Goal: Task Accomplishment & Management: Use online tool/utility

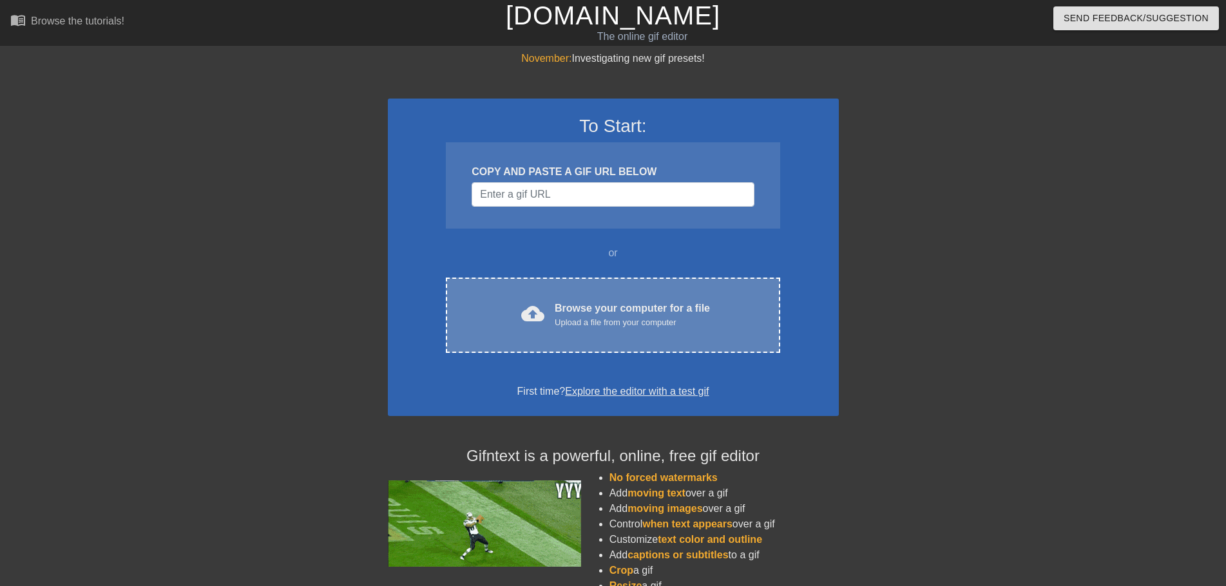
click at [606, 314] on div "Browse your computer for a file Upload a file from your computer" at bounding box center [632, 315] width 155 height 28
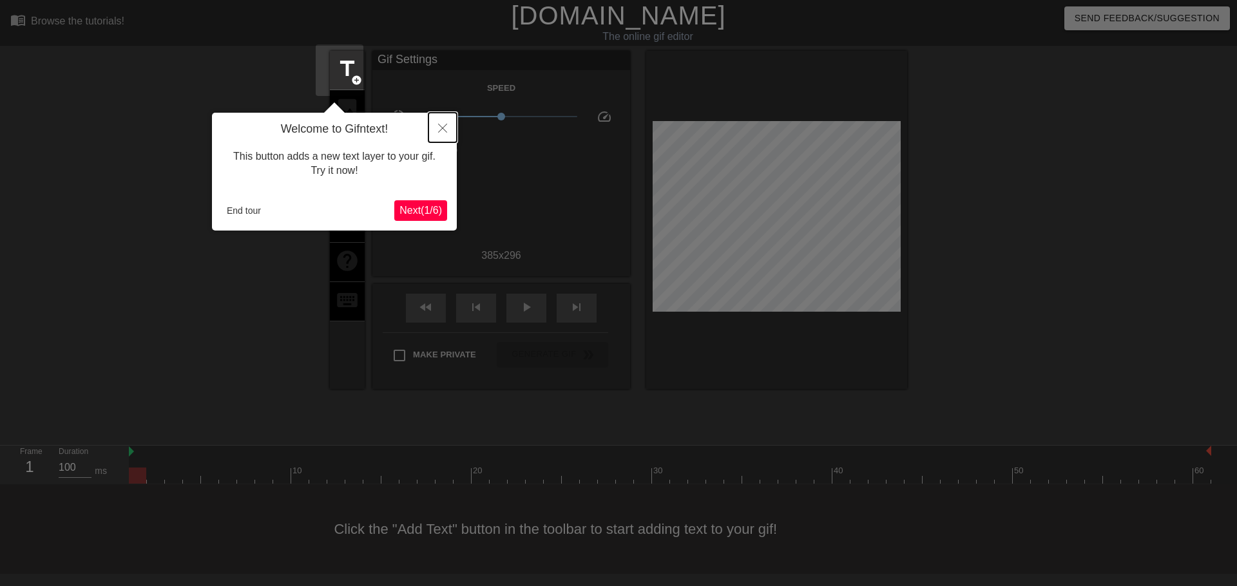
click at [446, 134] on button "Close" at bounding box center [443, 128] width 28 height 30
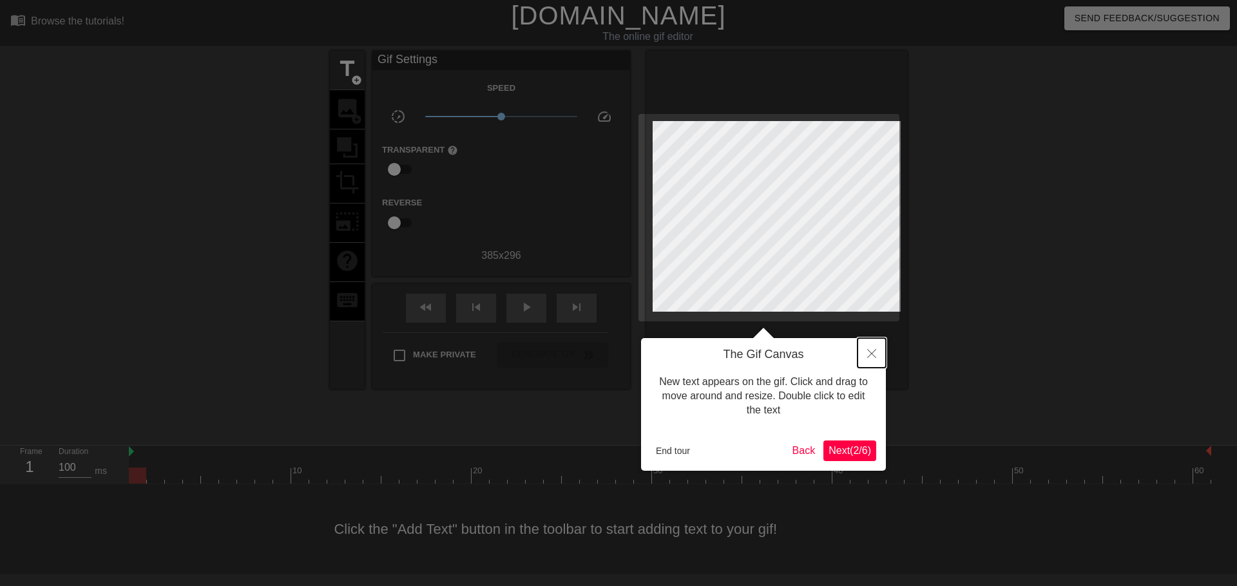
click at [876, 352] on button "Close" at bounding box center [872, 353] width 28 height 30
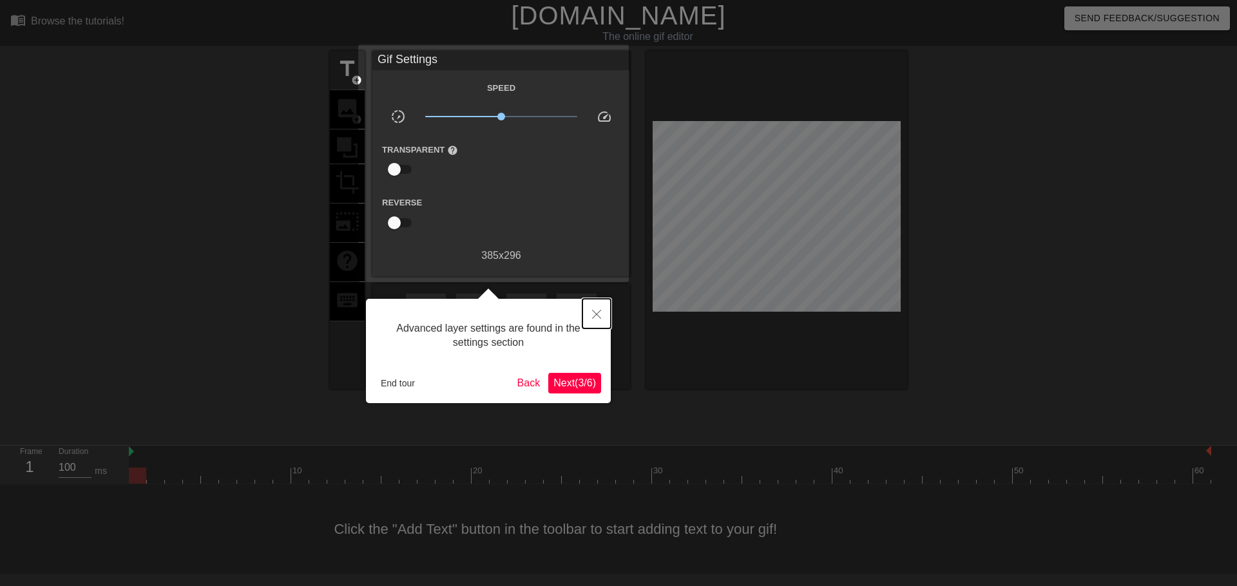
click at [604, 310] on button "Close" at bounding box center [597, 314] width 28 height 30
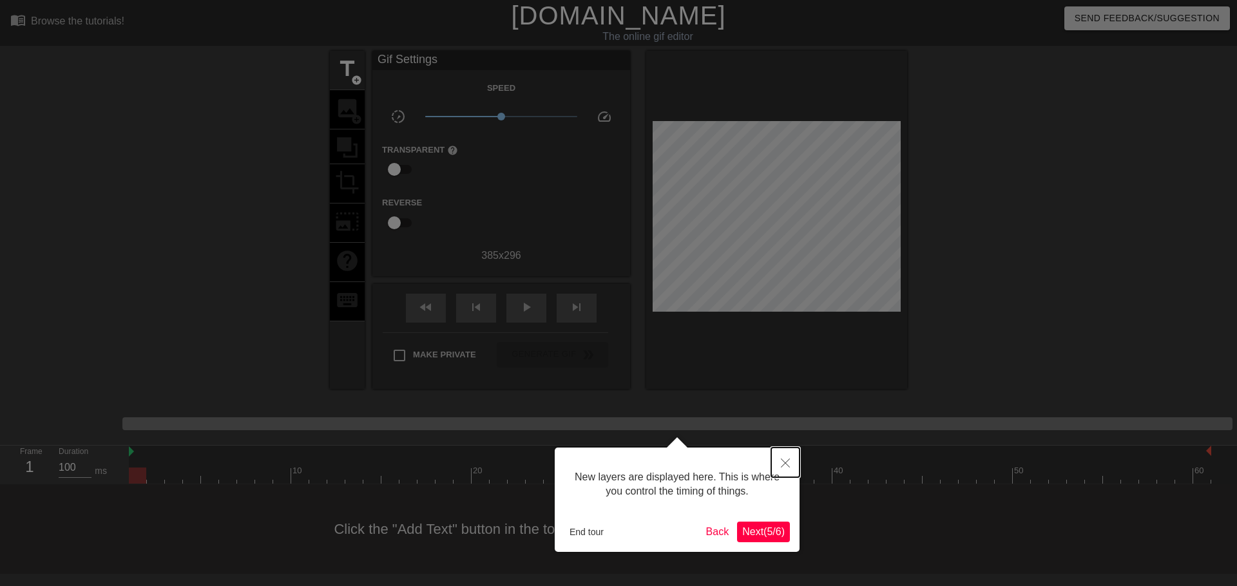
click at [783, 459] on button "Close" at bounding box center [785, 463] width 28 height 30
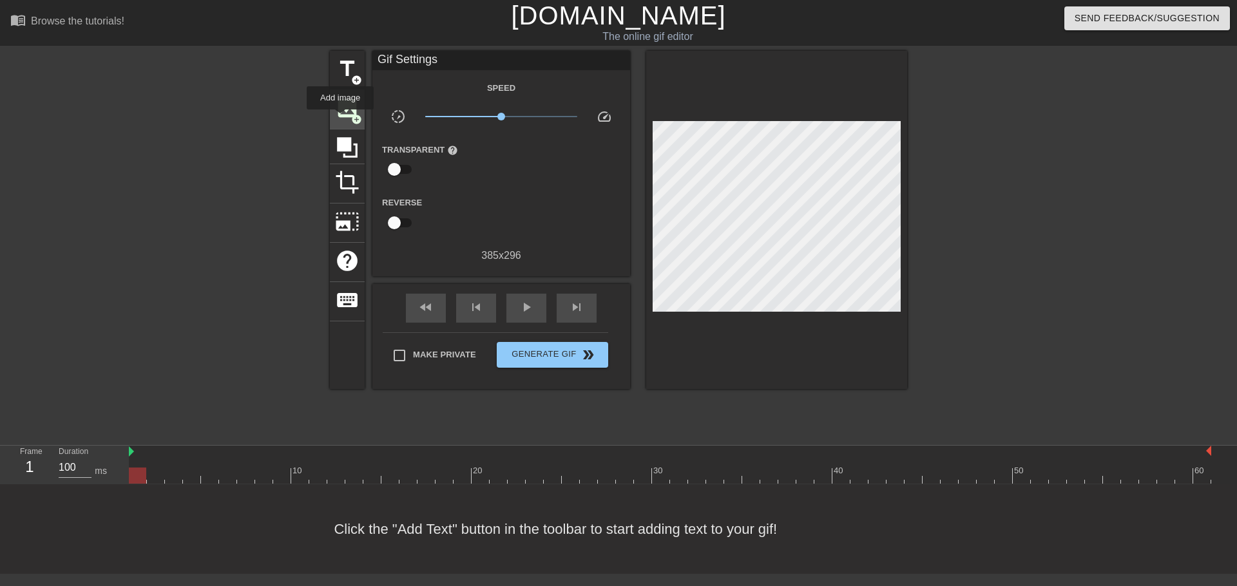
click at [340, 119] on span "image" at bounding box center [347, 108] width 24 height 24
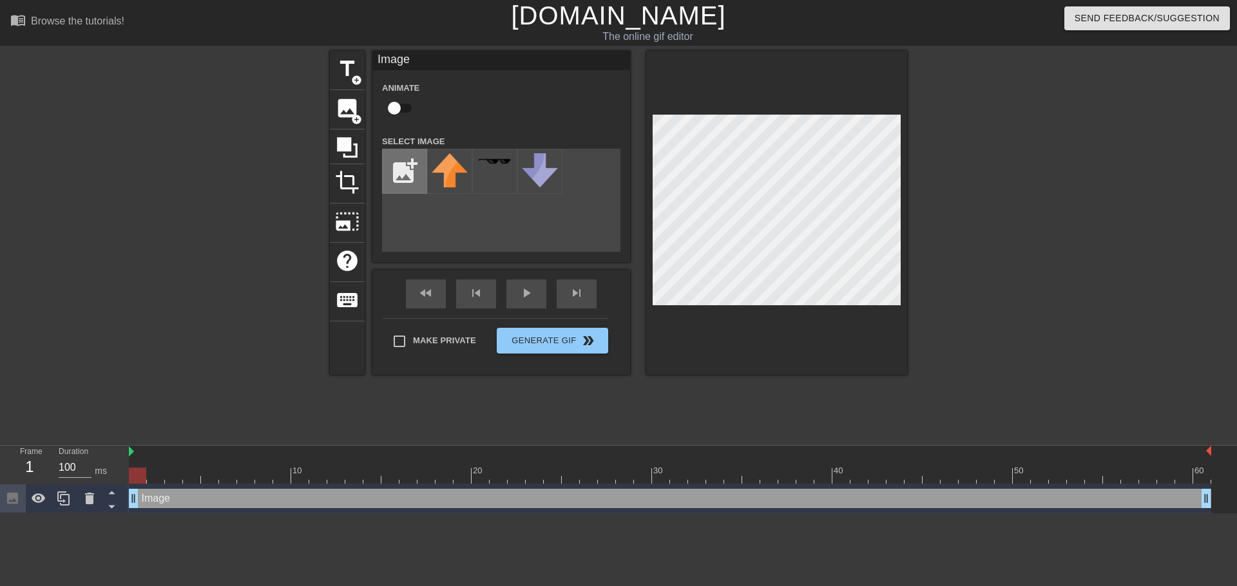
click at [401, 173] on input "file" at bounding box center [405, 172] width 44 height 44
click at [397, 166] on input "file" at bounding box center [405, 172] width 44 height 44
click at [447, 171] on img at bounding box center [450, 173] width 36 height 41
click at [554, 226] on div "add_photo_alternate" at bounding box center [501, 200] width 238 height 103
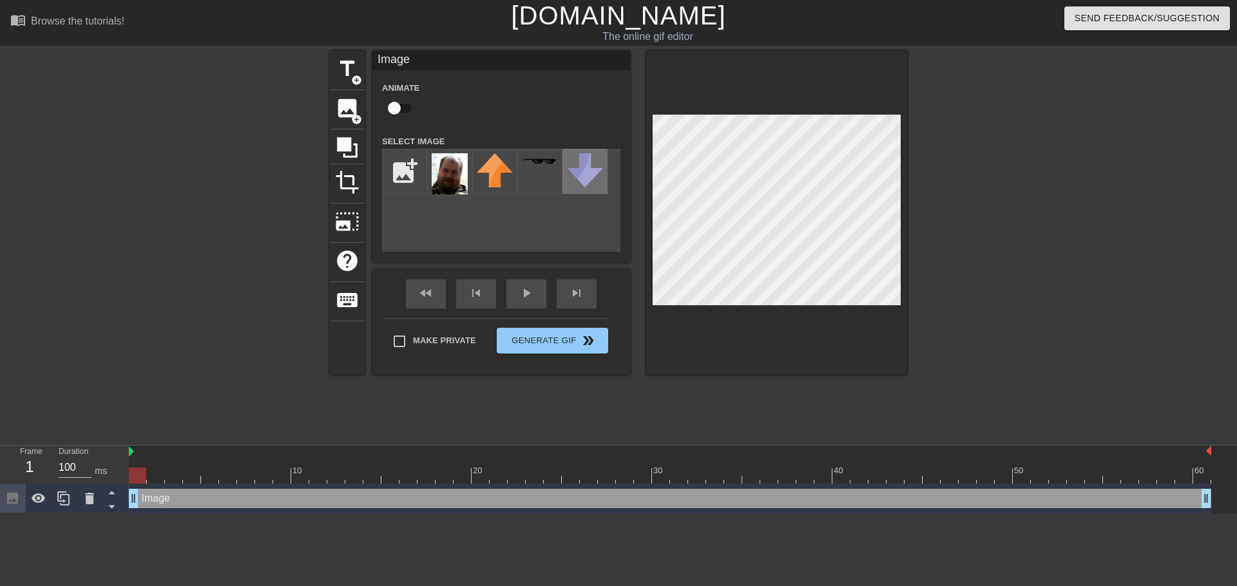
click at [572, 189] on div at bounding box center [585, 171] width 45 height 45
click at [528, 177] on div at bounding box center [539, 171] width 45 height 45
click at [576, 171] on img at bounding box center [585, 170] width 36 height 34
click at [569, 176] on img at bounding box center [585, 170] width 36 height 34
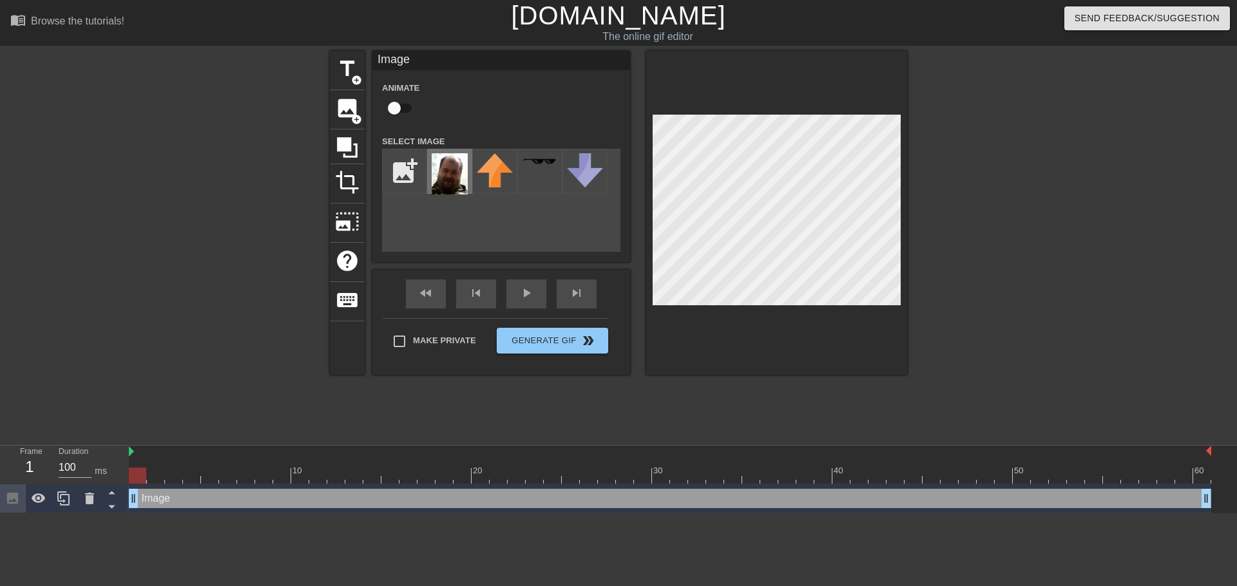
click at [450, 174] on img at bounding box center [450, 173] width 36 height 41
click at [567, 175] on img at bounding box center [585, 170] width 36 height 34
click at [397, 168] on input "file" at bounding box center [405, 172] width 44 height 44
type input "C:\fakepath\123.png"
click at [434, 176] on img at bounding box center [450, 173] width 36 height 41
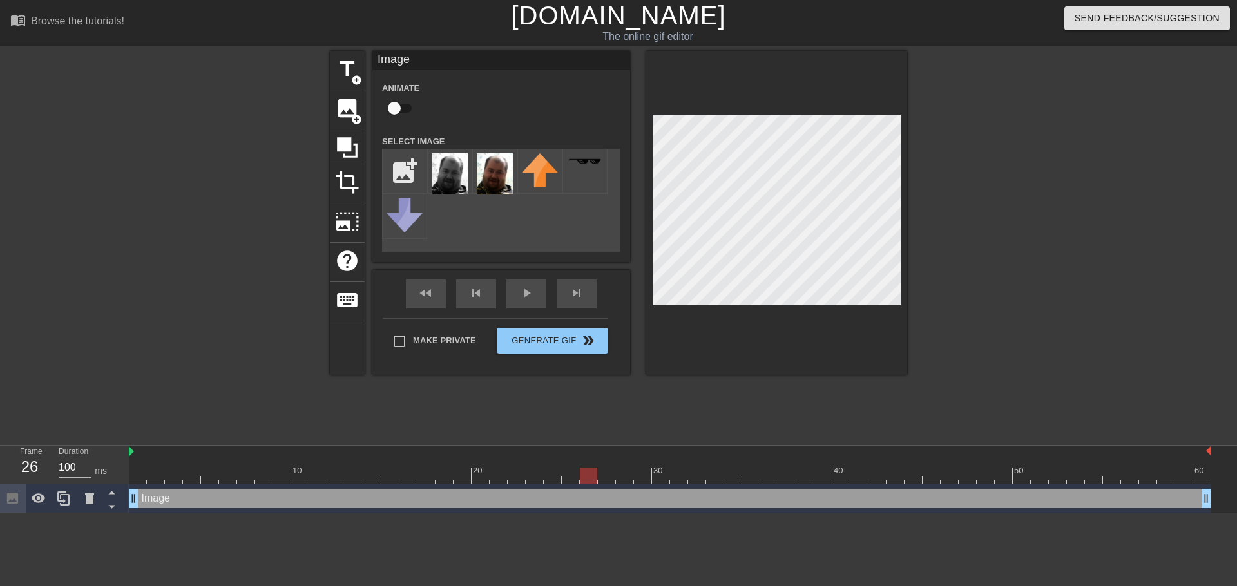
click at [585, 468] on div at bounding box center [670, 476] width 1083 height 16
click at [653, 468] on div at bounding box center [670, 476] width 1083 height 16
click at [706, 459] on div at bounding box center [697, 467] width 18 height 16
click at [789, 468] on div at bounding box center [670, 476] width 1083 height 16
click at [744, 468] on div at bounding box center [670, 476] width 1083 height 16
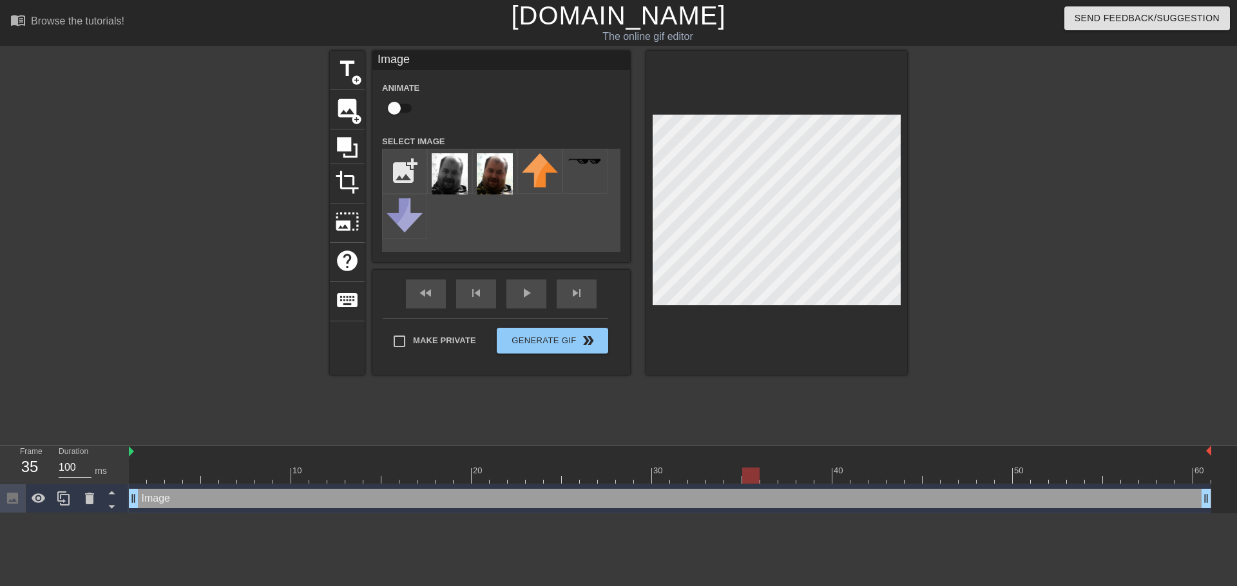
click at [710, 468] on div at bounding box center [670, 476] width 1083 height 16
click at [729, 468] on div at bounding box center [670, 476] width 1083 height 16
click at [725, 468] on div at bounding box center [732, 476] width 17 height 16
click at [403, 229] on img at bounding box center [405, 215] width 36 height 34
click at [343, 217] on span "photo_size_select_large" at bounding box center [347, 221] width 24 height 24
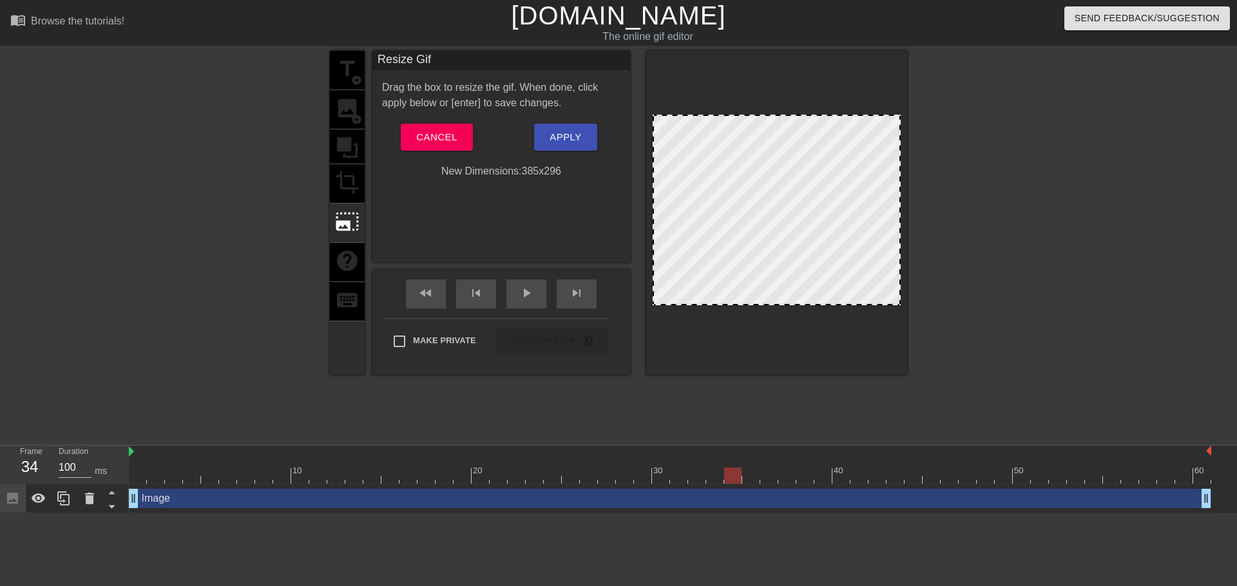
click at [890, 308] on div at bounding box center [776, 213] width 261 height 324
click at [446, 135] on span "Cancel" at bounding box center [436, 137] width 41 height 17
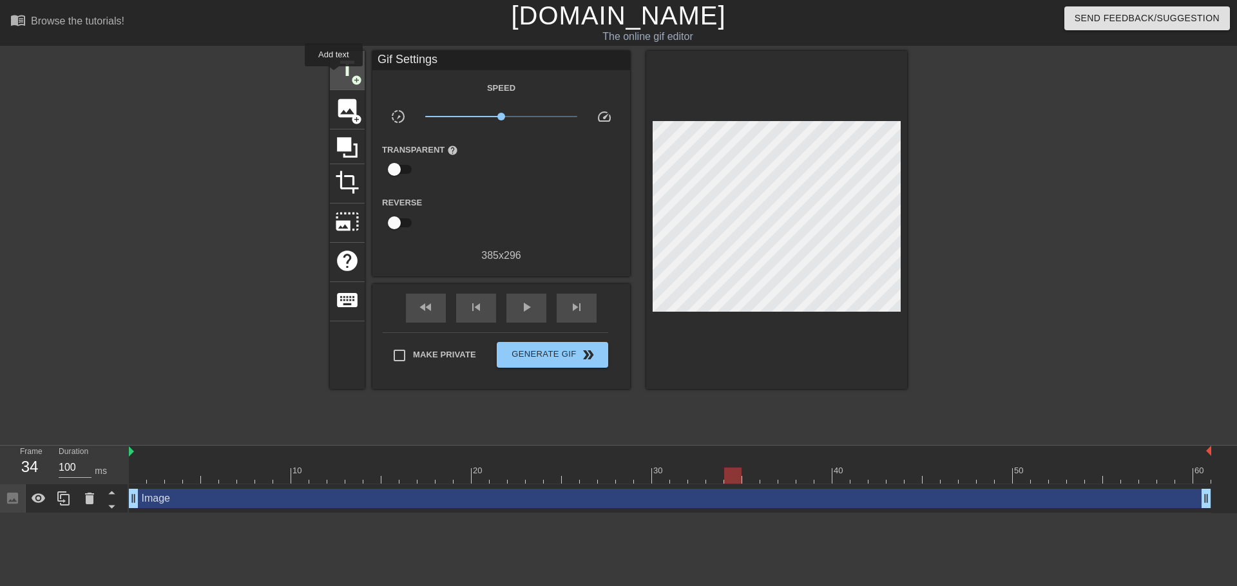
click at [335, 75] on span "title" at bounding box center [347, 69] width 24 height 24
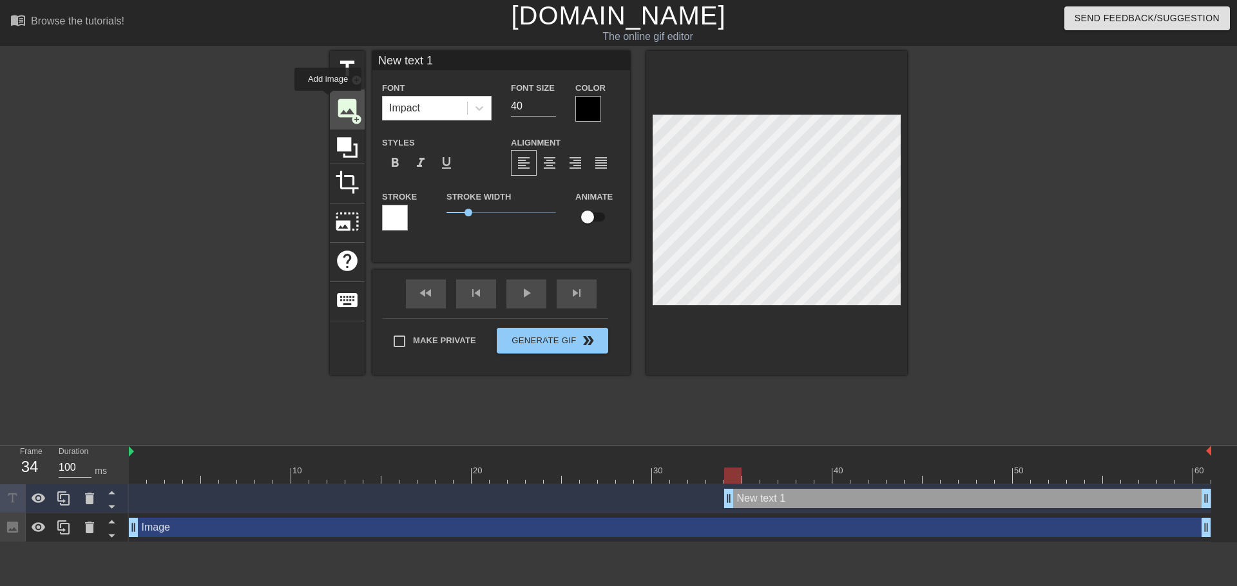
click at [335, 106] on span "image" at bounding box center [347, 108] width 24 height 24
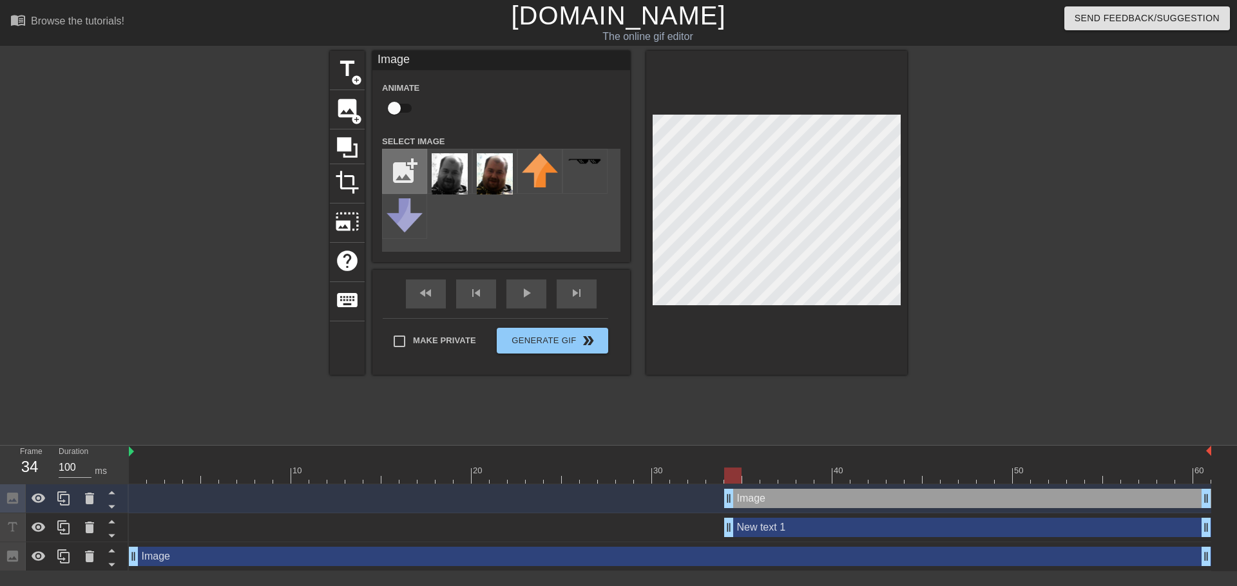
click at [391, 173] on input "file" at bounding box center [405, 172] width 44 height 44
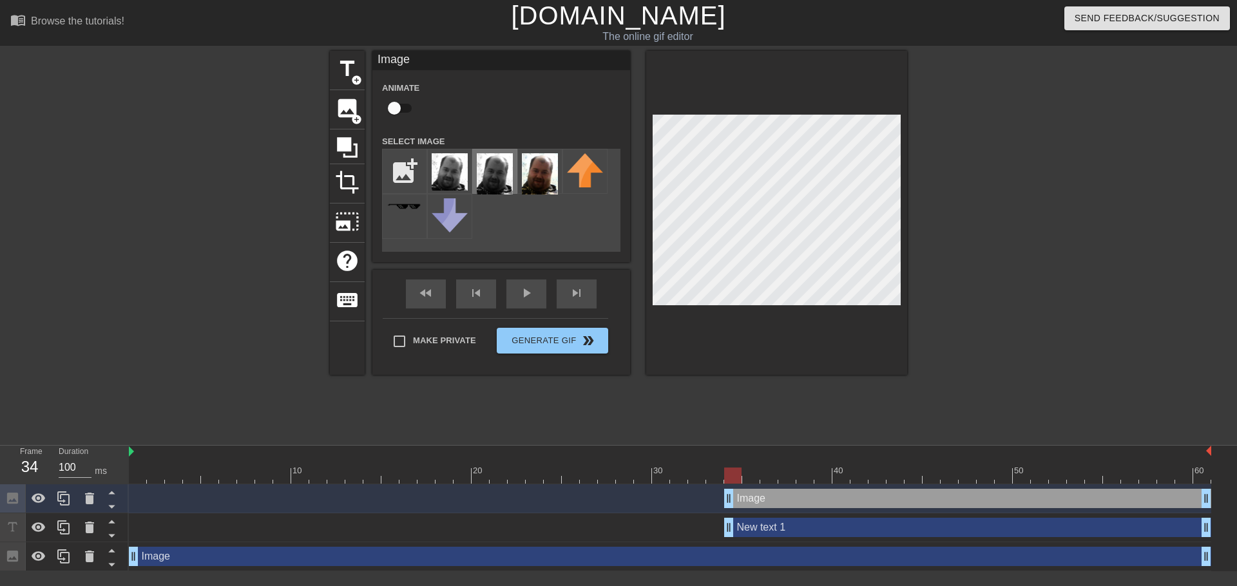
click at [492, 168] on img at bounding box center [495, 173] width 36 height 41
click at [443, 168] on img at bounding box center [450, 171] width 36 height 37
click at [483, 167] on img at bounding box center [495, 173] width 36 height 41
click at [450, 168] on img at bounding box center [450, 171] width 36 height 37
click at [403, 160] on input "file" at bounding box center [405, 172] width 44 height 44
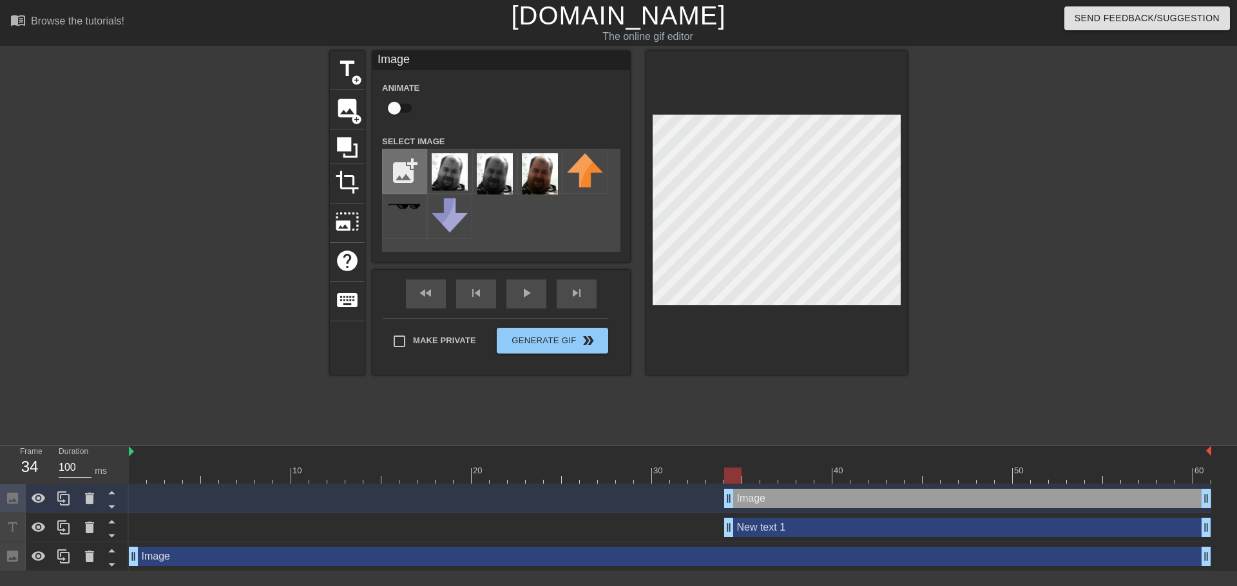
type input "C:\fakepath\[PERSON_NAME].png"
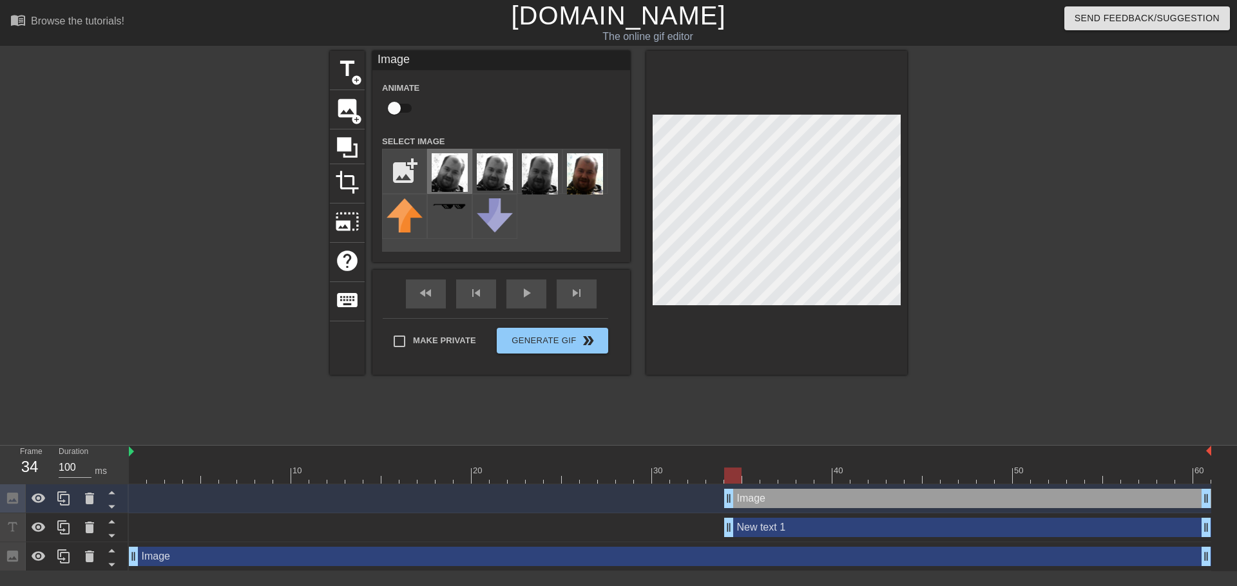
click at [444, 175] on img at bounding box center [450, 172] width 36 height 39
click at [539, 178] on img at bounding box center [540, 173] width 36 height 41
click at [490, 171] on img at bounding box center [495, 171] width 36 height 37
click at [445, 171] on img at bounding box center [450, 172] width 36 height 39
click at [488, 162] on img at bounding box center [495, 171] width 36 height 37
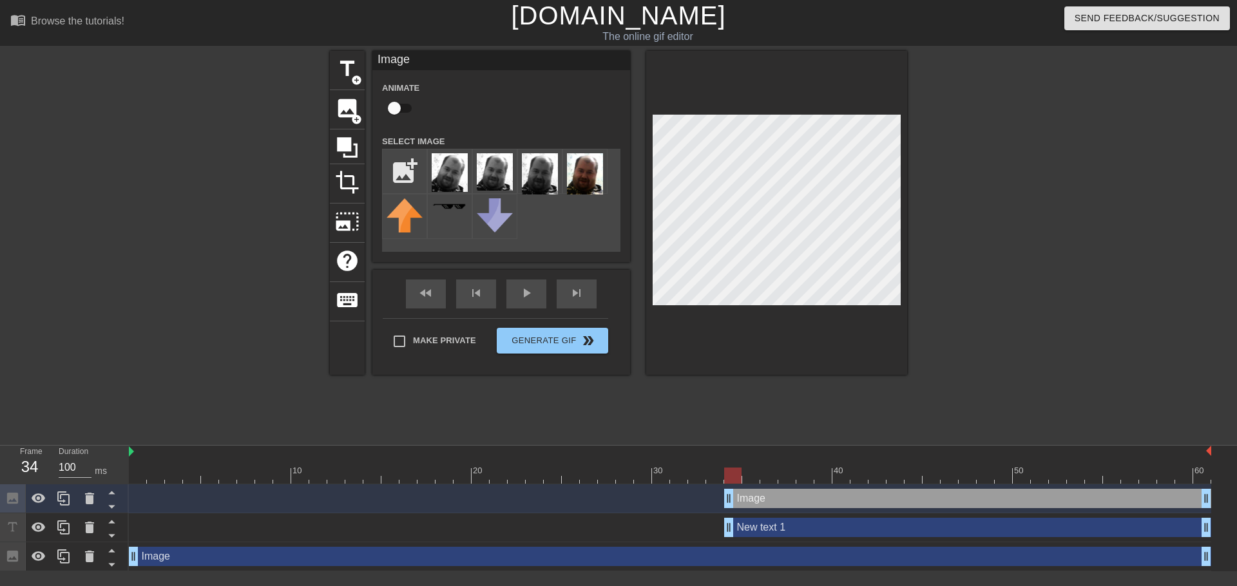
click at [715, 468] on div at bounding box center [670, 476] width 1083 height 16
click at [735, 468] on div at bounding box center [670, 476] width 1083 height 16
click at [717, 468] on div at bounding box center [670, 476] width 1083 height 16
click at [735, 468] on div at bounding box center [670, 476] width 1083 height 16
click at [1073, 468] on div at bounding box center [670, 476] width 1083 height 16
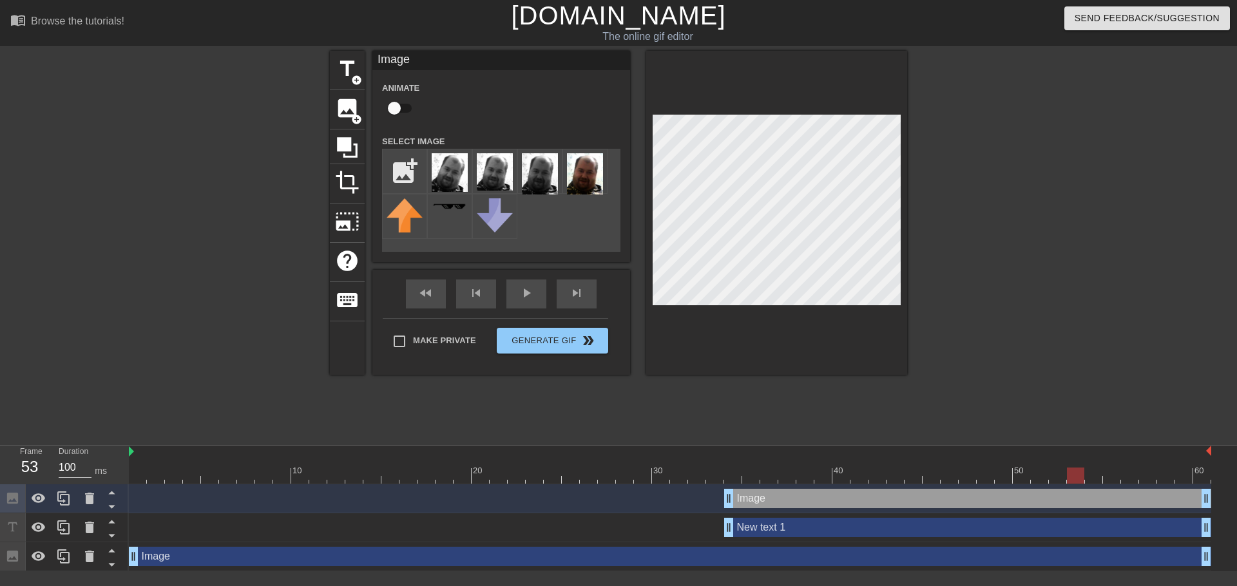
click at [1145, 468] on div at bounding box center [670, 476] width 1083 height 16
click at [1184, 468] on div at bounding box center [670, 476] width 1083 height 16
click at [1164, 468] on div at bounding box center [670, 476] width 1083 height 16
click at [1128, 468] on div at bounding box center [670, 476] width 1083 height 16
click at [726, 468] on div at bounding box center [670, 476] width 1083 height 16
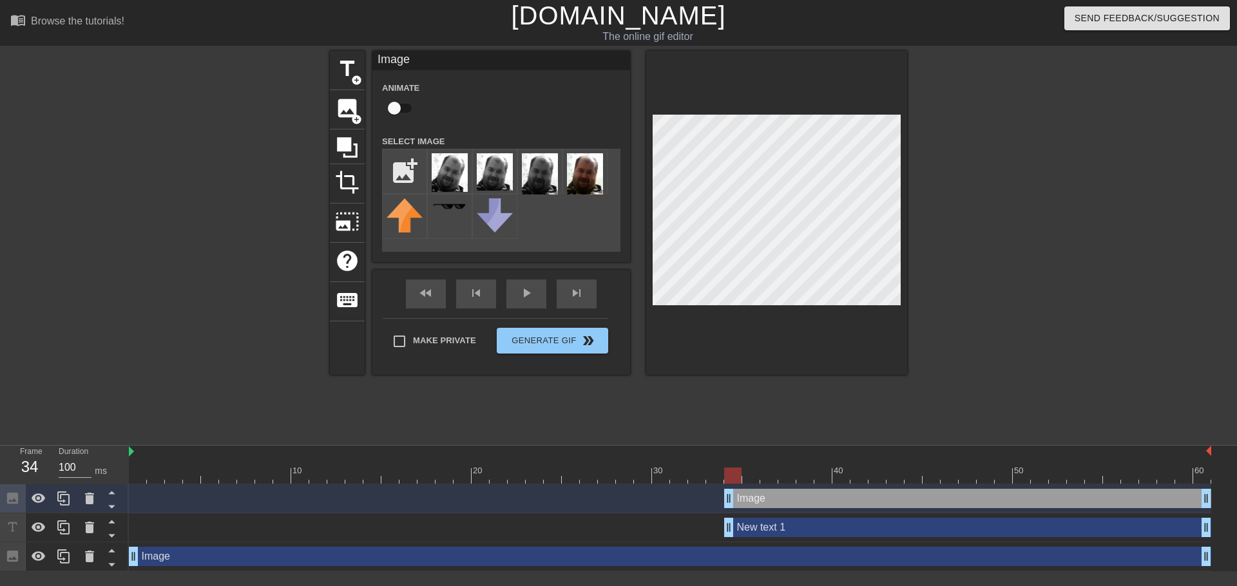
drag, startPoint x: 741, startPoint y: 413, endPoint x: 726, endPoint y: 409, distance: 16.1
click at [726, 468] on div at bounding box center [732, 476] width 17 height 16
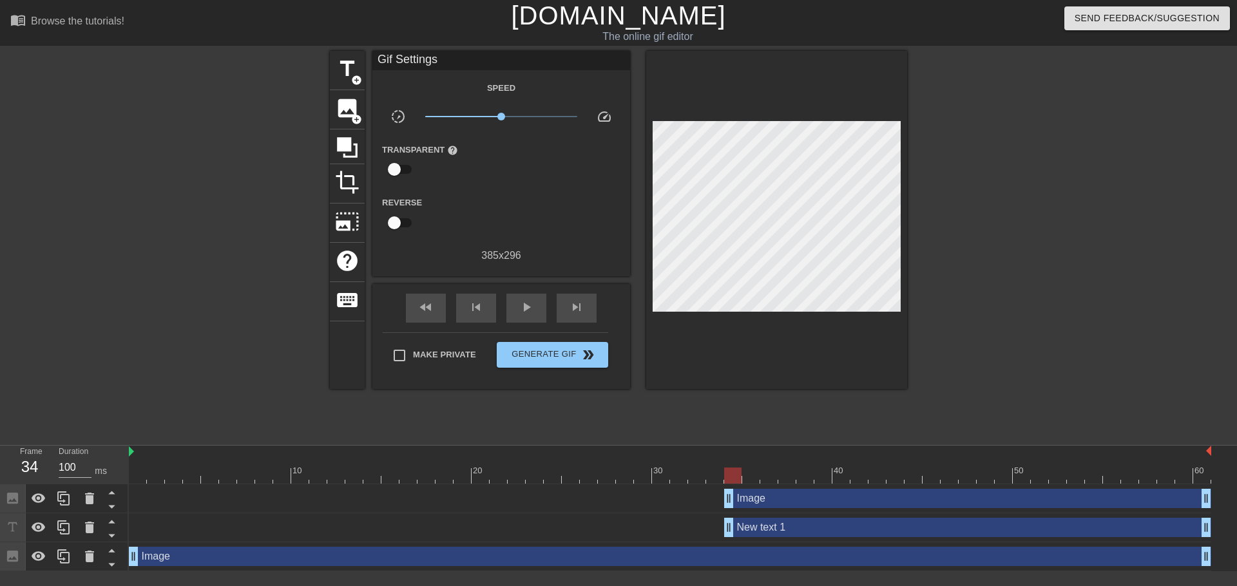
click at [399, 336] on div "Make Private Generate Gif double_arrow" at bounding box center [496, 358] width 226 height 51
click at [398, 354] on input "Make Private" at bounding box center [399, 355] width 27 height 27
checkbox input "true"
click at [342, 73] on span "title" at bounding box center [347, 69] width 24 height 24
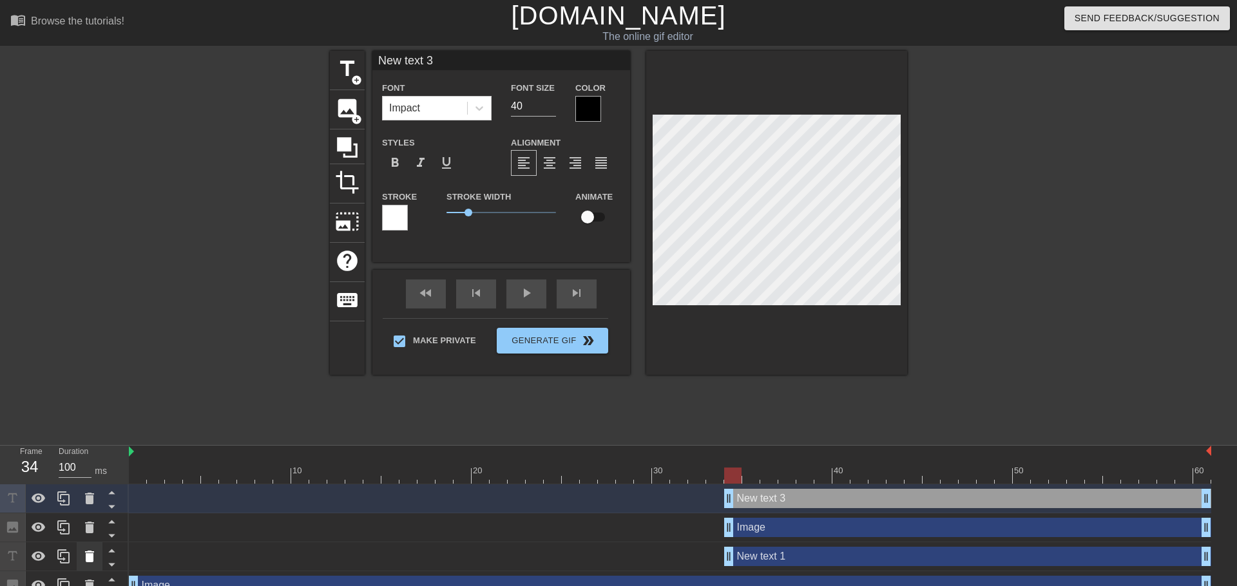
click at [92, 549] on icon at bounding box center [89, 556] width 15 height 15
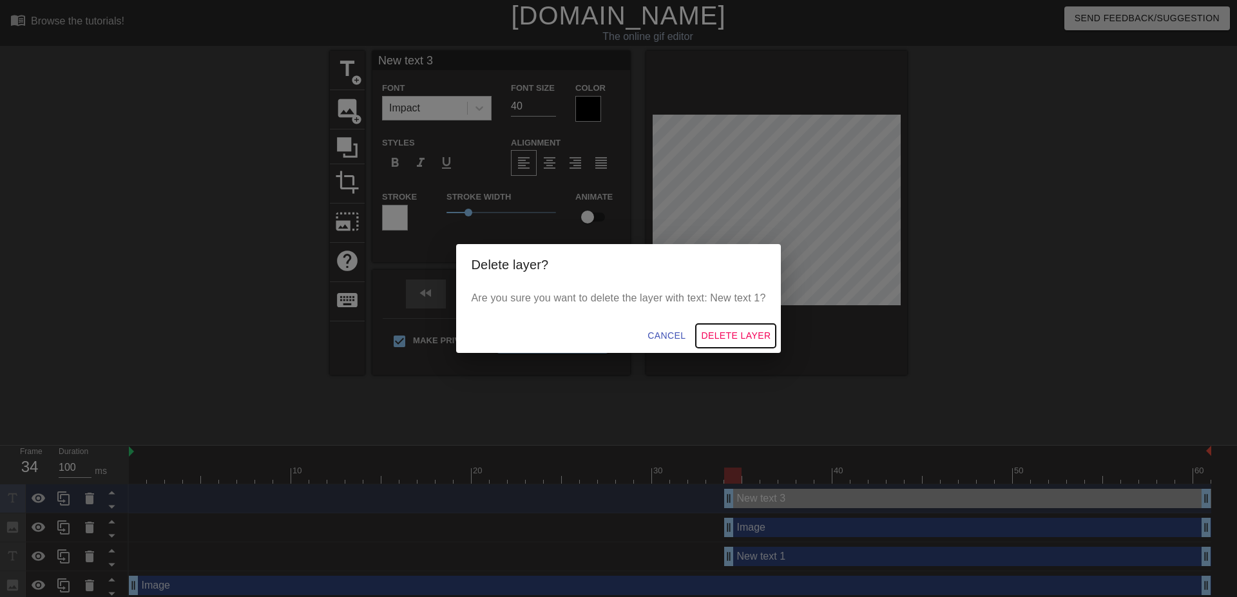
click at [726, 333] on span "Delete Layer" at bounding box center [736, 336] width 70 height 16
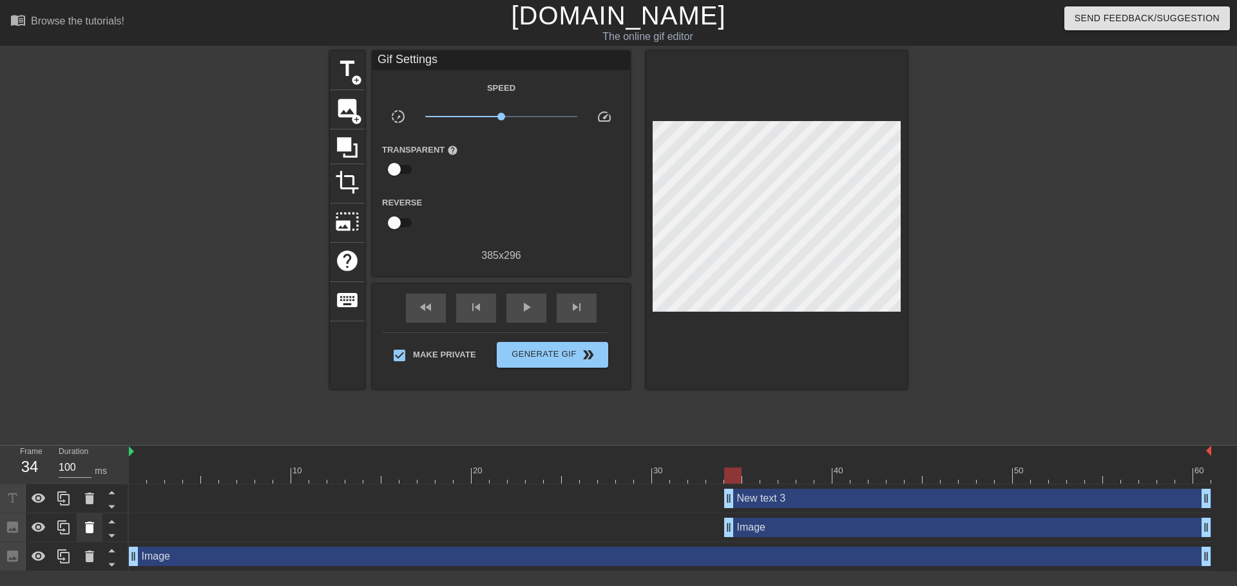
click at [92, 522] on icon at bounding box center [89, 528] width 9 height 12
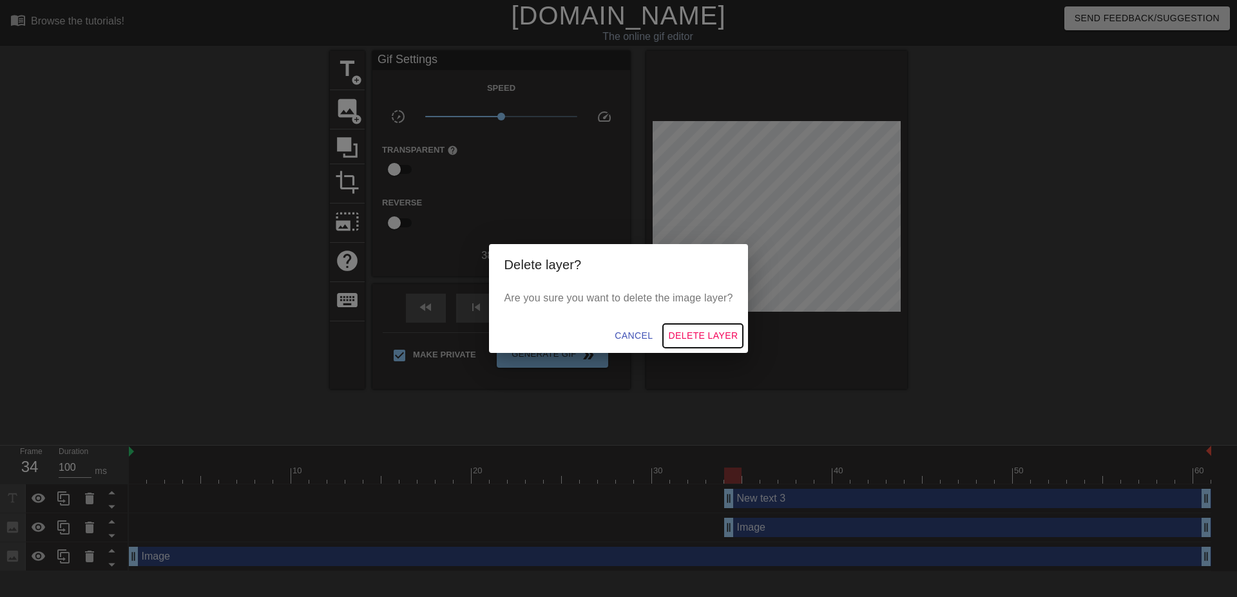
click at [719, 329] on span "Delete Layer" at bounding box center [703, 336] width 70 height 16
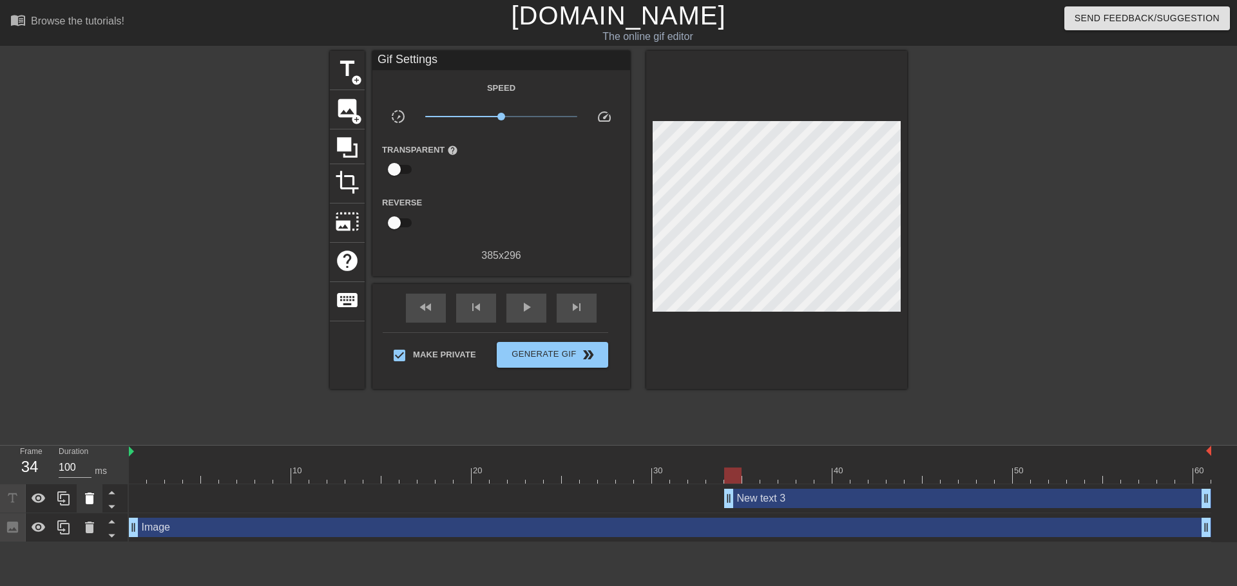
click at [89, 491] on icon at bounding box center [89, 498] width 15 height 15
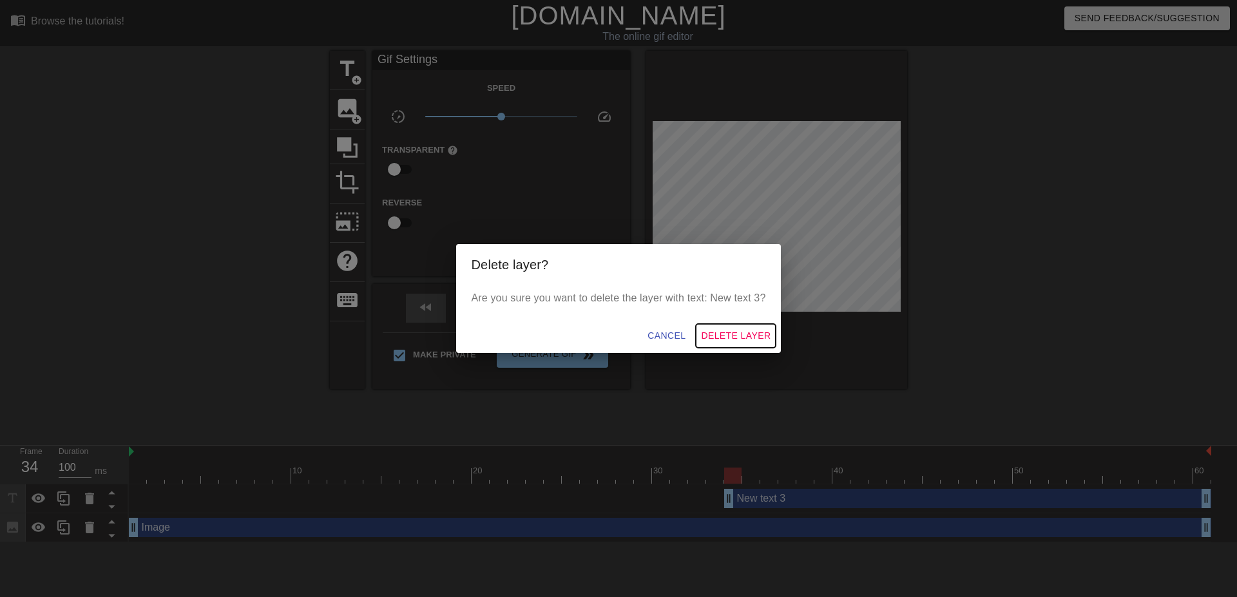
click at [726, 327] on button "Delete Layer" at bounding box center [736, 336] width 80 height 24
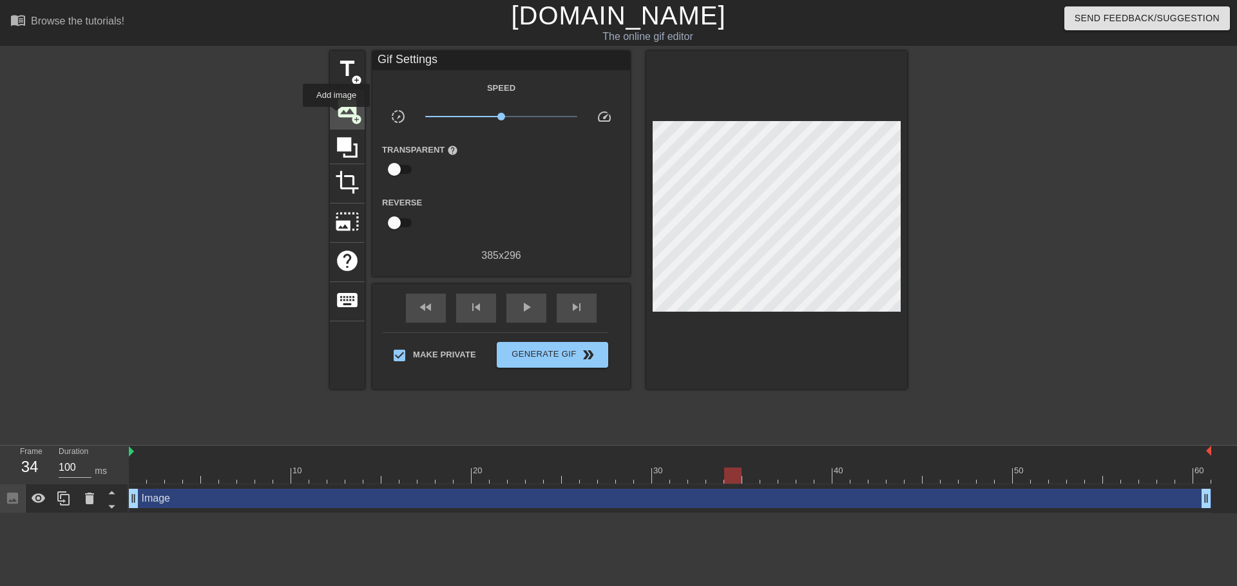
click at [336, 116] on span "image" at bounding box center [347, 108] width 24 height 24
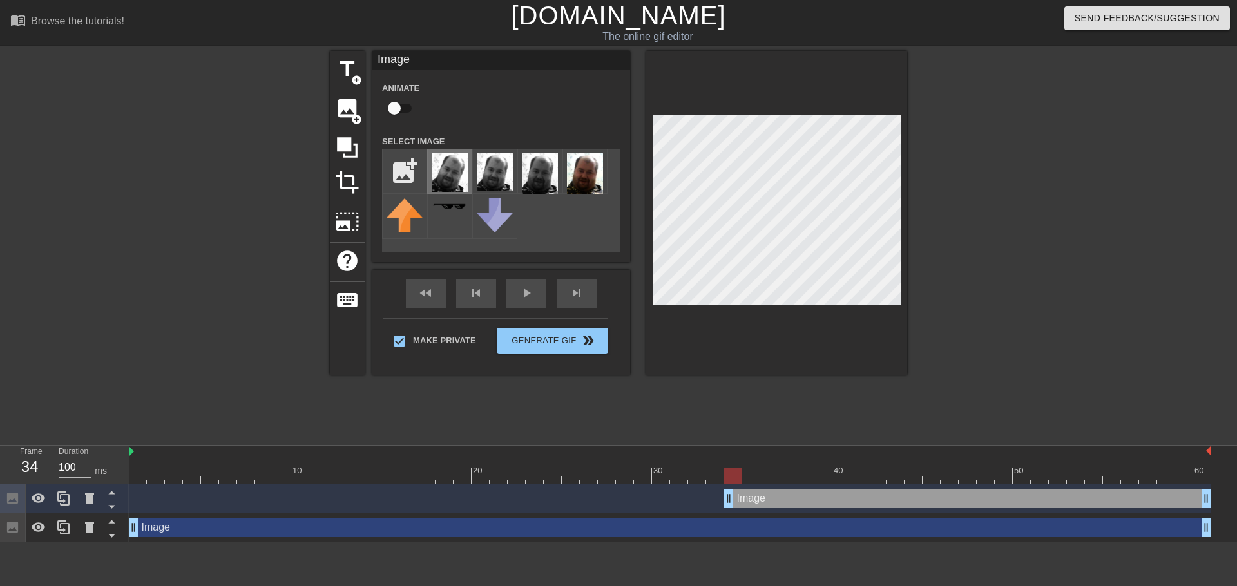
click at [445, 176] on img at bounding box center [450, 172] width 36 height 39
click at [489, 169] on img at bounding box center [495, 171] width 36 height 37
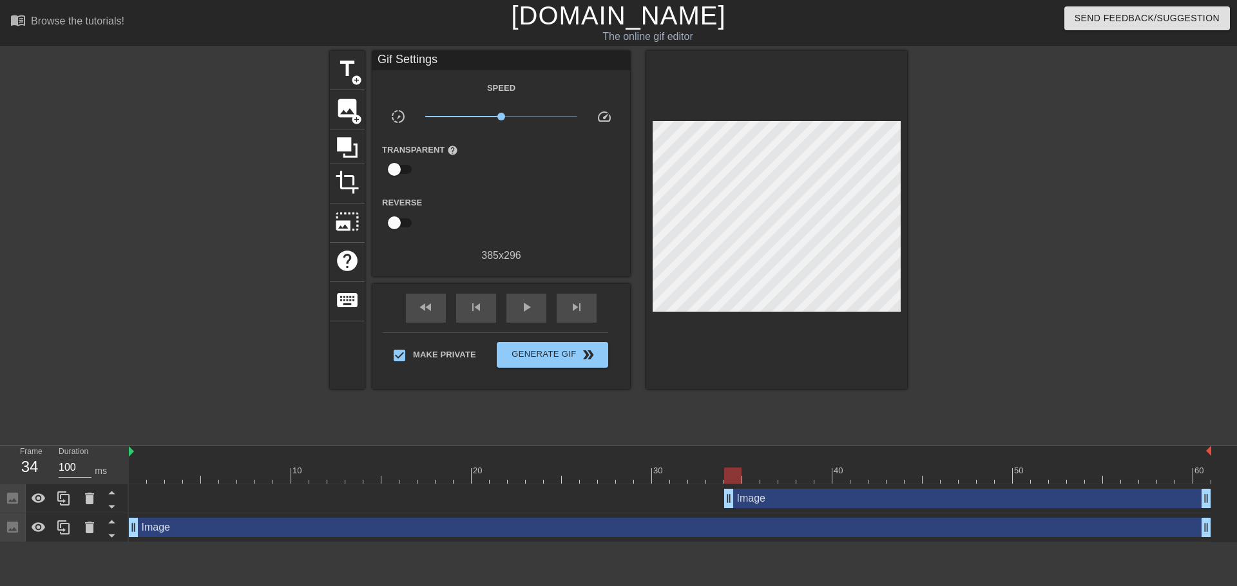
click at [780, 489] on div "Image drag_handle drag_handle" at bounding box center [967, 498] width 487 height 19
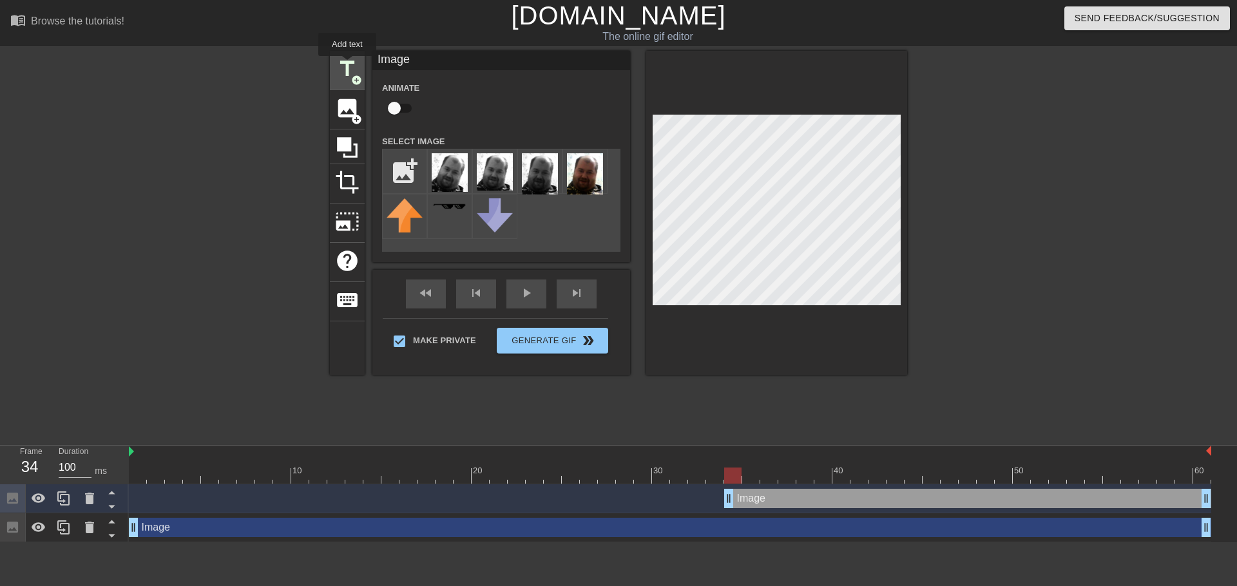
click at [347, 65] on span "title" at bounding box center [347, 69] width 24 height 24
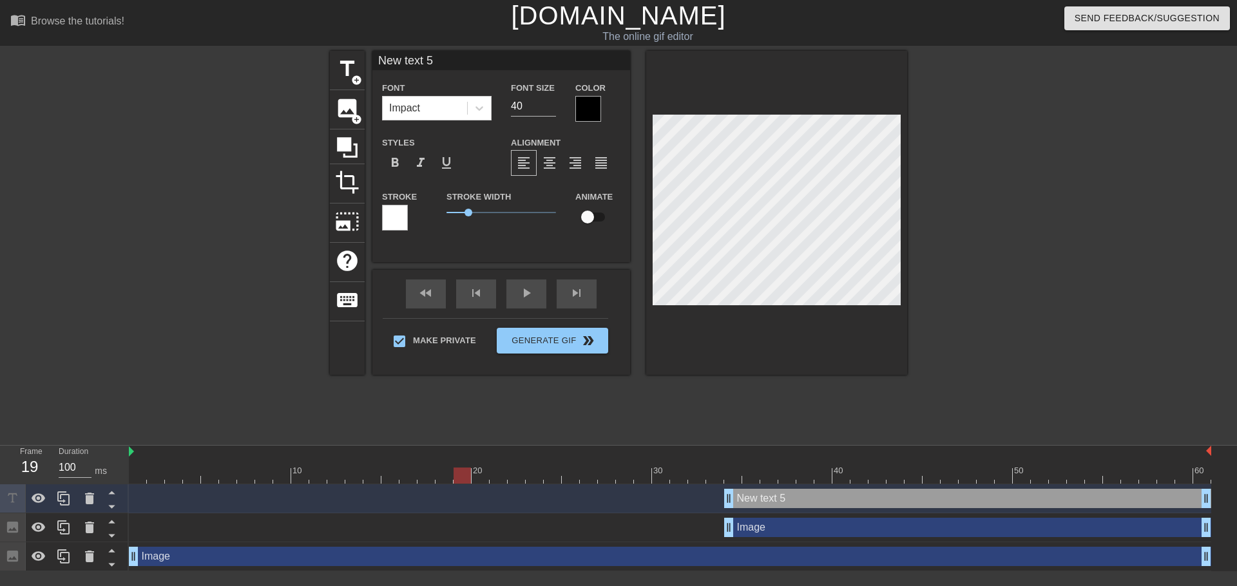
drag, startPoint x: 733, startPoint y: 416, endPoint x: 457, endPoint y: 429, distance: 276.1
click at [457, 446] on div "10 20 30 40 50 60 New text 5 drag_handle drag_handle Image drag_handle drag_han…" at bounding box center [683, 509] width 1108 height 126
click at [461, 468] on div at bounding box center [462, 476] width 17 height 16
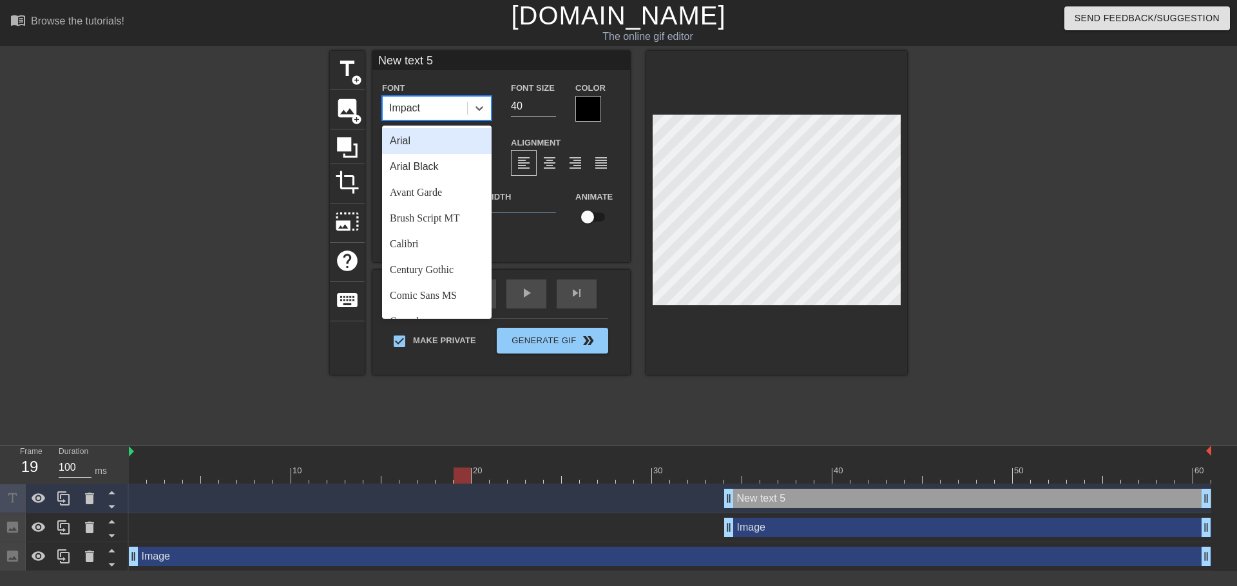
click at [415, 104] on div "Impact" at bounding box center [425, 108] width 84 height 23
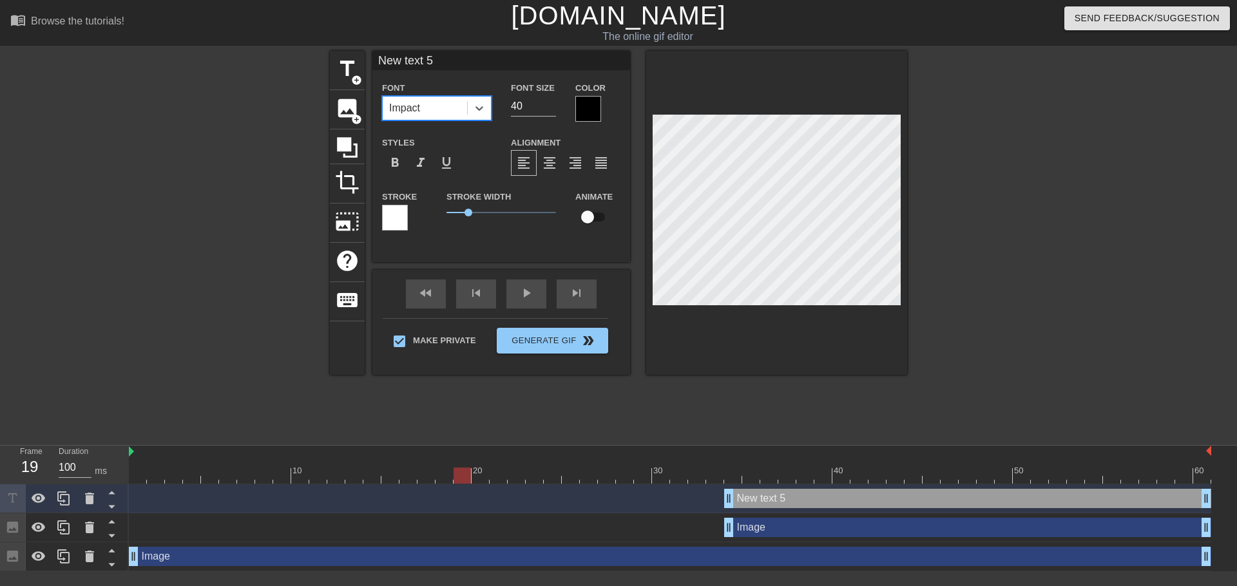
click at [415, 104] on div "Impact" at bounding box center [425, 108] width 84 height 23
click at [512, 101] on input "40" at bounding box center [533, 106] width 45 height 21
click at [395, 159] on div "format_bold" at bounding box center [395, 163] width 26 height 26
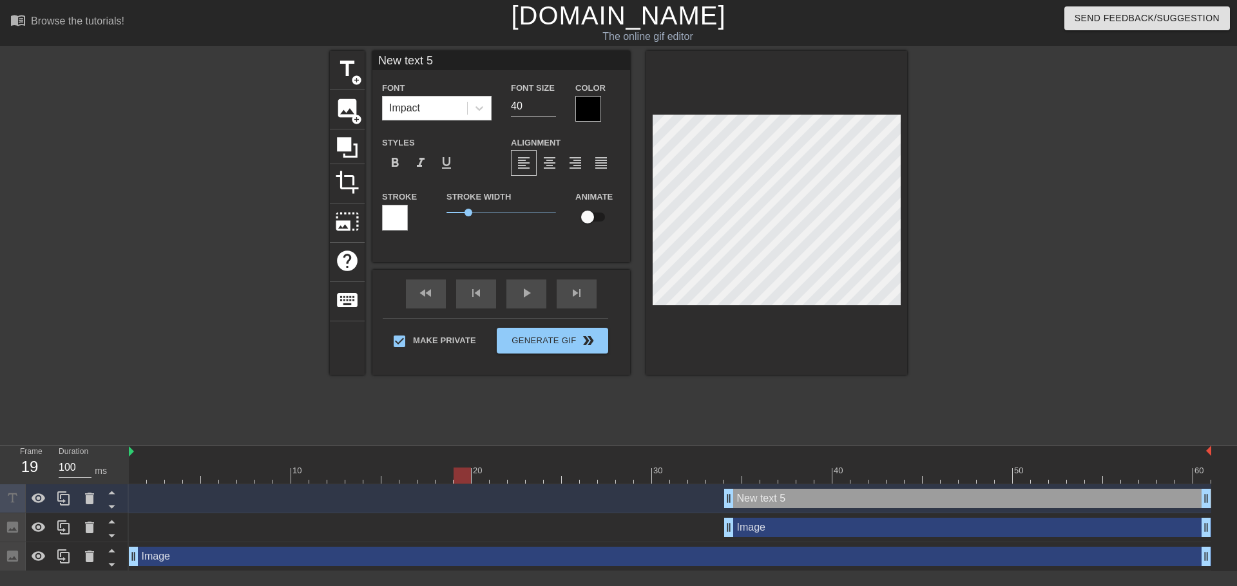
click at [775, 489] on div "New text 5 drag_handle drag_handle" at bounding box center [967, 498] width 487 height 19
click at [758, 489] on div "New text 5 drag_handle drag_handle" at bounding box center [967, 498] width 487 height 19
drag, startPoint x: 728, startPoint y: 438, endPoint x: 662, endPoint y: 428, distance: 65.9
click at [662, 489] on div "New text 5 drag_handle drag_handle" at bounding box center [931, 498] width 559 height 19
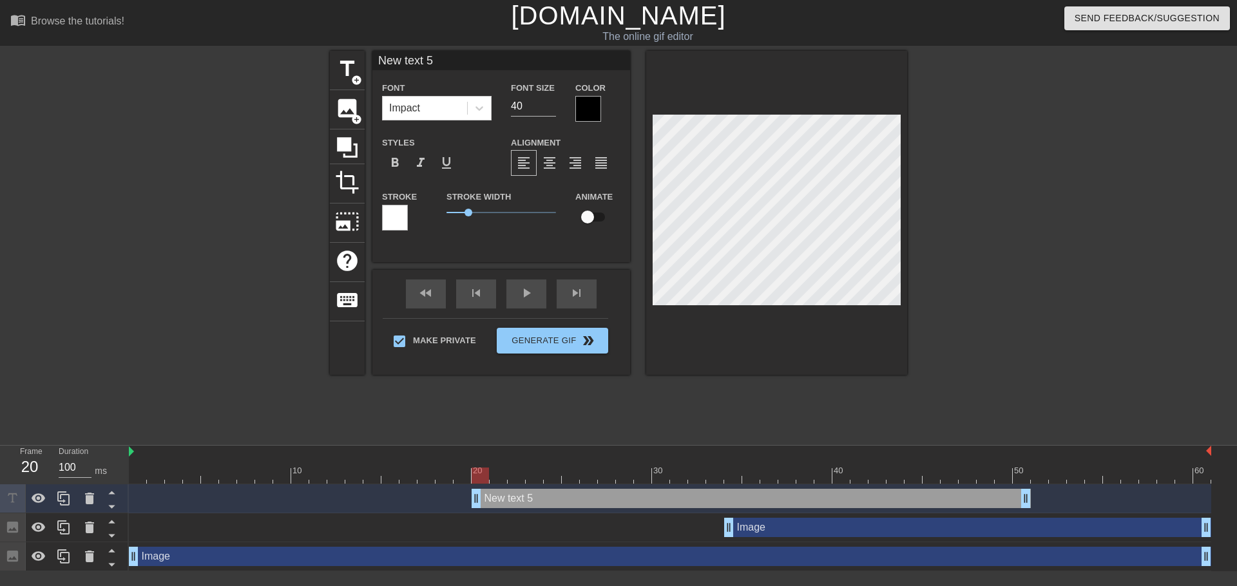
drag, startPoint x: 746, startPoint y: 440, endPoint x: 567, endPoint y: 430, distance: 178.8
click at [567, 489] on div "New text 5 drag_handle drag_handle" at bounding box center [751, 498] width 559 height 19
drag, startPoint x: 918, startPoint y: 437, endPoint x: 895, endPoint y: 447, distance: 25.1
click at [895, 485] on div "New text 5 drag_handle drag_handle" at bounding box center [670, 499] width 1083 height 29
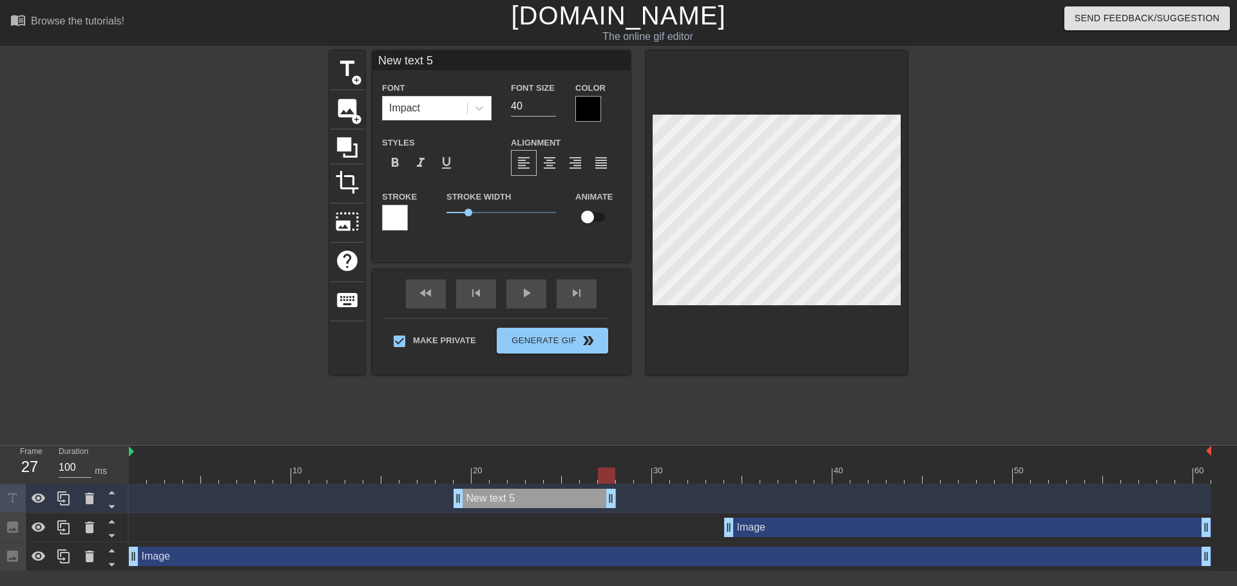
drag, startPoint x: 1007, startPoint y: 437, endPoint x: 615, endPoint y: 429, distance: 391.2
click at [615, 489] on div "New text 5 drag_handle drag_handle" at bounding box center [535, 498] width 162 height 19
click at [519, 489] on div "New text 5 drag_handle drag_handle" at bounding box center [535, 498] width 162 height 19
click at [494, 489] on div "New text 5 drag_handle drag_handle" at bounding box center [535, 498] width 162 height 19
click at [36, 491] on icon at bounding box center [38, 498] width 15 height 15
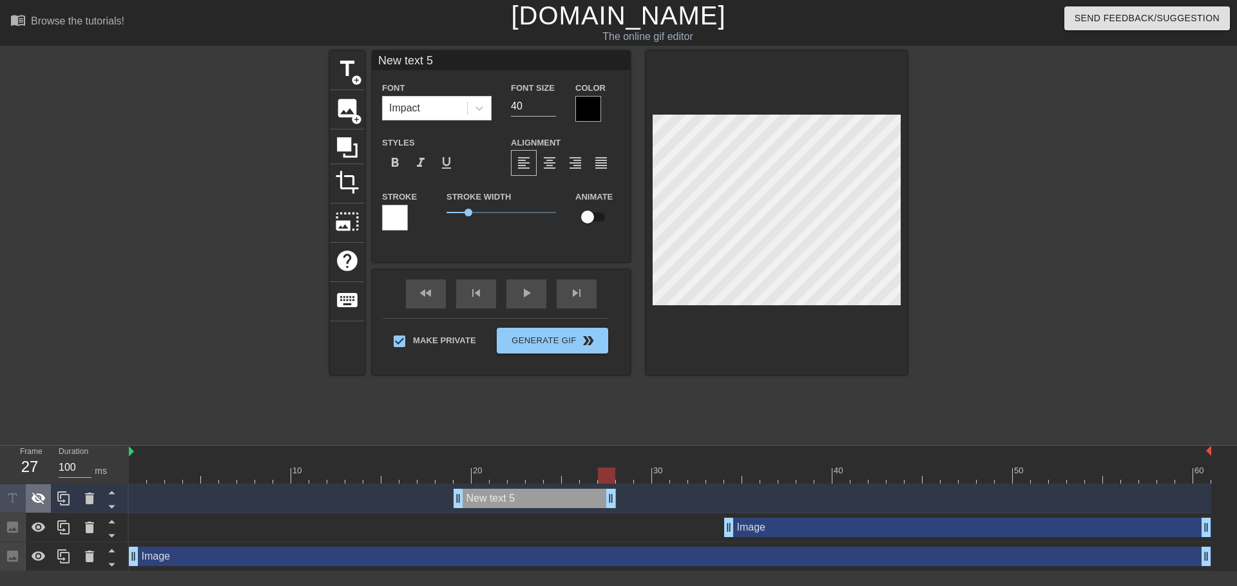
click at [36, 491] on icon at bounding box center [38, 498] width 15 height 15
type input "New text"
type textarea "New text"
type input "New text"
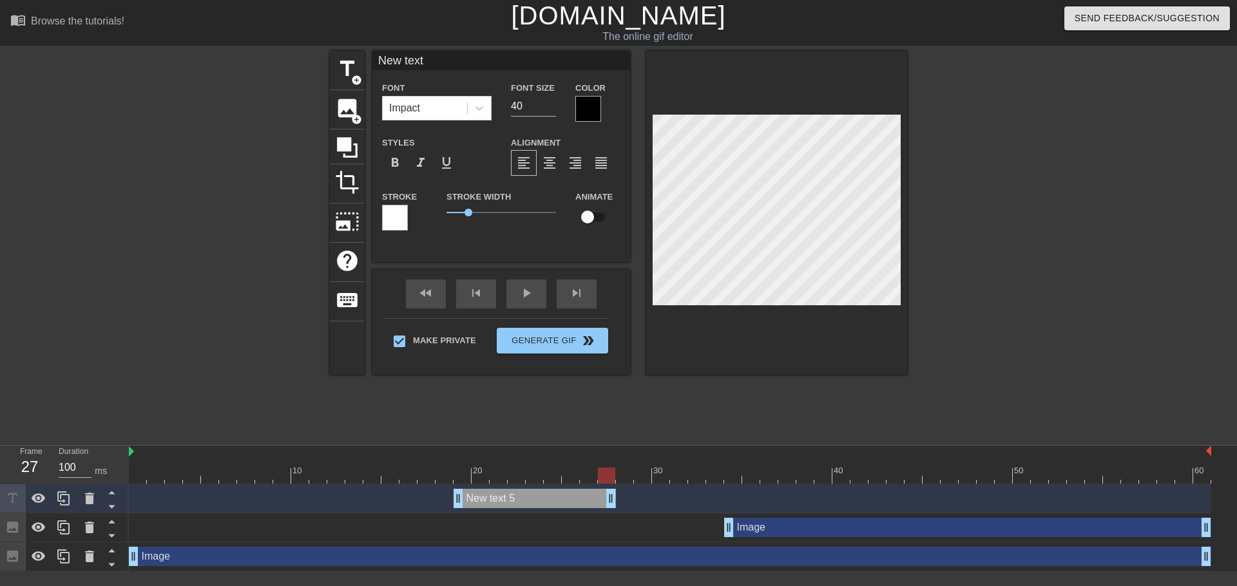
type textarea "New text"
type input "New tex"
type textarea "New tex"
type input "New te"
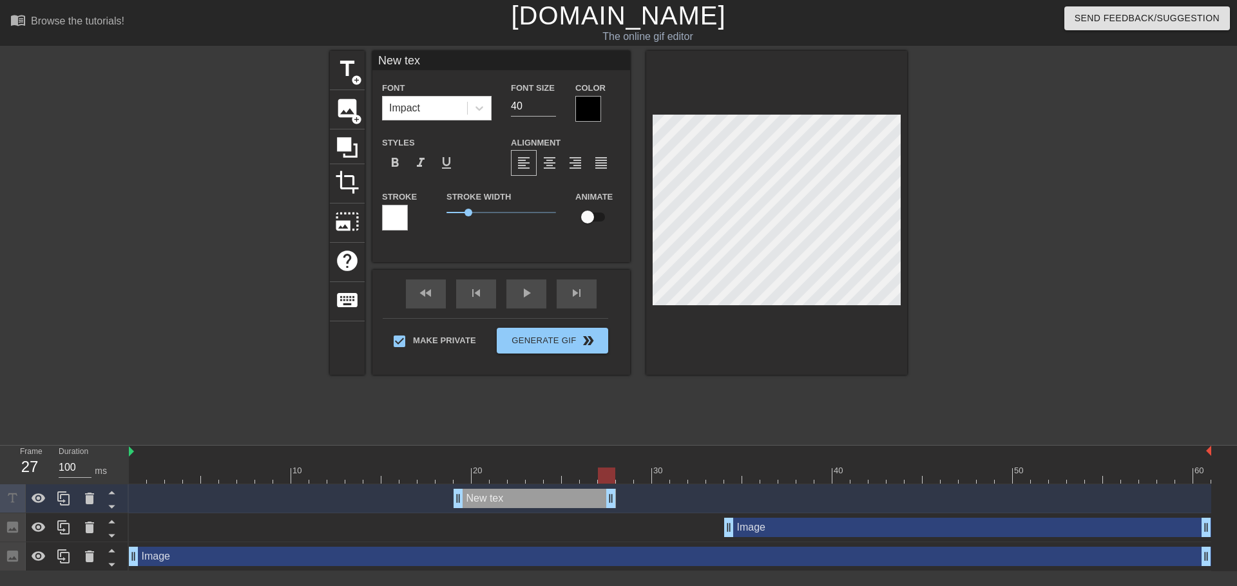
type textarea "New te"
type input "New t"
type textarea "New t"
type input "New"
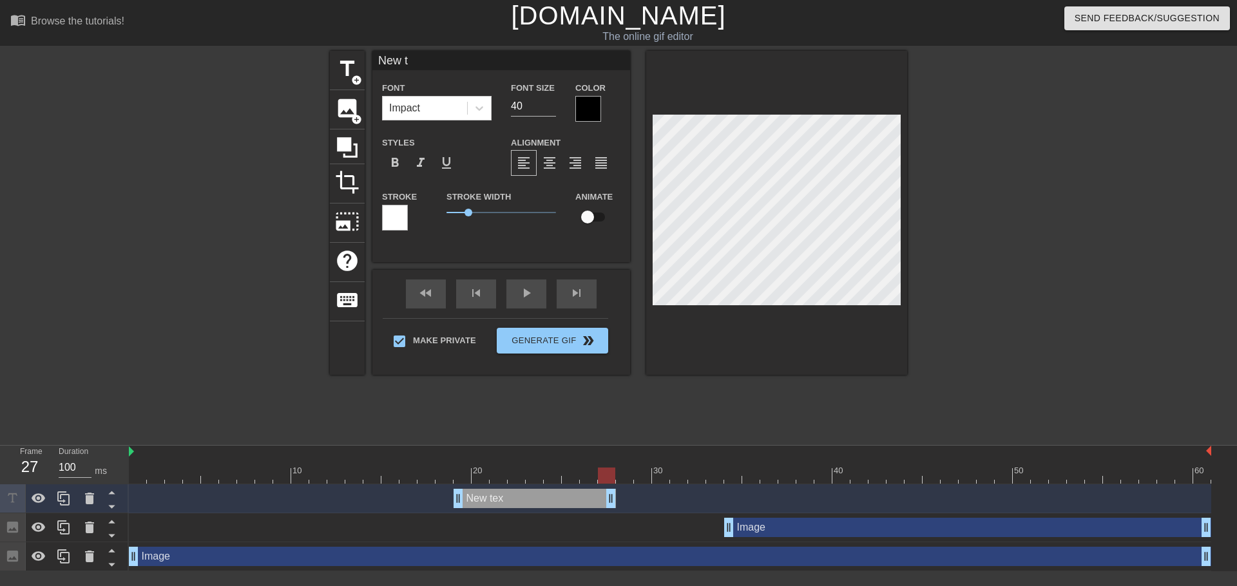
type textarea "New"
type input "New"
type textarea "New"
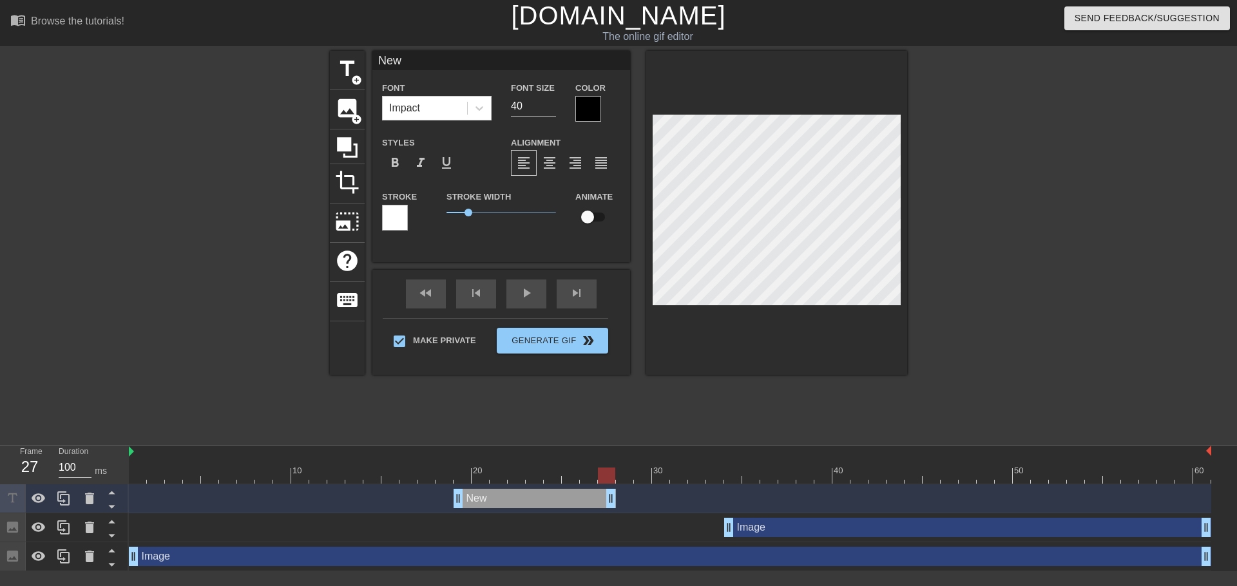
type input "Ne"
type textarea "Ne"
type input "N"
type textarea "N"
type input "П"
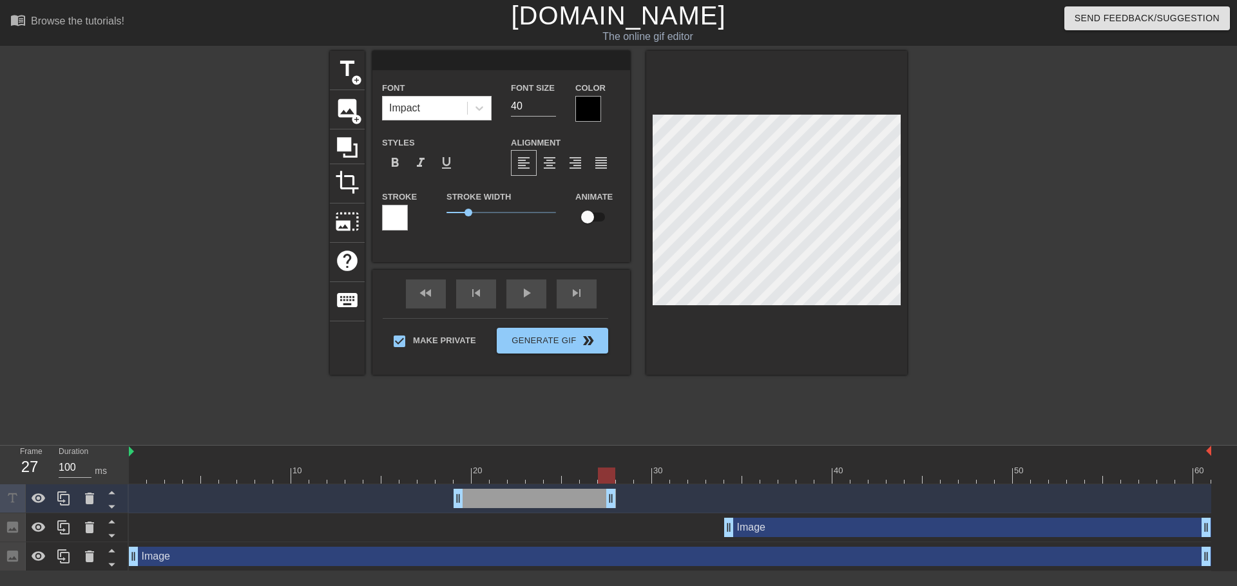
type textarea "П"
type input "Па"
type textarea "Па"
type input "Паш"
type textarea "Паш"
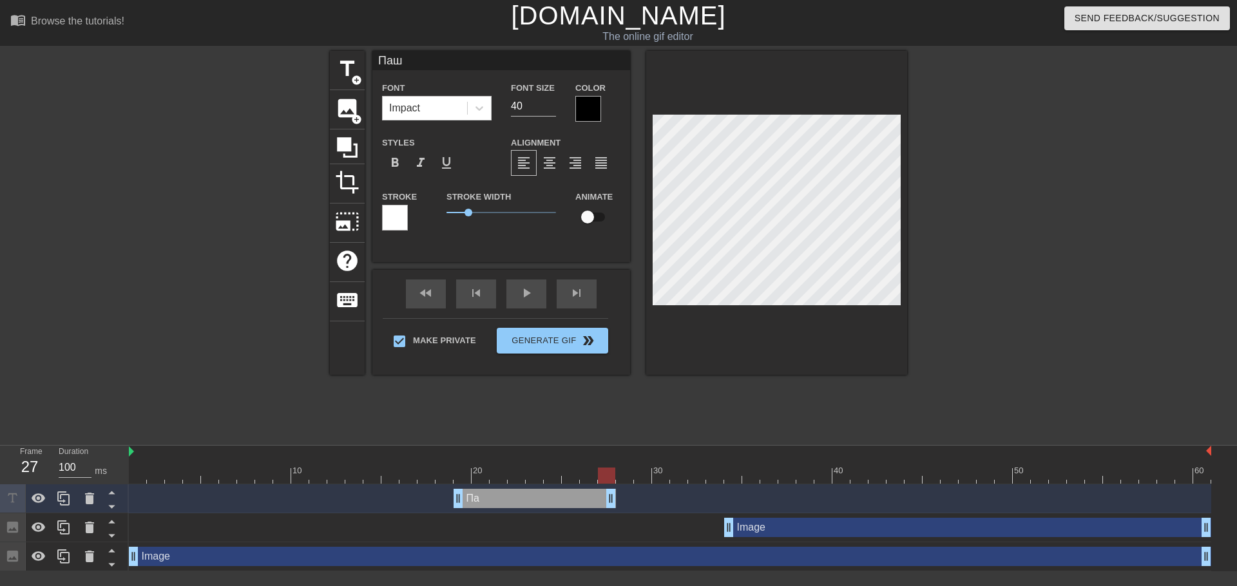
type input "Паша"
type textarea "Паша"
type input "Паша."
type textarea "Паша."
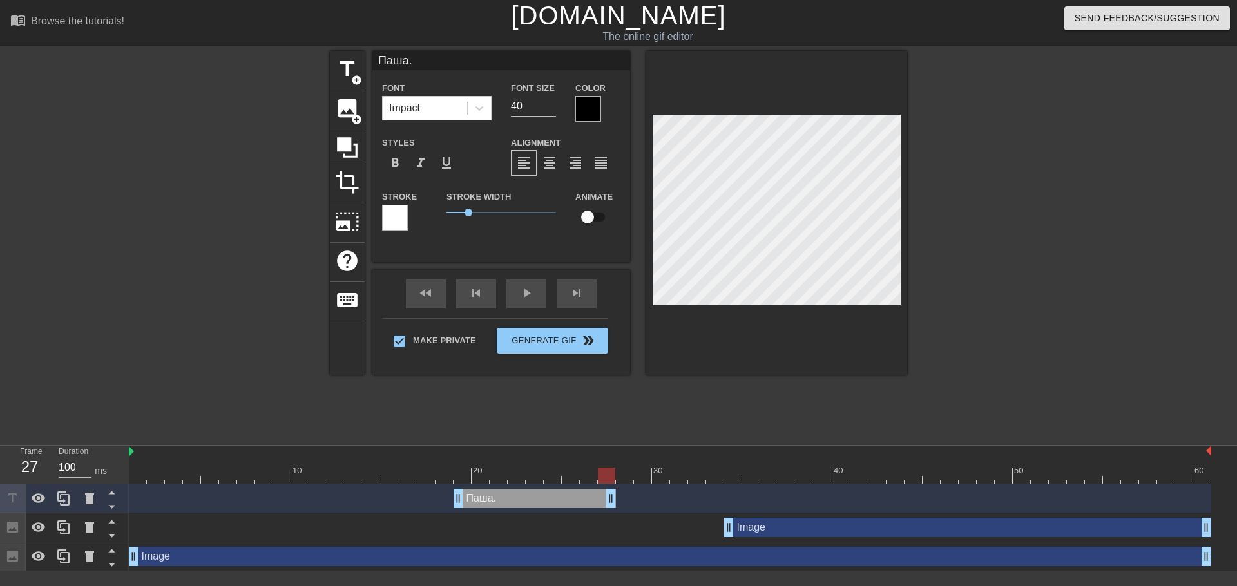
type input "Паша.."
type textarea "Паша.."
type input "Паша..."
type textarea "Паша..."
type input "Паша.."
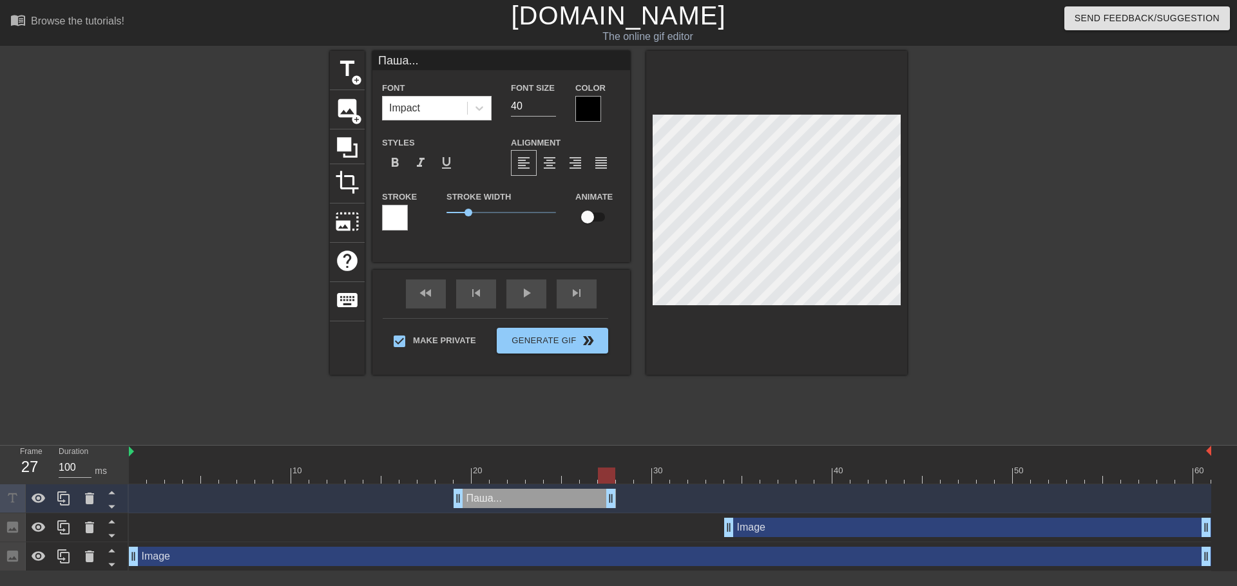
type textarea "Паша.."
type input "Паша..."
type textarea "Паша..."
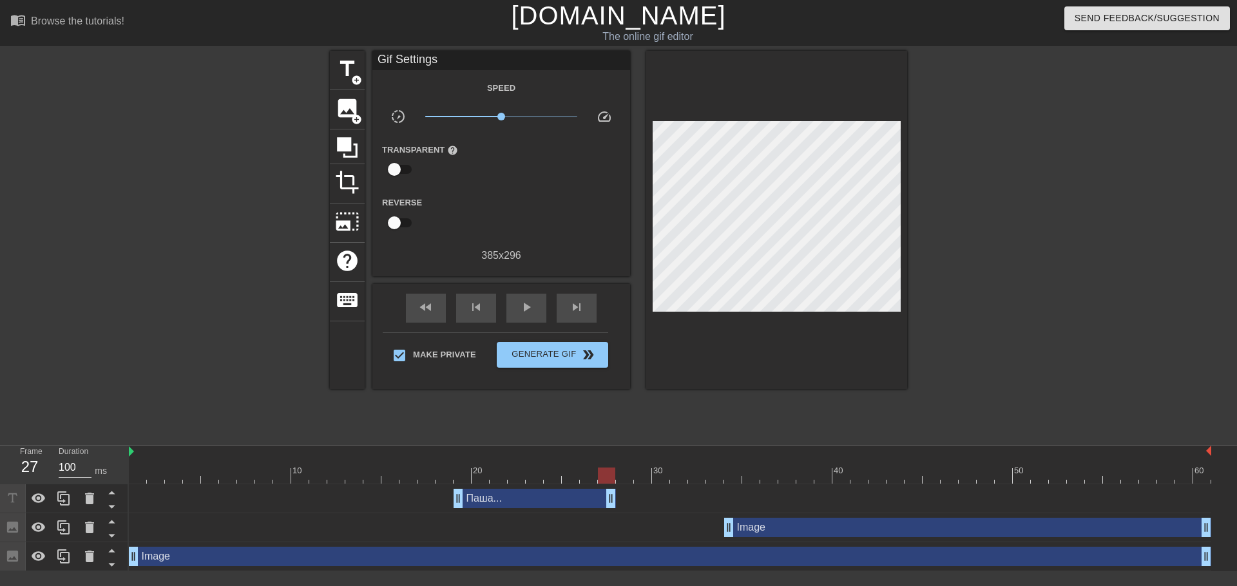
click at [554, 489] on div "Паша... drag_handle drag_handle" at bounding box center [535, 498] width 162 height 19
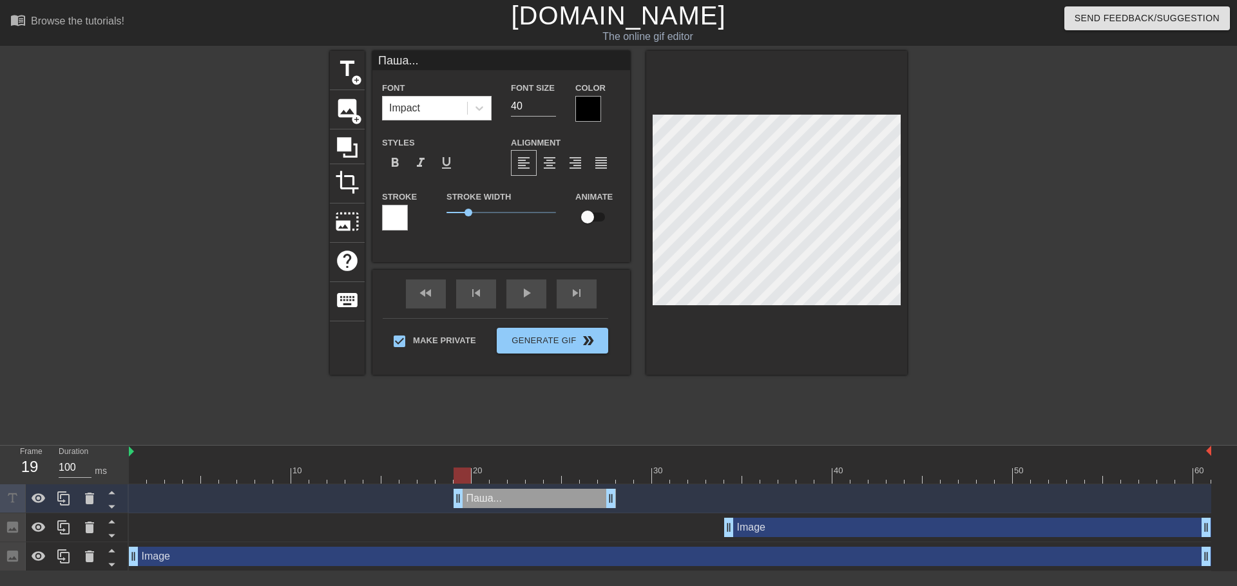
click at [532, 489] on div "Паша... drag_handle drag_handle" at bounding box center [535, 498] width 162 height 19
drag, startPoint x: 463, startPoint y: 410, endPoint x: 608, endPoint y: 421, distance: 145.4
click at [608, 468] on div at bounding box center [606, 476] width 17 height 16
drag, startPoint x: 614, startPoint y: 437, endPoint x: 603, endPoint y: 436, distance: 11.6
click at [603, 489] on div "Паша... drag_handle drag_handle" at bounding box center [670, 498] width 1083 height 19
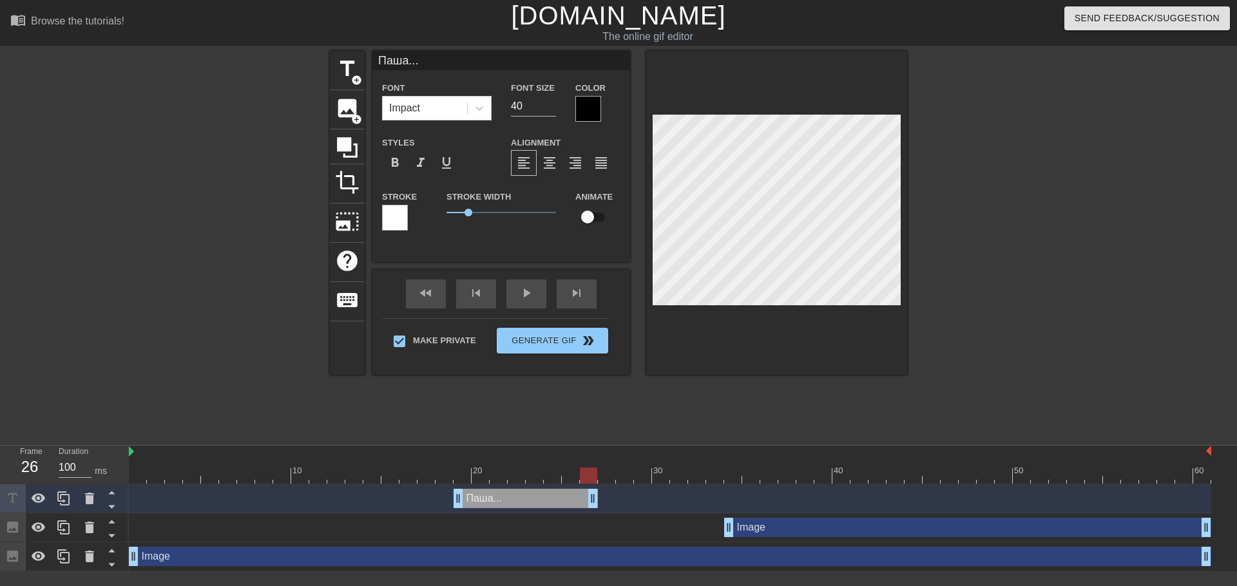
click at [391, 216] on div at bounding box center [395, 218] width 26 height 26
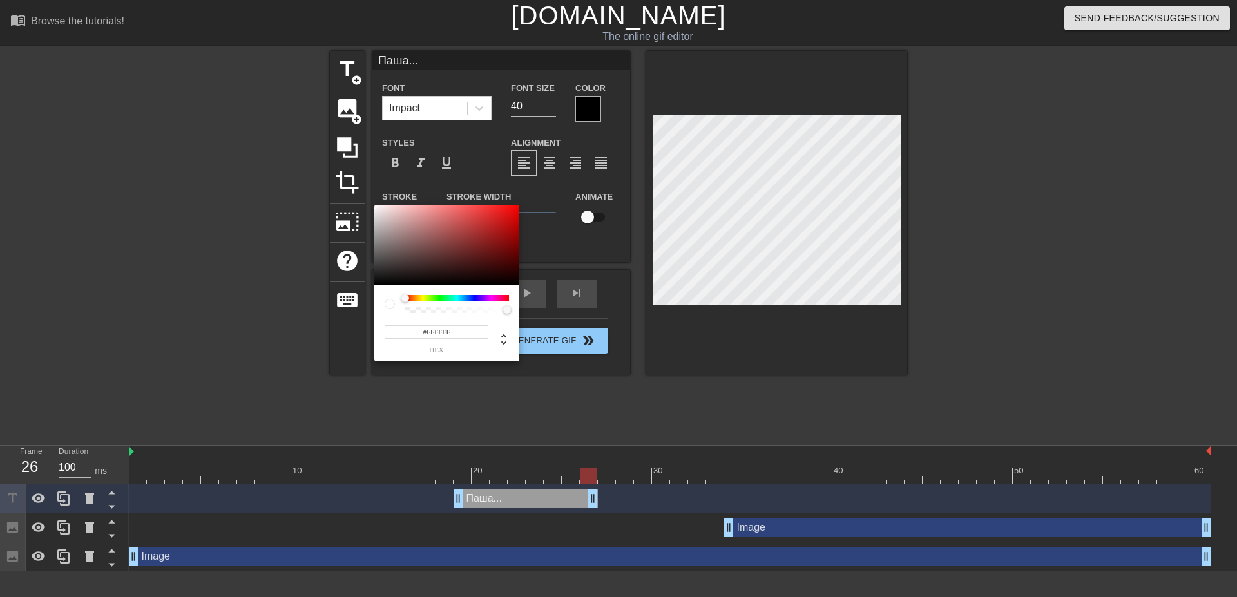
type input "#DCC4C4"
click at [391, 216] on div at bounding box center [446, 245] width 145 height 80
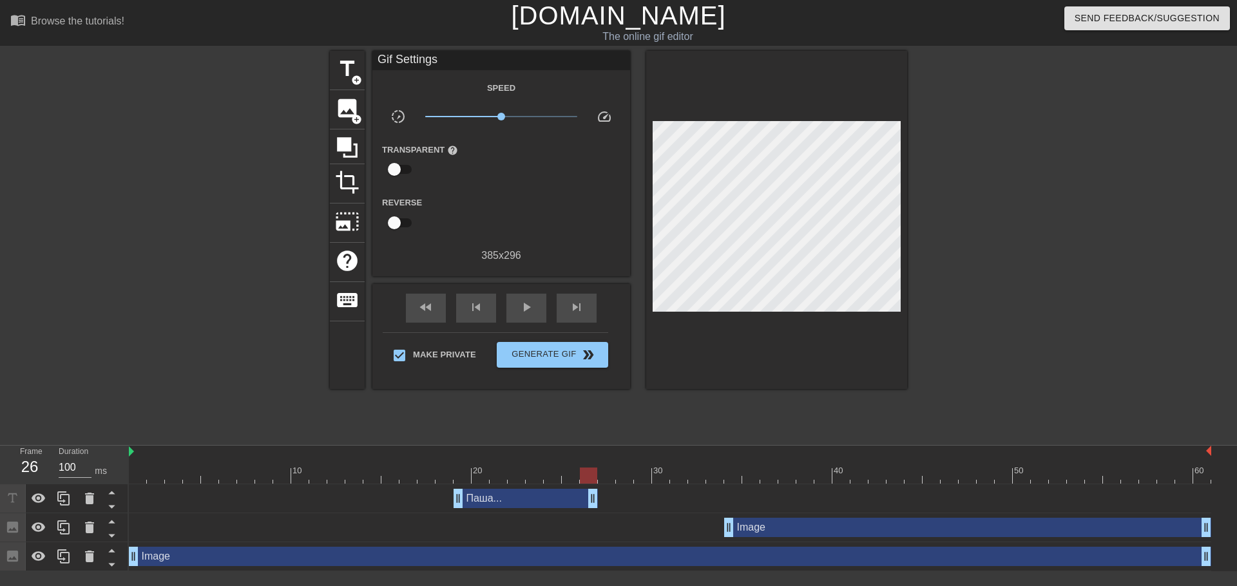
click at [527, 489] on div "Паша... drag_handle drag_handle" at bounding box center [526, 498] width 144 height 19
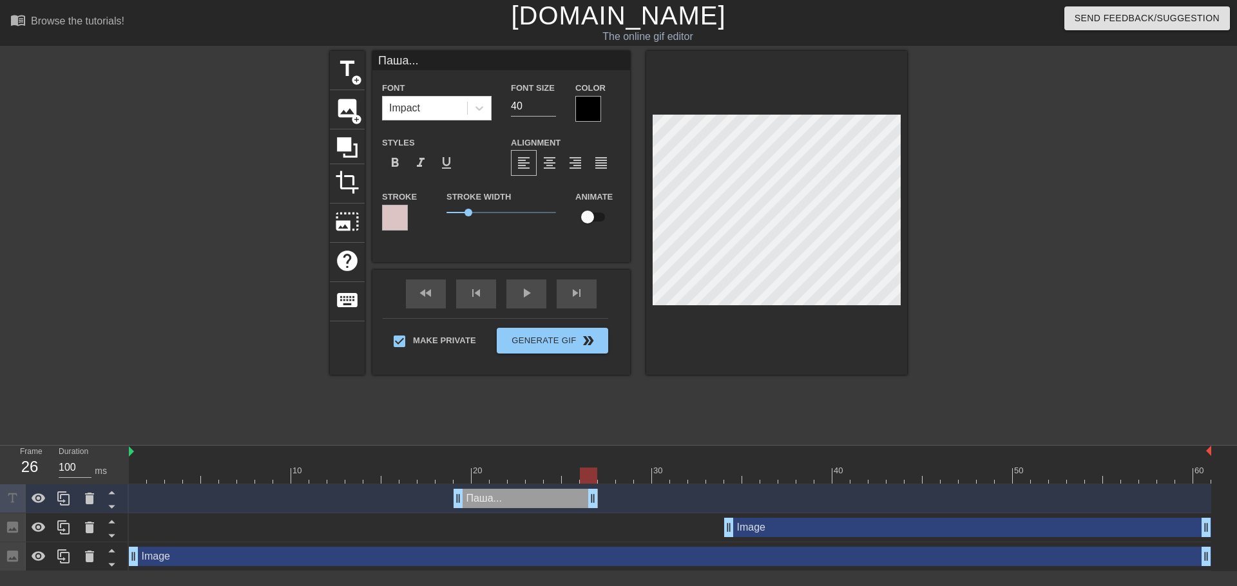
click at [392, 219] on div at bounding box center [395, 218] width 26 height 26
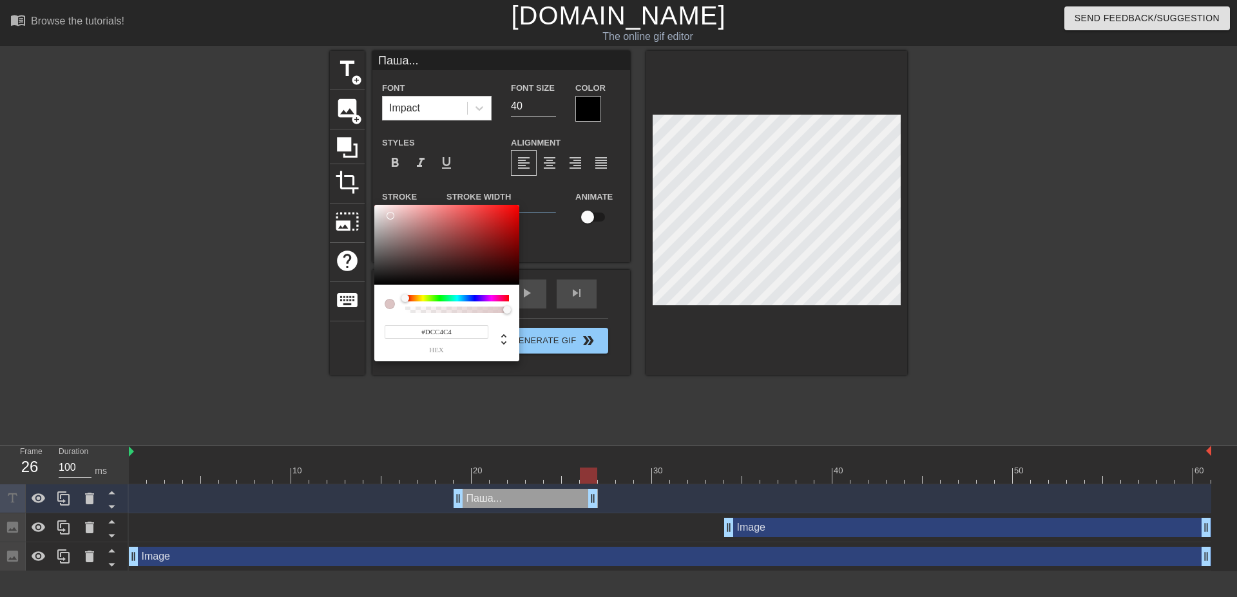
drag, startPoint x: 407, startPoint y: 295, endPoint x: 394, endPoint y: 298, distance: 13.8
click at [394, 298] on div at bounding box center [447, 304] width 124 height 18
type input "#FFFFFF"
drag, startPoint x: 388, startPoint y: 213, endPoint x: 375, endPoint y: 202, distance: 16.5
click at [374, 205] on div at bounding box center [446, 245] width 145 height 80
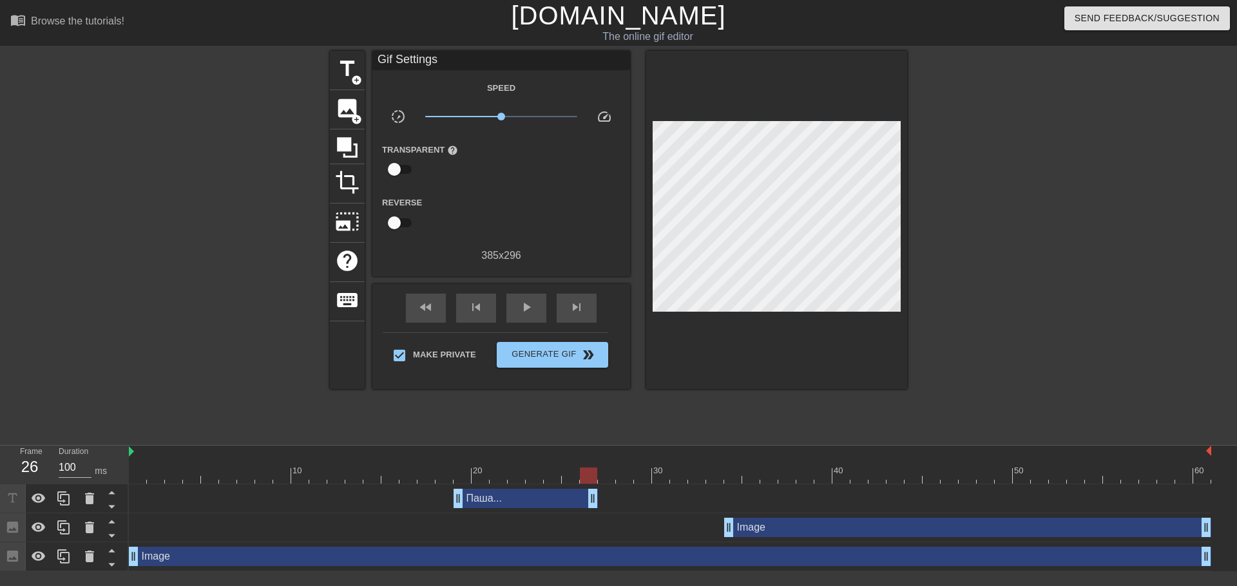
click at [524, 489] on div "Паша... drag_handle drag_handle" at bounding box center [526, 498] width 144 height 19
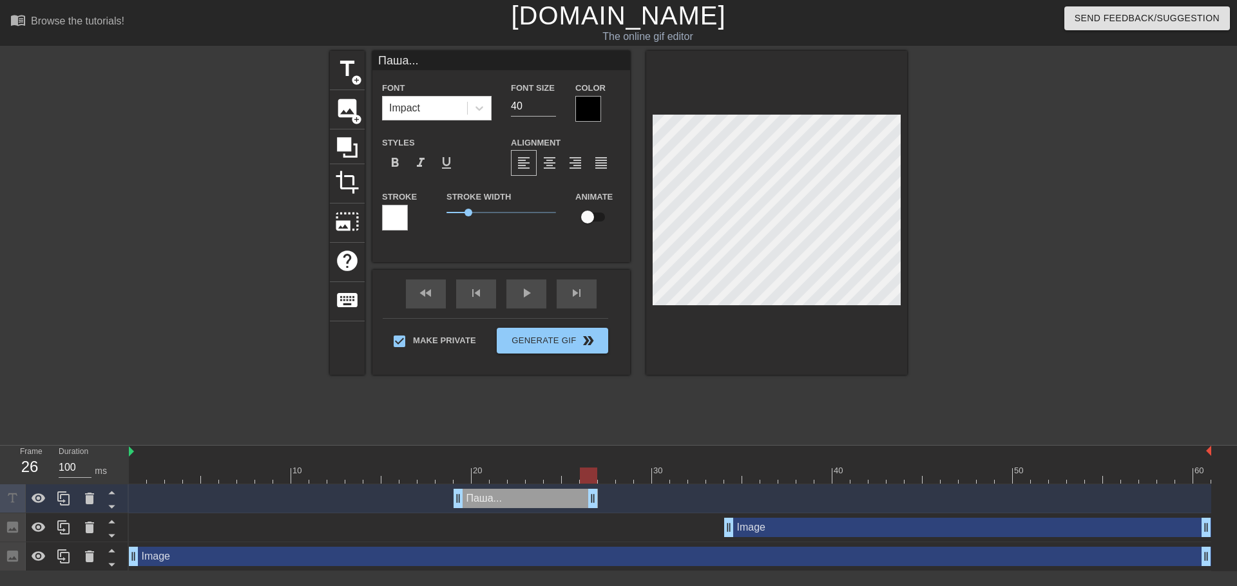
click at [577, 115] on div at bounding box center [588, 109] width 26 height 26
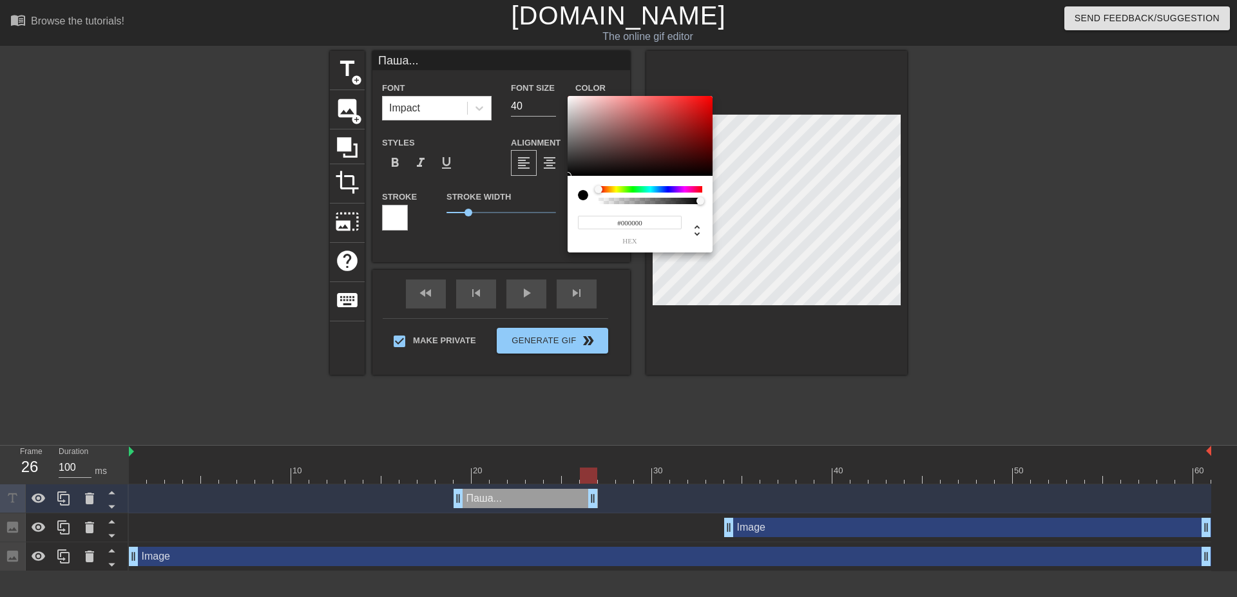
type input "0"
drag, startPoint x: 702, startPoint y: 201, endPoint x: 586, endPoint y: 206, distance: 116.7
click at [586, 206] on div "0 r 0 g 0 b 0 a" at bounding box center [640, 214] width 145 height 77
drag, startPoint x: 599, startPoint y: 189, endPoint x: 581, endPoint y: 182, distance: 19.4
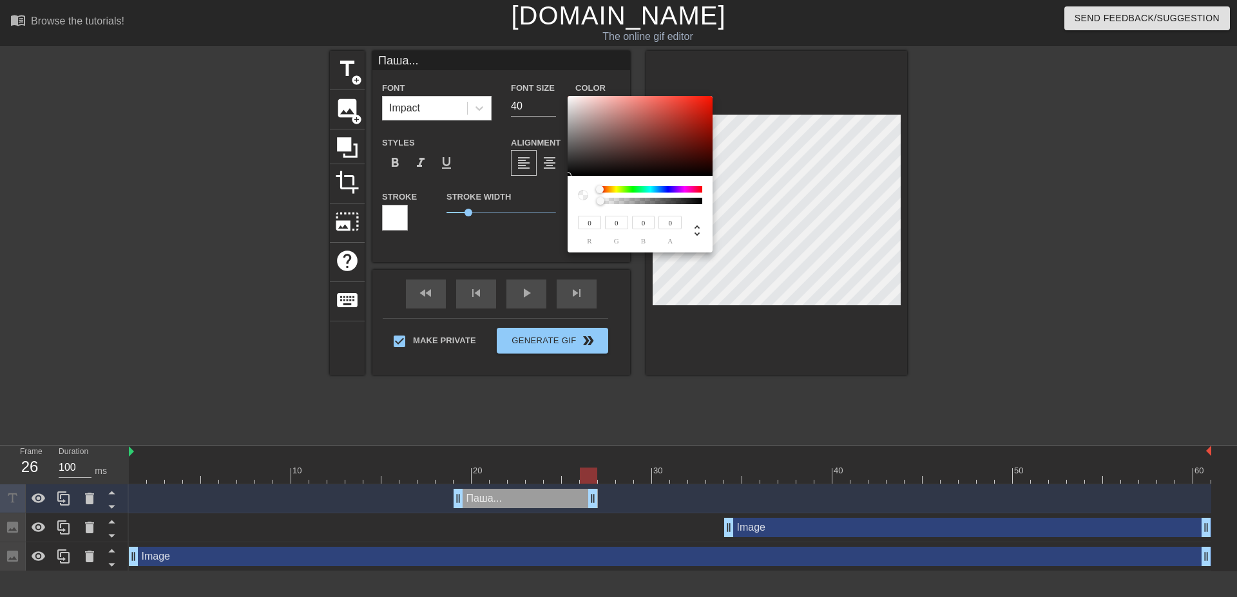
click at [581, 182] on div "0 r 0 g 0 b 0 a" at bounding box center [640, 214] width 145 height 77
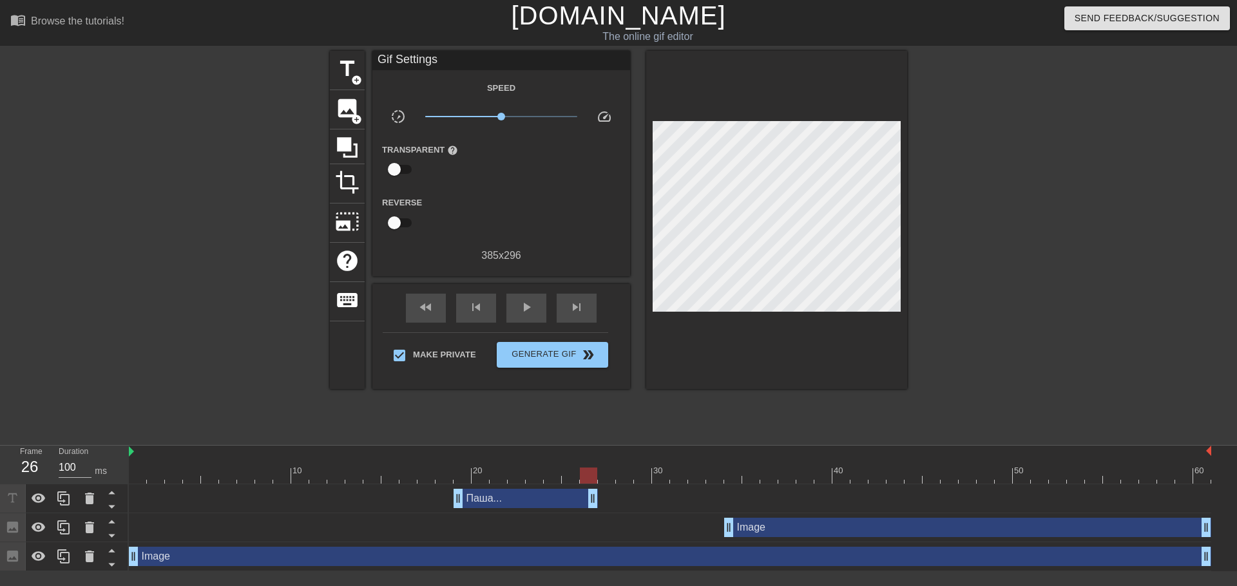
click at [545, 489] on div "Паша... drag_handle drag_handle" at bounding box center [526, 498] width 144 height 19
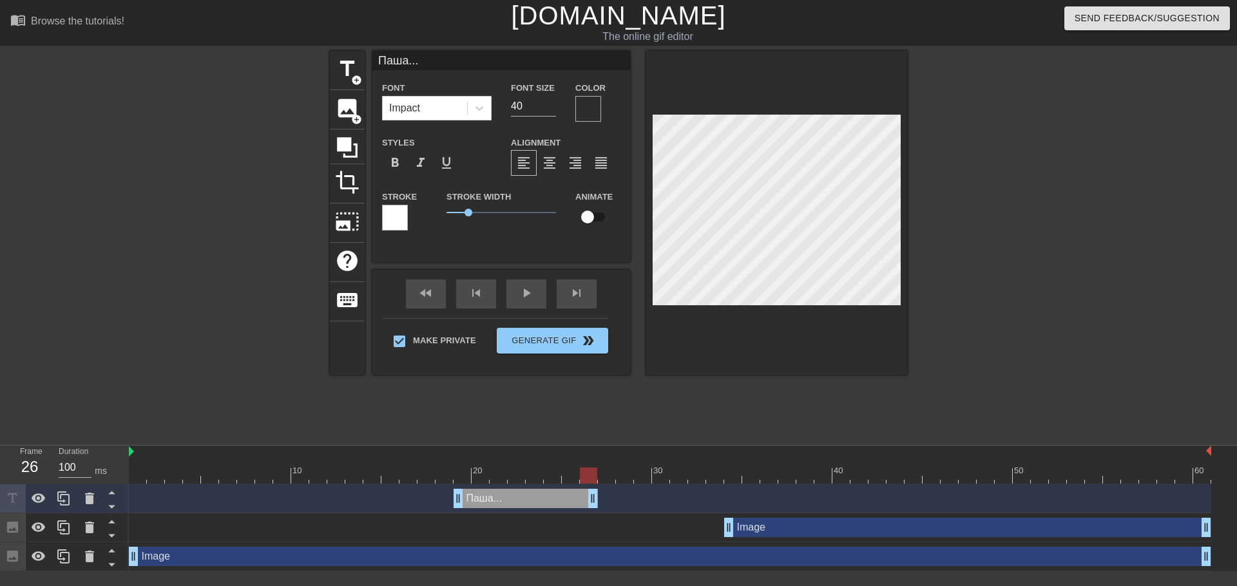
click at [575, 97] on div at bounding box center [588, 109] width 26 height 26
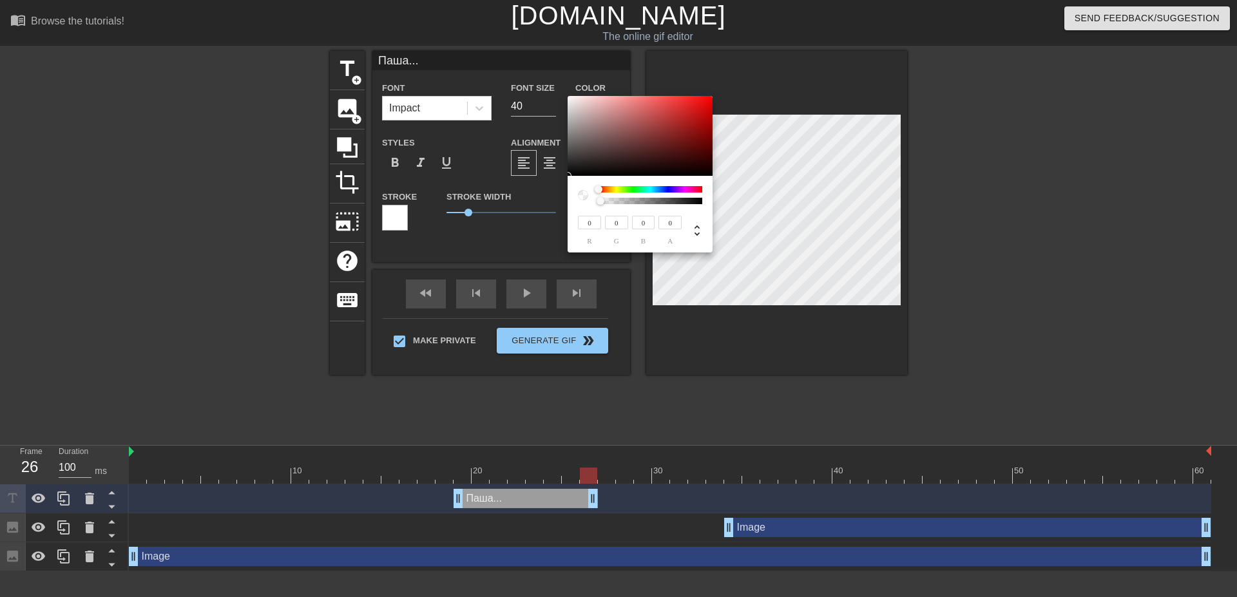
drag, startPoint x: 599, startPoint y: 200, endPoint x: 591, endPoint y: 199, distance: 7.8
click at [593, 199] on div at bounding box center [640, 195] width 124 height 18
type input "44"
type input "37"
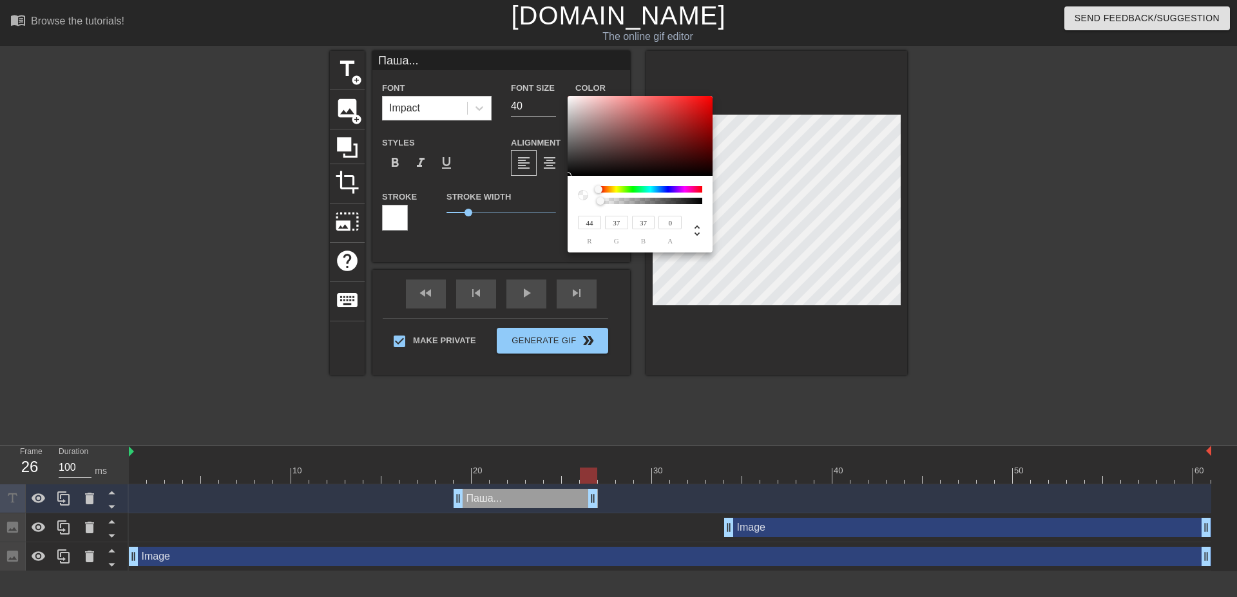
type input "36"
type input "35"
type input "40"
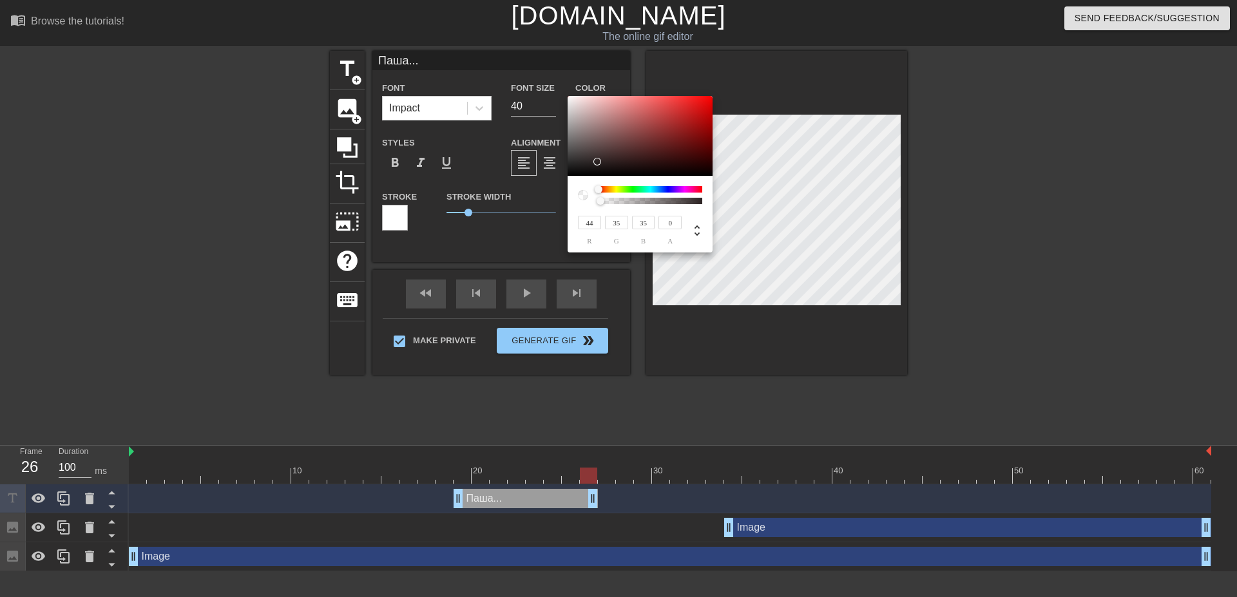
type input "32"
type input "26"
type input "21"
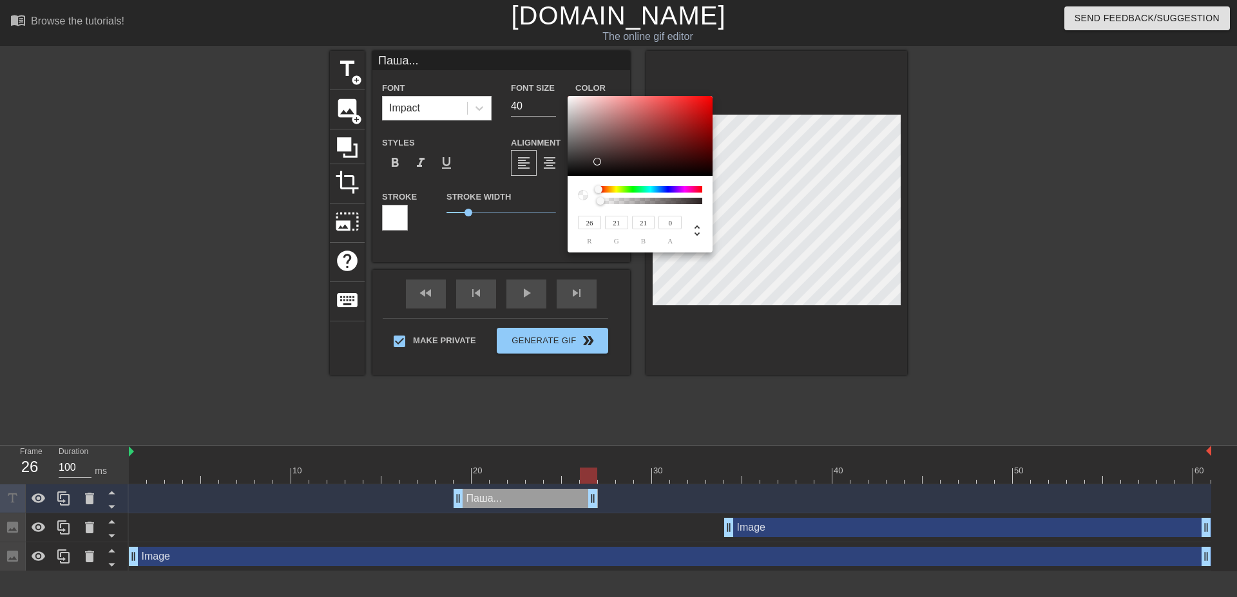
type input "20"
type input "17"
type input "11"
type input "10"
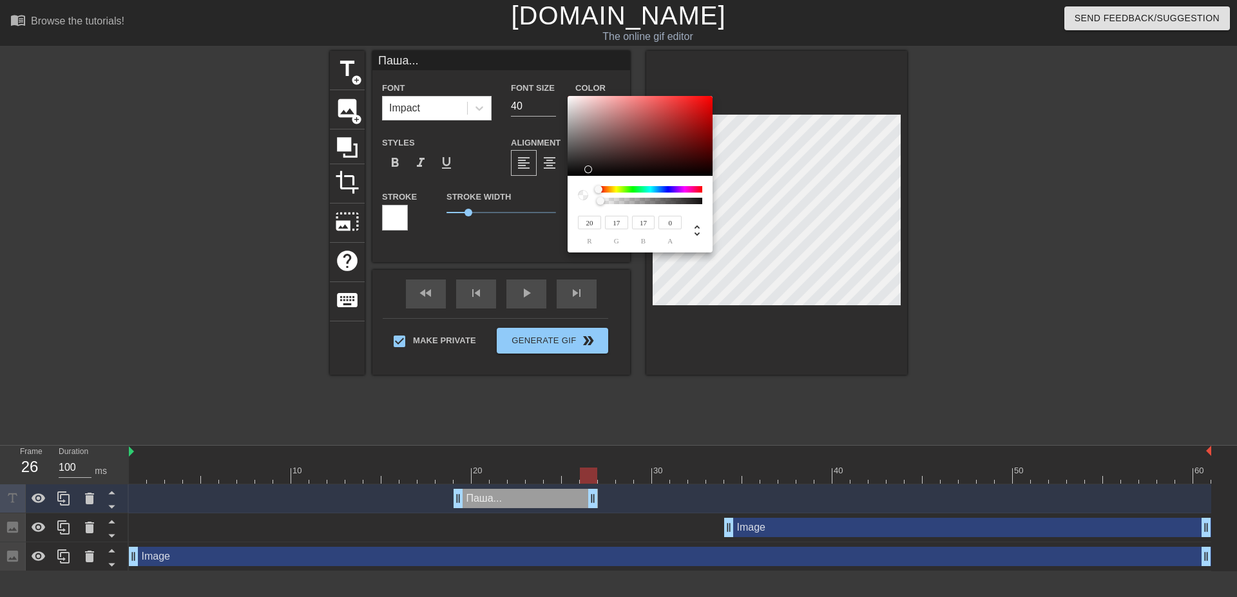
type input "10"
type input "5"
type input "103"
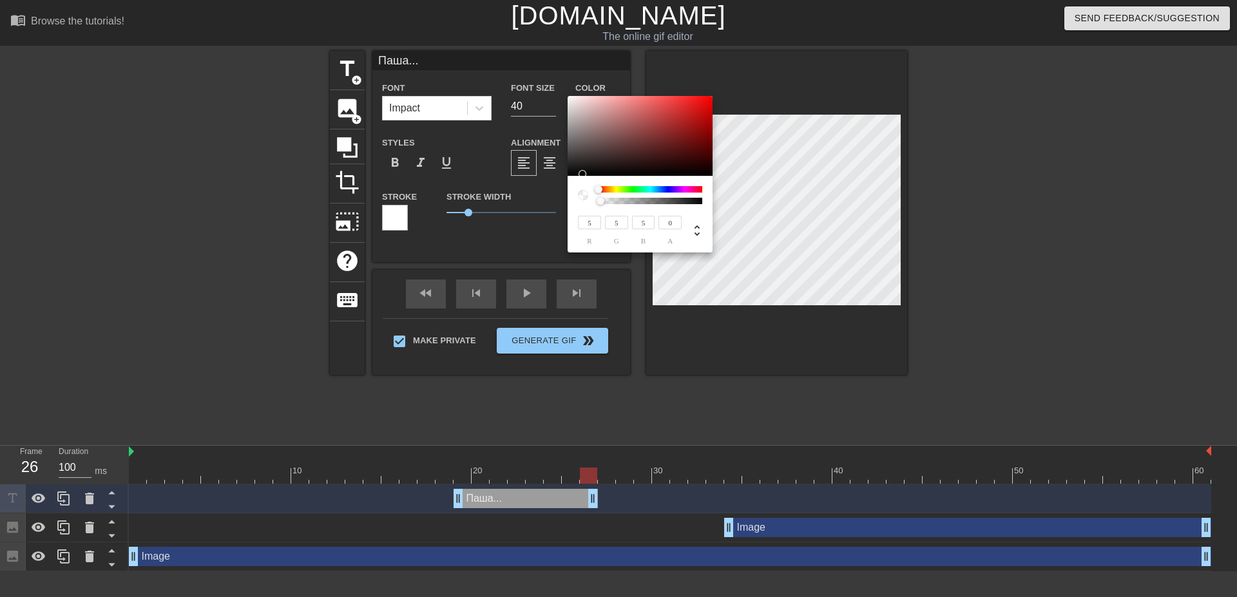
type input "93"
type input "94"
type input "96"
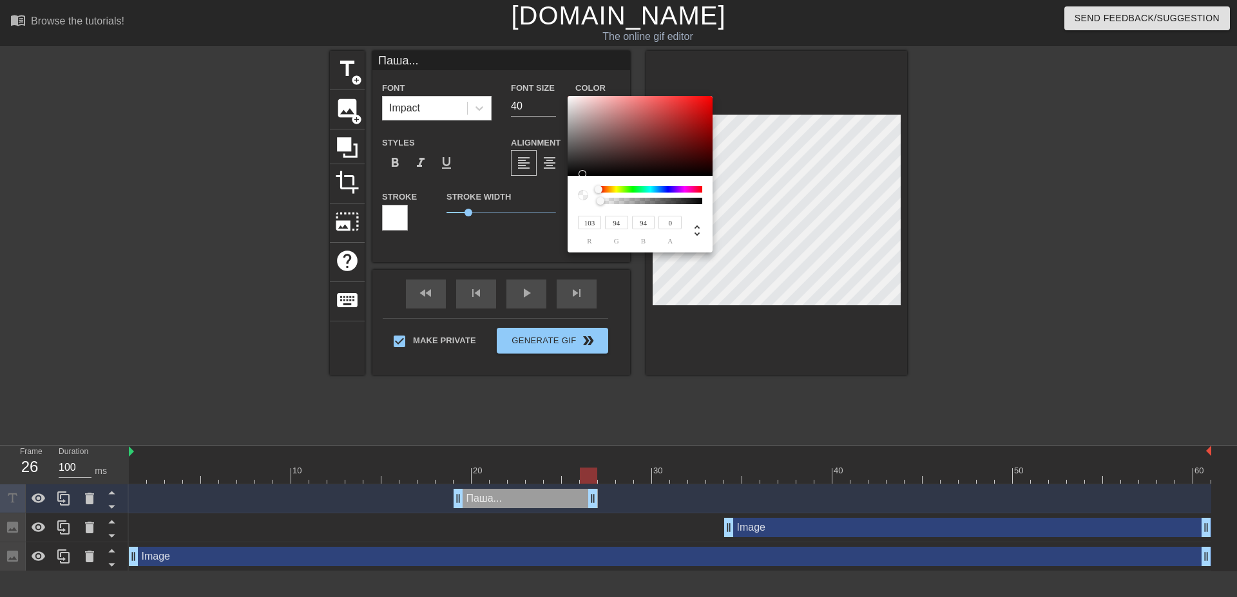
type input "96"
drag, startPoint x: 592, startPoint y: 162, endPoint x: 577, endPoint y: 175, distance: 19.6
click at [577, 175] on div at bounding box center [640, 136] width 145 height 80
type input "79"
type input "71"
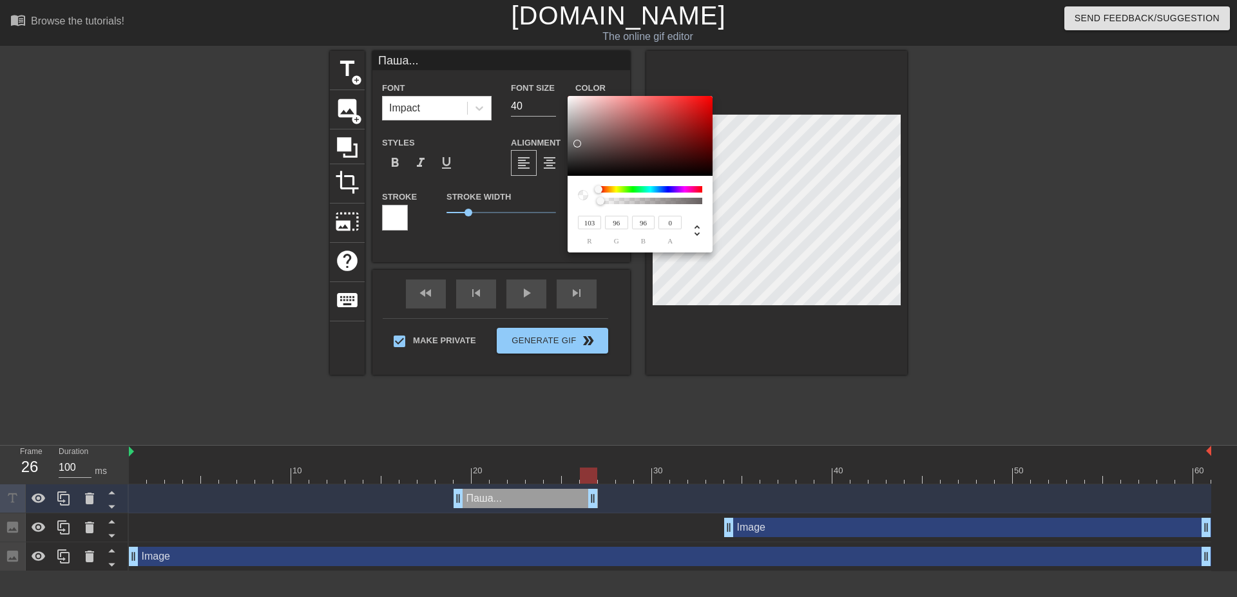
type input "71"
type input "70"
type input "53"
type input "46"
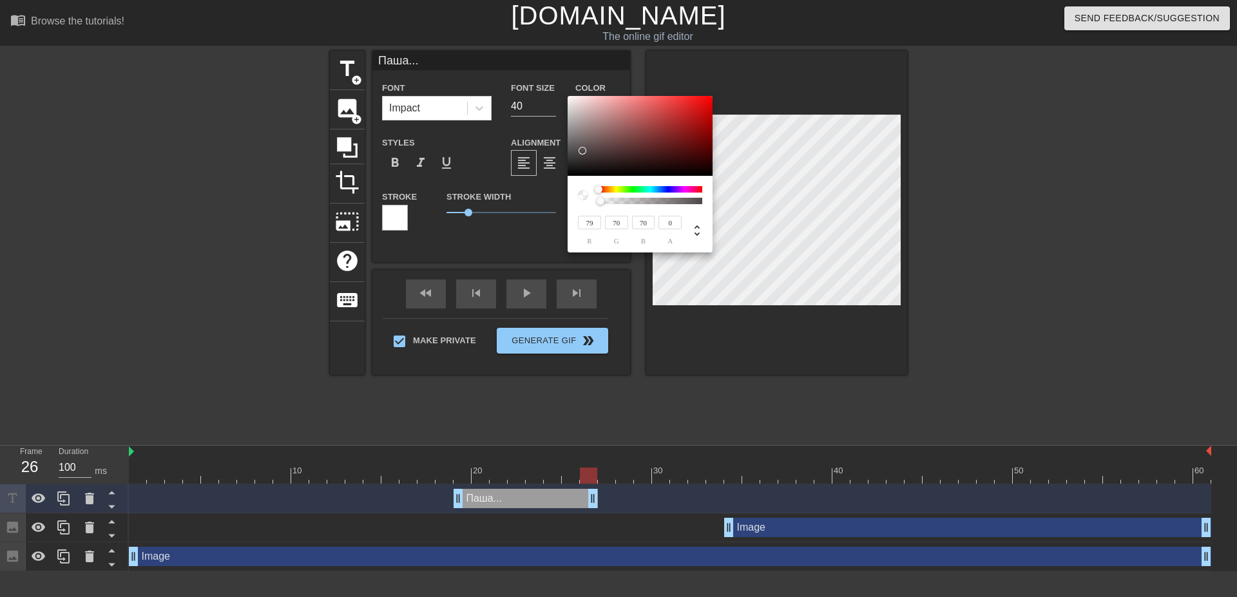
type input "46"
type input "40"
type input "32"
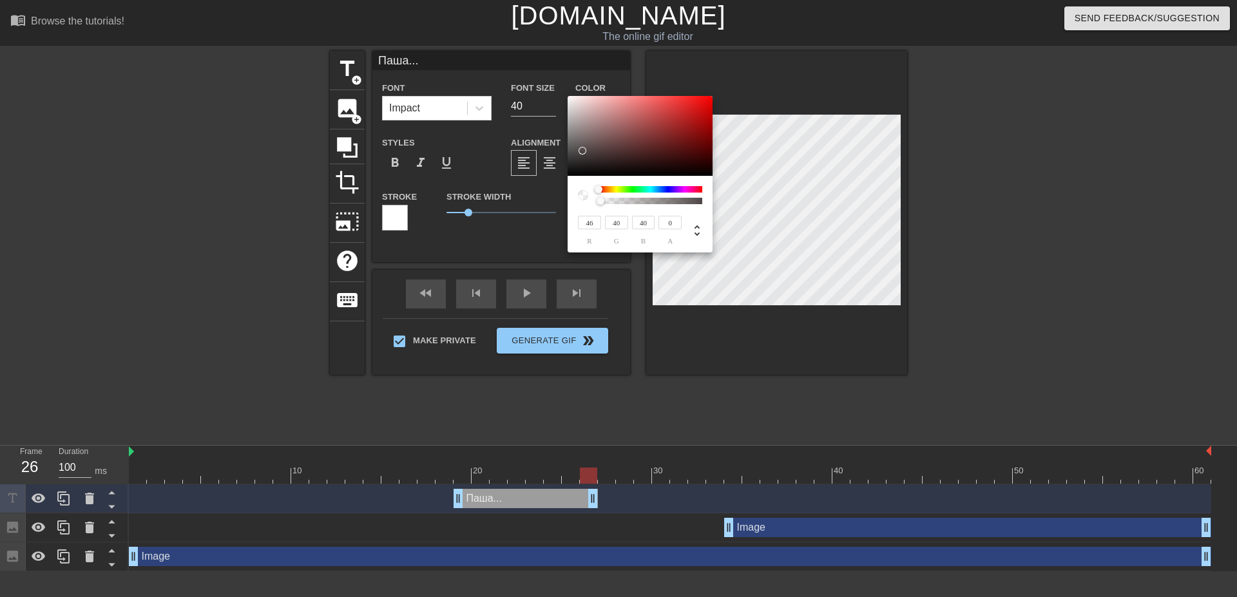
type input "28"
type input "24"
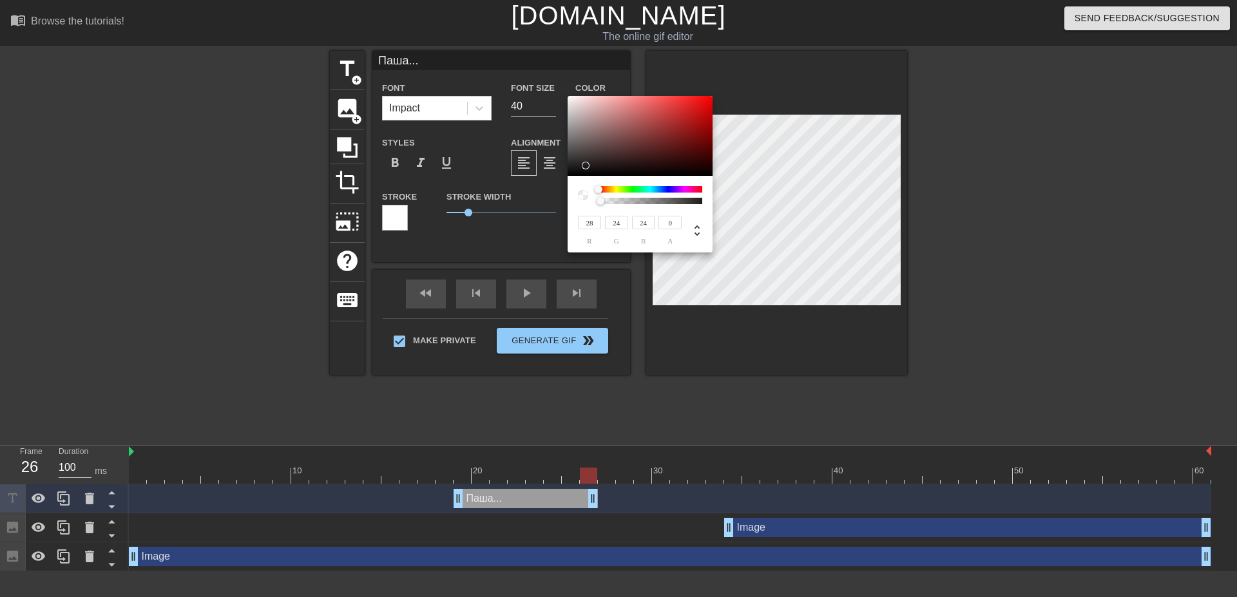
type input "15"
type input "13"
type input "12"
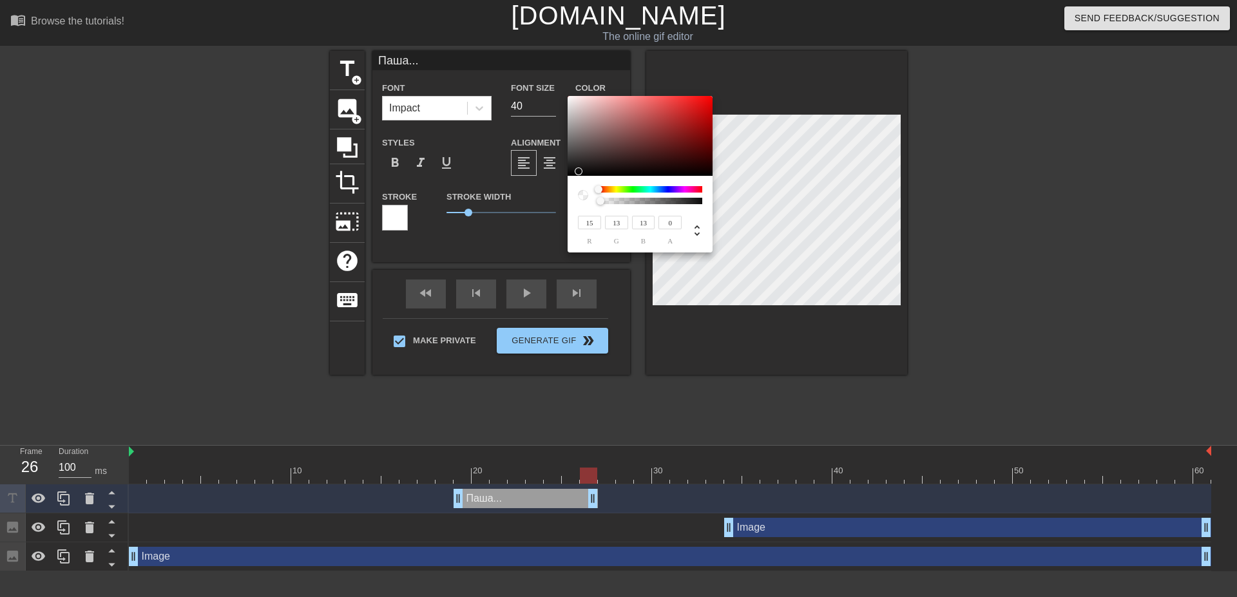
type input "12"
drag, startPoint x: 583, startPoint y: 151, endPoint x: 587, endPoint y: 171, distance: 21.0
click at [587, 171] on div at bounding box center [640, 136] width 145 height 80
drag, startPoint x: 601, startPoint y: 200, endPoint x: 706, endPoint y: 206, distance: 104.5
click at [706, 206] on div "13 r 12 g 12 b 1 a" at bounding box center [640, 214] width 145 height 77
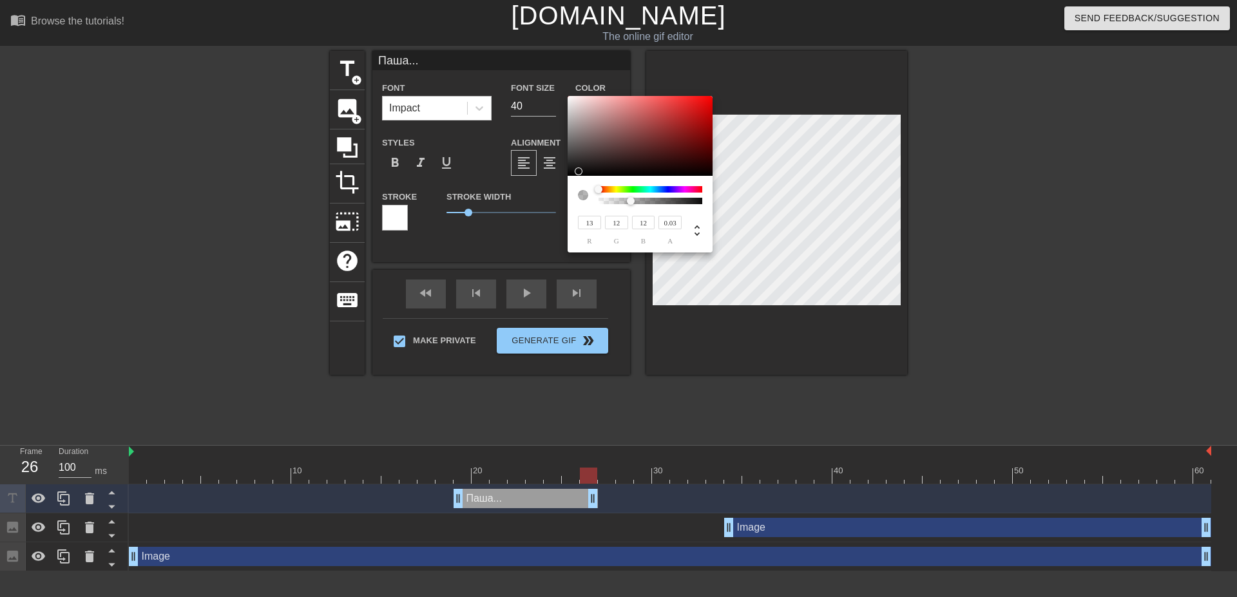
type input "0"
drag, startPoint x: 700, startPoint y: 201, endPoint x: 552, endPoint y: 199, distance: 148.9
click at [568, 199] on div "13 r 12 g 12 b 0 a" at bounding box center [640, 174] width 145 height 157
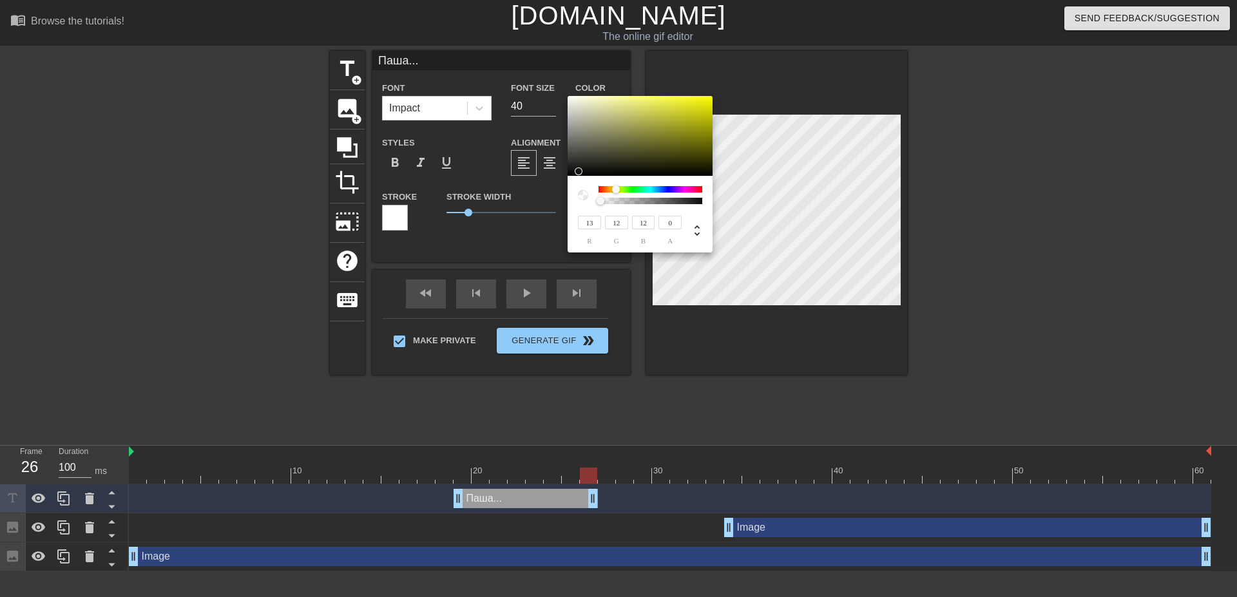
type input "13"
click at [621, 191] on div at bounding box center [621, 190] width 8 height 8
type input "17"
type input "18"
type input "16"
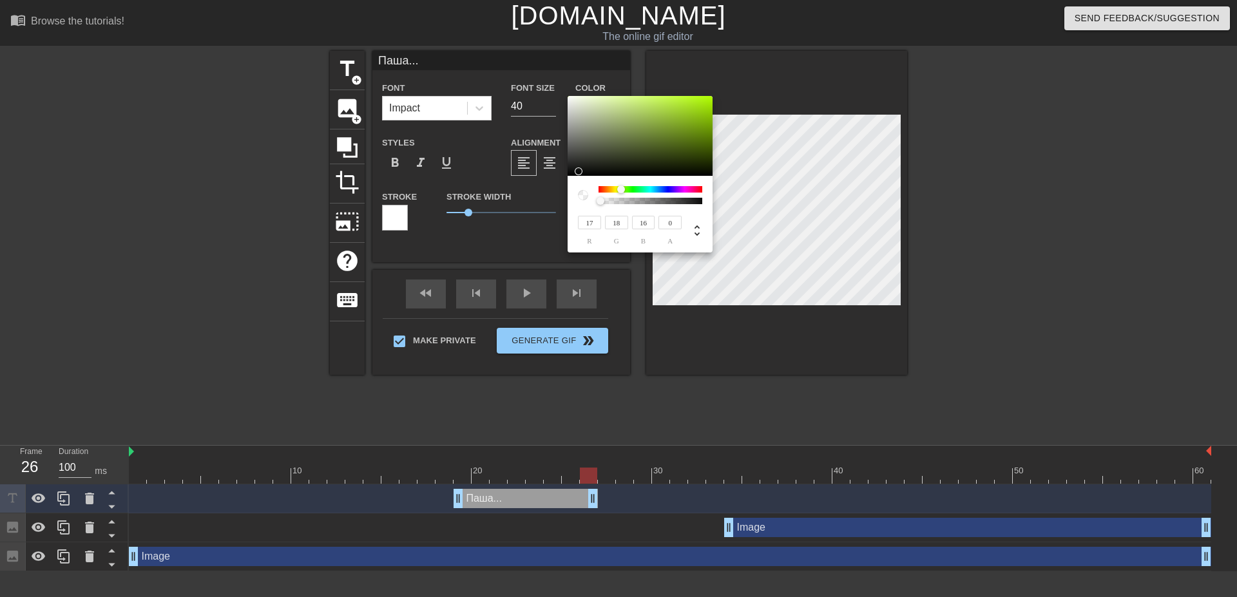
type input "23"
type input "24"
type input "22"
type input "46"
type input "48"
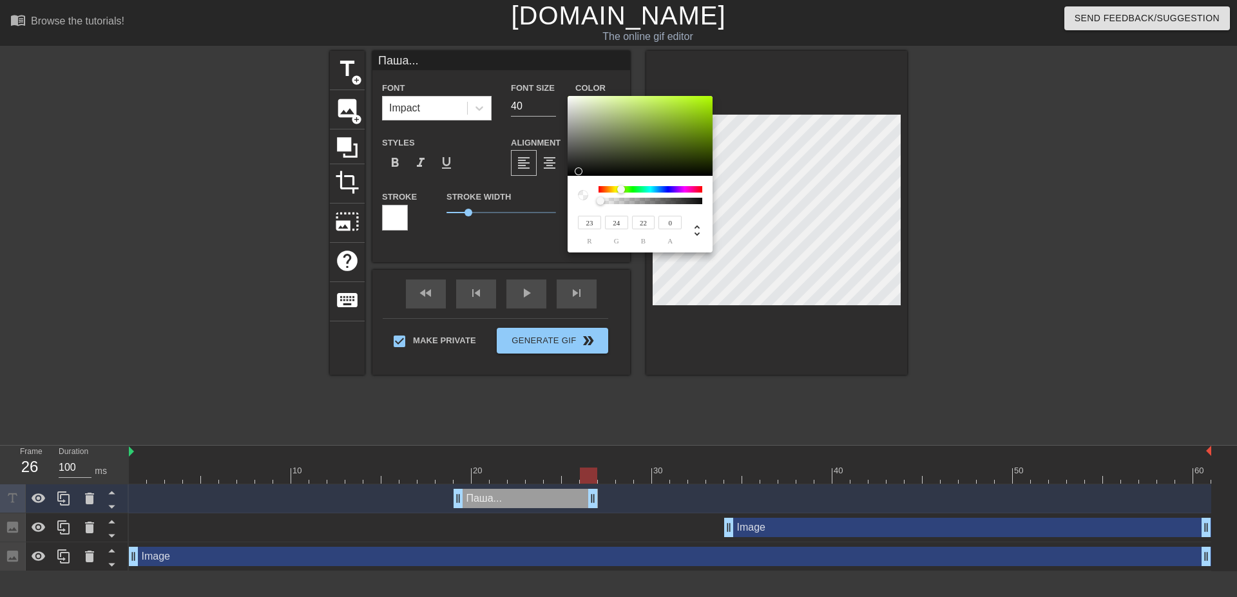
type input "44"
type input "64"
type input "67"
type input "61"
type input "82"
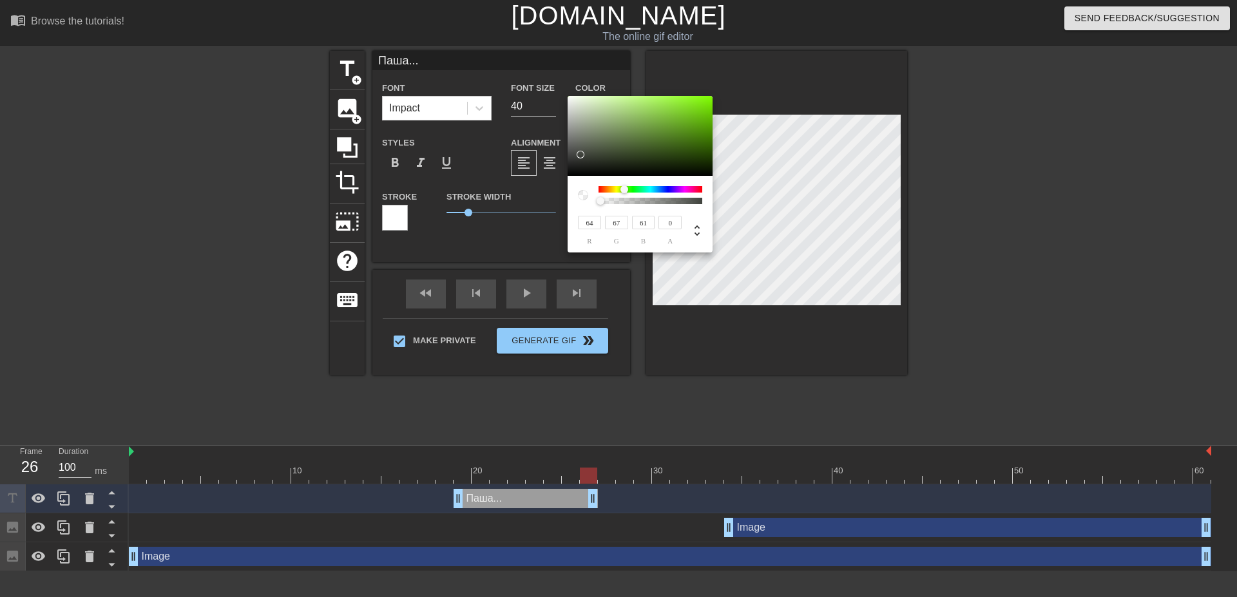
type input "86"
type input "78"
type input "105"
type input "110"
type input "100"
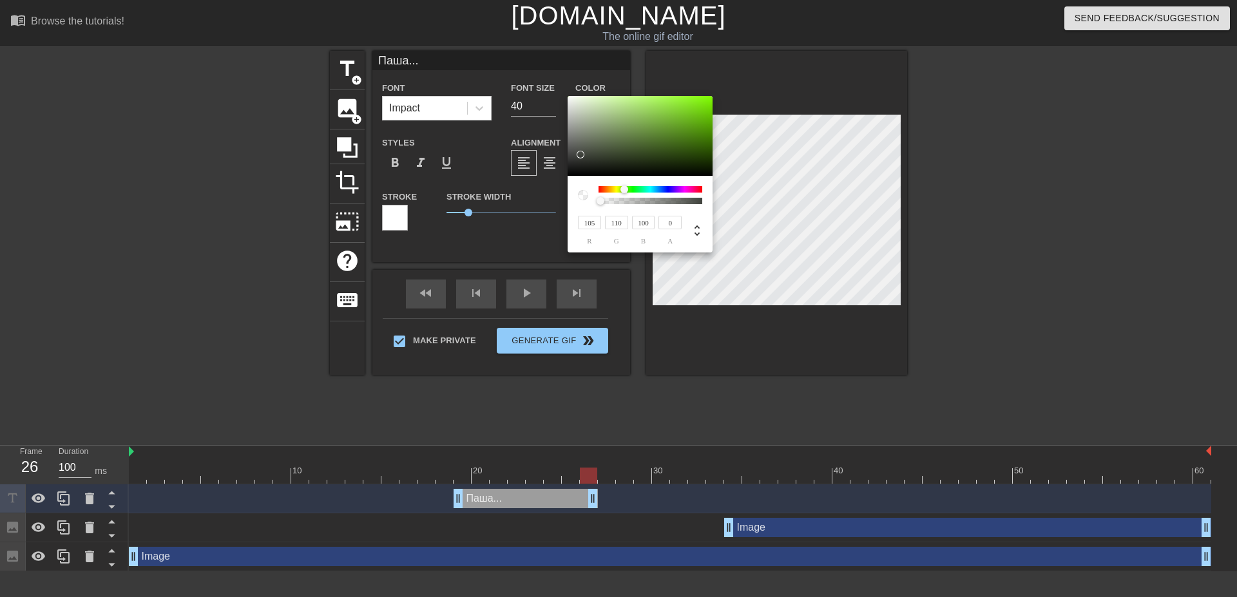
type input "129"
type input "135"
type input "123"
type input "159"
type input "168"
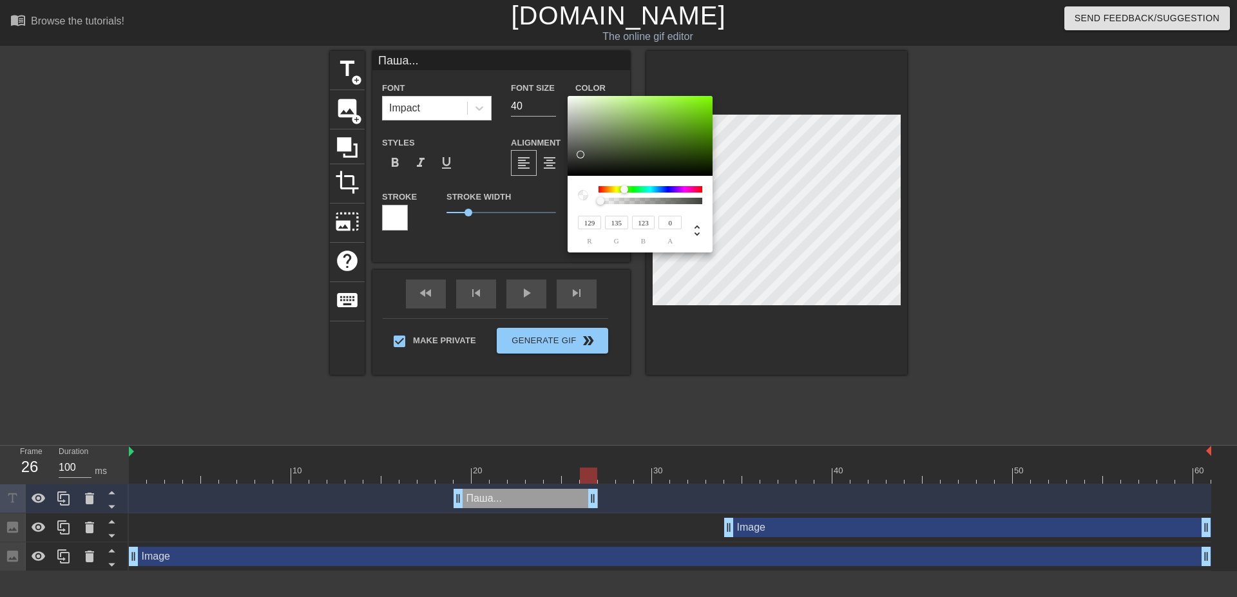
type input "150"
type input "171"
type input "182"
type input "160"
type input "181"
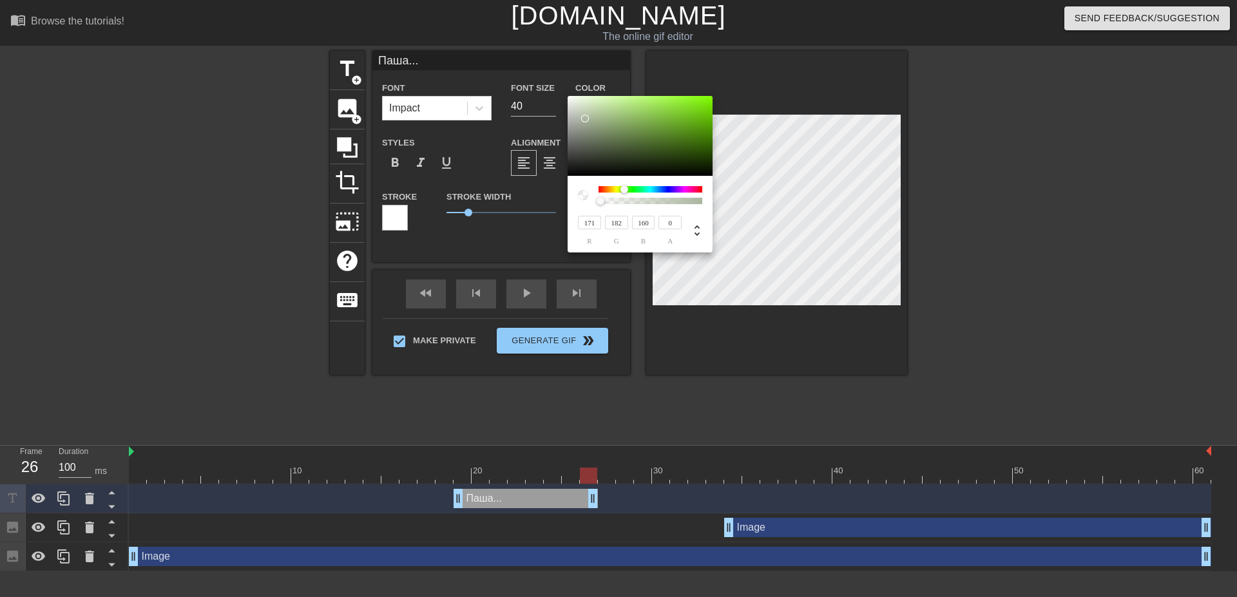
type input "193"
type input "170"
type input "196"
type input "209"
type input "184"
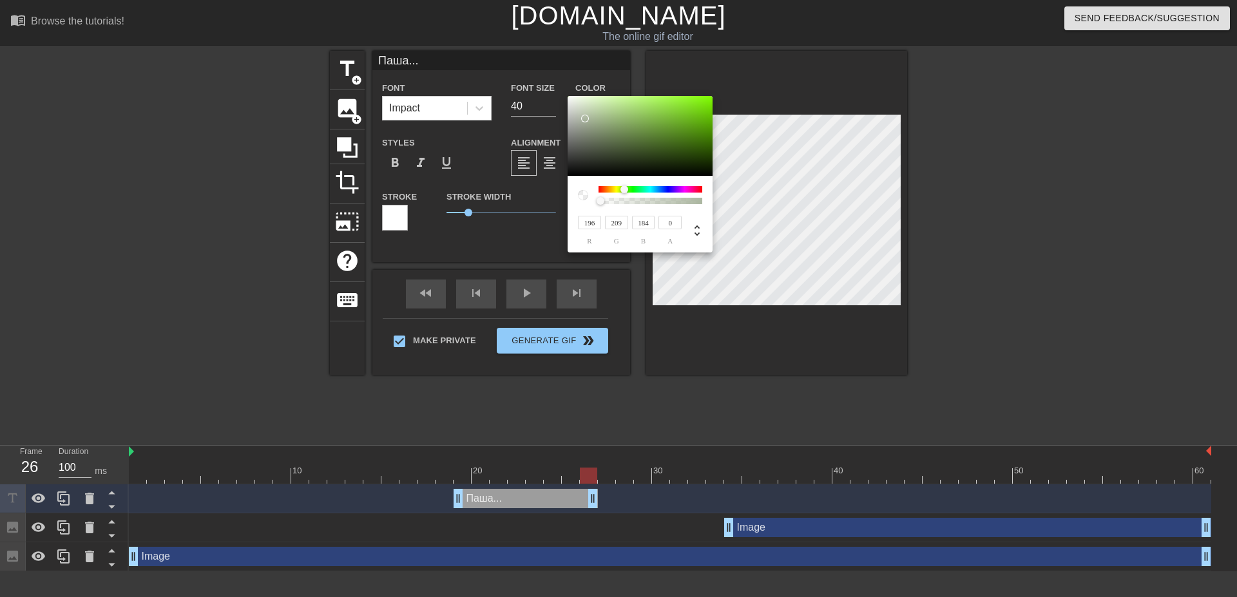
type input "208"
type input "222"
type input "195"
type input "221"
type input "236"
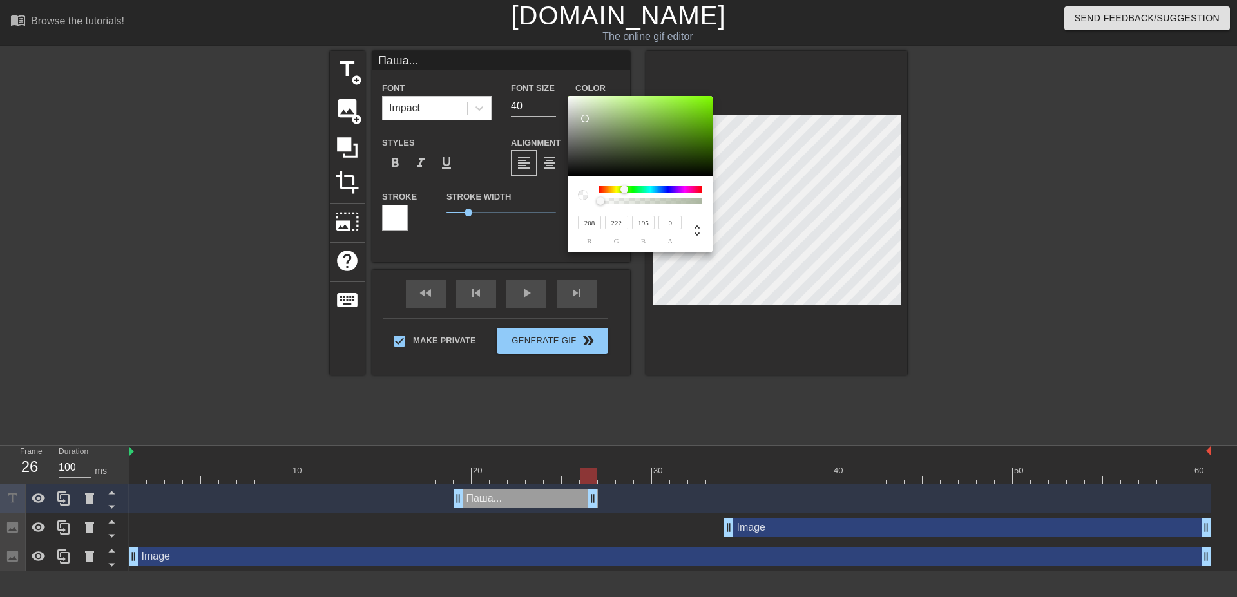
type input "208"
type input "223"
type input "238"
type input "209"
type input "227"
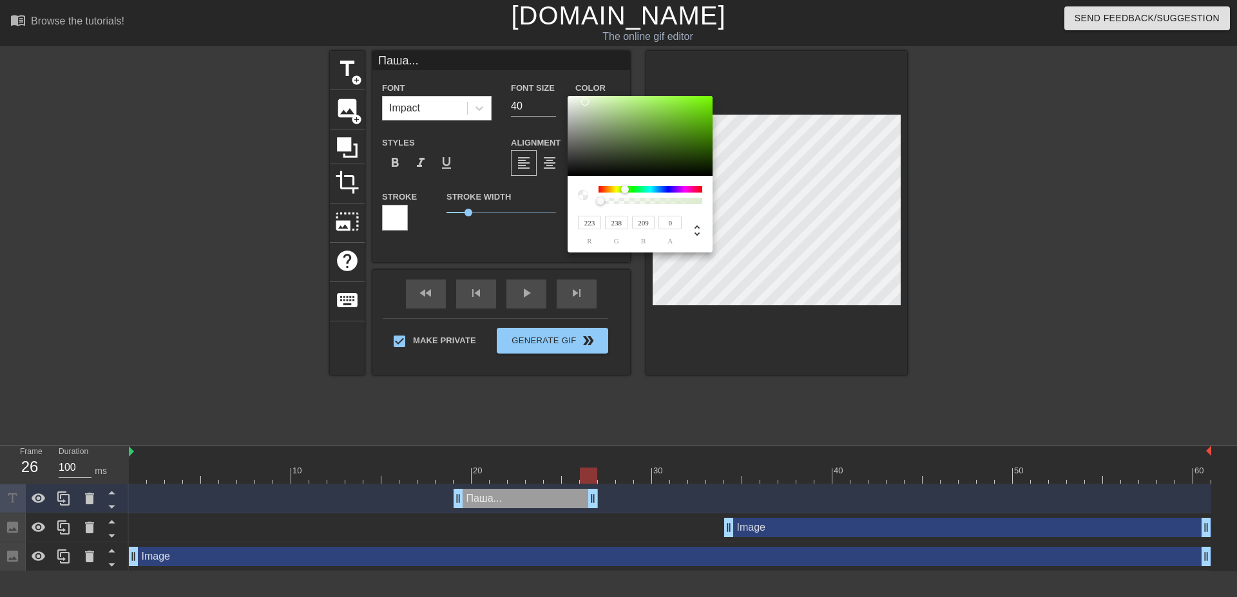
type input "242"
type input "213"
type input "231"
type input "244"
type input "218"
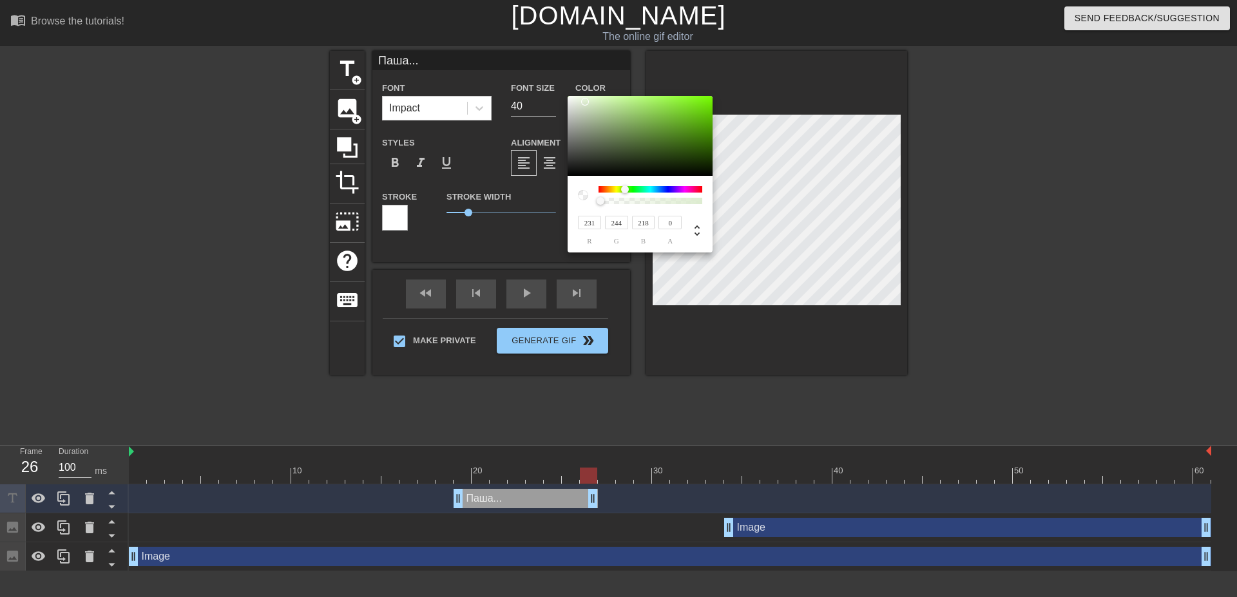
type input "235"
type input "248"
type input "222"
type input "230"
type input "242"
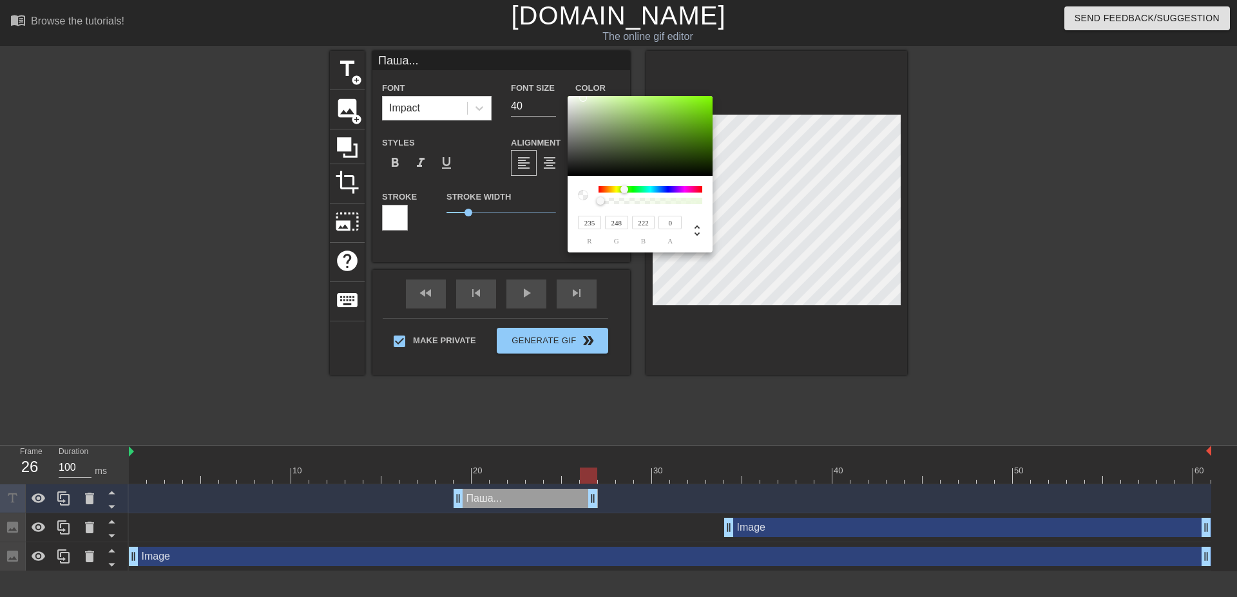
type input "217"
type input "228"
type input "240"
type input "216"
type input "223"
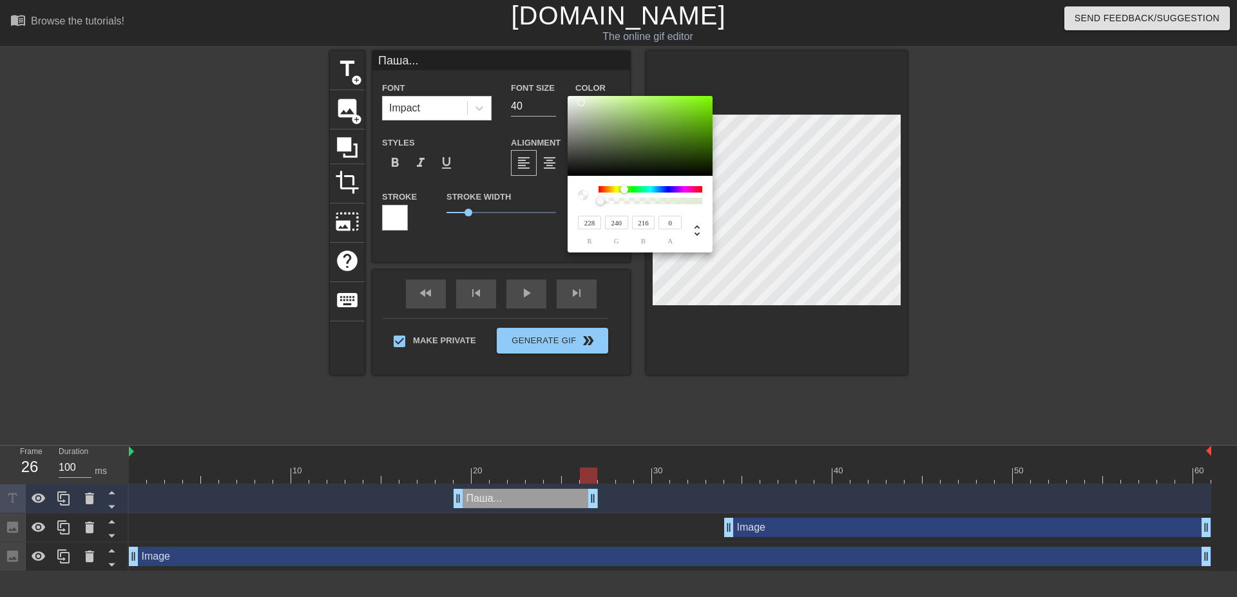
type input "234"
type input "212"
type input "217"
type input "228"
type input "206"
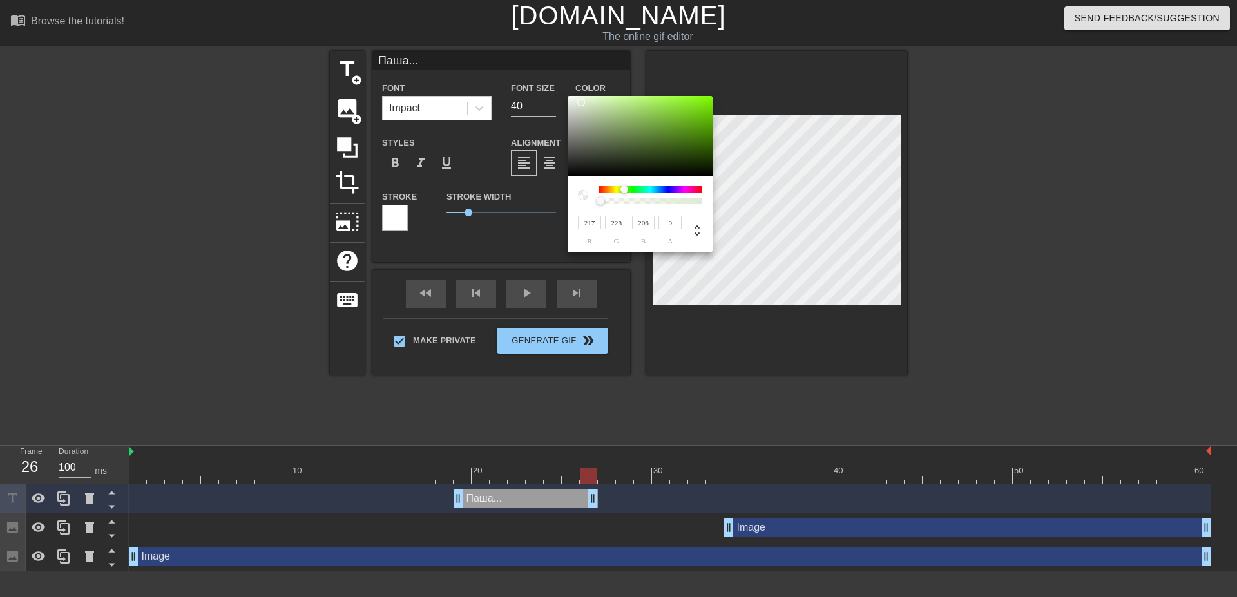
type input "218"
type input "207"
type input "226"
type input "210"
type input "219"
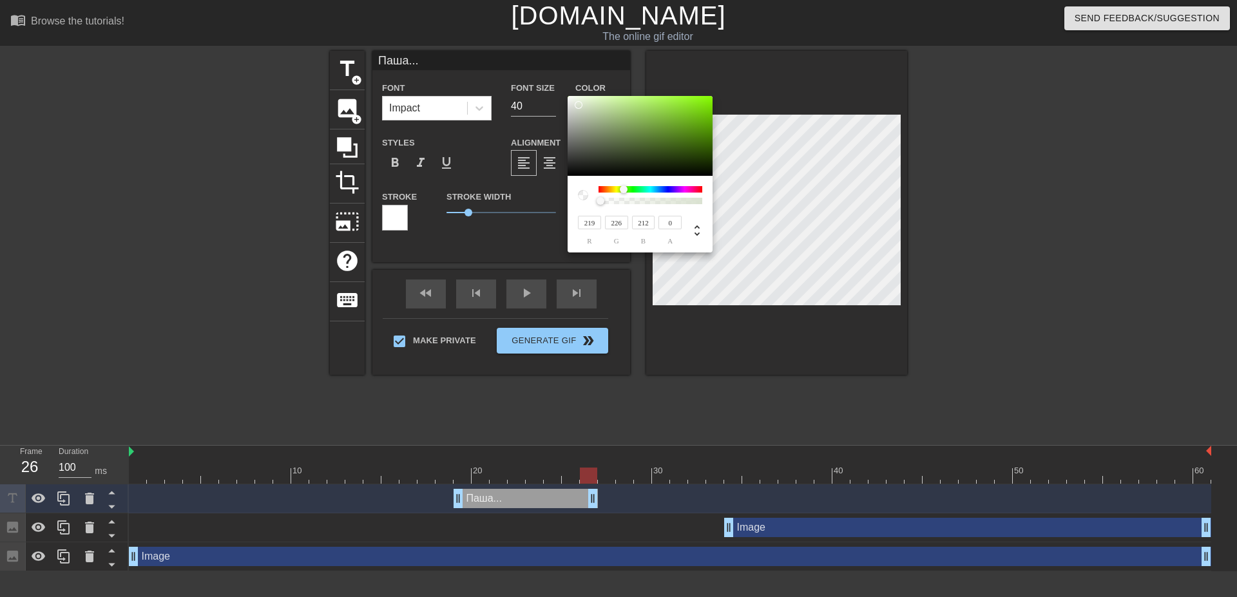
type input "213"
drag, startPoint x: 581, startPoint y: 170, endPoint x: 576, endPoint y: 105, distance: 65.3
click at [576, 105] on div at bounding box center [576, 105] width 8 height 8
type input "0"
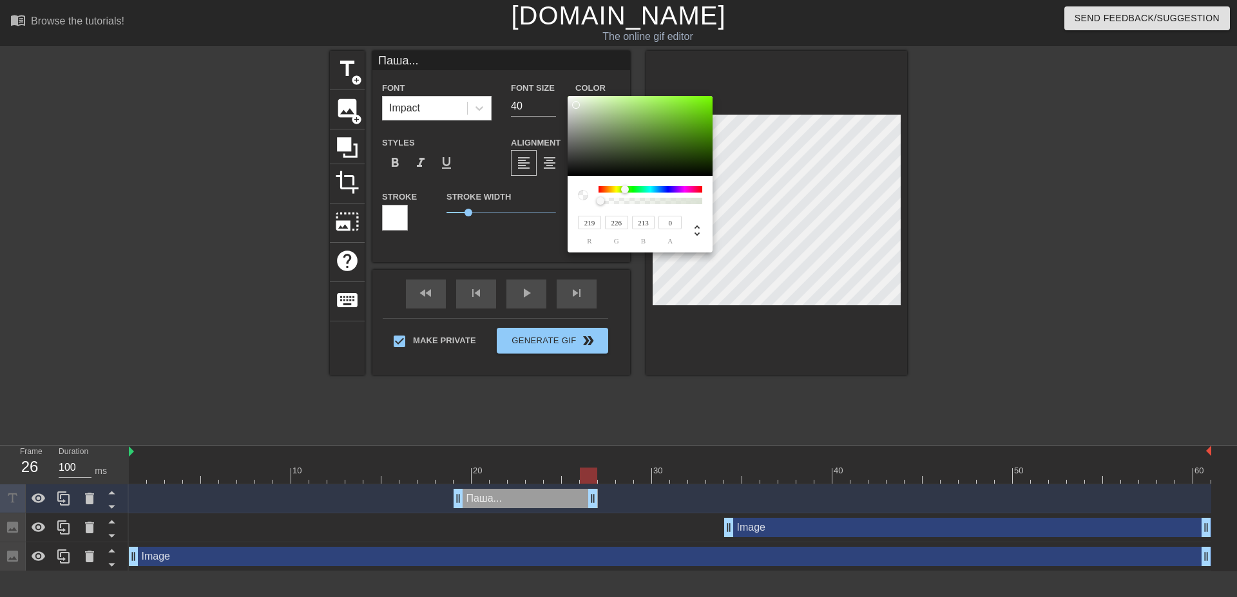
drag, startPoint x: 603, startPoint y: 203, endPoint x: 558, endPoint y: 196, distance: 45.7
click at [568, 196] on div "219 r 226 g 213 b 0 a" at bounding box center [640, 174] width 145 height 157
type input "226"
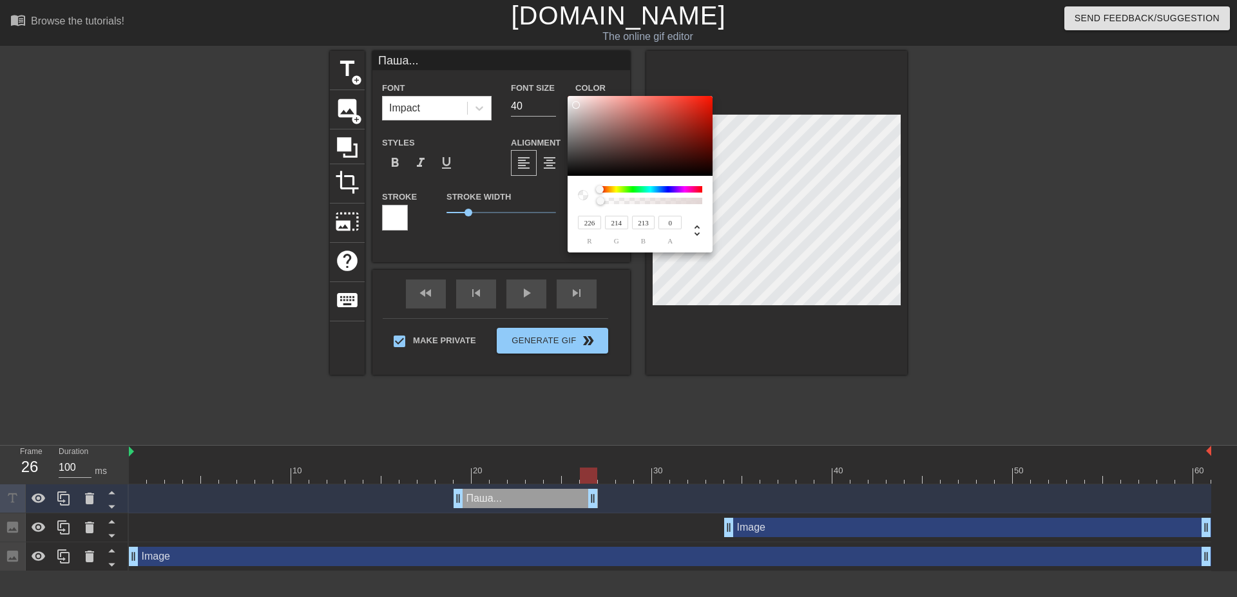
type input "213"
click at [598, 189] on div at bounding box center [599, 190] width 8 height 8
type input "11"
type input "6"
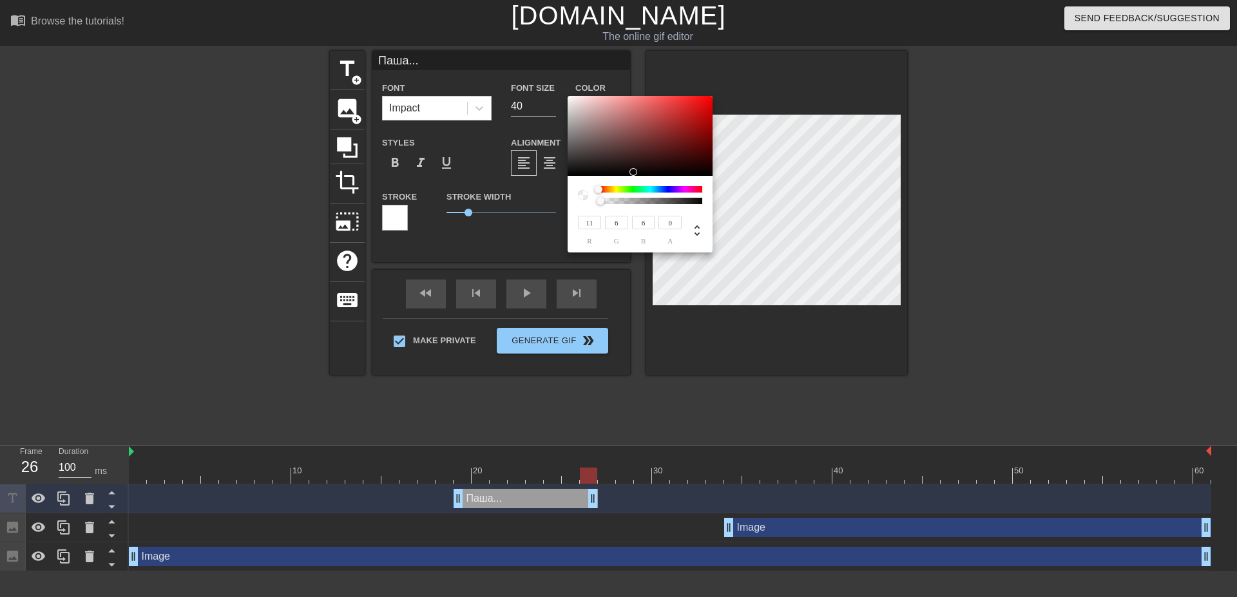
click at [632, 172] on div at bounding box center [640, 136] width 145 height 80
click at [632, 172] on div at bounding box center [634, 172] width 8 height 8
drag, startPoint x: 601, startPoint y: 202, endPoint x: 706, endPoint y: 204, distance: 104.4
click at [706, 204] on div at bounding box center [704, 202] width 8 height 8
type input "0"
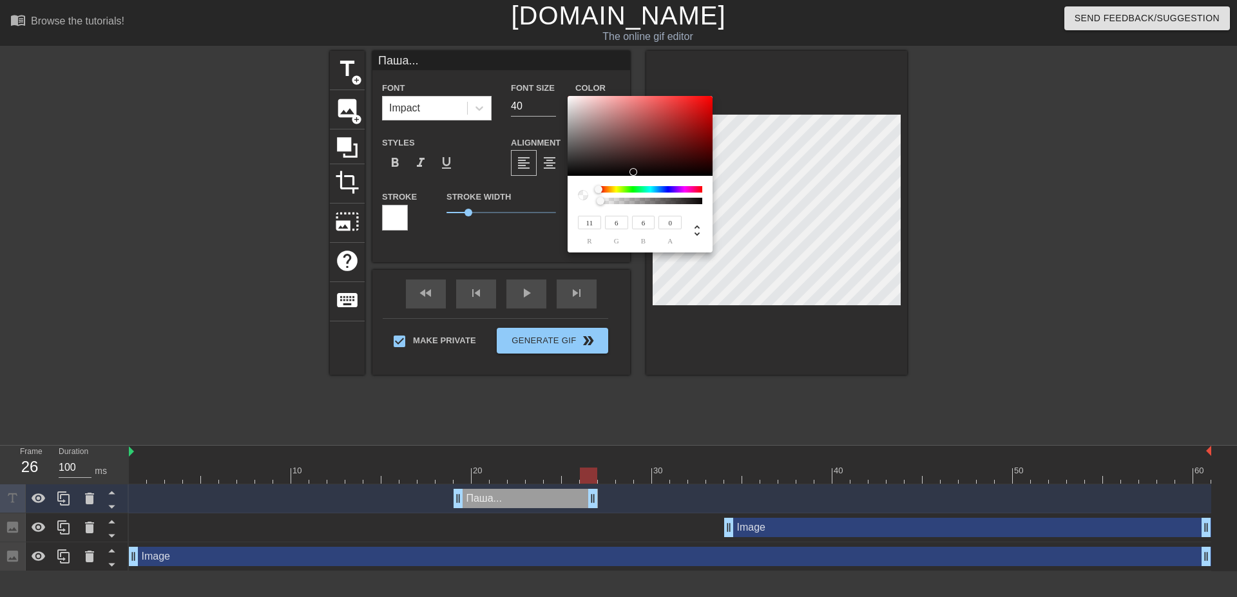
drag, startPoint x: 699, startPoint y: 202, endPoint x: 595, endPoint y: 204, distance: 104.4
click at [595, 204] on div at bounding box center [640, 195] width 124 height 18
type input "10"
type input "9"
type input "11"
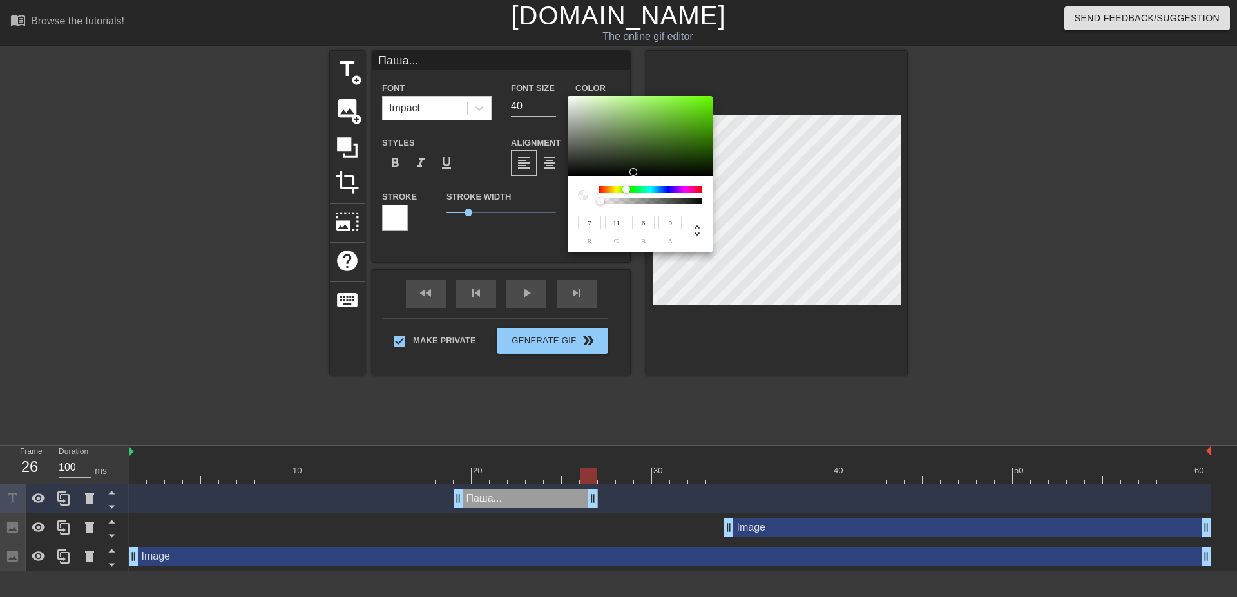
type input "6"
type input "11"
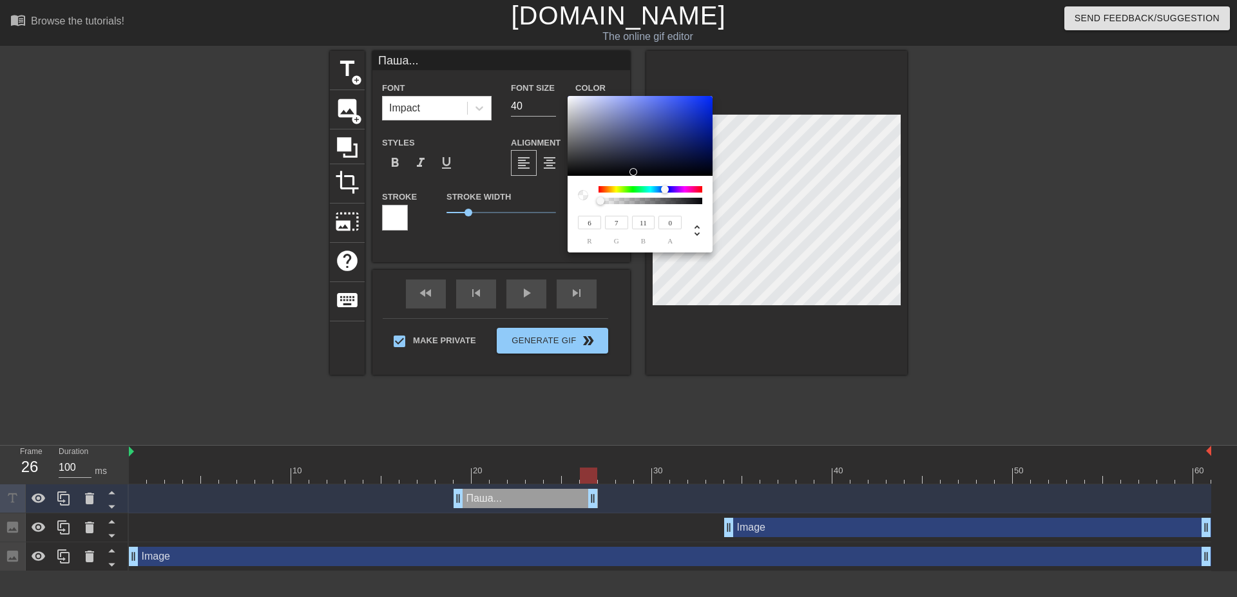
type input "6"
click at [669, 188] on div at bounding box center [669, 190] width 8 height 8
type input "8"
type input "7"
type input "13"
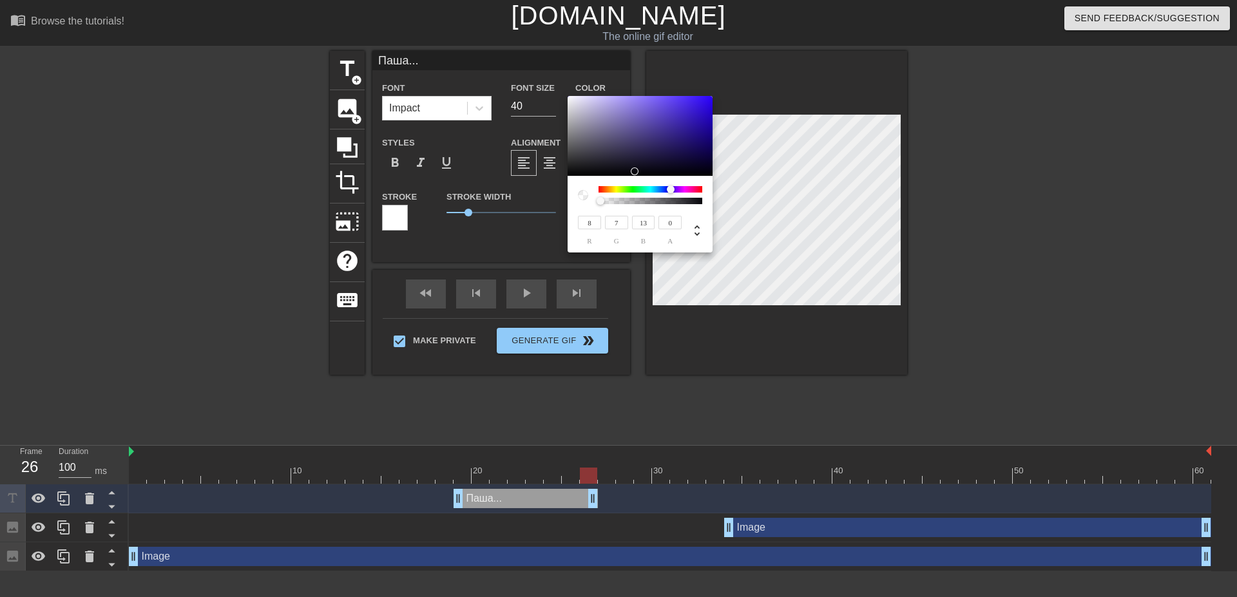
type input "11"
type input "10"
type input "18"
type input "36"
type input "33"
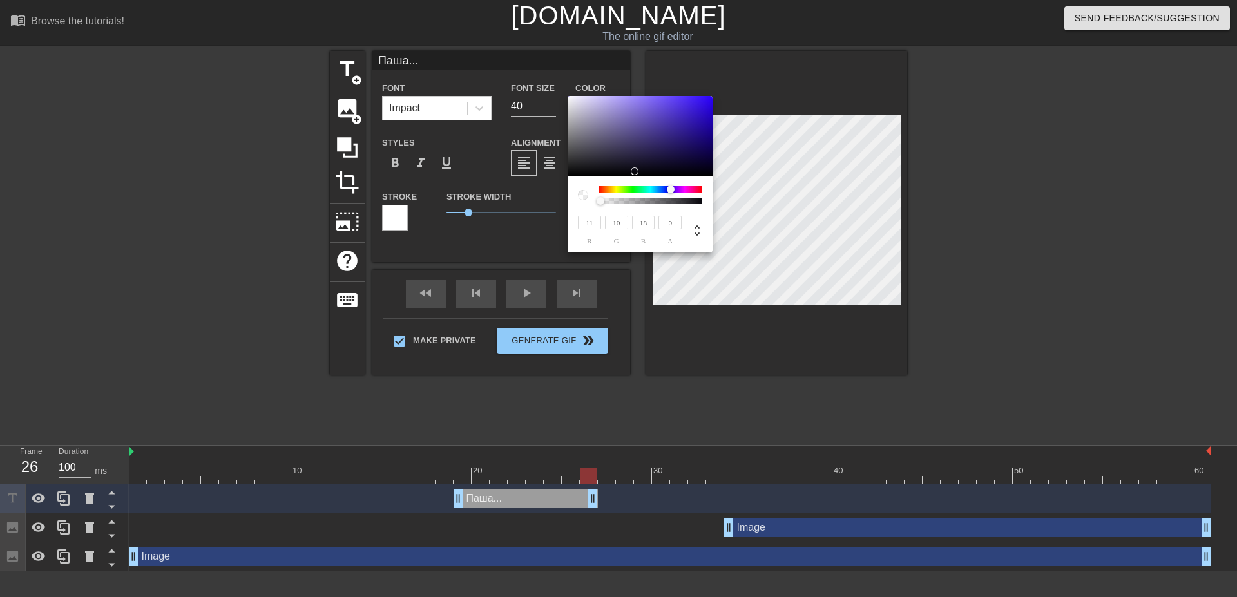
type input "61"
type input "72"
type input "67"
type input "114"
type input "97"
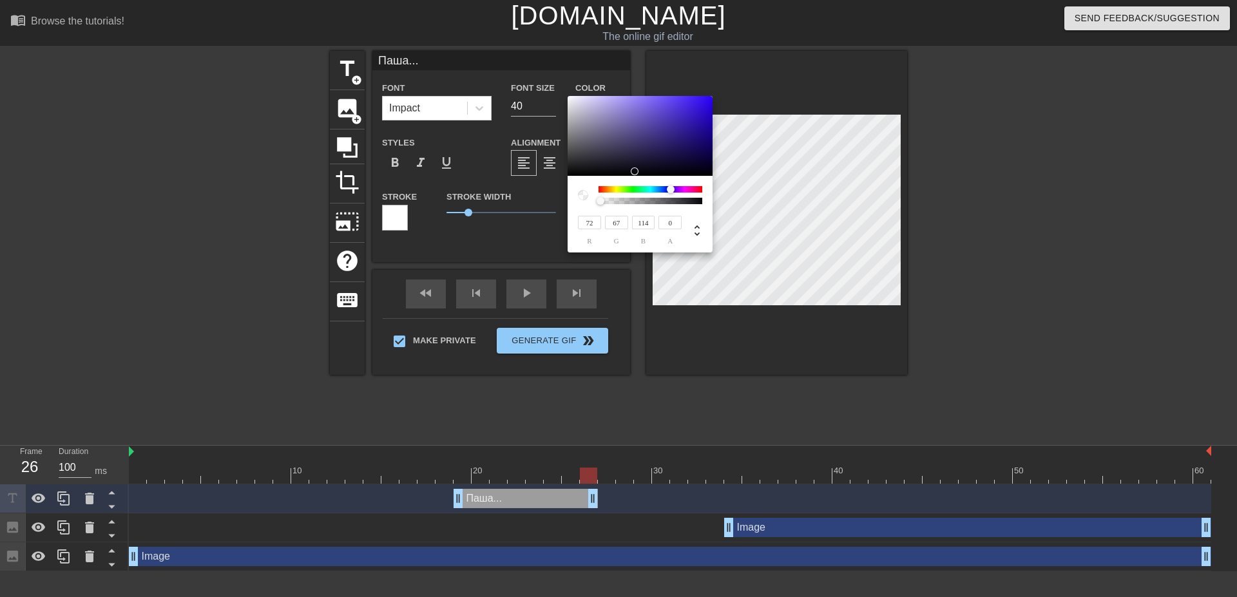
type input "92"
type input "143"
type input "103"
type input "98"
drag, startPoint x: 633, startPoint y: 171, endPoint x: 575, endPoint y: 102, distance: 90.5
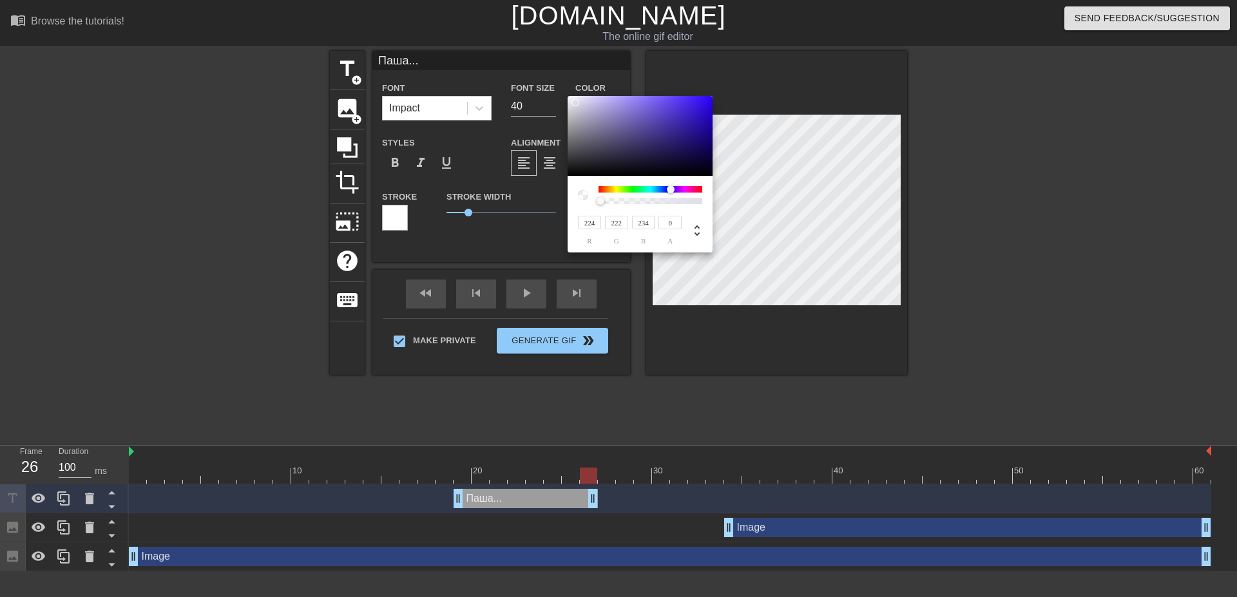
click at [575, 102] on div at bounding box center [576, 103] width 8 height 8
drag, startPoint x: 577, startPoint y: 102, endPoint x: 650, endPoint y: 121, distance: 75.8
click at [650, 121] on div at bounding box center [650, 121] width 8 height 8
drag, startPoint x: 650, startPoint y: 121, endPoint x: 682, endPoint y: 146, distance: 40.4
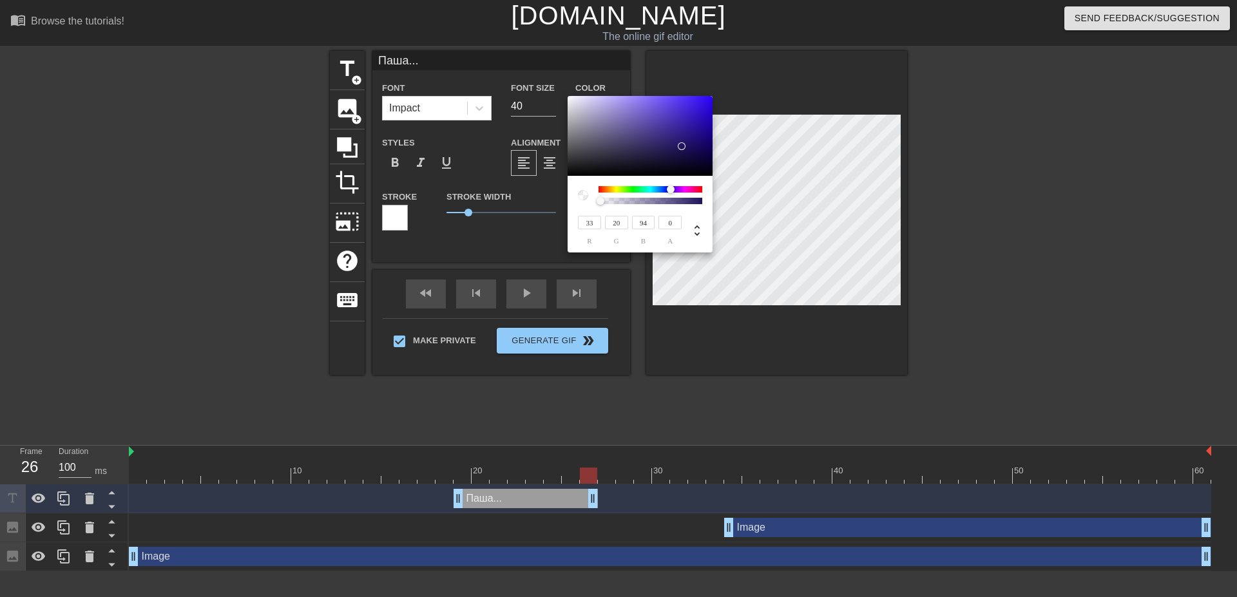
click at [682, 146] on div at bounding box center [682, 146] width 8 height 8
click at [697, 165] on div at bounding box center [640, 136] width 145 height 80
drag, startPoint x: 700, startPoint y: 172, endPoint x: 572, endPoint y: 102, distance: 146.2
click at [572, 102] on div at bounding box center [576, 106] width 8 height 8
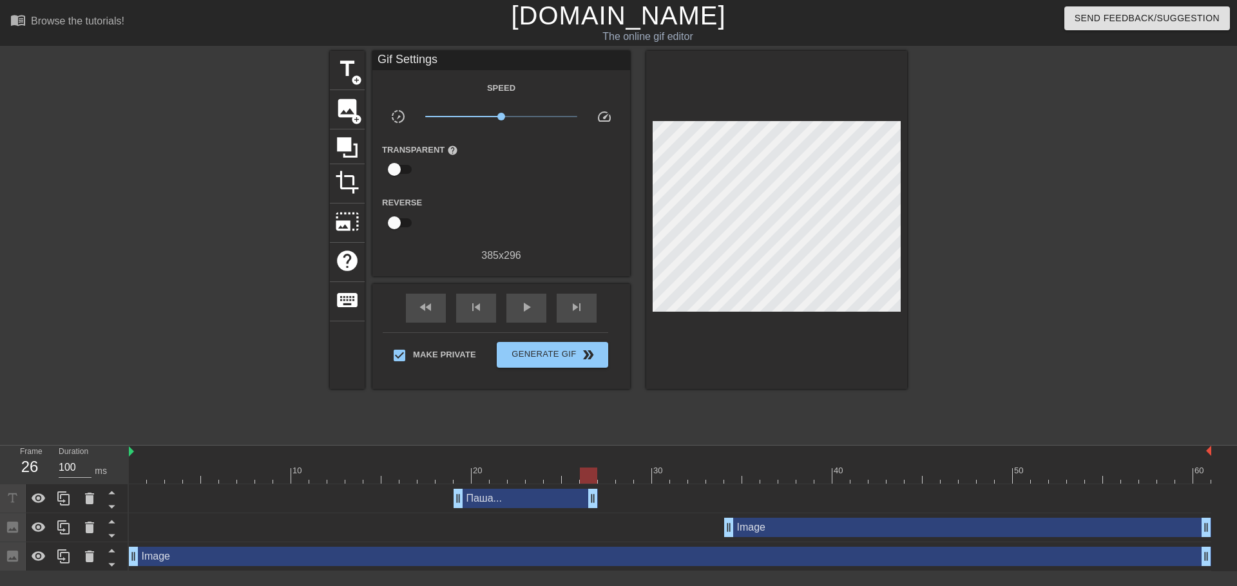
click at [530, 489] on div "Паша... drag_handle drag_handle" at bounding box center [526, 498] width 144 height 19
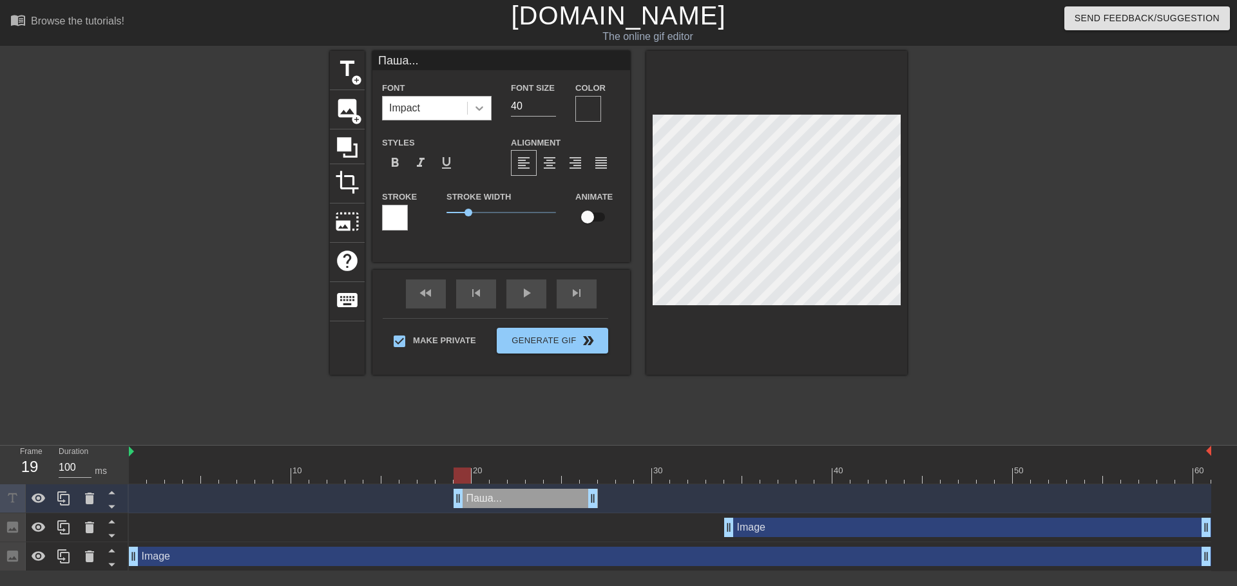
click at [470, 115] on div at bounding box center [479, 108] width 23 height 23
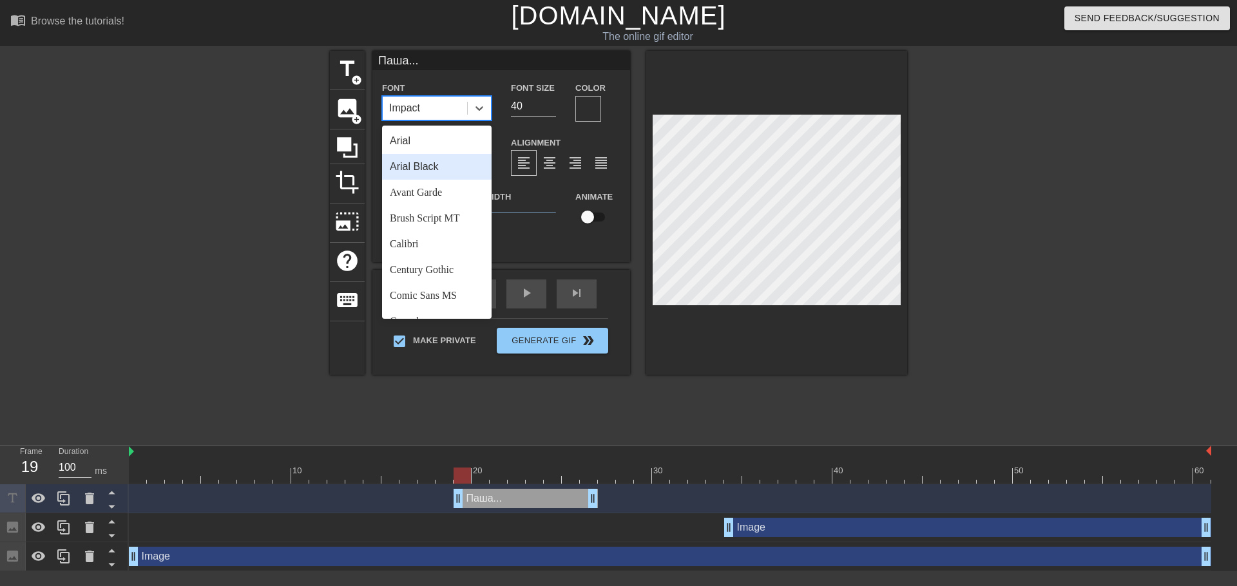
click at [452, 163] on div "Arial Black" at bounding box center [437, 167] width 110 height 26
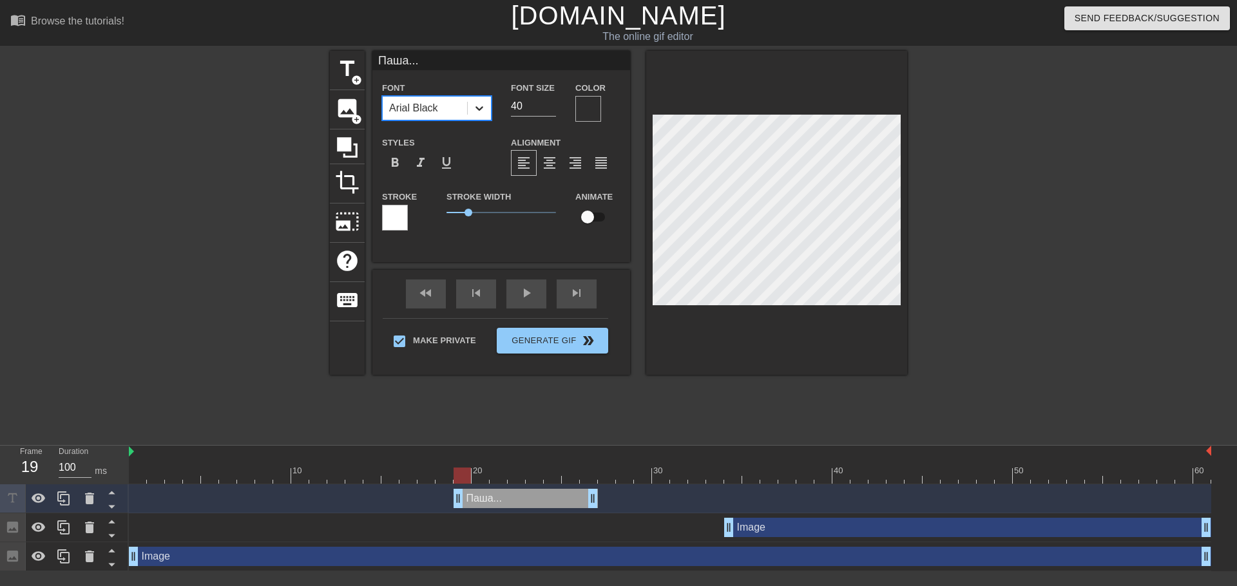
click at [473, 108] on icon at bounding box center [479, 108] width 13 height 13
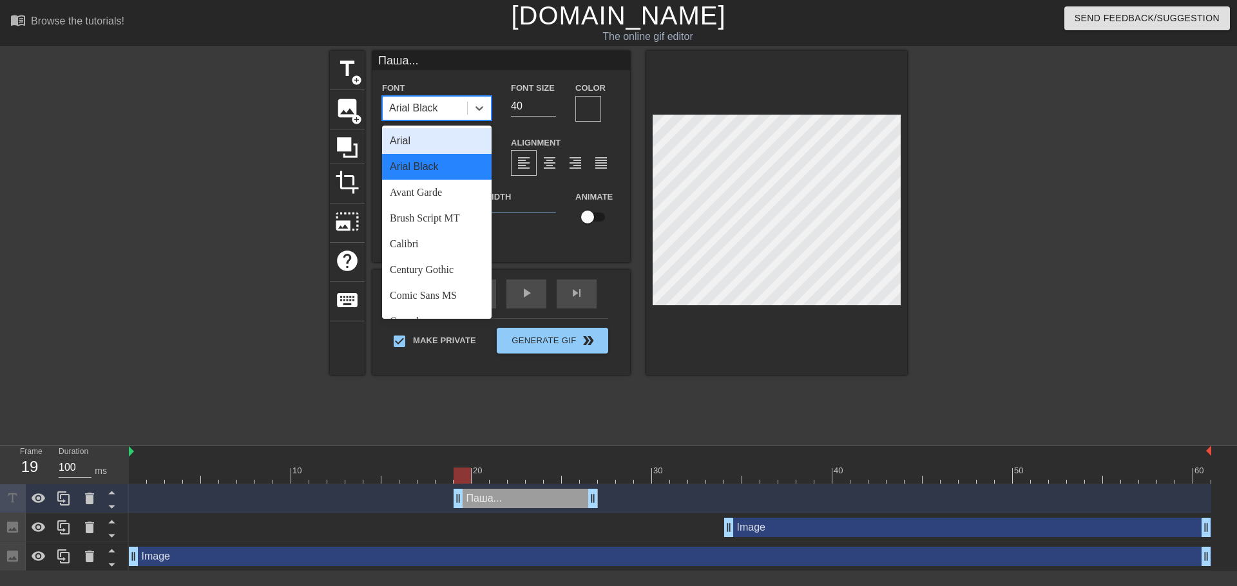
click at [447, 144] on div "Arial" at bounding box center [437, 141] width 110 height 26
click at [474, 111] on icon at bounding box center [479, 108] width 13 height 13
click at [450, 174] on div "Comic Sans MS" at bounding box center [437, 173] width 110 height 26
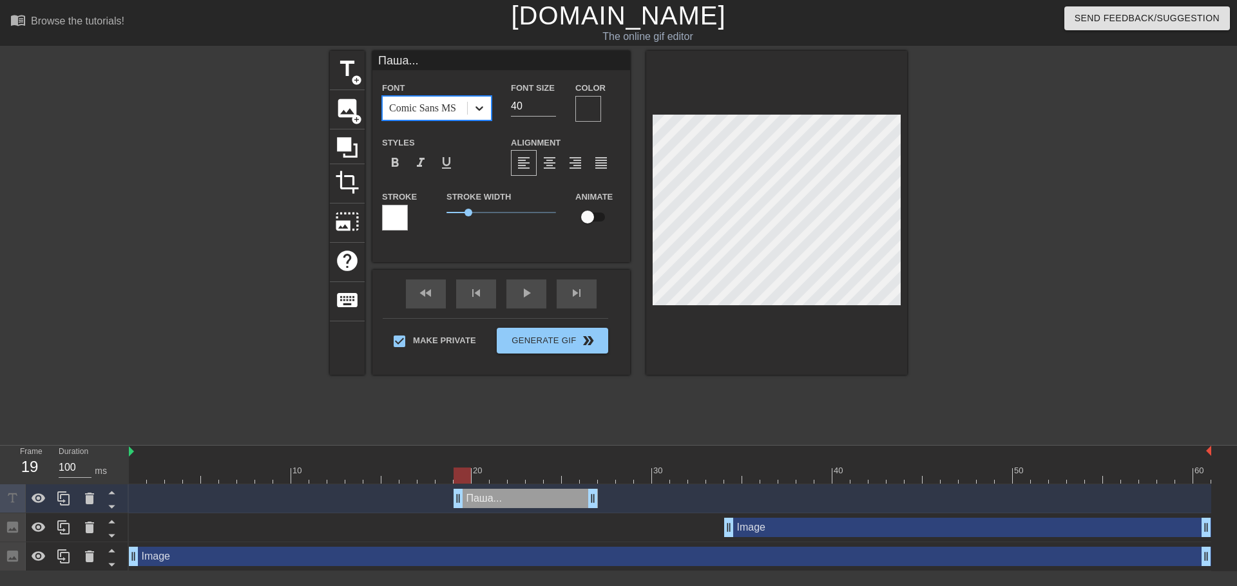
click at [468, 118] on div at bounding box center [479, 108] width 23 height 23
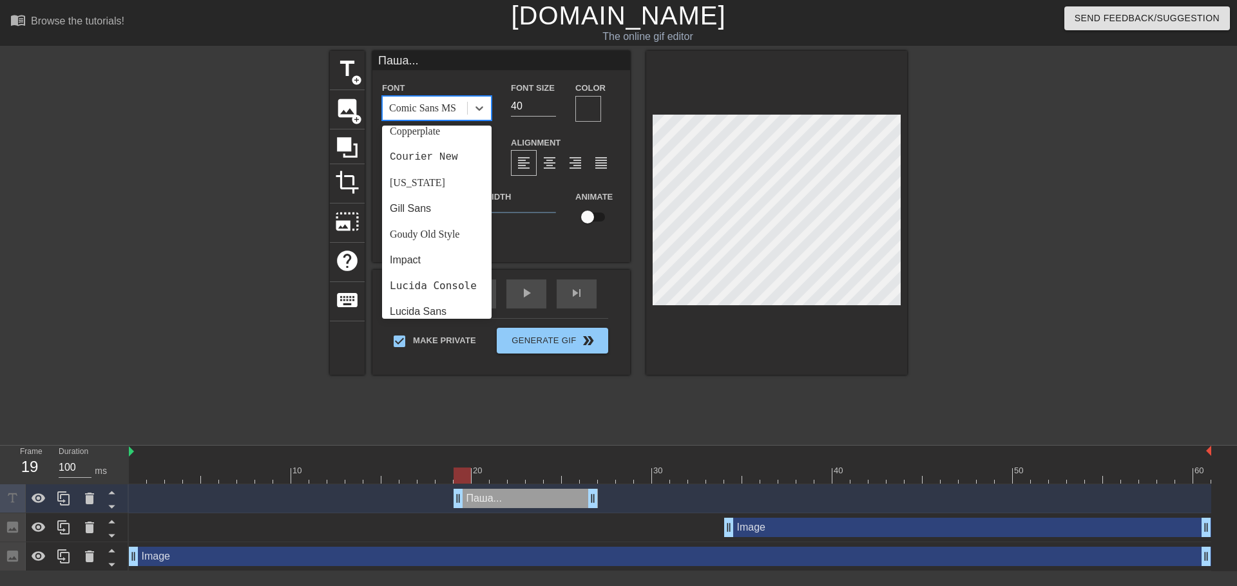
scroll to position [239, 0]
click at [458, 235] on div "Impact" at bounding box center [437, 237] width 110 height 26
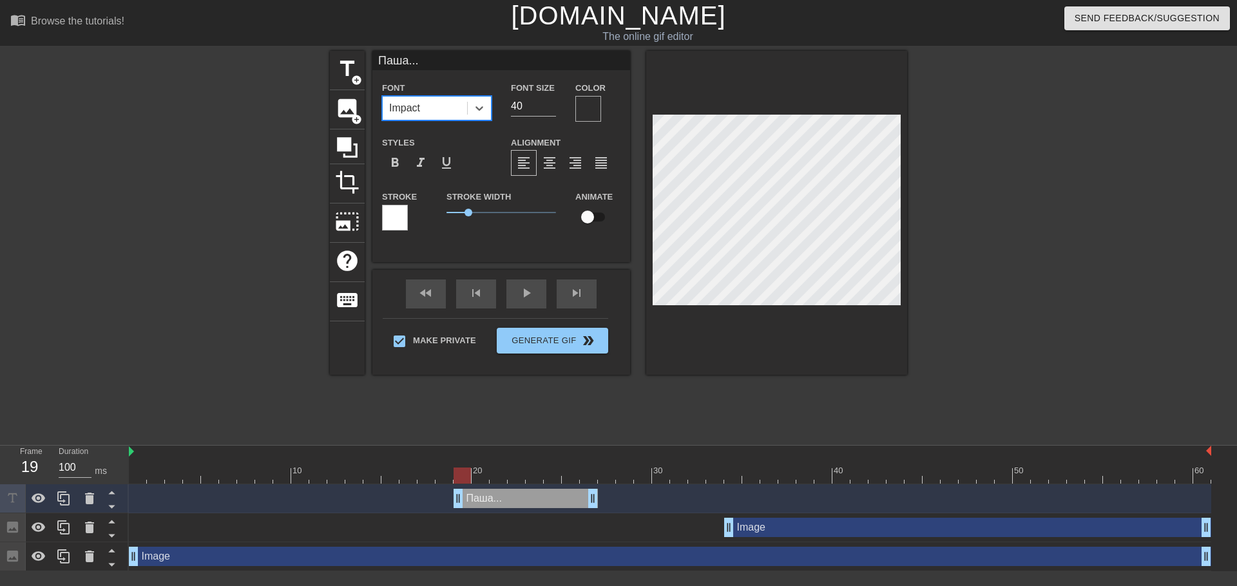
click at [396, 218] on div at bounding box center [395, 218] width 26 height 26
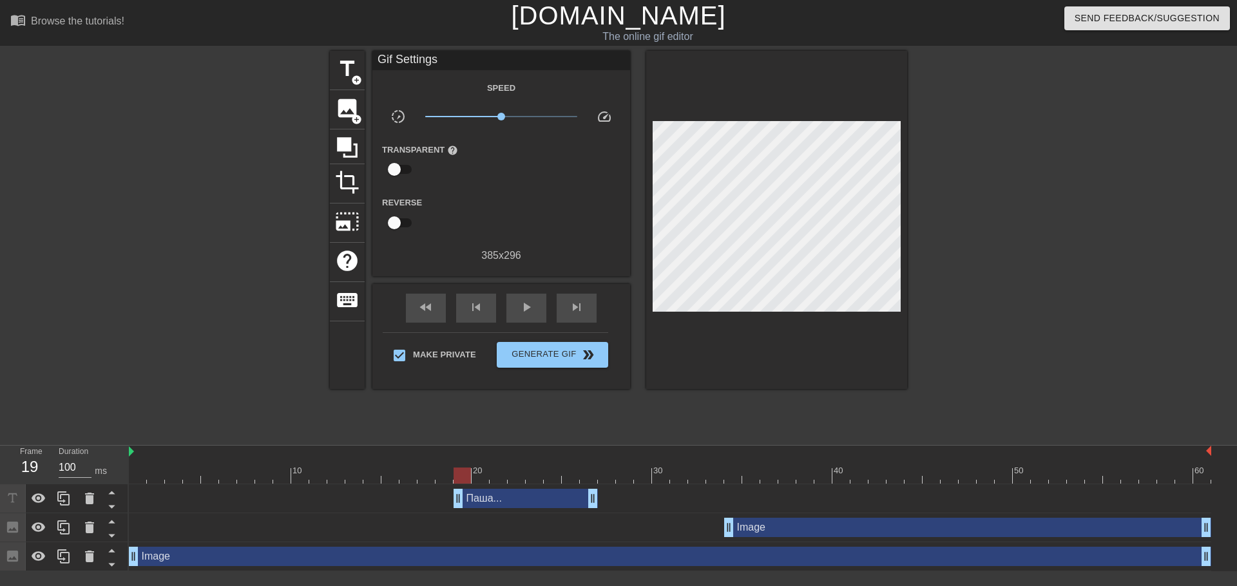
click at [513, 489] on div "Паша... drag_handle drag_handle" at bounding box center [526, 498] width 144 height 19
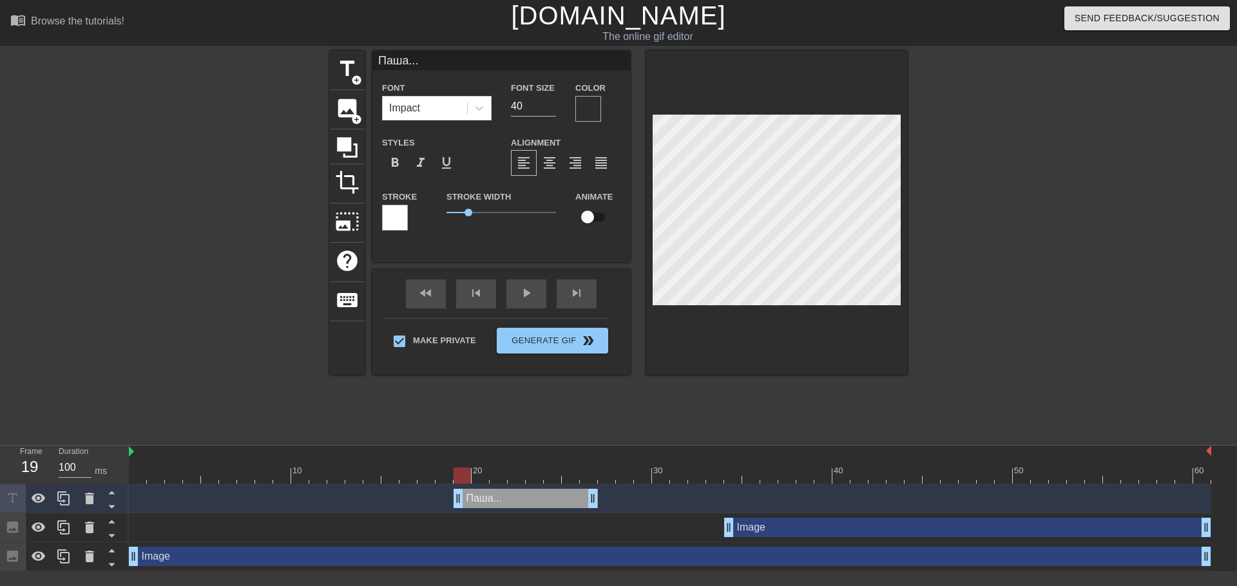
click at [586, 104] on div at bounding box center [588, 109] width 26 height 26
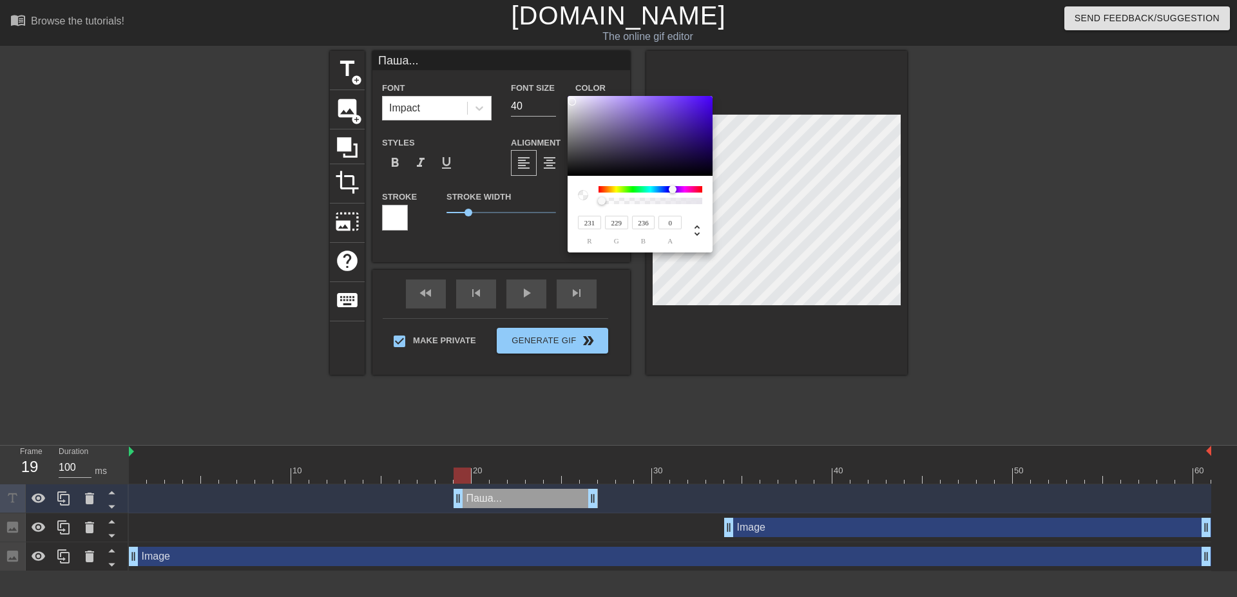
drag, startPoint x: 603, startPoint y: 199, endPoint x: 596, endPoint y: 197, distance: 7.3
click at [598, 197] on div at bounding box center [640, 195] width 124 height 18
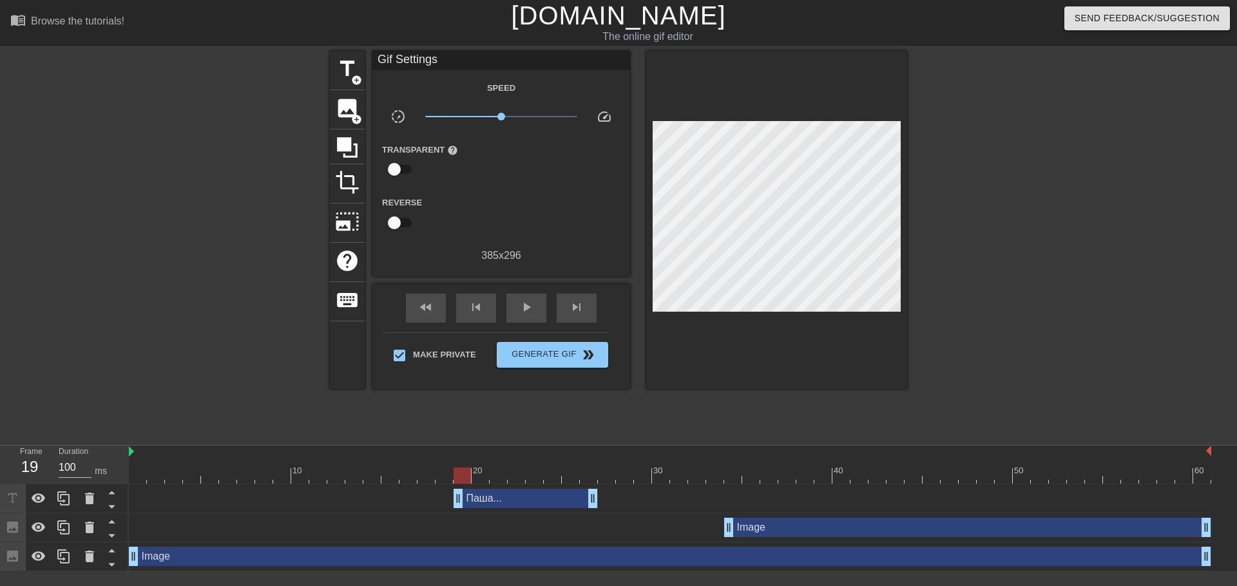
click at [479, 489] on div "Паша... drag_handle drag_handle" at bounding box center [526, 498] width 144 height 19
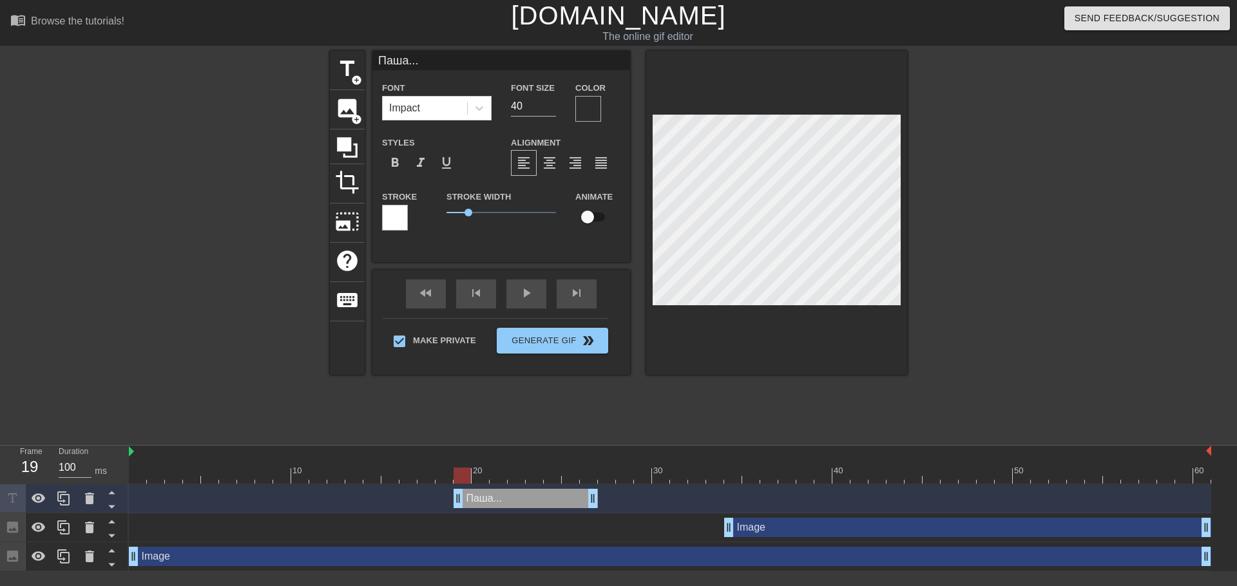
click at [389, 222] on div at bounding box center [395, 218] width 26 height 26
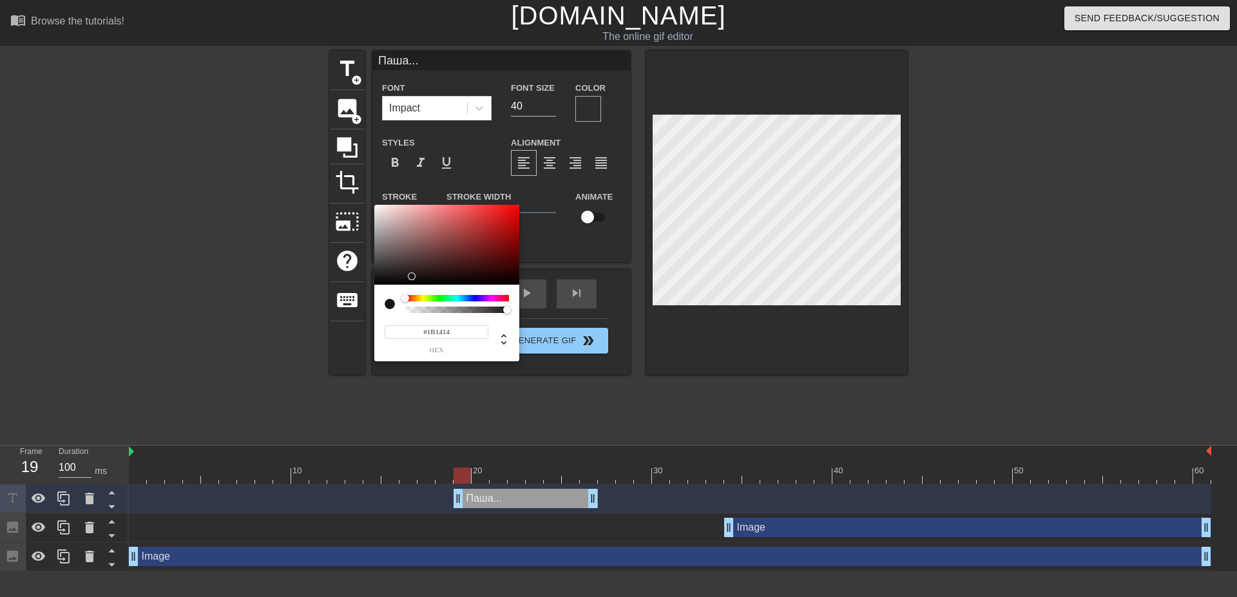
click at [412, 276] on div at bounding box center [446, 245] width 145 height 80
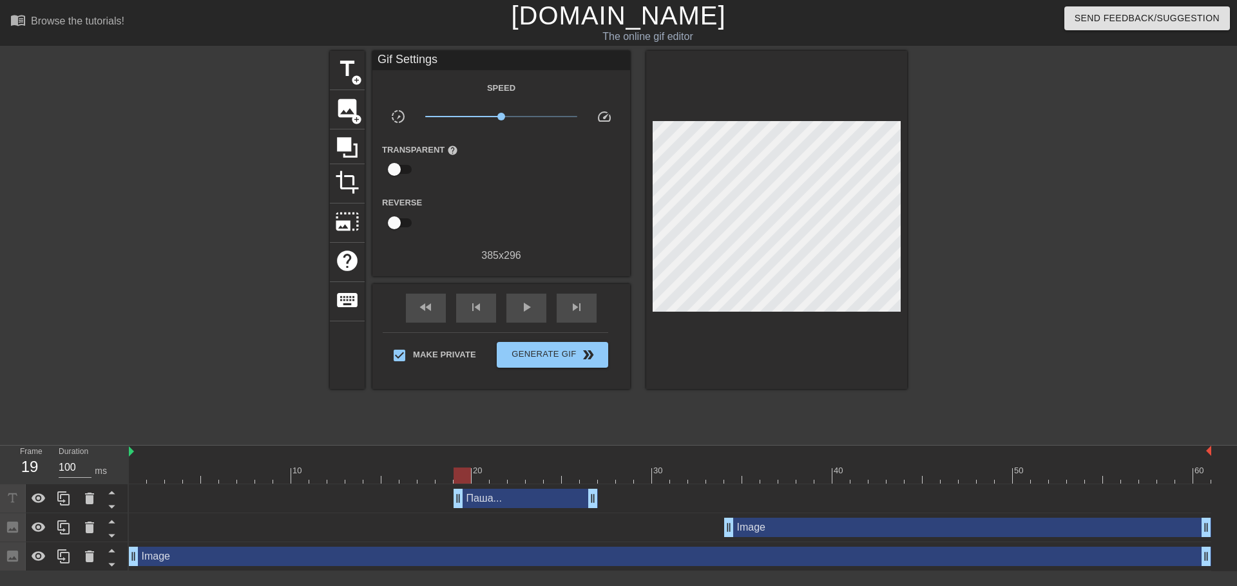
click at [465, 468] on div at bounding box center [462, 476] width 17 height 16
drag, startPoint x: 458, startPoint y: 427, endPoint x: 470, endPoint y: 434, distance: 13.6
click at [459, 468] on div at bounding box center [462, 476] width 17 height 16
click at [477, 489] on div "Паша... drag_handle drag_handle" at bounding box center [526, 498] width 144 height 19
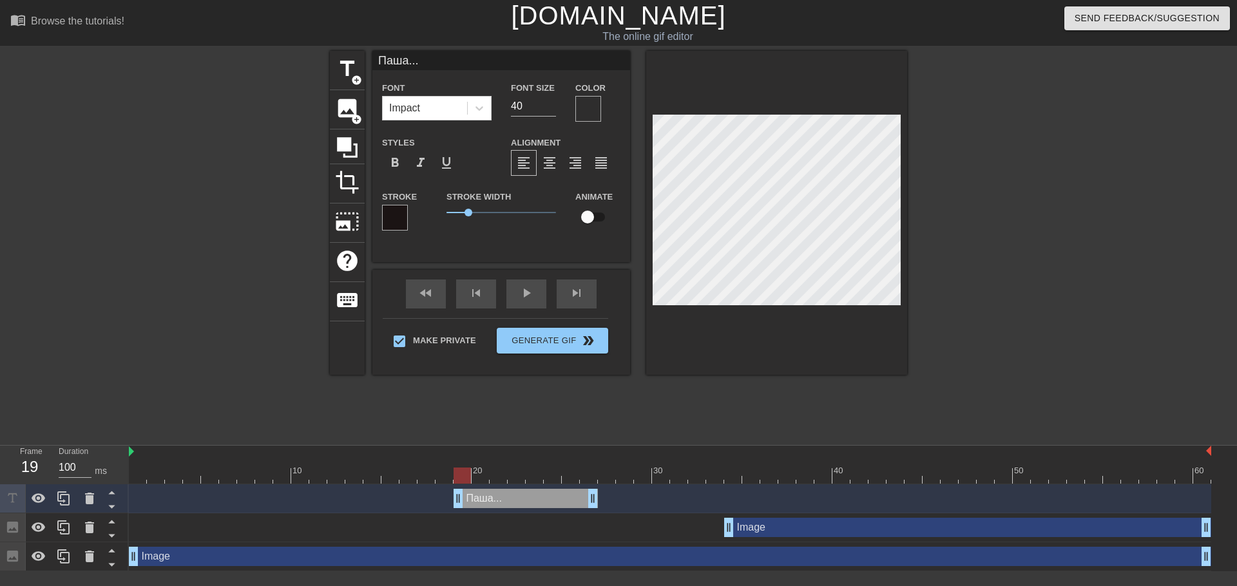
click at [581, 103] on div at bounding box center [588, 109] width 26 height 26
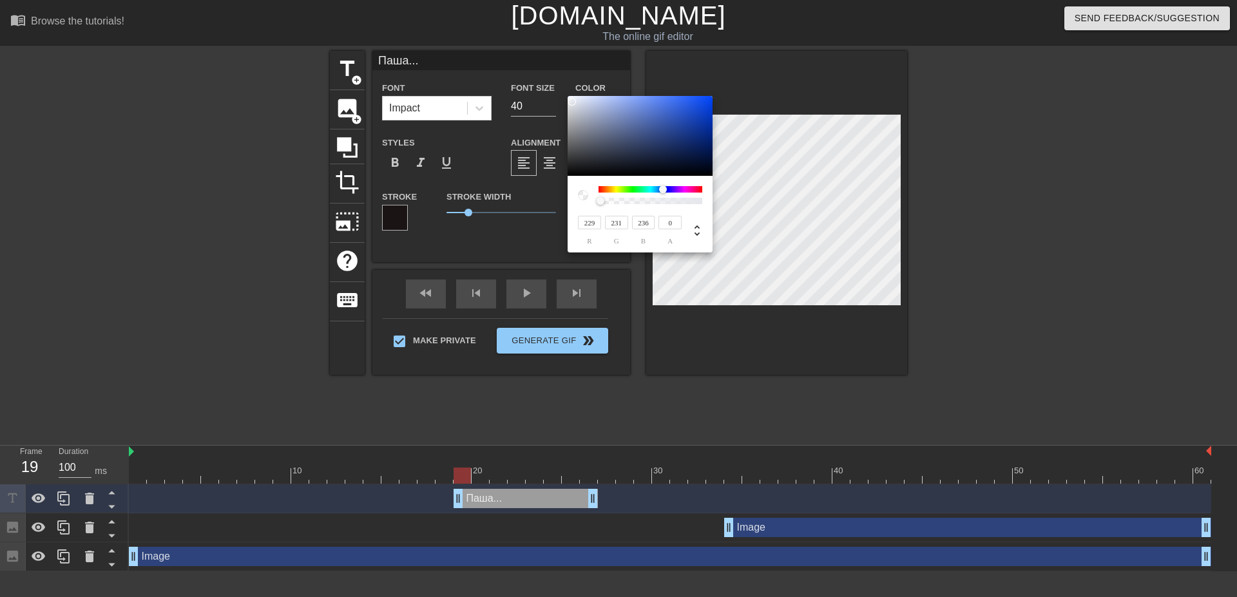
drag, startPoint x: 674, startPoint y: 188, endPoint x: 663, endPoint y: 188, distance: 11.0
click at [663, 188] on div at bounding box center [663, 190] width 8 height 8
drag, startPoint x: 667, startPoint y: 169, endPoint x: 560, endPoint y: 97, distance: 129.0
click at [568, 97] on div at bounding box center [640, 136] width 145 height 80
drag, startPoint x: 600, startPoint y: 199, endPoint x: 699, endPoint y: 191, distance: 98.9
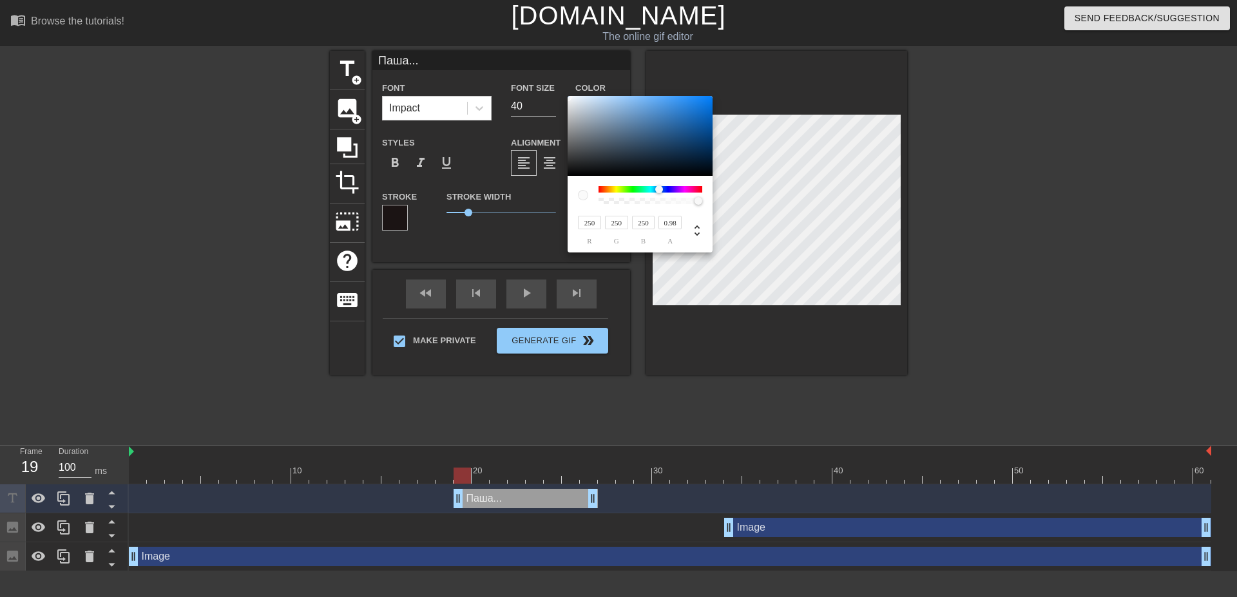
click at [699, 191] on div at bounding box center [651, 195] width 104 height 18
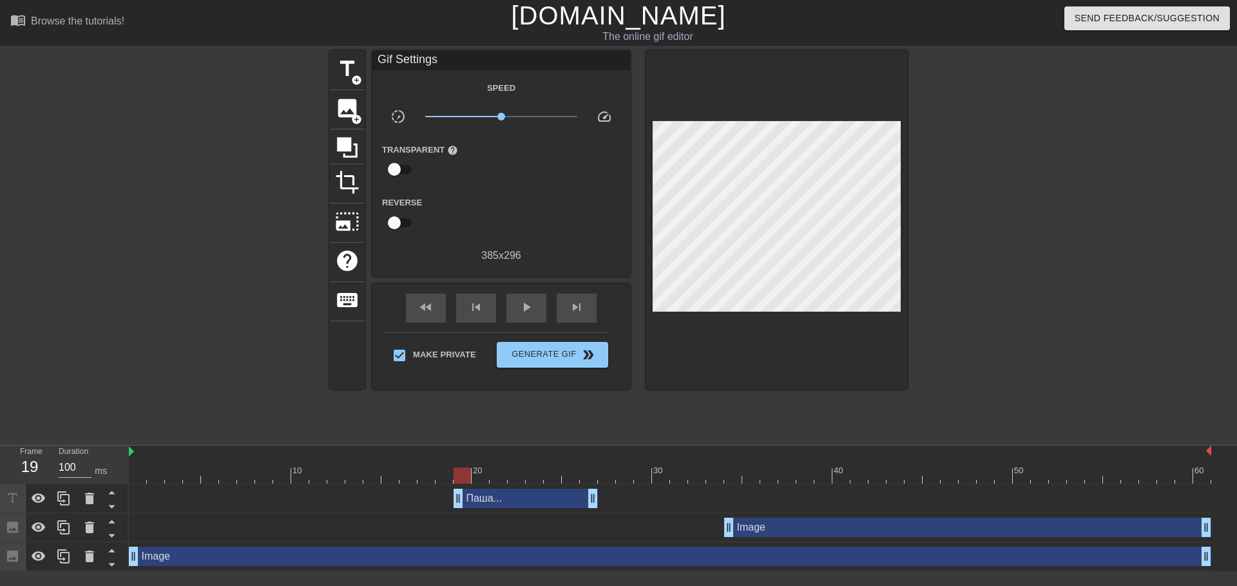
click at [476, 489] on div "Паша... drag_handle drag_handle" at bounding box center [526, 498] width 144 height 19
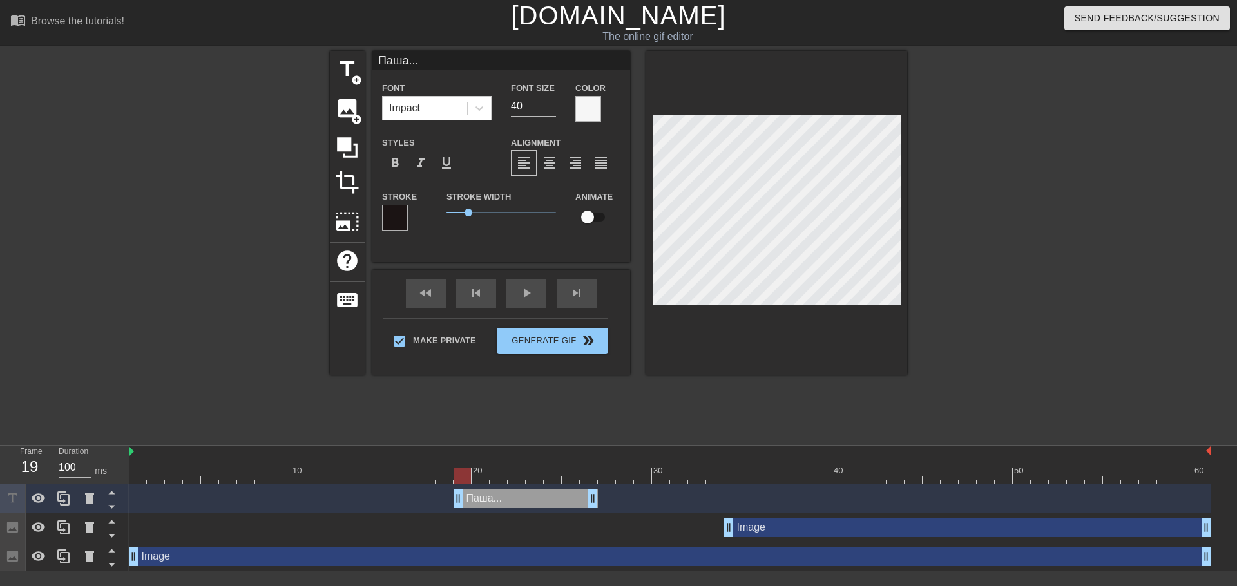
click at [391, 218] on div at bounding box center [395, 218] width 26 height 26
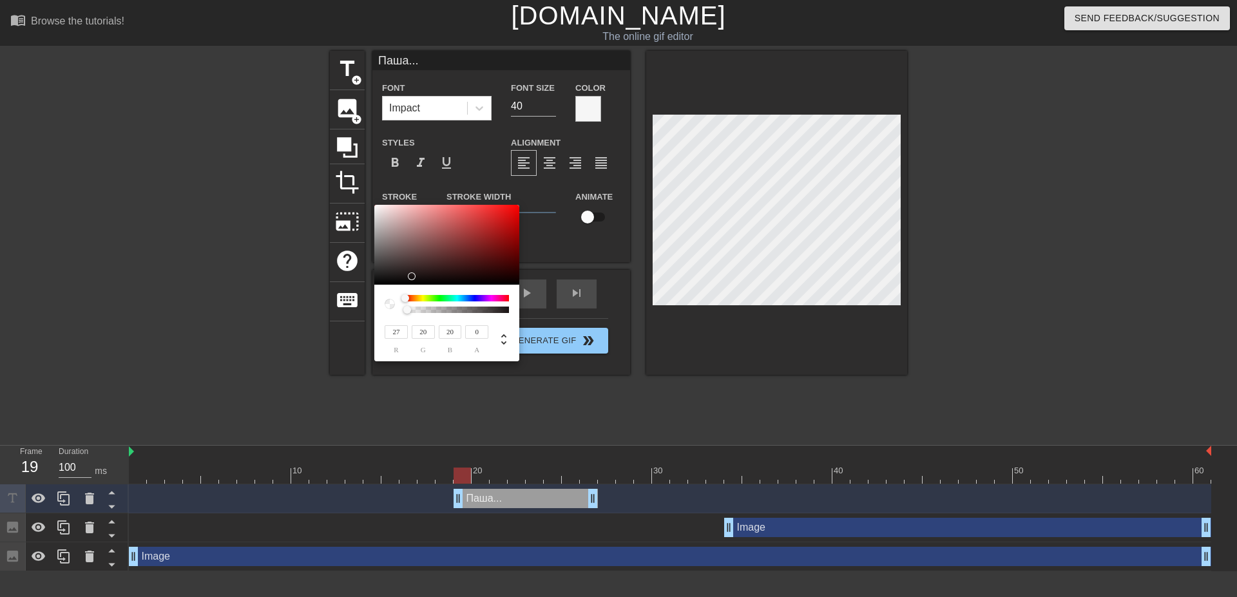
drag, startPoint x: 500, startPoint y: 311, endPoint x: 390, endPoint y: 307, distance: 110.3
click at [390, 307] on div at bounding box center [447, 304] width 124 height 18
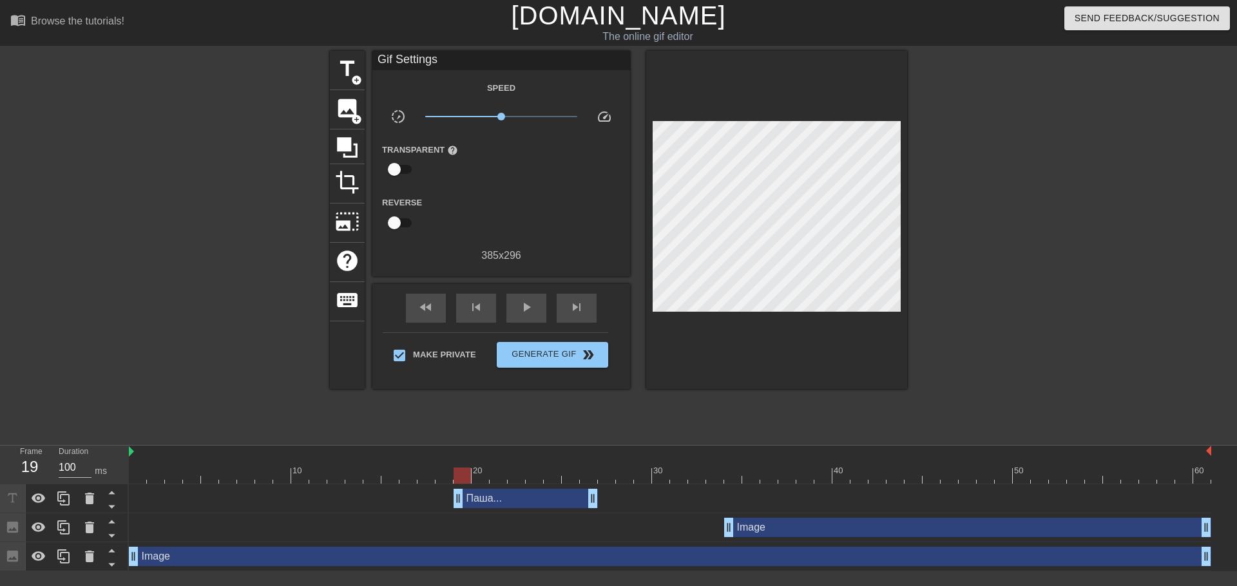
click at [514, 489] on div "Паша... drag_handle drag_handle" at bounding box center [526, 498] width 144 height 19
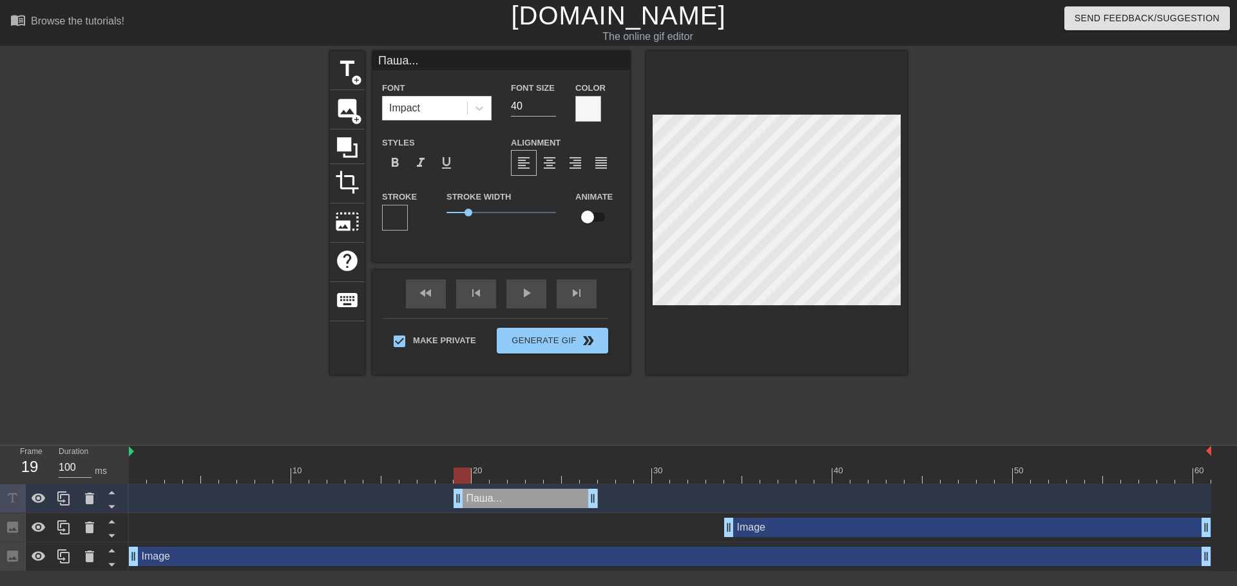
click at [583, 105] on div at bounding box center [588, 109] width 26 height 26
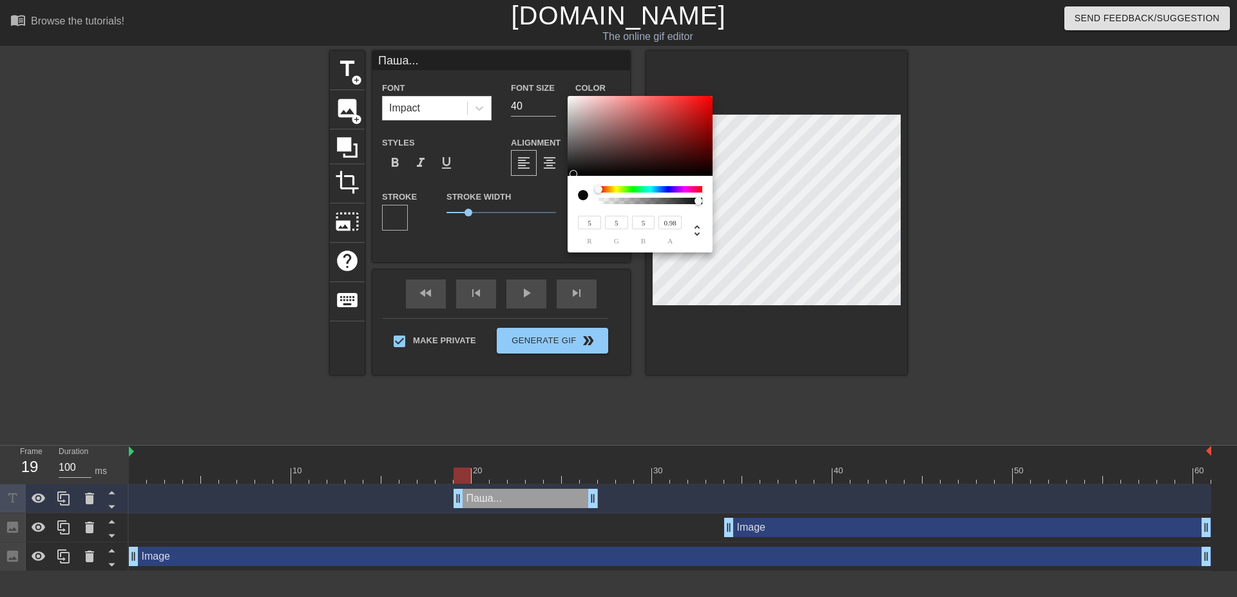
drag, startPoint x: 605, startPoint y: 159, endPoint x: 574, endPoint y: 174, distance: 34.9
click at [574, 174] on div at bounding box center [640, 136] width 145 height 80
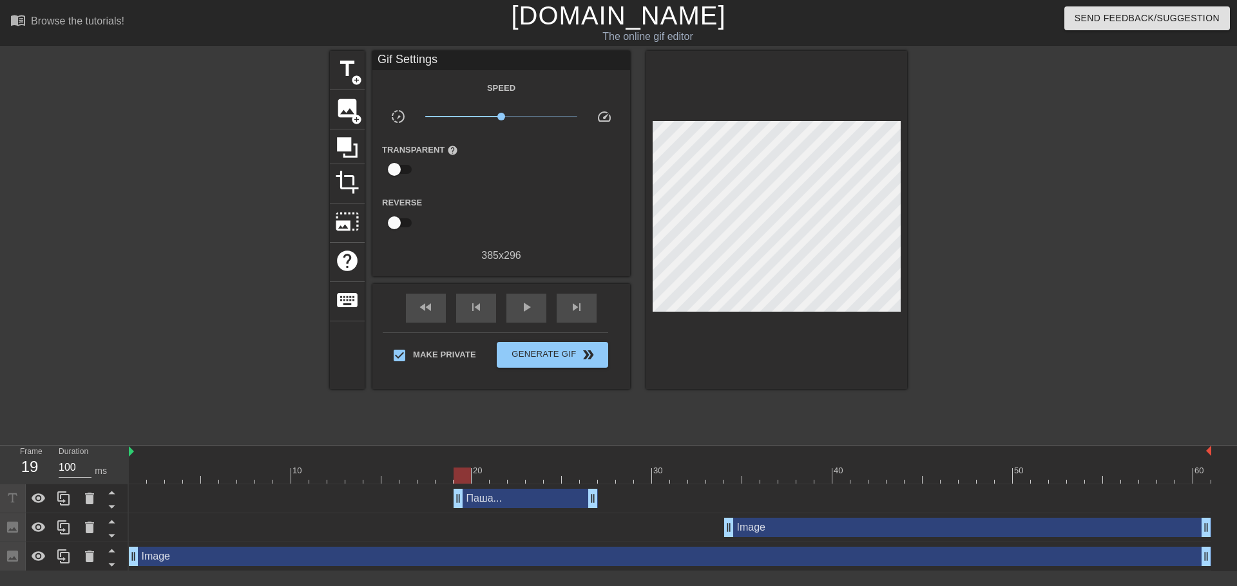
click at [506, 489] on div "Паша... drag_handle drag_handle" at bounding box center [526, 498] width 144 height 19
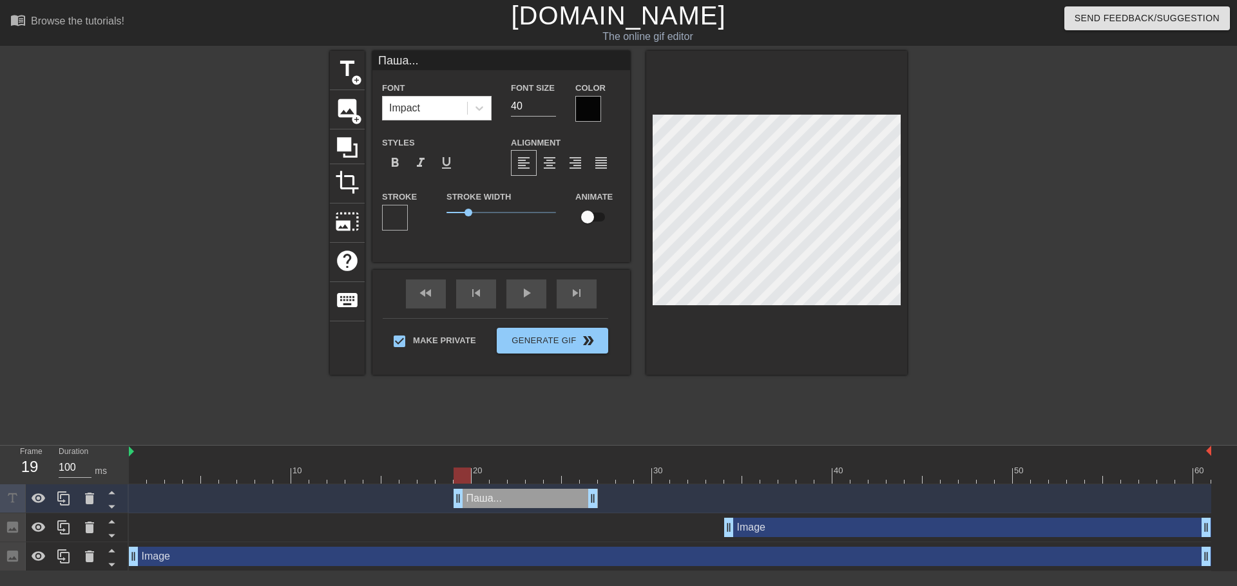
click at [392, 220] on div at bounding box center [395, 218] width 26 height 26
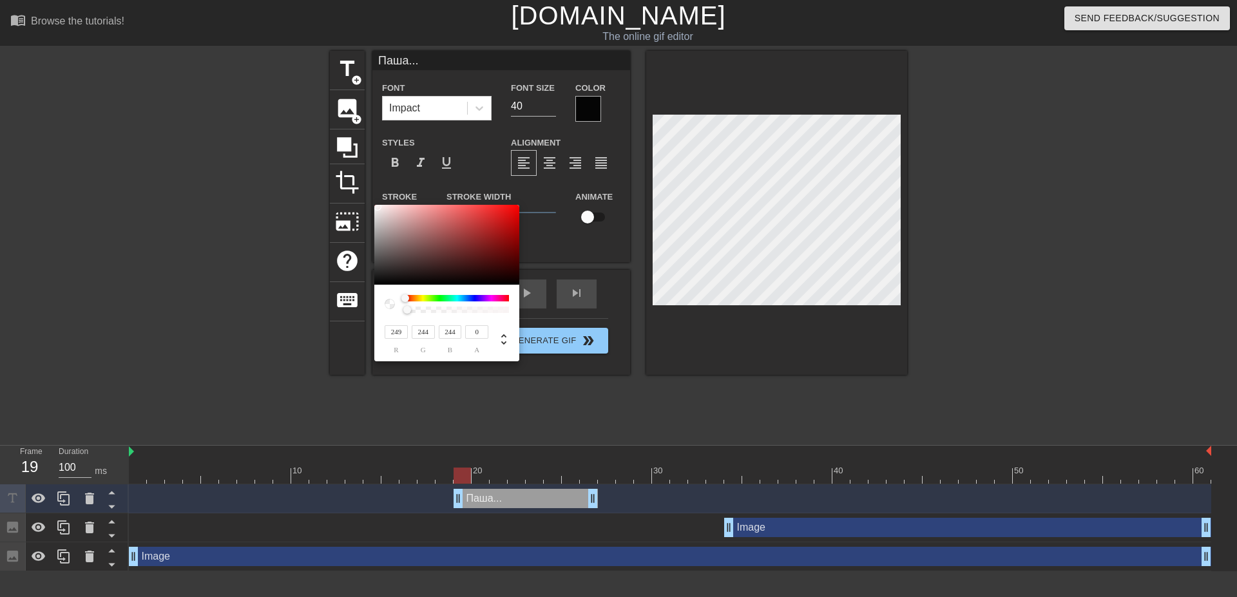
drag, startPoint x: 405, startPoint y: 253, endPoint x: 378, endPoint y: 207, distance: 53.2
click at [378, 207] on div at bounding box center [378, 207] width 8 height 8
drag, startPoint x: 417, startPoint y: 314, endPoint x: 513, endPoint y: 307, distance: 96.2
click at [513, 307] on div "249 r 244 g 244 b 0 a" at bounding box center [446, 323] width 145 height 77
click at [503, 310] on div at bounding box center [502, 310] width 8 height 8
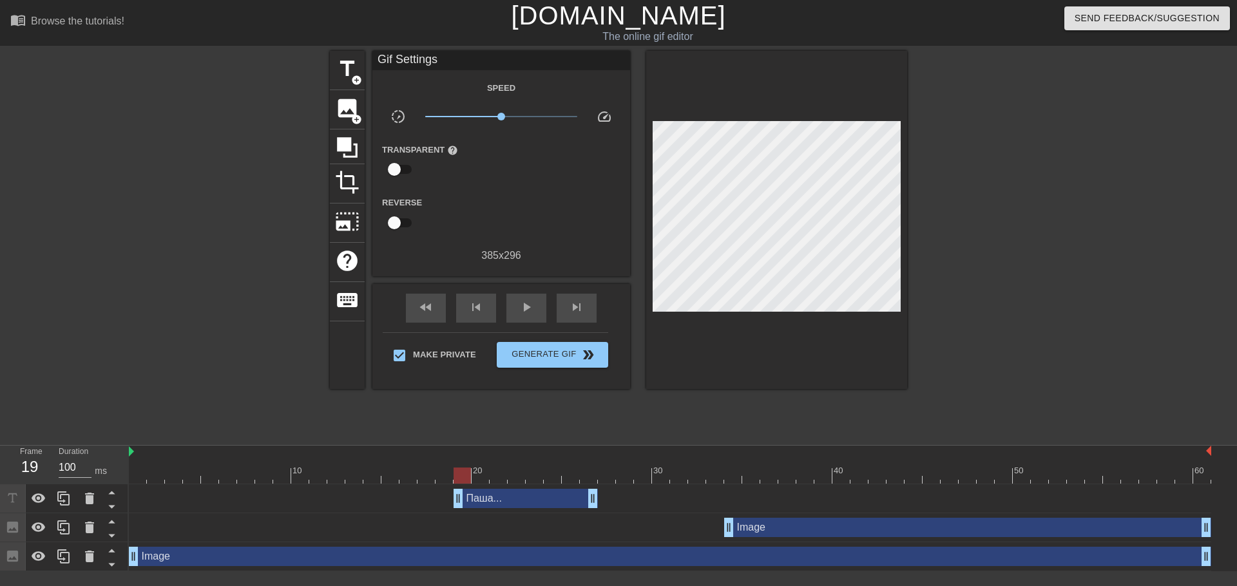
click at [566, 489] on div "Паша... drag_handle drag_handle" at bounding box center [526, 498] width 144 height 19
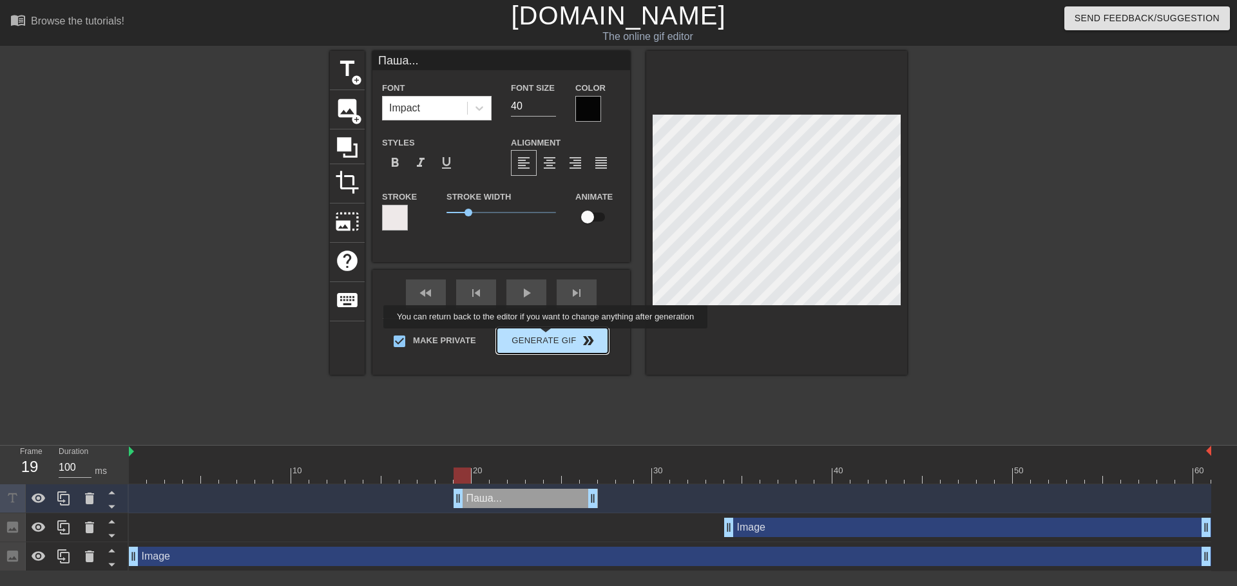
click at [547, 338] on div "Make Private Generate Gif double_arrow" at bounding box center [496, 343] width 226 height 51
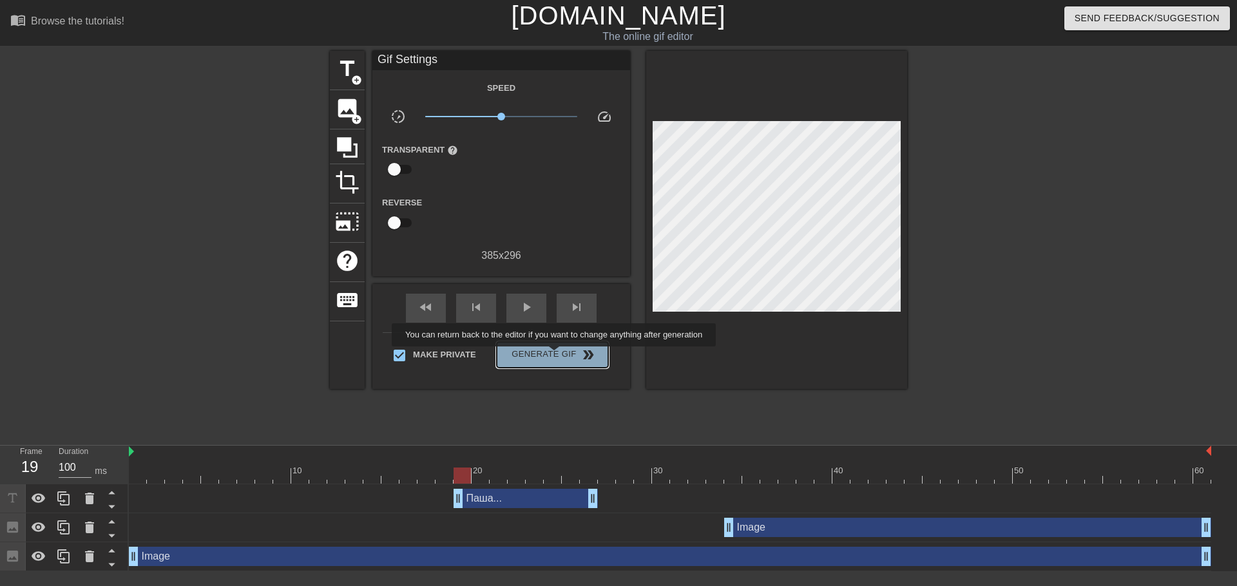
click at [555, 356] on span "Generate Gif double_arrow" at bounding box center [552, 354] width 101 height 15
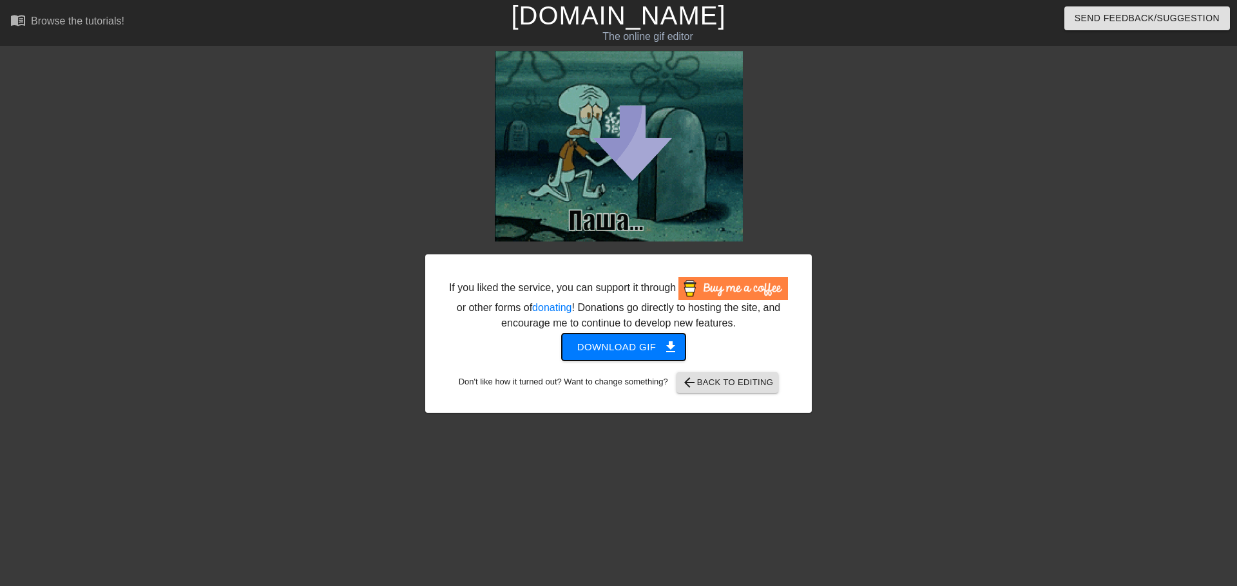
click at [619, 350] on span "Download gif get_app" at bounding box center [623, 347] width 93 height 17
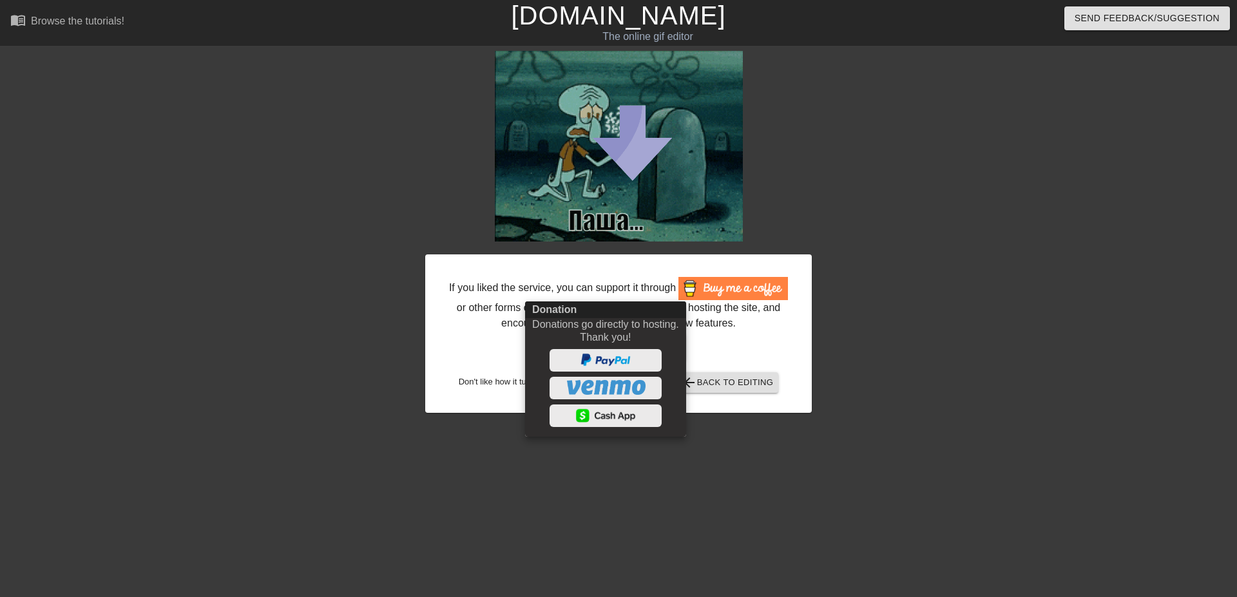
click at [751, 383] on div at bounding box center [618, 298] width 1237 height 597
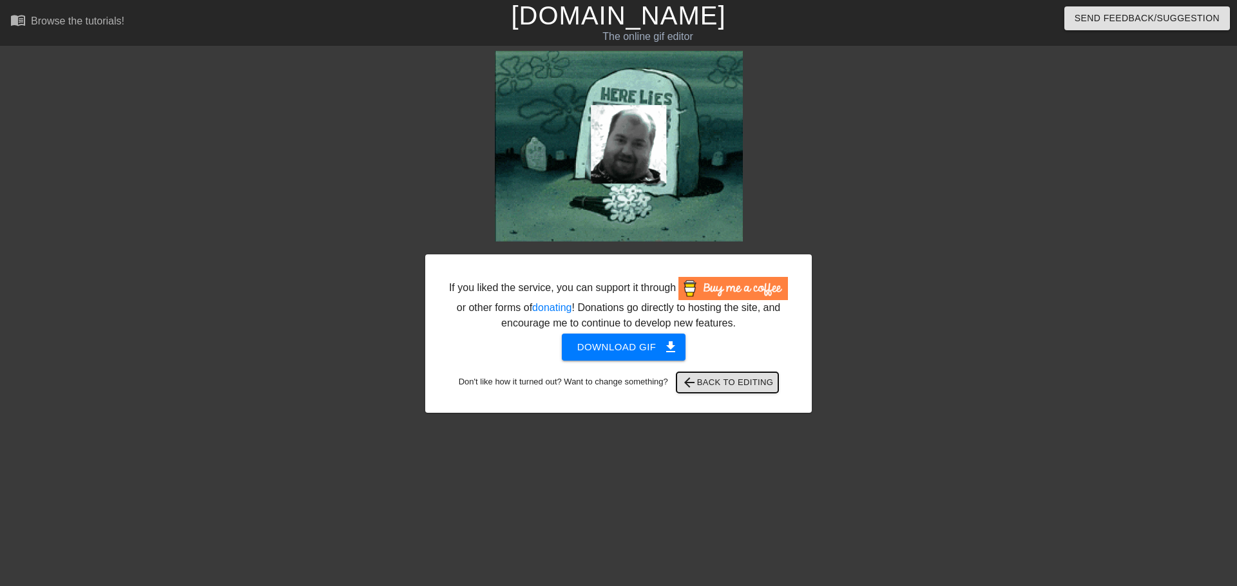
click at [727, 381] on span "arrow_back Back to Editing" at bounding box center [728, 382] width 92 height 15
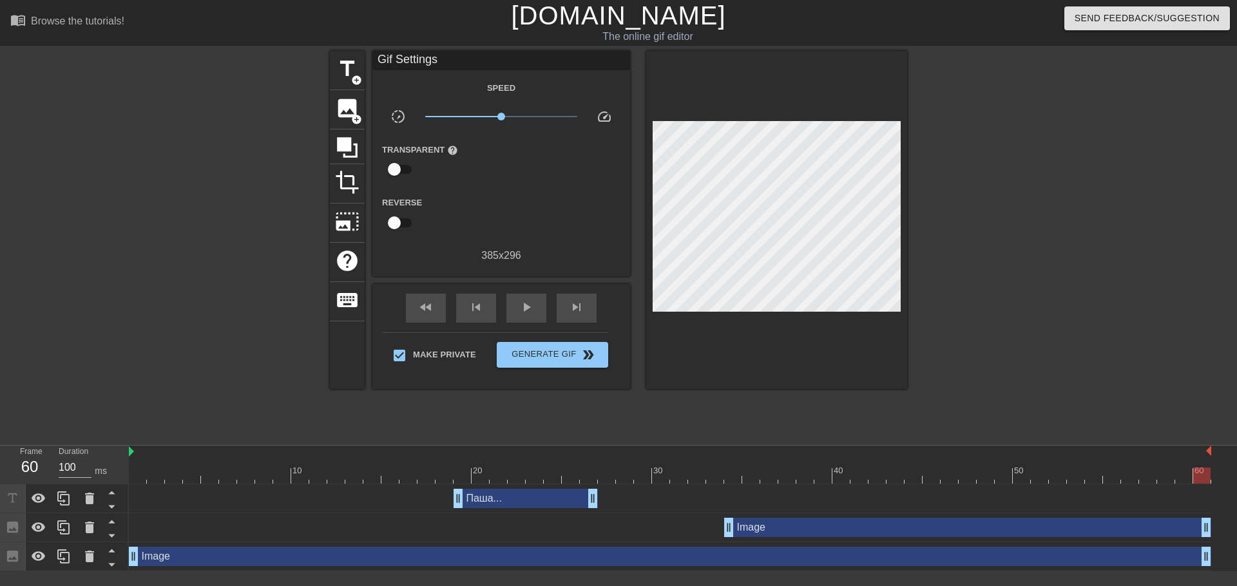
click at [547, 489] on div "Паша... drag_handle drag_handle" at bounding box center [526, 498] width 144 height 19
click at [557, 489] on div "Паша... drag_handle drag_handle" at bounding box center [526, 498] width 144 height 19
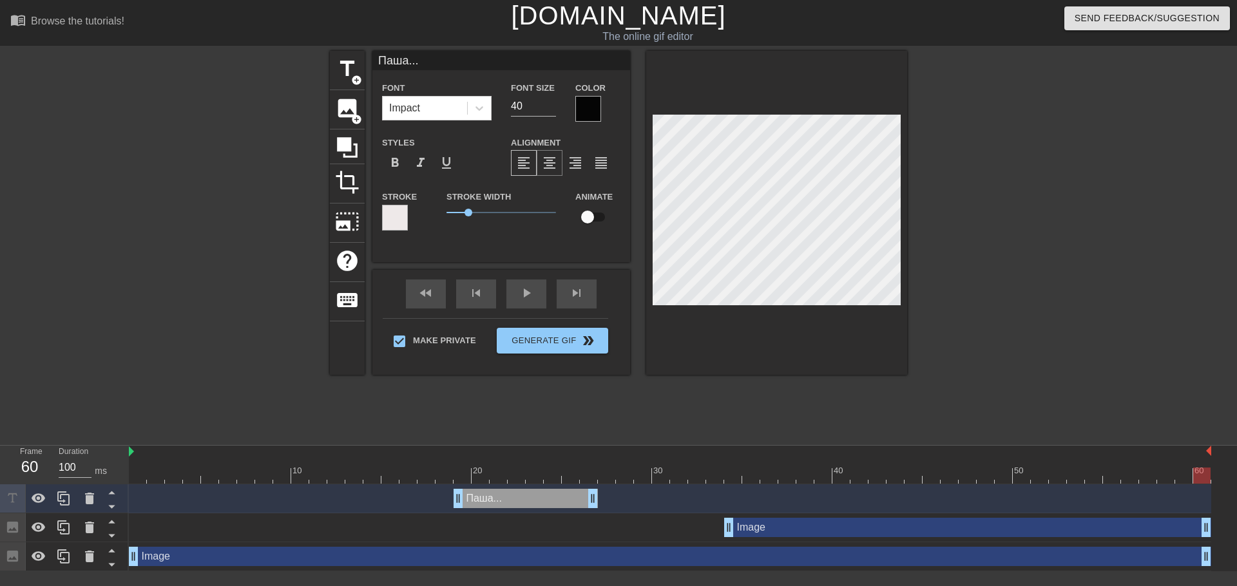
click at [546, 161] on span "format_align_center" at bounding box center [549, 162] width 15 height 15
click at [517, 163] on span "format_align_left" at bounding box center [523, 162] width 15 height 15
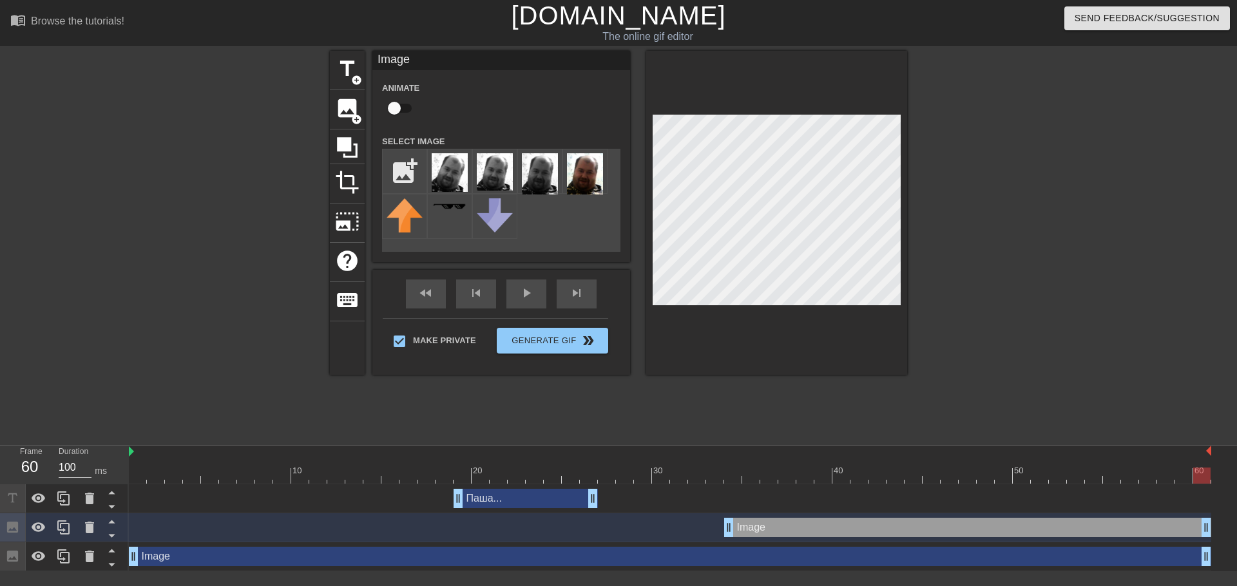
click at [751, 547] on div "Image drag_handle drag_handle" at bounding box center [670, 556] width 1083 height 19
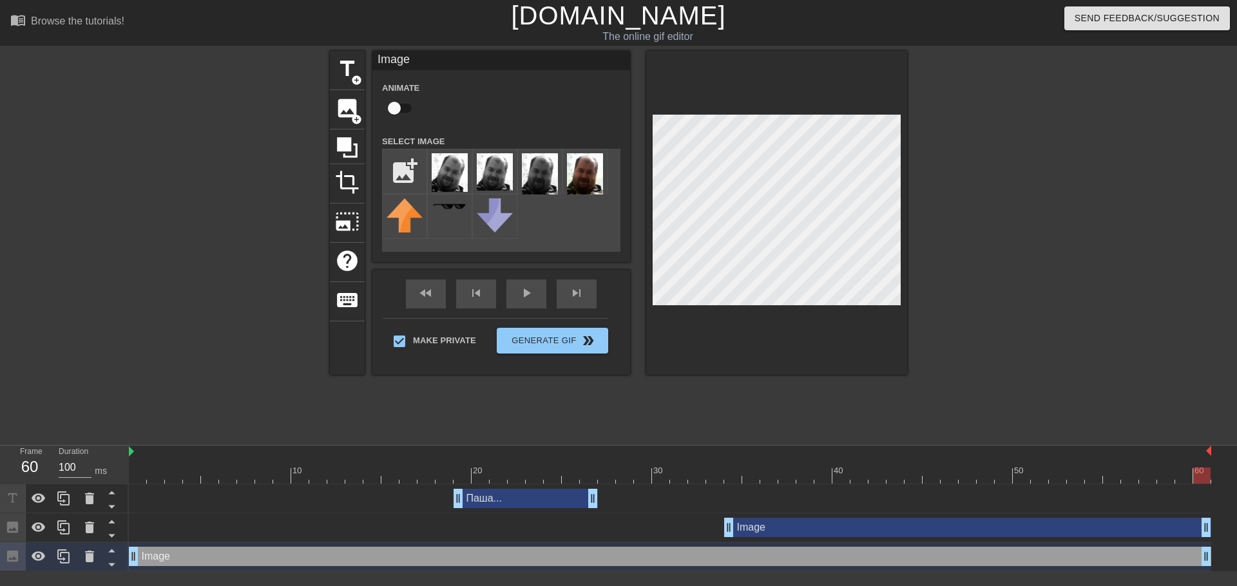
click at [804, 547] on div "Image drag_handle drag_handle" at bounding box center [670, 556] width 1083 height 19
click at [904, 547] on div "Image drag_handle drag_handle" at bounding box center [670, 556] width 1083 height 19
click at [902, 518] on div "Image drag_handle drag_handle" at bounding box center [967, 527] width 487 height 19
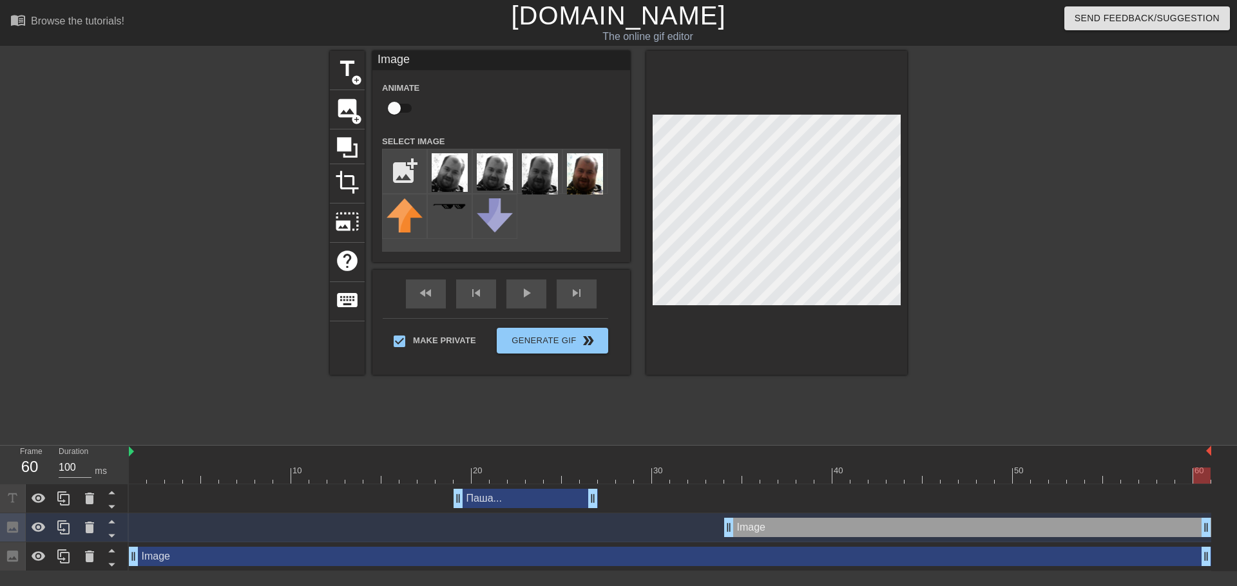
click at [878, 547] on div "Image drag_handle drag_handle" at bounding box center [670, 556] width 1083 height 19
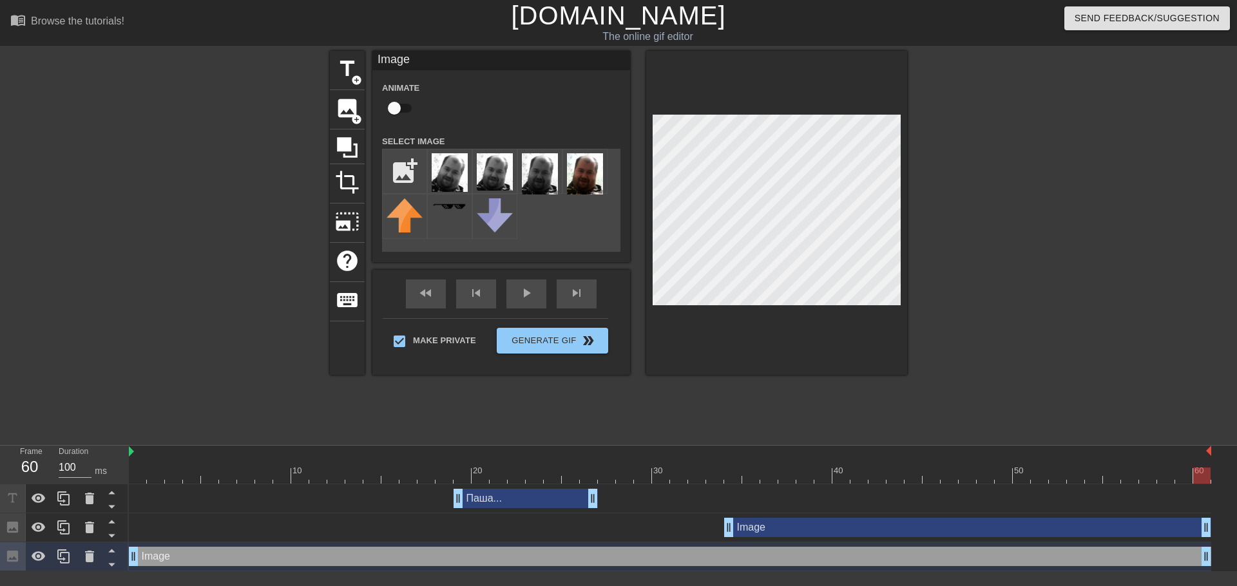
click at [880, 518] on div "Image drag_handle drag_handle" at bounding box center [967, 527] width 487 height 19
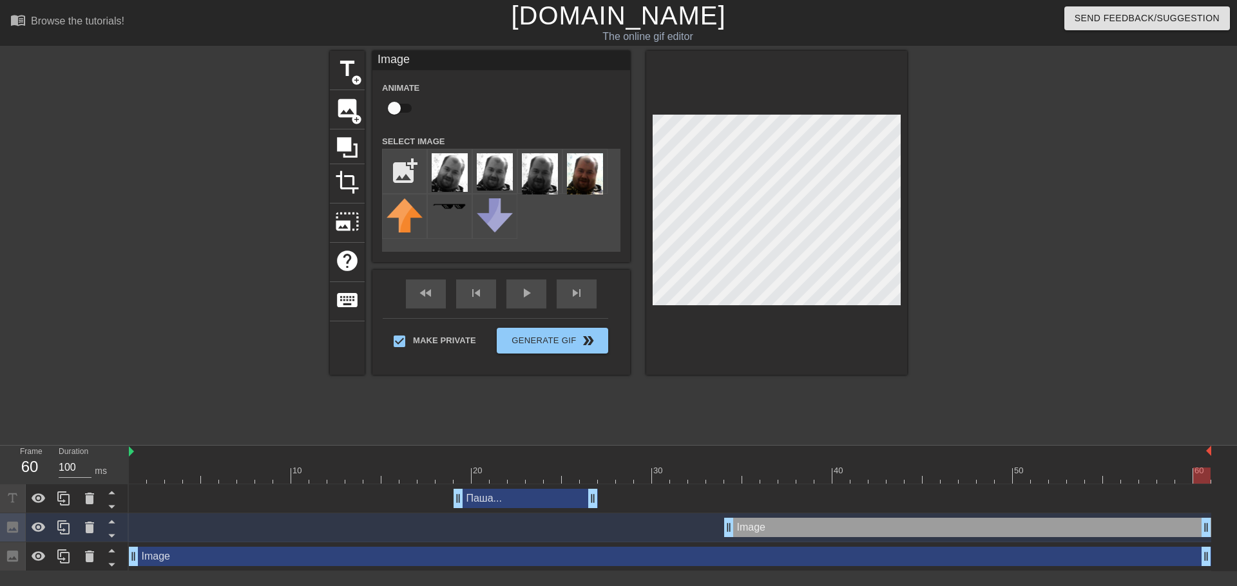
click at [532, 489] on div "Паша... drag_handle drag_handle" at bounding box center [526, 498] width 144 height 19
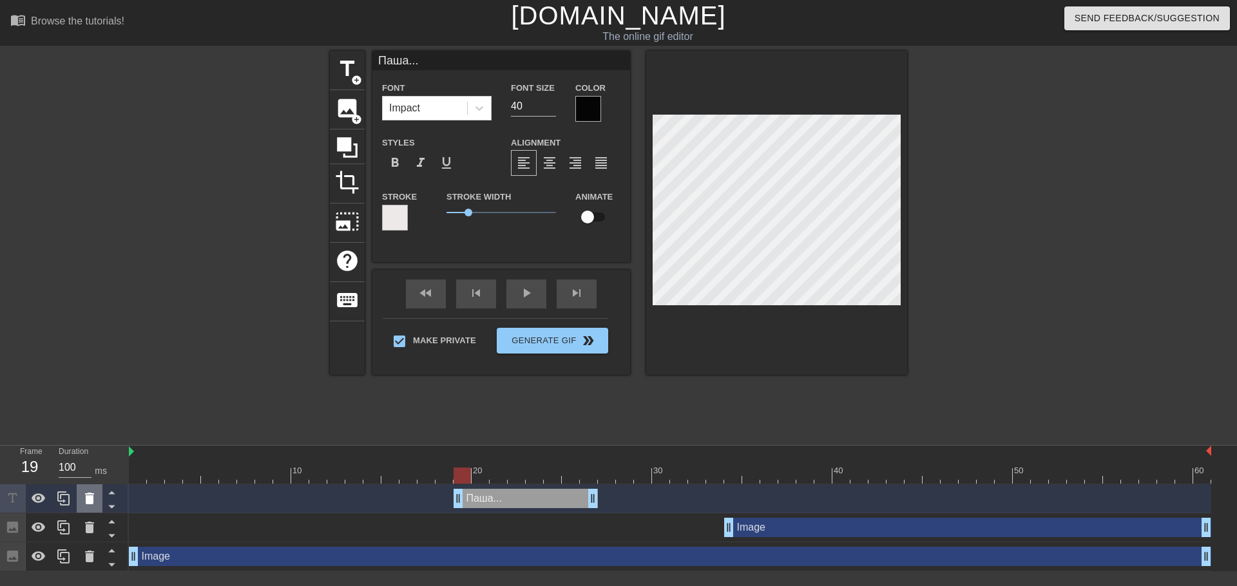
click at [82, 491] on icon at bounding box center [89, 498] width 15 height 15
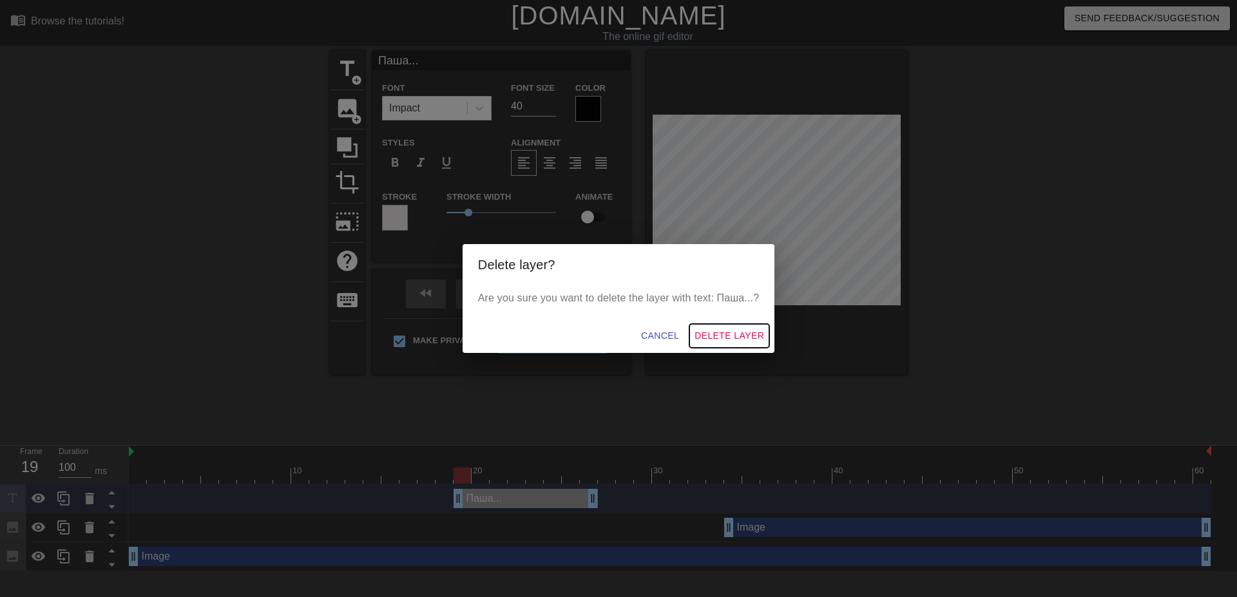
click at [726, 340] on span "Delete Layer" at bounding box center [730, 336] width 70 height 16
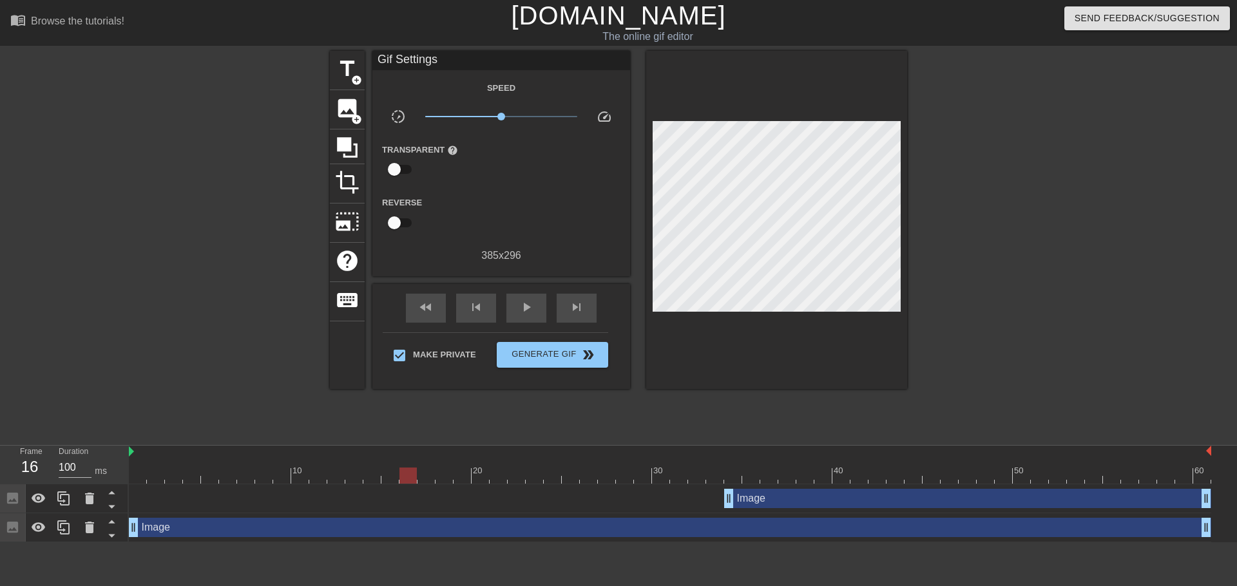
click at [416, 468] on div at bounding box center [670, 476] width 1083 height 16
click at [779, 489] on div "Image drag_handle drag_handle" at bounding box center [967, 498] width 487 height 19
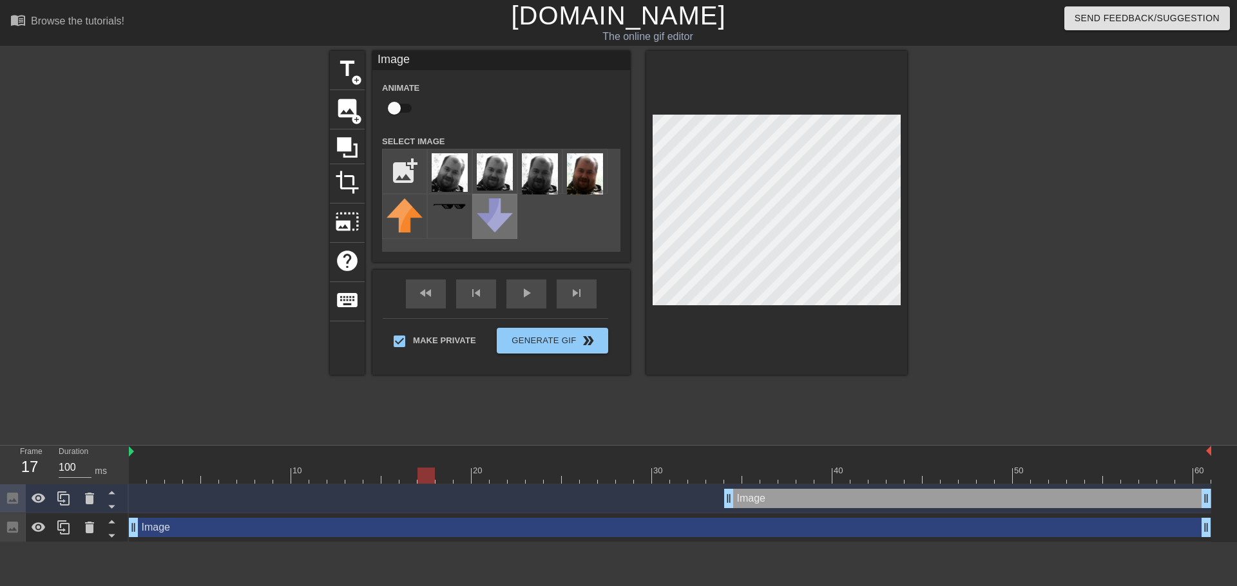
click at [493, 222] on img at bounding box center [495, 215] width 36 height 34
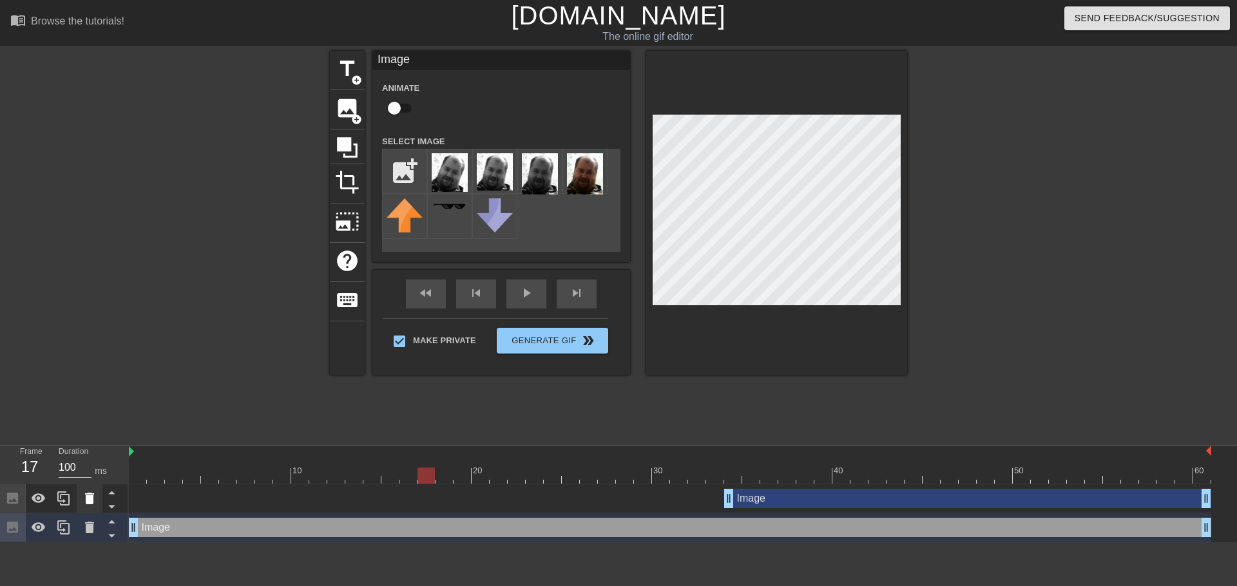
click at [93, 491] on icon at bounding box center [89, 498] width 15 height 15
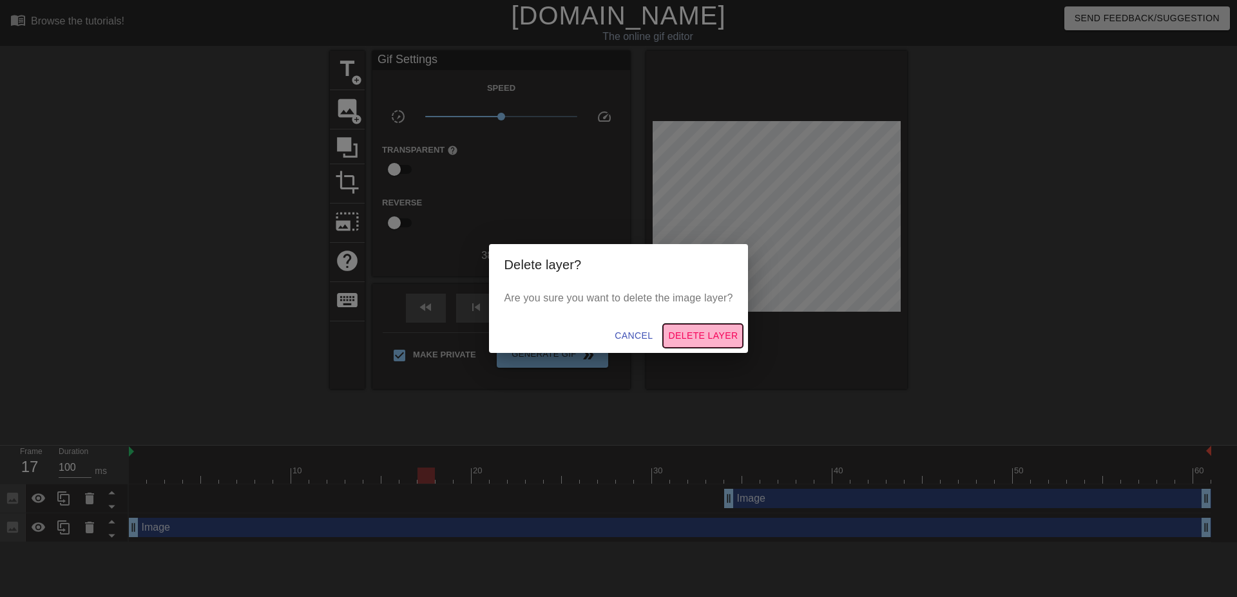
click at [708, 340] on span "Delete Layer" at bounding box center [703, 336] width 70 height 16
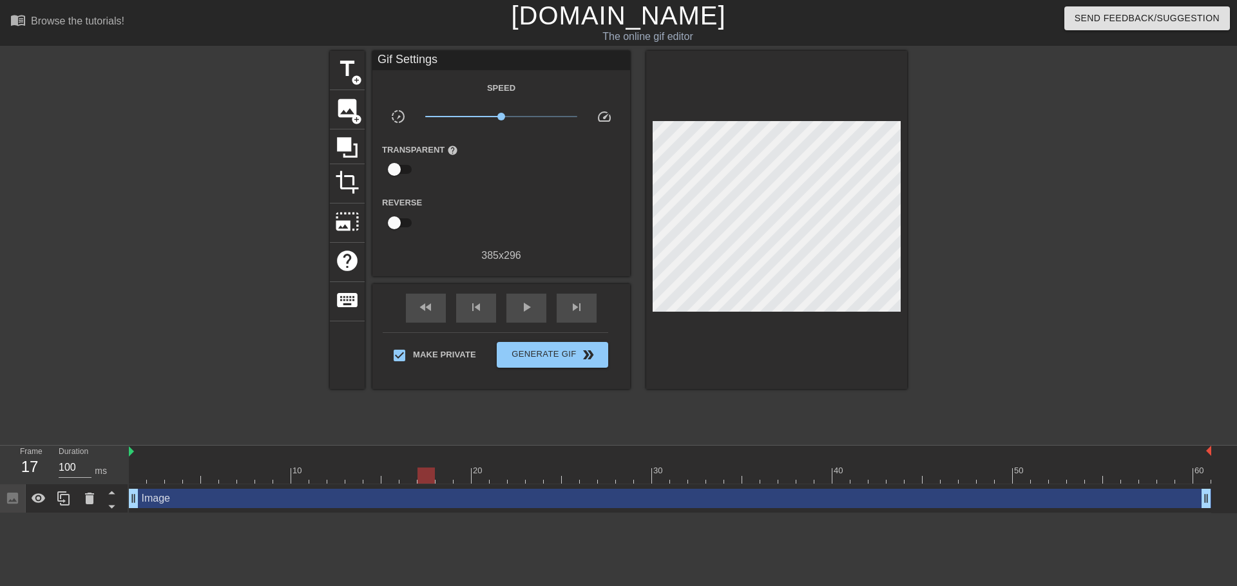
click at [572, 489] on div "Image drag_handle drag_handle" at bounding box center [670, 498] width 1083 height 19
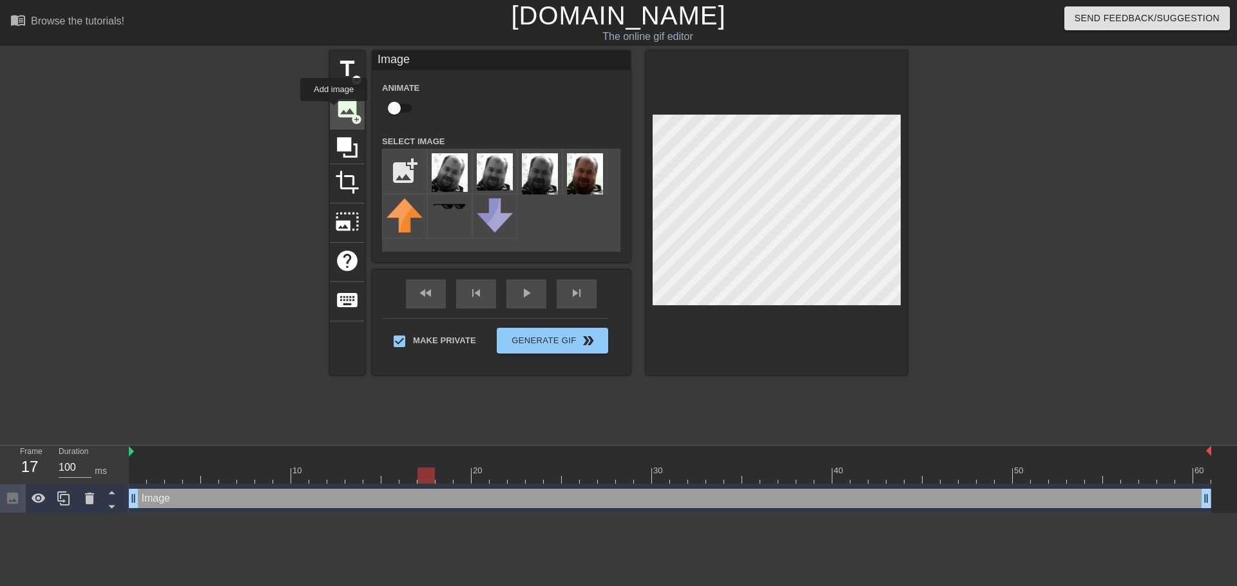
click at [335, 110] on span "image" at bounding box center [347, 108] width 24 height 24
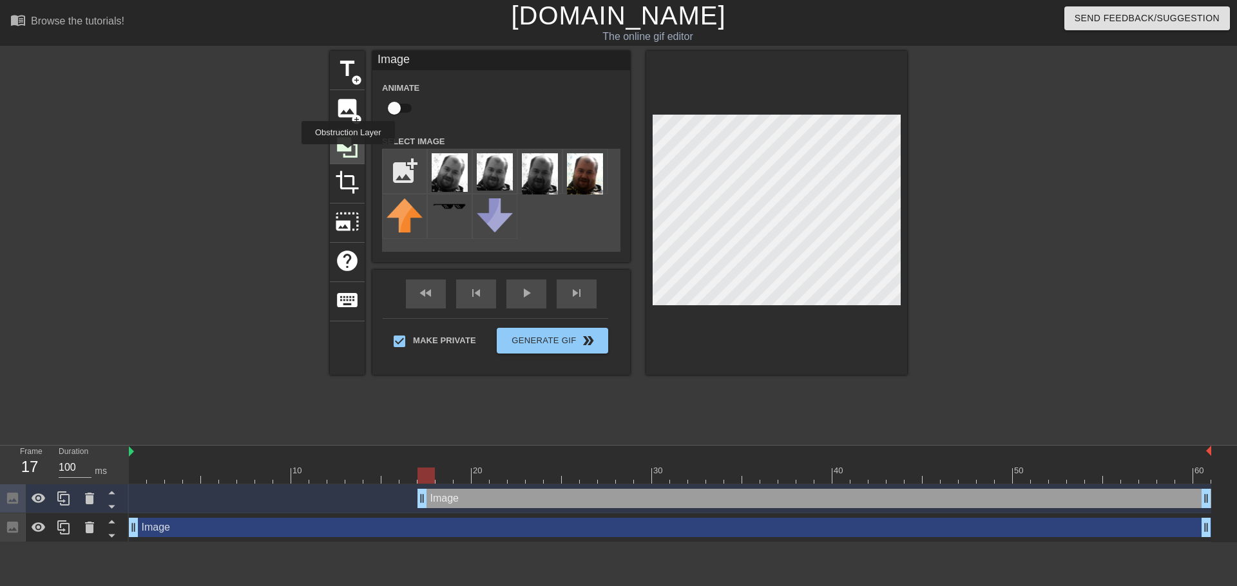
click at [348, 153] on icon at bounding box center [347, 147] width 21 height 21
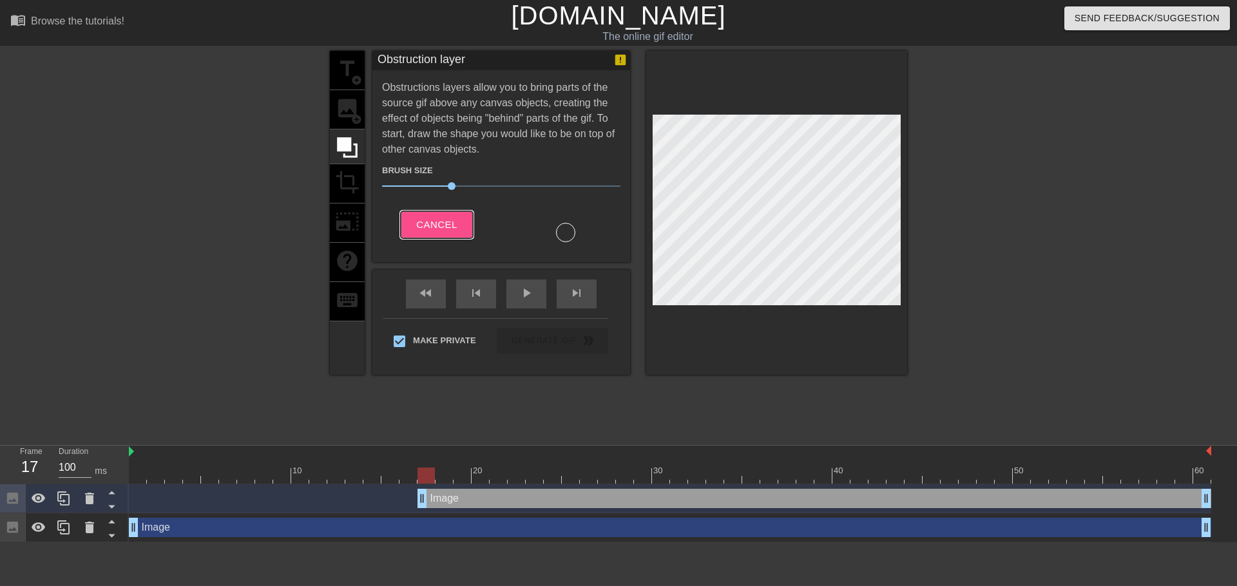
click at [442, 225] on span "Cancel" at bounding box center [436, 225] width 41 height 17
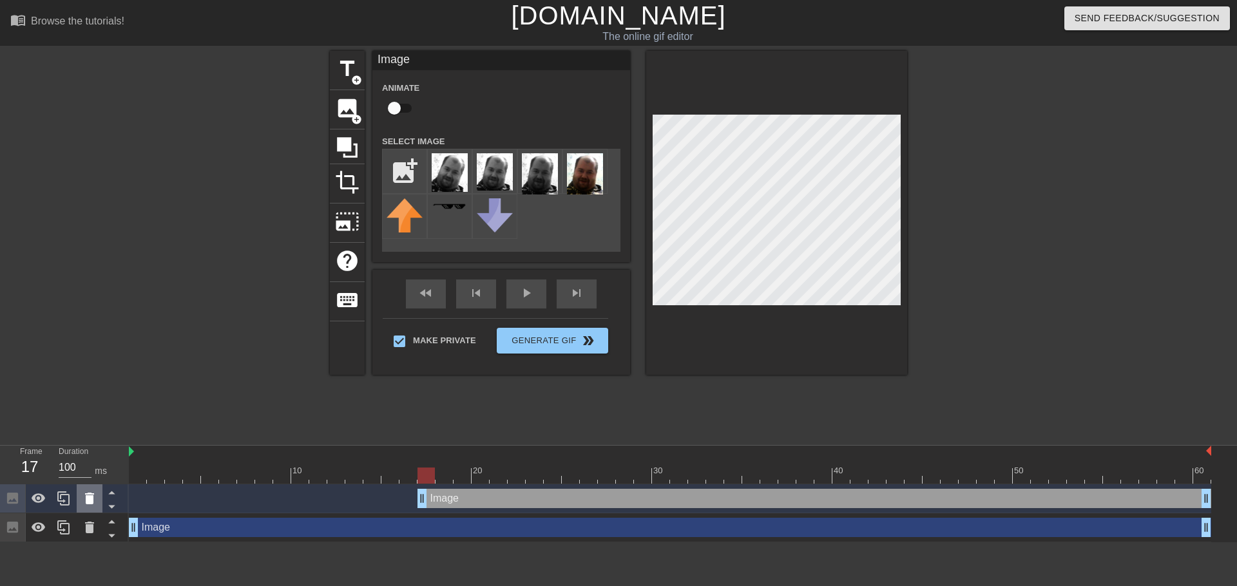
click at [95, 491] on icon at bounding box center [89, 498] width 15 height 15
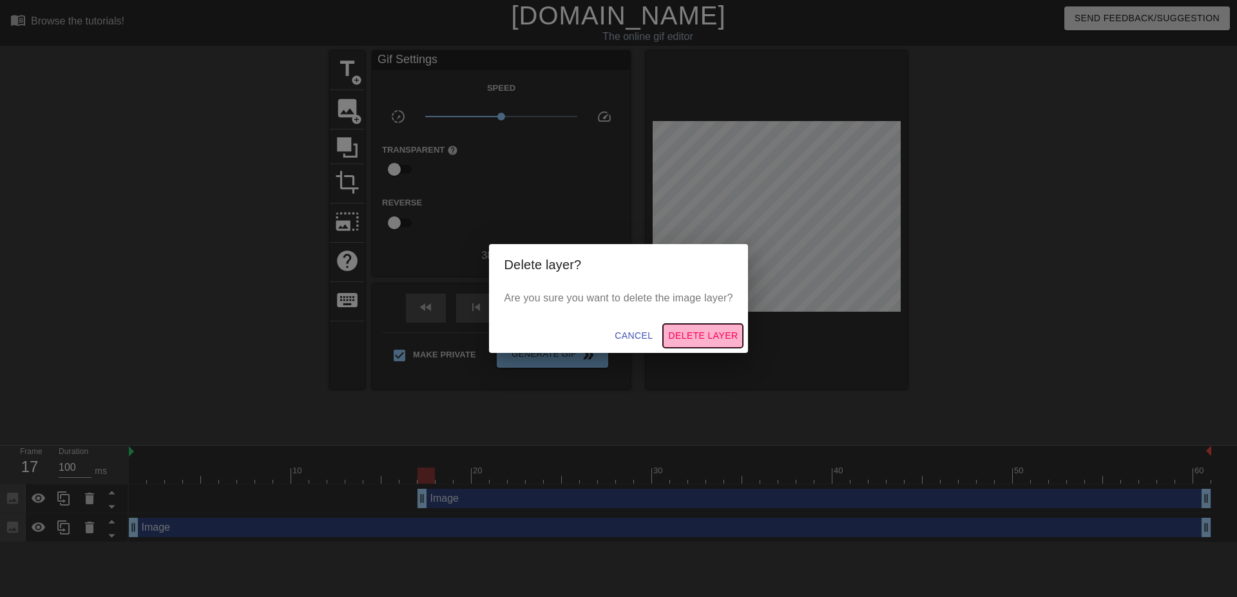
click at [708, 340] on span "Delete Layer" at bounding box center [703, 336] width 70 height 16
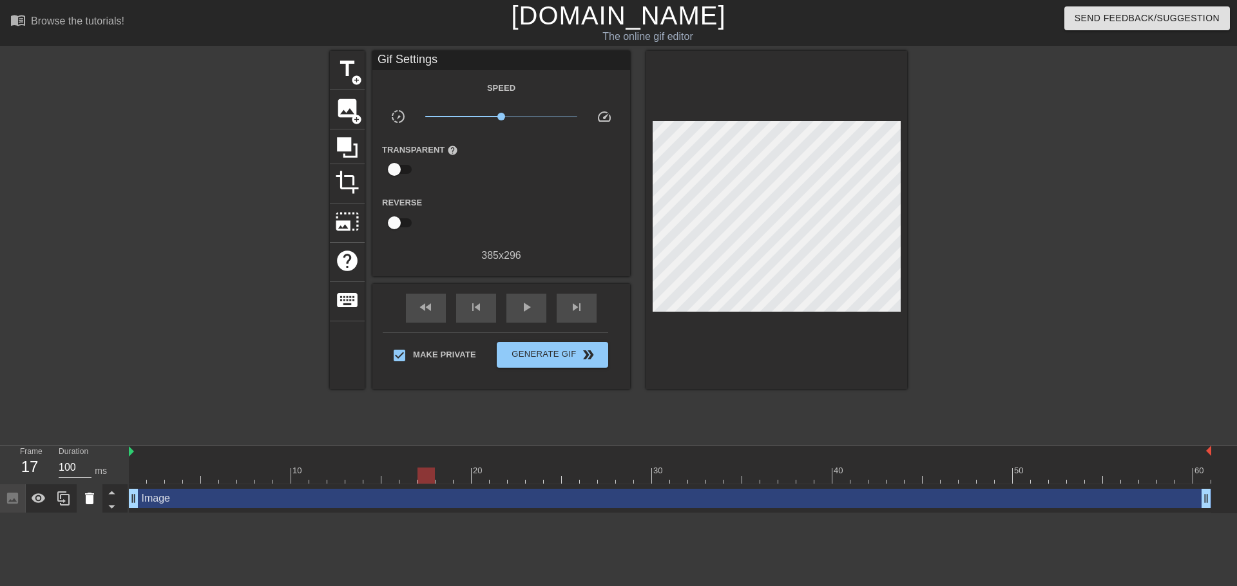
click at [93, 493] on icon at bounding box center [89, 499] width 9 height 12
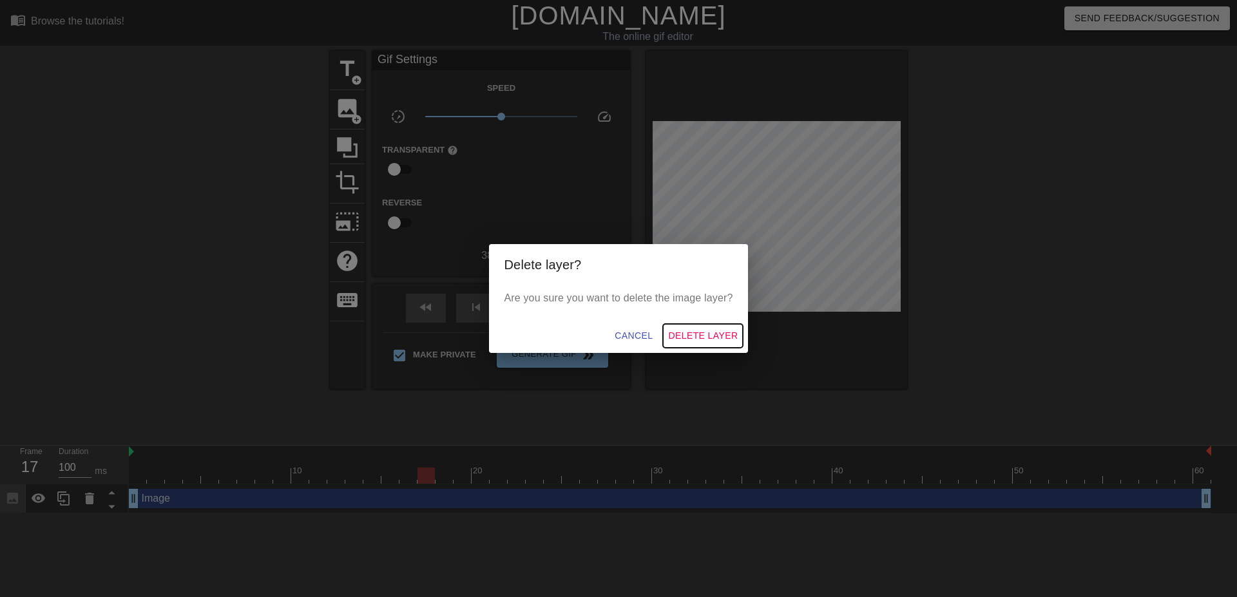
click at [709, 339] on span "Delete Layer" at bounding box center [703, 336] width 70 height 16
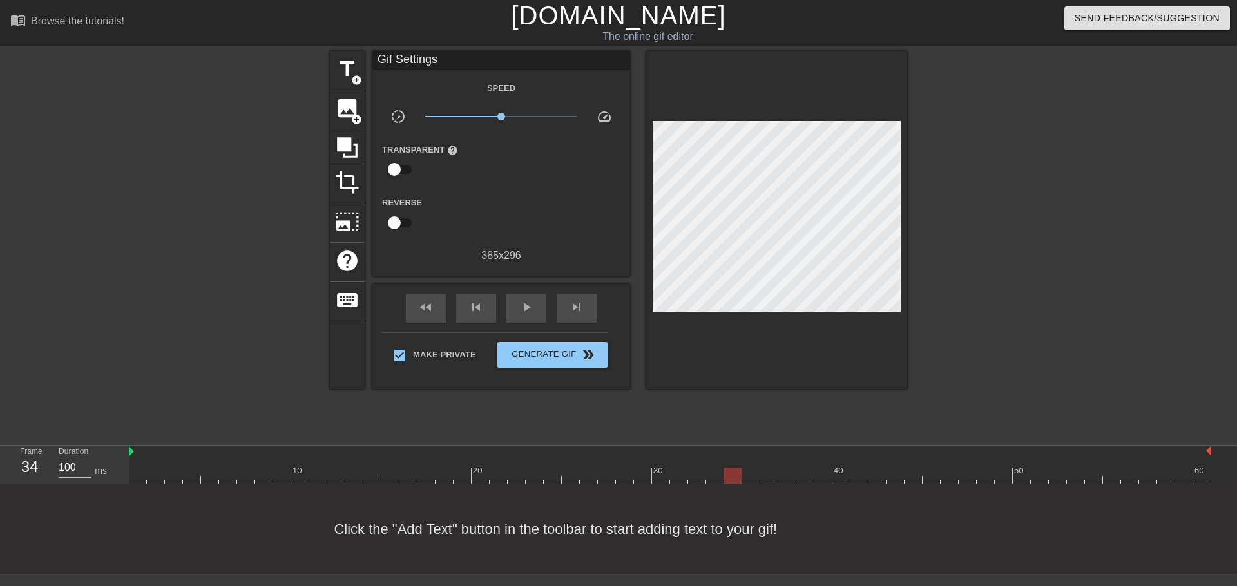
drag, startPoint x: 661, startPoint y: 430, endPoint x: 729, endPoint y: 431, distance: 68.3
click at [729, 468] on div at bounding box center [670, 476] width 1083 height 16
click at [345, 106] on span "image" at bounding box center [347, 108] width 24 height 24
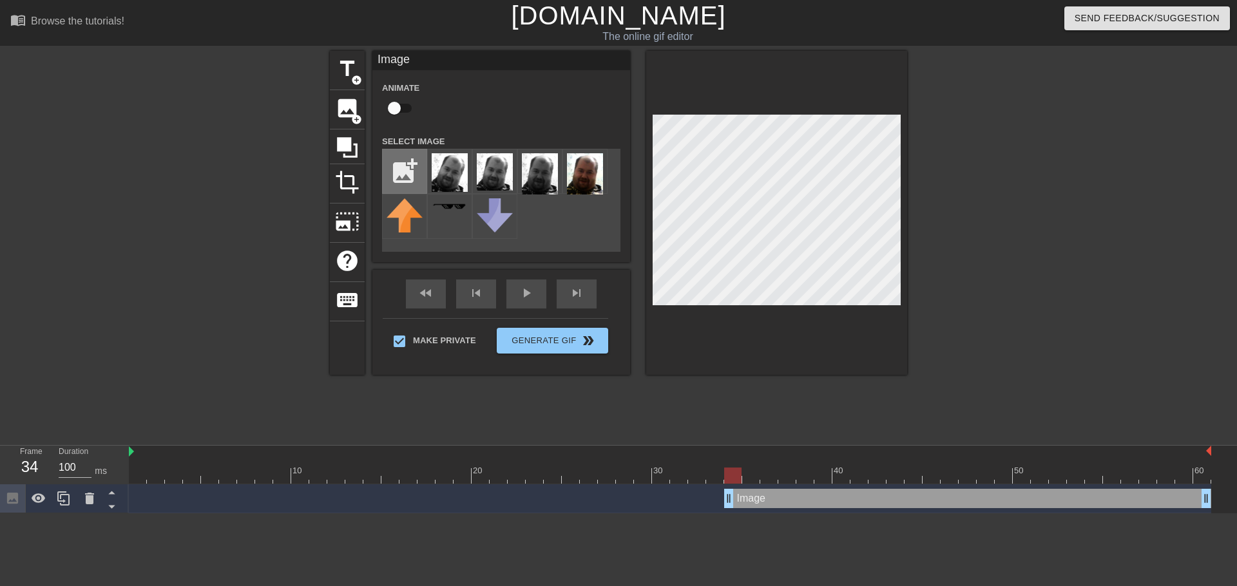
click at [394, 165] on input "file" at bounding box center [405, 172] width 44 height 44
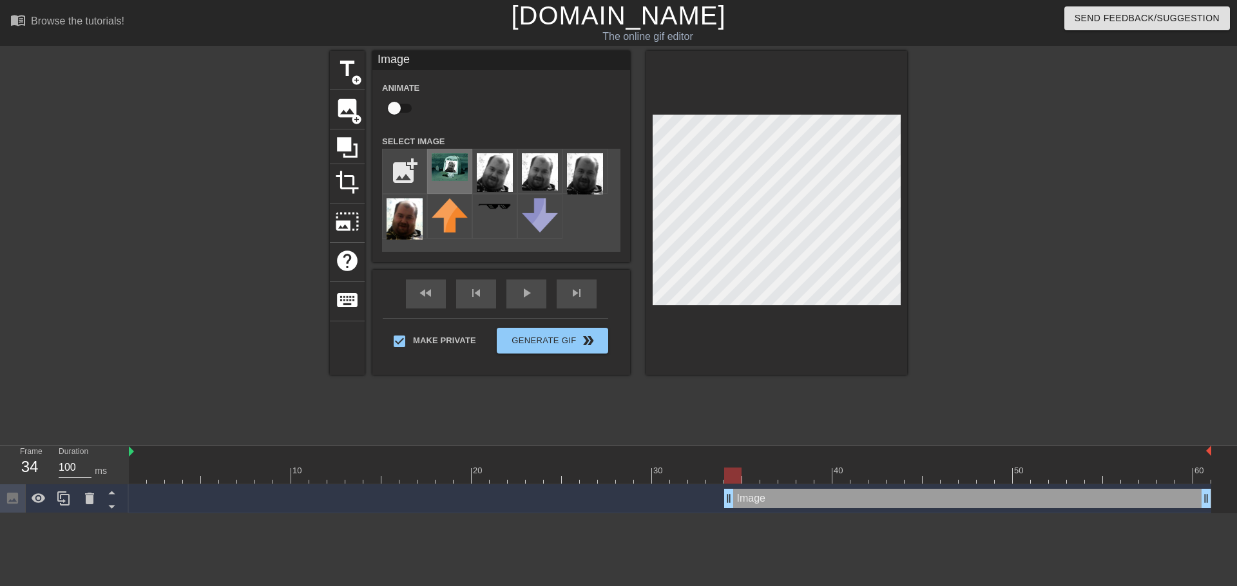
click at [447, 162] on img at bounding box center [450, 167] width 36 height 28
click at [784, 489] on div "Image drag_handle drag_handle" at bounding box center [967, 498] width 487 height 19
click at [894, 307] on div at bounding box center [776, 213] width 261 height 324
click at [780, 311] on div at bounding box center [776, 213] width 261 height 324
click at [342, 81] on div "title add_circle" at bounding box center [347, 70] width 35 height 39
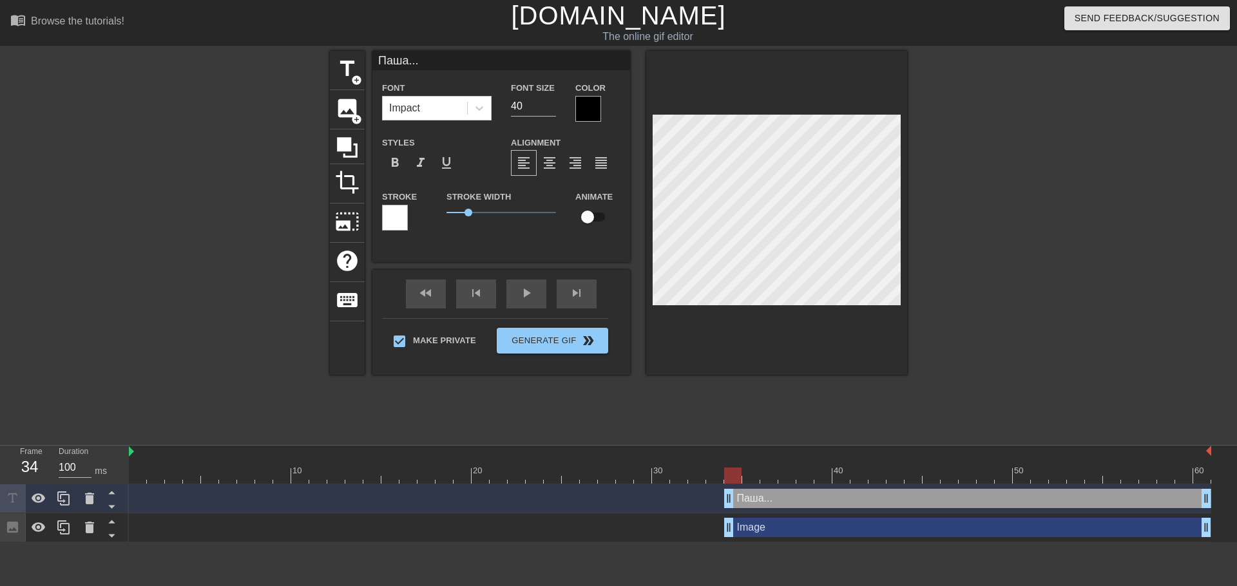
scroll to position [1, 1]
click at [535, 243] on div "Паша... Font Impact Font Size 40 Color Styles format_bold format_italic format_…" at bounding box center [501, 156] width 258 height 211
click at [528, 292] on div "fast_rewind skip_previous play_arrow skip_next" at bounding box center [501, 294] width 210 height 48
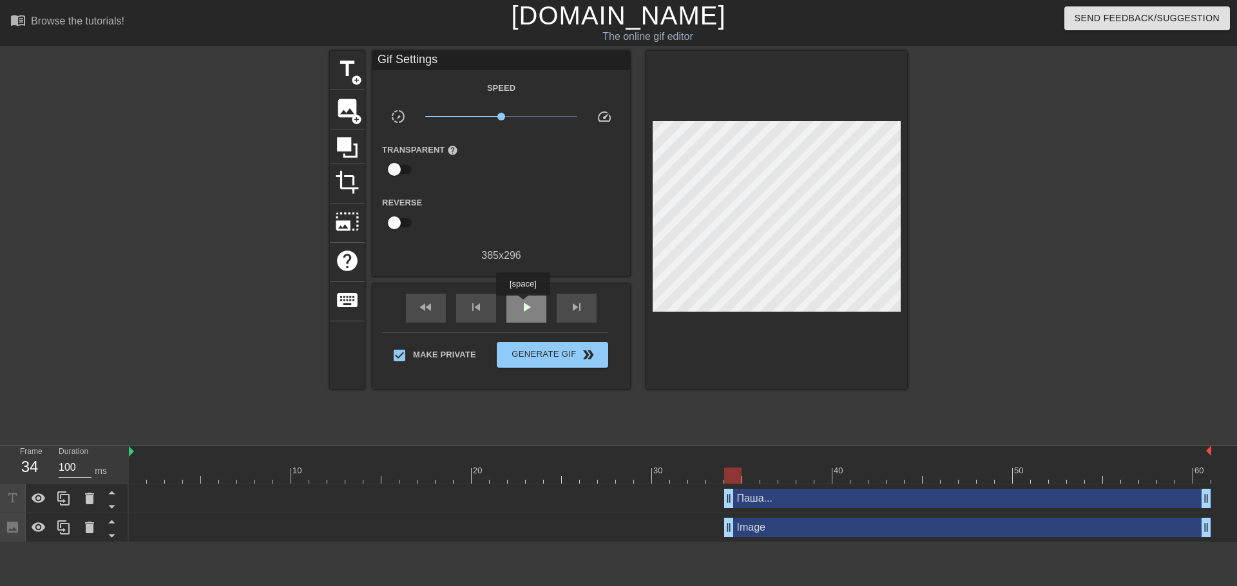
click at [523, 305] on span "play_arrow" at bounding box center [526, 307] width 15 height 15
click at [523, 305] on span "pause" at bounding box center [526, 307] width 15 height 15
click at [781, 489] on div "Паша... drag_handle drag_handle" at bounding box center [967, 498] width 487 height 19
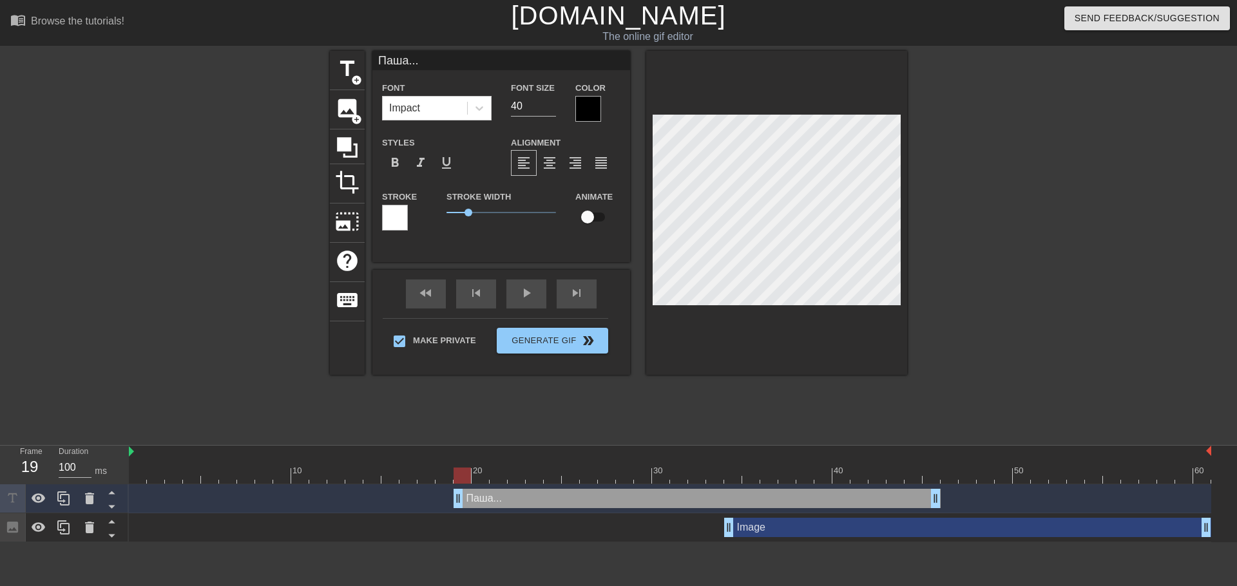
drag, startPoint x: 816, startPoint y: 439, endPoint x: 540, endPoint y: 443, distance: 276.5
click at [540, 489] on div "Паша... drag_handle drag_handle" at bounding box center [697, 498] width 487 height 19
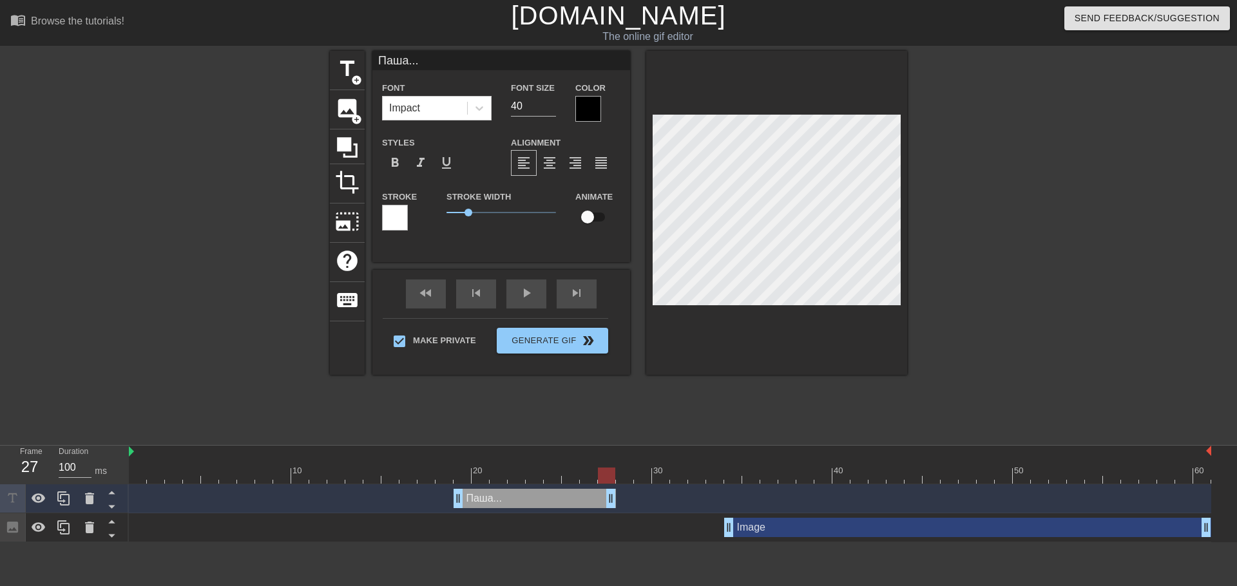
drag, startPoint x: 934, startPoint y: 436, endPoint x: 606, endPoint y: 443, distance: 328.1
click at [606, 489] on div "Паша... drag_handle drag_handle" at bounding box center [535, 498] width 162 height 19
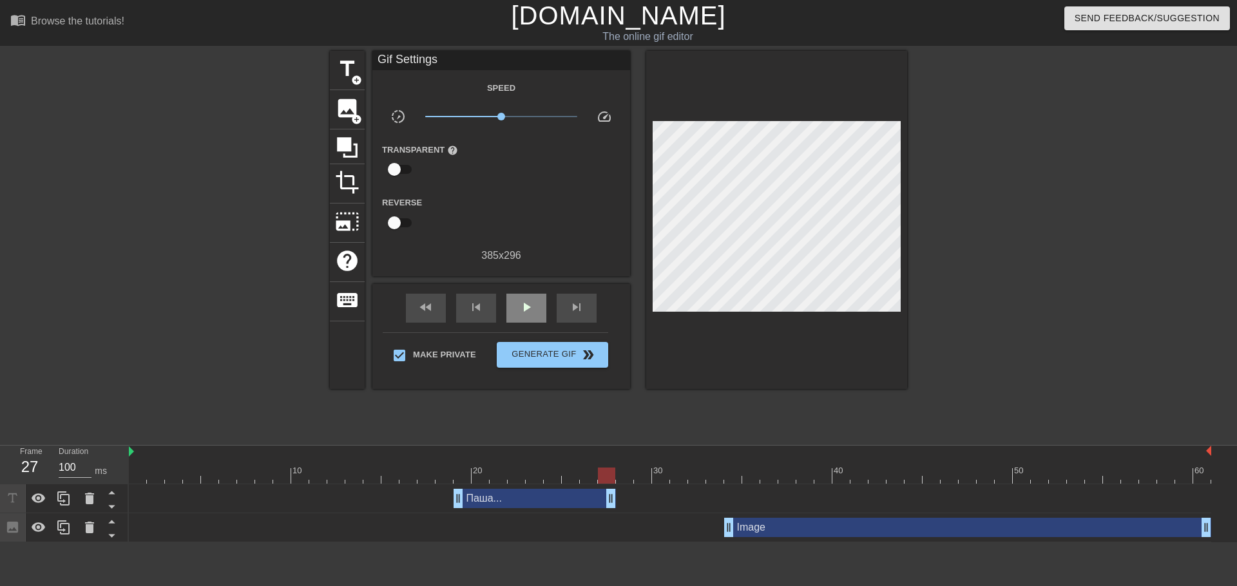
click at [509, 292] on div "fast_rewind skip_previous play_arrow skip_next" at bounding box center [501, 308] width 210 height 48
click at [519, 313] on span "play_arrow" at bounding box center [526, 307] width 15 height 15
click at [519, 308] on span "pause" at bounding box center [526, 307] width 15 height 15
click at [519, 308] on span "play_arrow" at bounding box center [526, 307] width 15 height 15
click at [519, 308] on span "pause" at bounding box center [526, 307] width 15 height 15
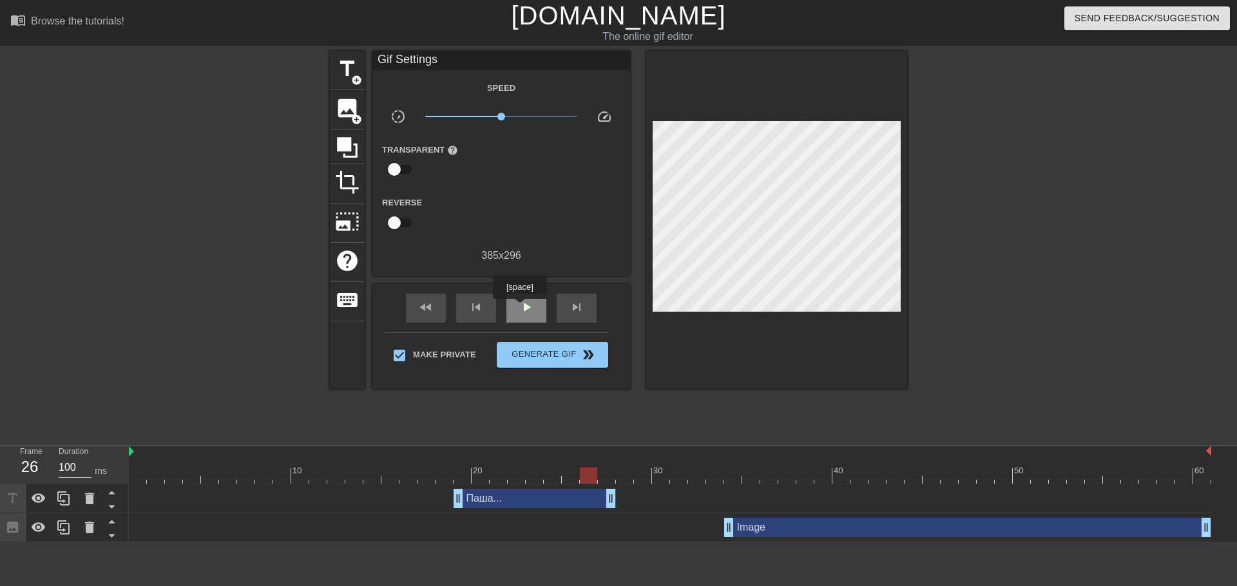
click at [519, 308] on span "play_arrow" at bounding box center [526, 307] width 15 height 15
drag, startPoint x: 624, startPoint y: 428, endPoint x: 449, endPoint y: 431, distance: 175.3
click at [449, 468] on div at bounding box center [444, 476] width 17 height 16
click at [522, 314] on span "play_arrow" at bounding box center [526, 307] width 15 height 15
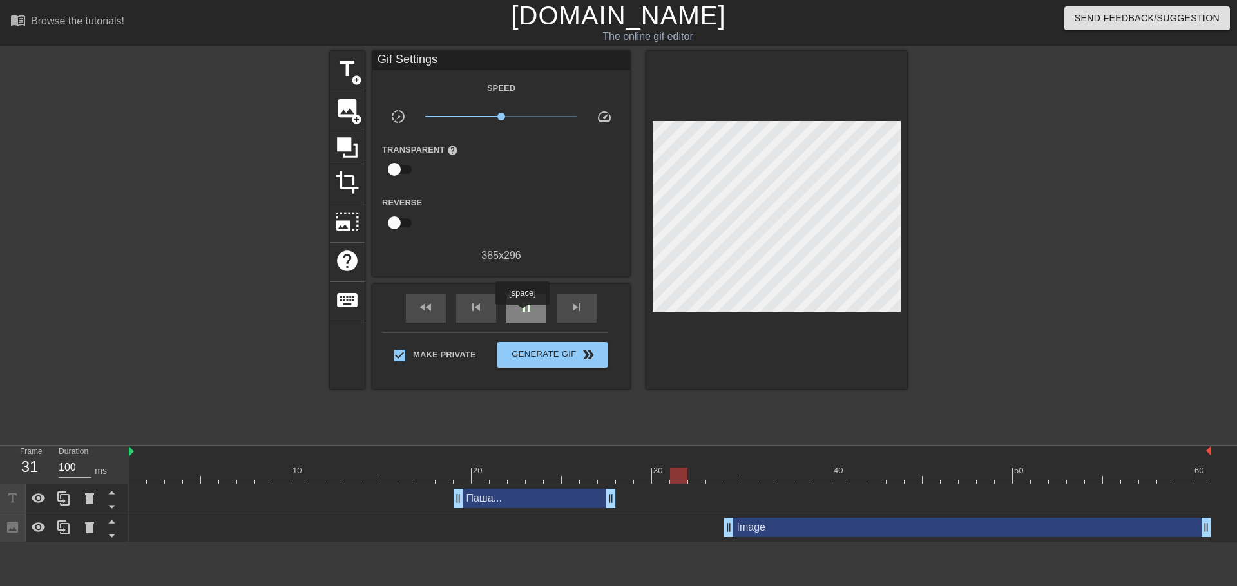
click at [522, 314] on span "pause" at bounding box center [526, 307] width 15 height 15
drag, startPoint x: 693, startPoint y: 428, endPoint x: 618, endPoint y: 427, distance: 75.4
click at [618, 468] on div at bounding box center [624, 476] width 17 height 16
drag, startPoint x: 613, startPoint y: 449, endPoint x: 624, endPoint y: 452, distance: 10.6
click at [624, 489] on div "Паша... drag_handle drag_handle" at bounding box center [544, 498] width 180 height 19
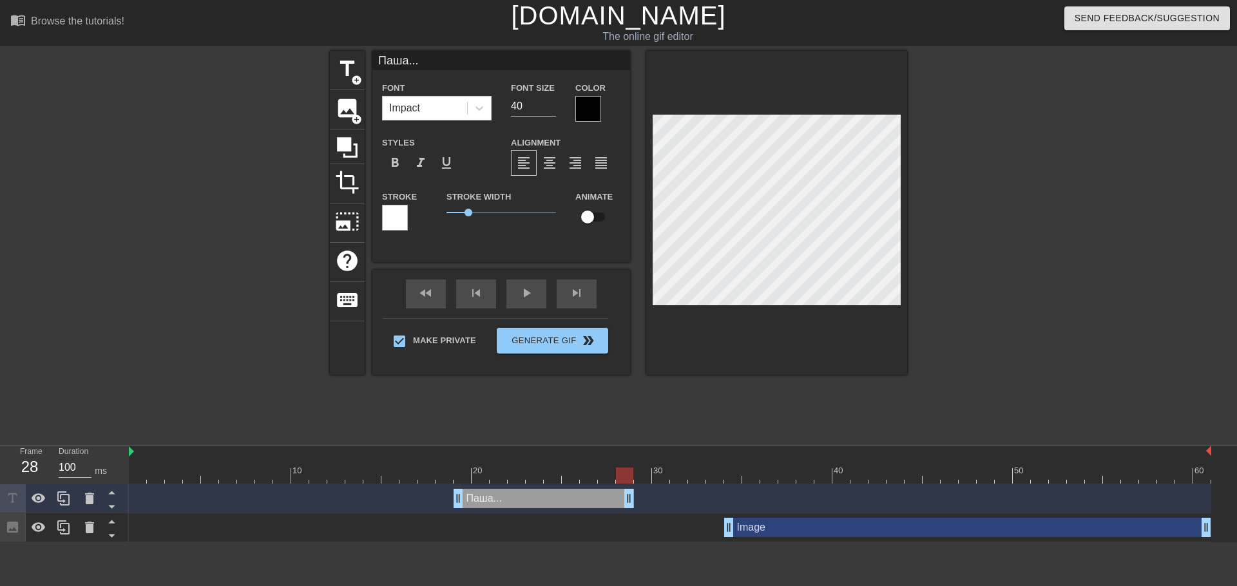
click at [436, 468] on div at bounding box center [670, 476] width 1083 height 16
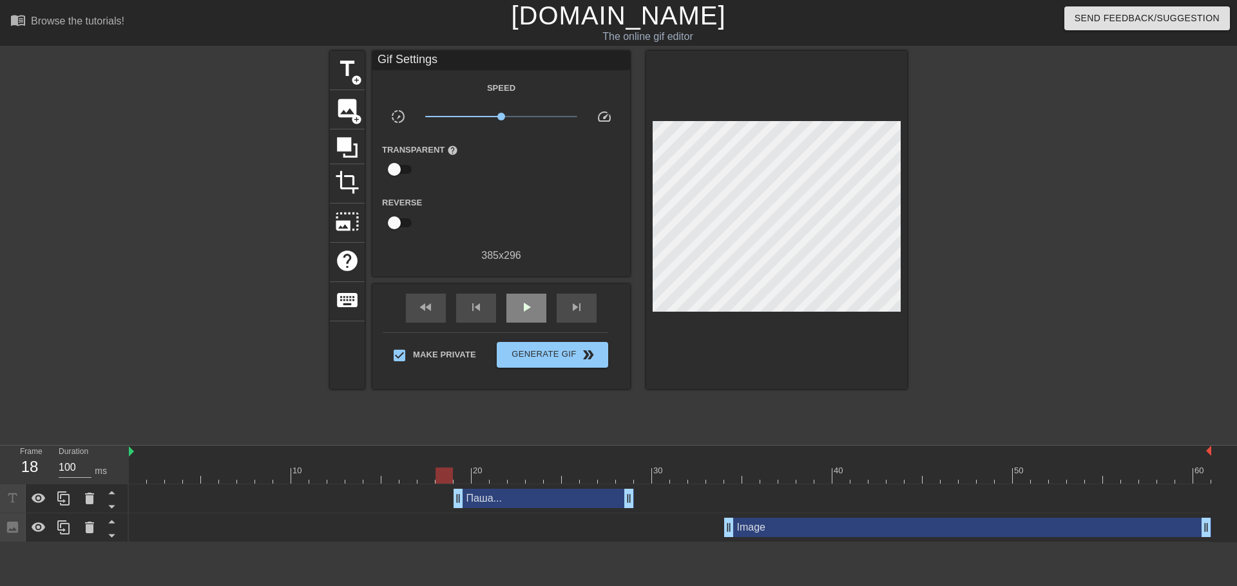
click at [521, 291] on div "fast_rewind skip_previous play_arrow skip_next" at bounding box center [501, 308] width 210 height 48
click at [519, 303] on span "play_arrow" at bounding box center [526, 307] width 15 height 15
click at [519, 303] on span "pause" at bounding box center [526, 307] width 15 height 15
click at [430, 468] on div at bounding box center [670, 476] width 1083 height 16
click at [520, 304] on span "play_arrow" at bounding box center [526, 307] width 15 height 15
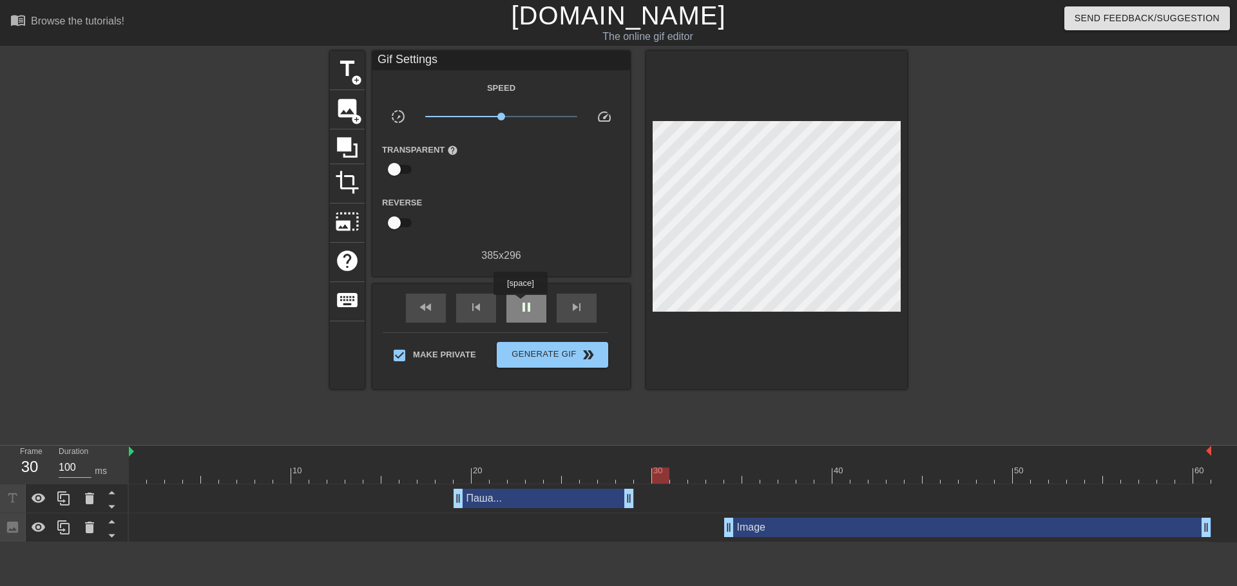
click at [520, 304] on span "pause" at bounding box center [526, 307] width 15 height 15
click at [520, 304] on span "play_arrow" at bounding box center [526, 307] width 15 height 15
click at [428, 468] on div at bounding box center [670, 476] width 1083 height 16
click at [521, 305] on span "play_arrow" at bounding box center [526, 307] width 15 height 15
click at [521, 305] on span "pause" at bounding box center [526, 307] width 15 height 15
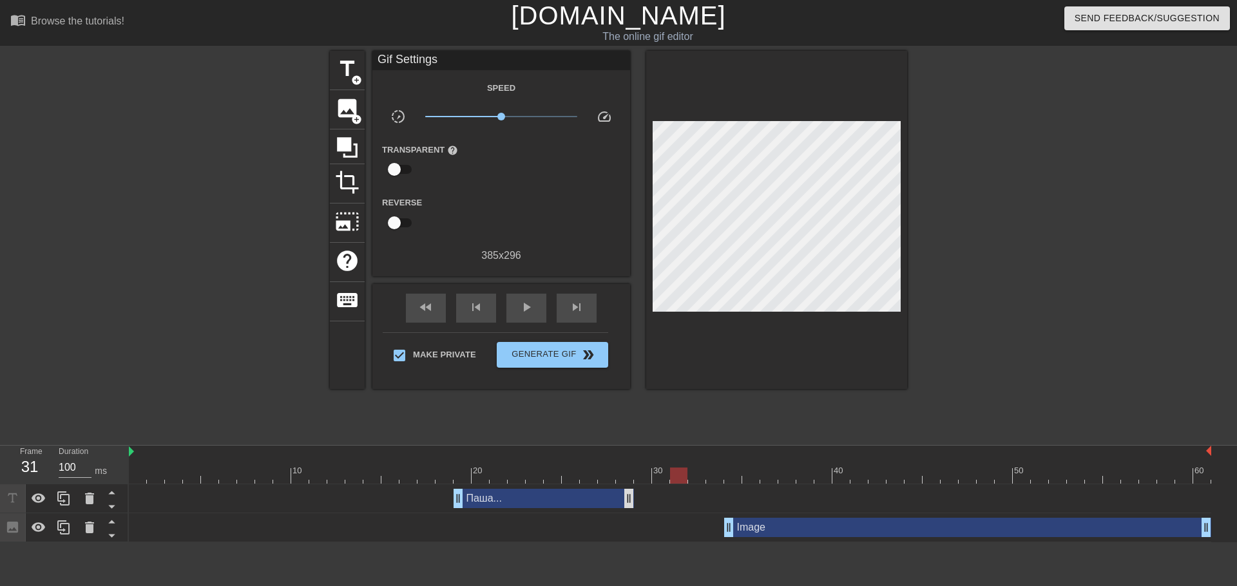
click at [633, 489] on div "Паша... drag_handle drag_handle" at bounding box center [544, 498] width 180 height 19
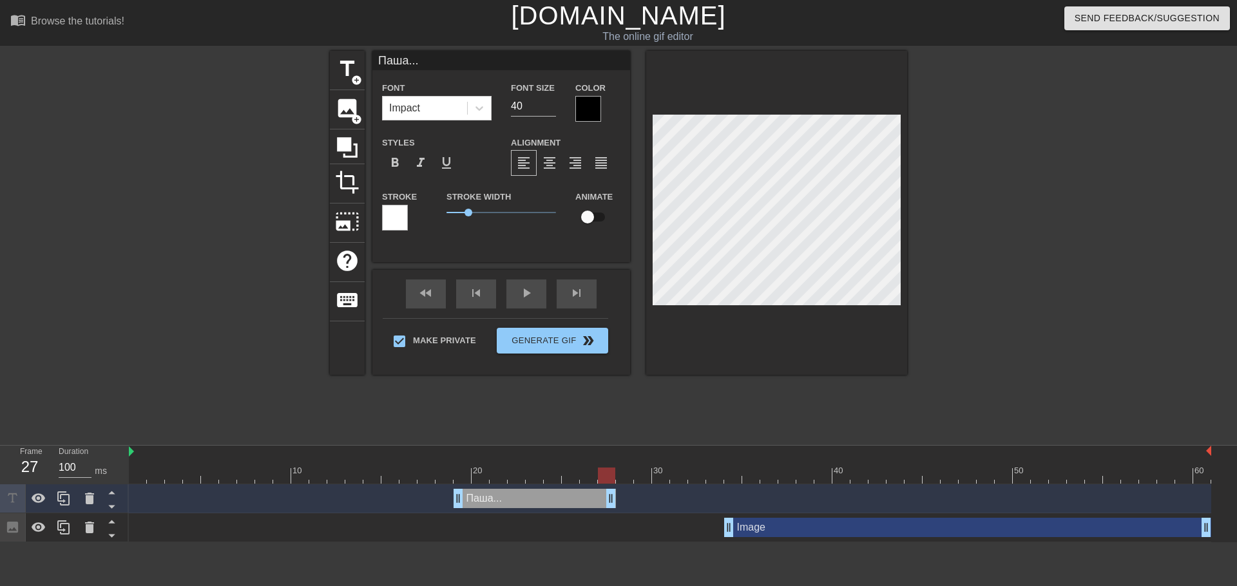
drag, startPoint x: 630, startPoint y: 441, endPoint x: 617, endPoint y: 441, distance: 12.9
click at [617, 489] on div "Паша... drag_handle drag_handle" at bounding box center [670, 498] width 1083 height 19
click at [423, 468] on div at bounding box center [670, 476] width 1083 height 16
click at [525, 298] on div "play_arrow" at bounding box center [526, 294] width 40 height 29
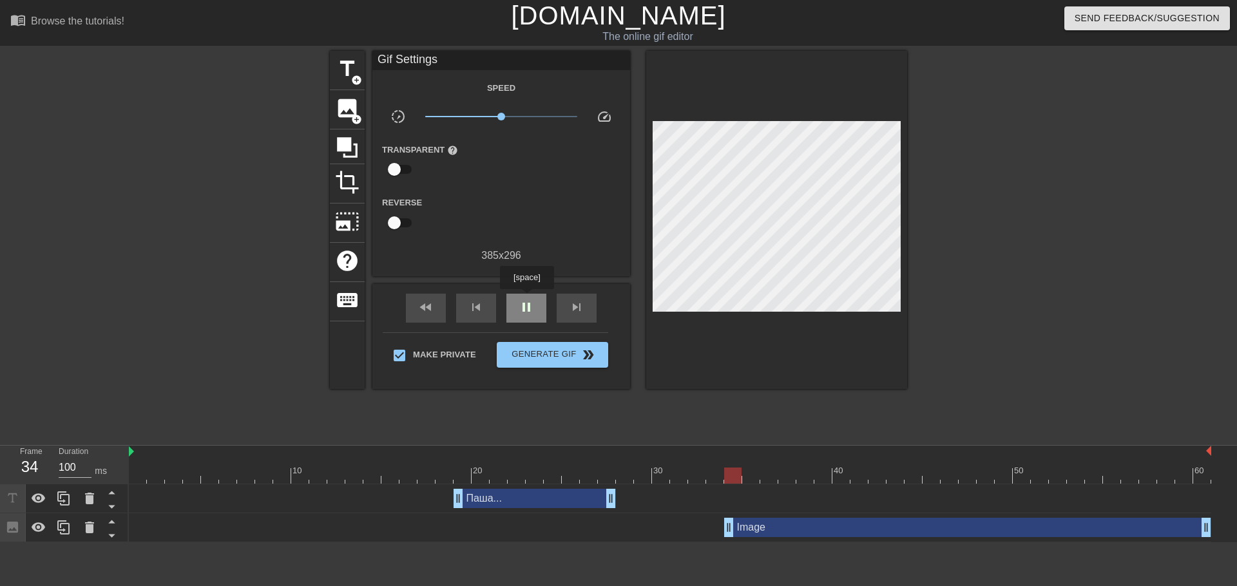
click at [526, 298] on div "pause" at bounding box center [526, 308] width 40 height 29
click at [334, 82] on div "title add_circle" at bounding box center [347, 70] width 35 height 39
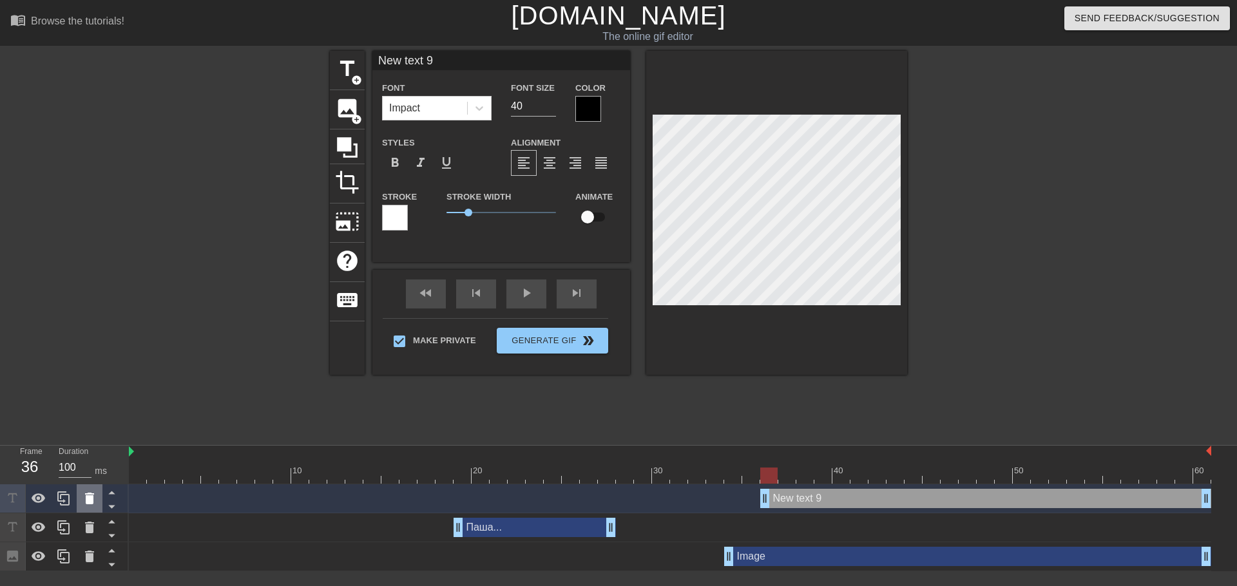
click at [93, 491] on icon at bounding box center [89, 498] width 15 height 15
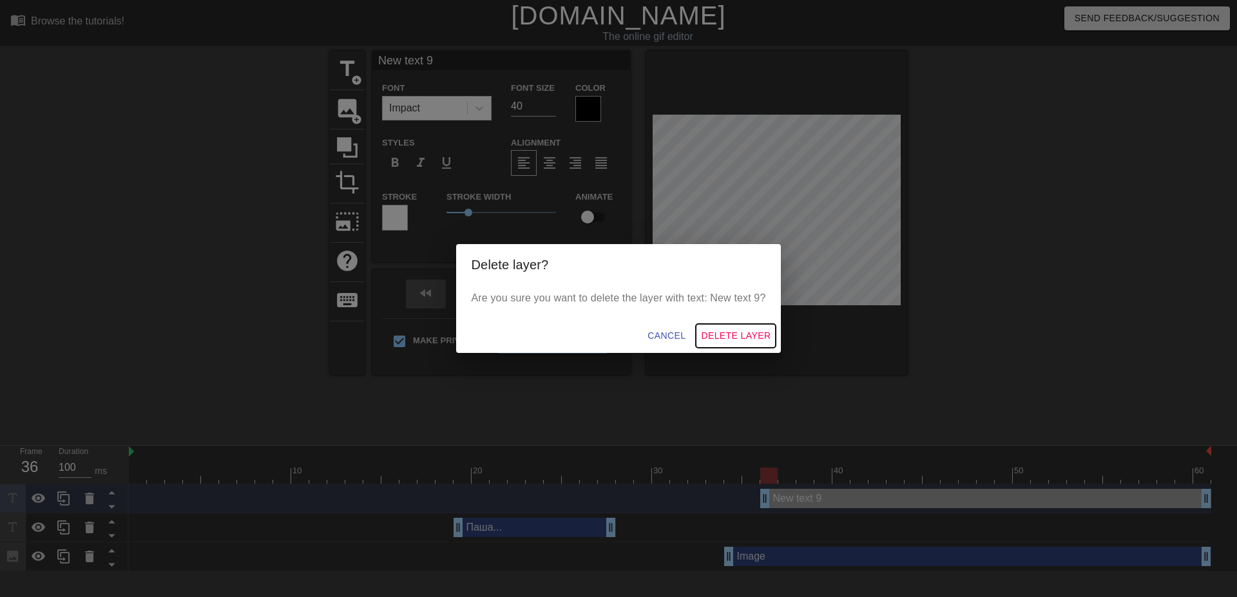
click at [721, 338] on span "Delete Layer" at bounding box center [736, 336] width 70 height 16
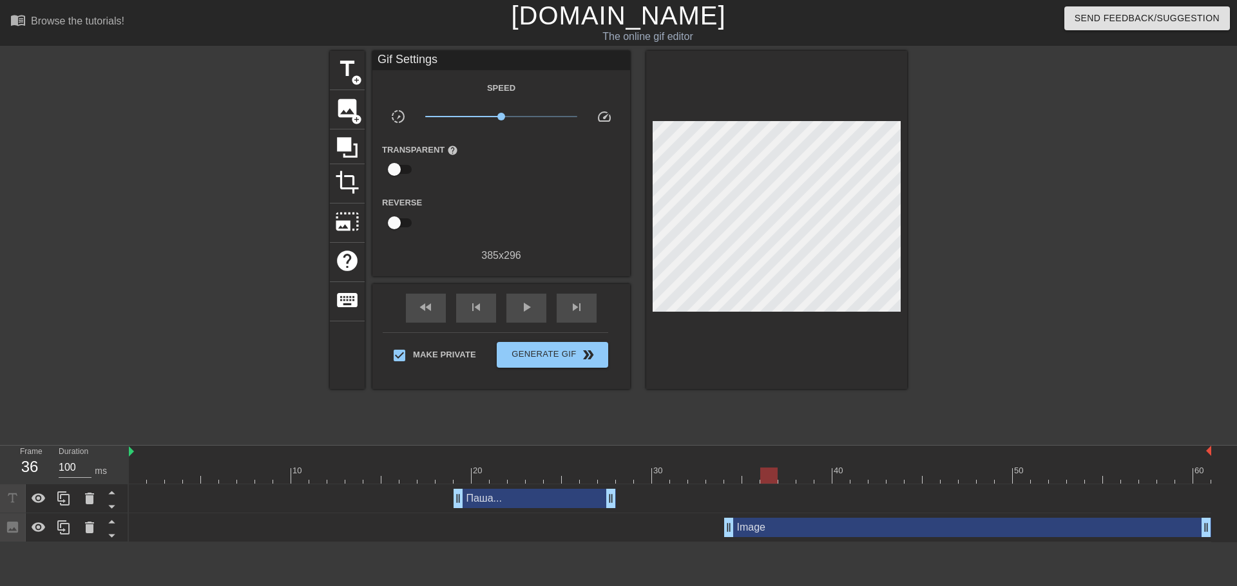
click at [525, 489] on div "Паша... drag_handle drag_handle" at bounding box center [535, 498] width 162 height 19
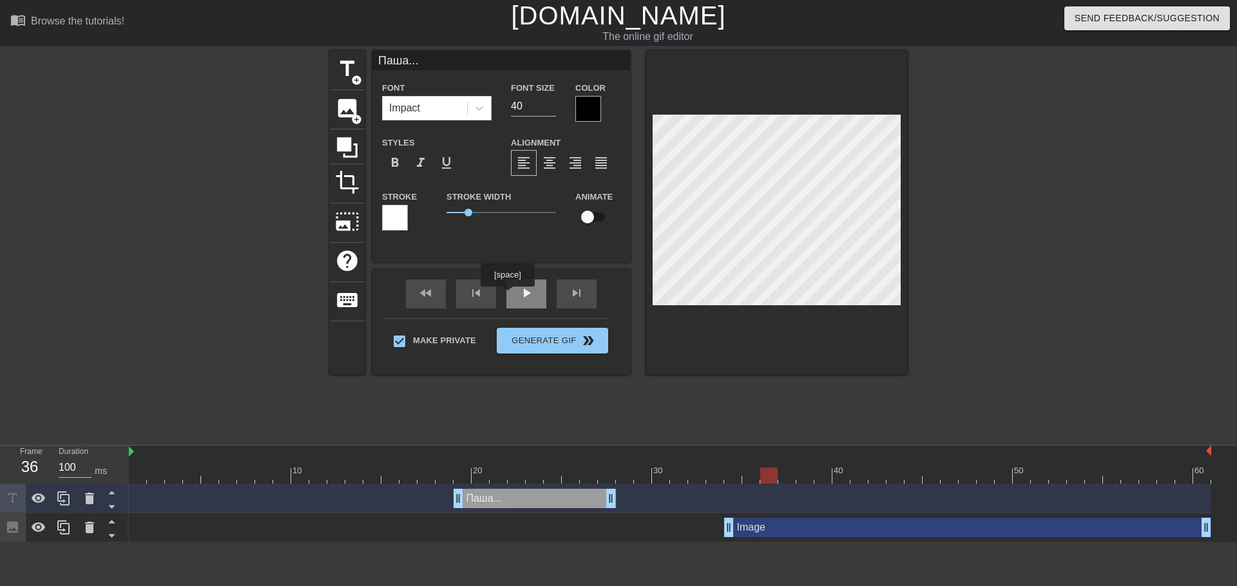
click at [507, 296] on div "play_arrow" at bounding box center [526, 294] width 40 height 29
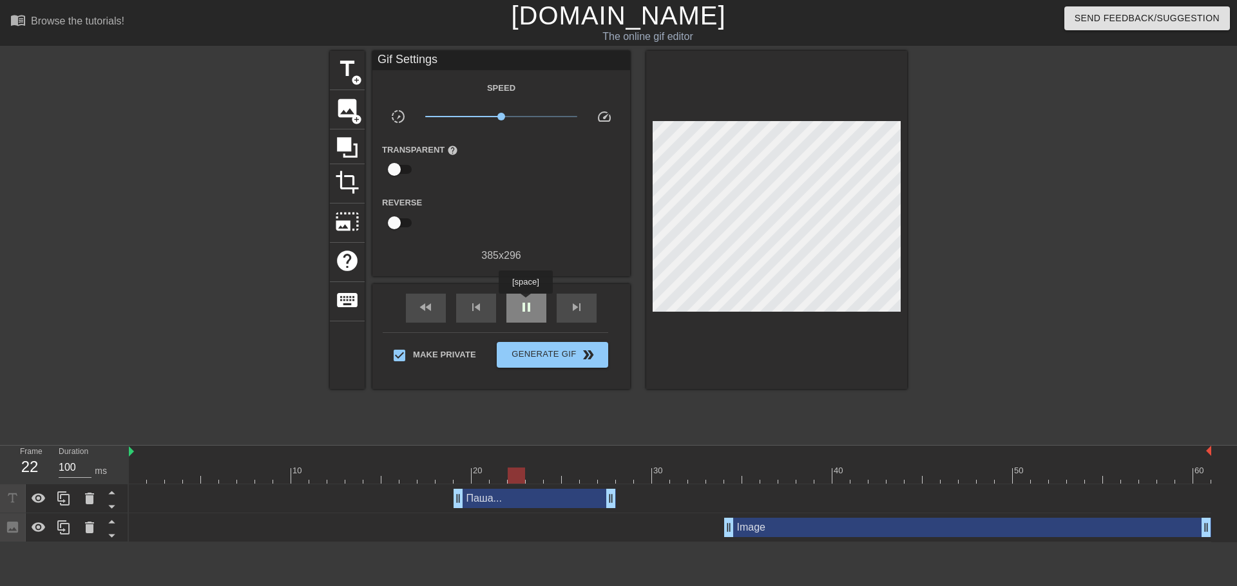
click at [525, 303] on span "pause" at bounding box center [526, 307] width 15 height 15
click at [528, 489] on div "Паша... drag_handle drag_handle" at bounding box center [535, 498] width 162 height 19
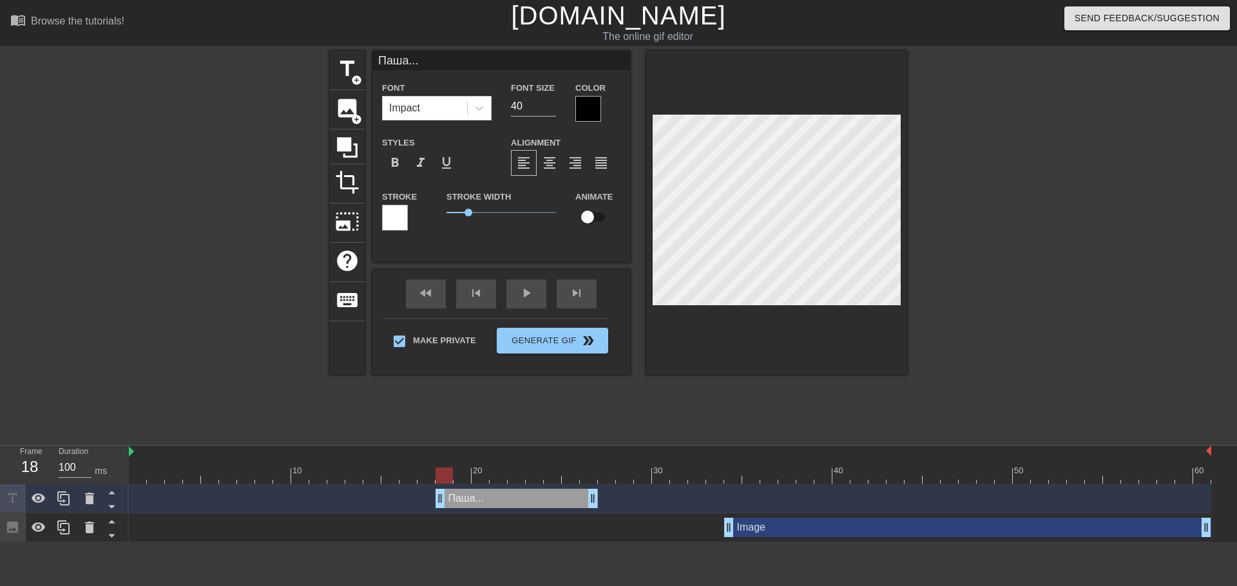
drag, startPoint x: 561, startPoint y: 435, endPoint x: 544, endPoint y: 441, distance: 18.6
click at [544, 489] on div "Паша... drag_handle drag_handle" at bounding box center [517, 498] width 162 height 19
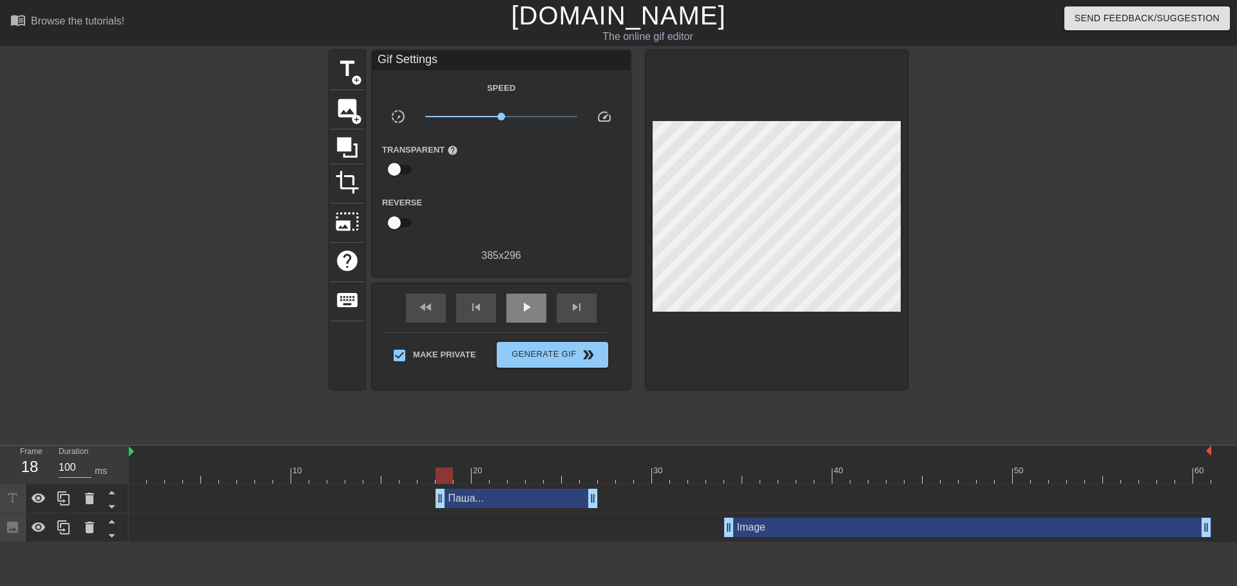
click at [522, 289] on div "fast_rewind skip_previous play_arrow skip_next" at bounding box center [501, 308] width 210 height 48
click at [527, 304] on div "play_arrow" at bounding box center [526, 308] width 40 height 29
click at [527, 304] on div "pause" at bounding box center [526, 308] width 40 height 29
click at [527, 304] on div "play_arrow" at bounding box center [526, 308] width 40 height 29
click at [527, 304] on div "pause" at bounding box center [526, 308] width 40 height 29
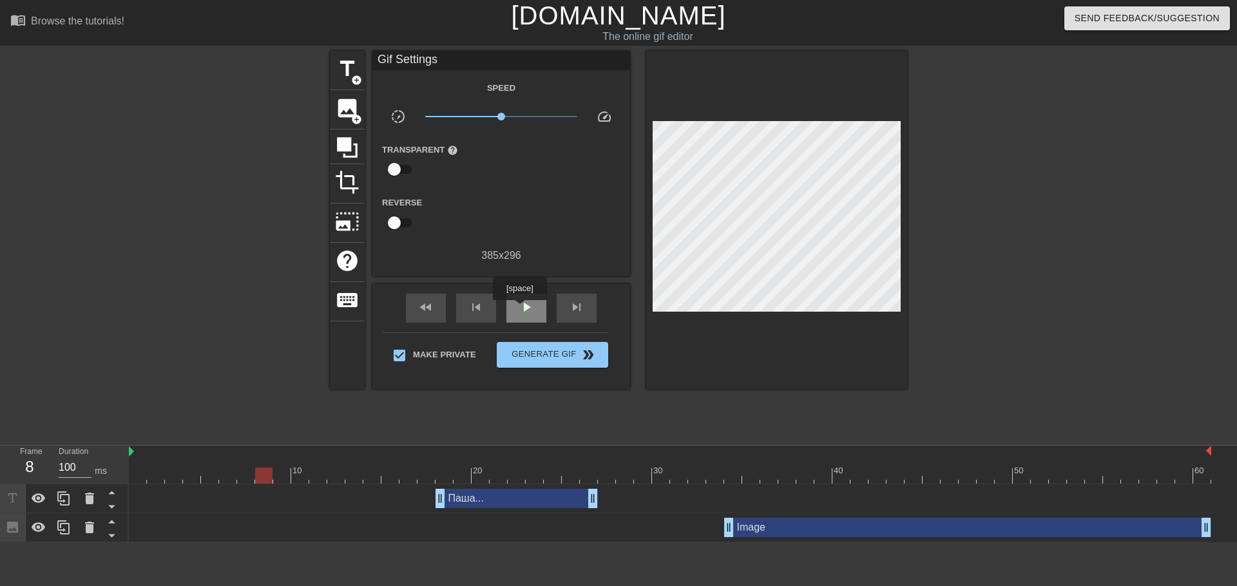
click at [519, 309] on span "play_arrow" at bounding box center [526, 307] width 15 height 15
click at [519, 309] on span "pause" at bounding box center [526, 307] width 15 height 15
click at [519, 309] on span "play_arrow" at bounding box center [526, 307] width 15 height 15
click at [519, 309] on span "pause" at bounding box center [526, 307] width 15 height 15
click at [519, 309] on span "play_arrow" at bounding box center [526, 307] width 15 height 15
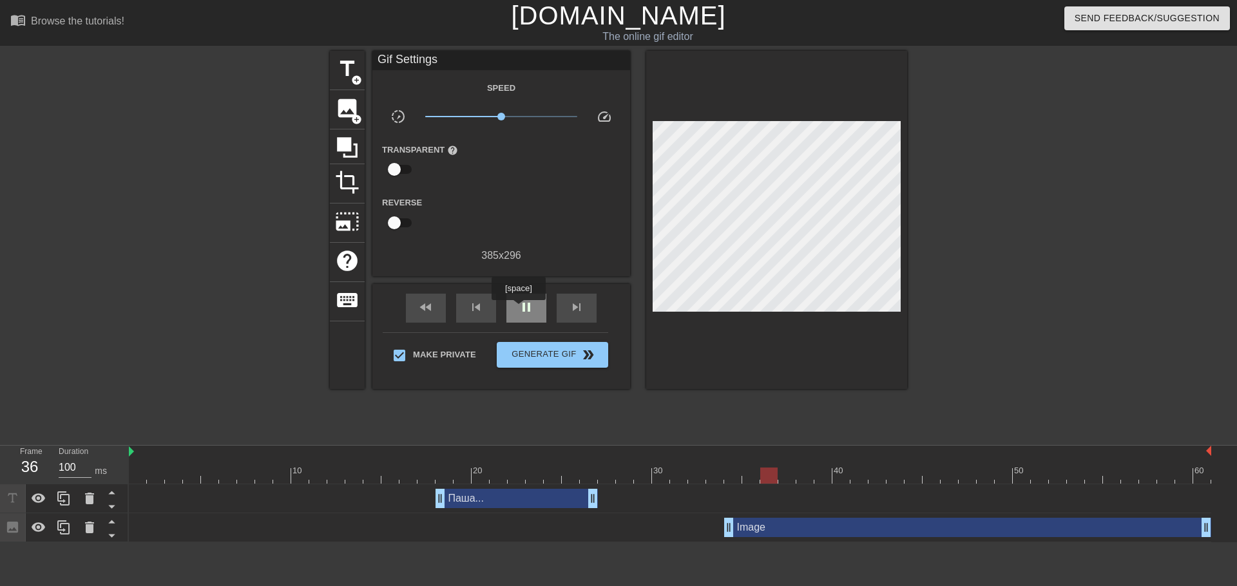
click at [519, 309] on span "pause" at bounding box center [526, 307] width 15 height 15
click at [818, 518] on div "Image drag_handle drag_handle" at bounding box center [967, 527] width 487 height 19
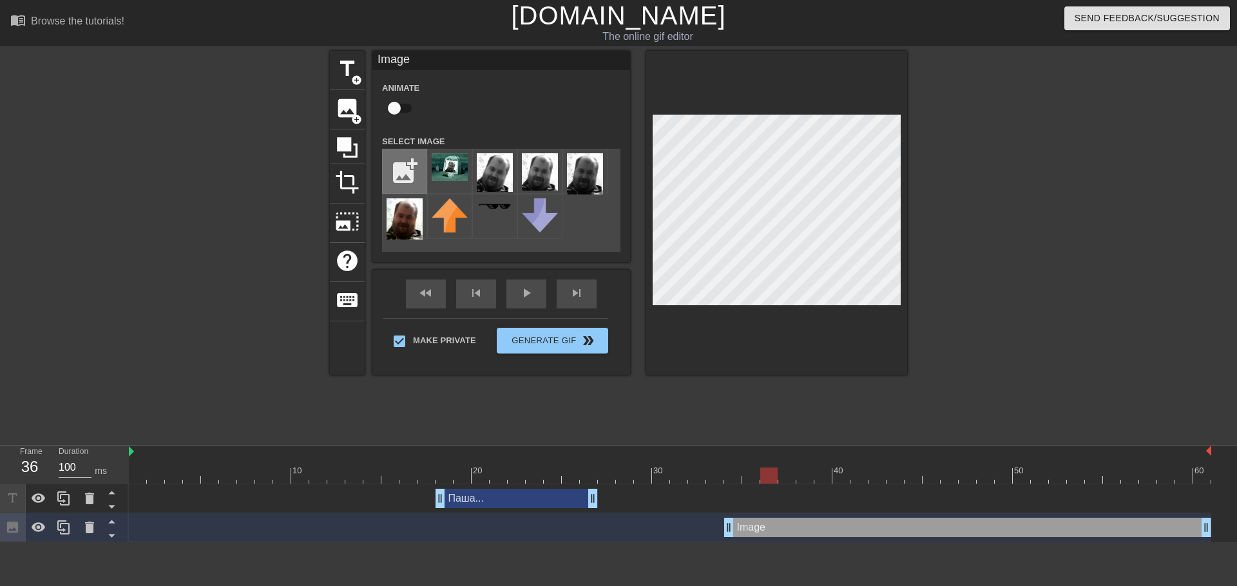
click at [395, 162] on input "file" at bounding box center [405, 172] width 44 height 44
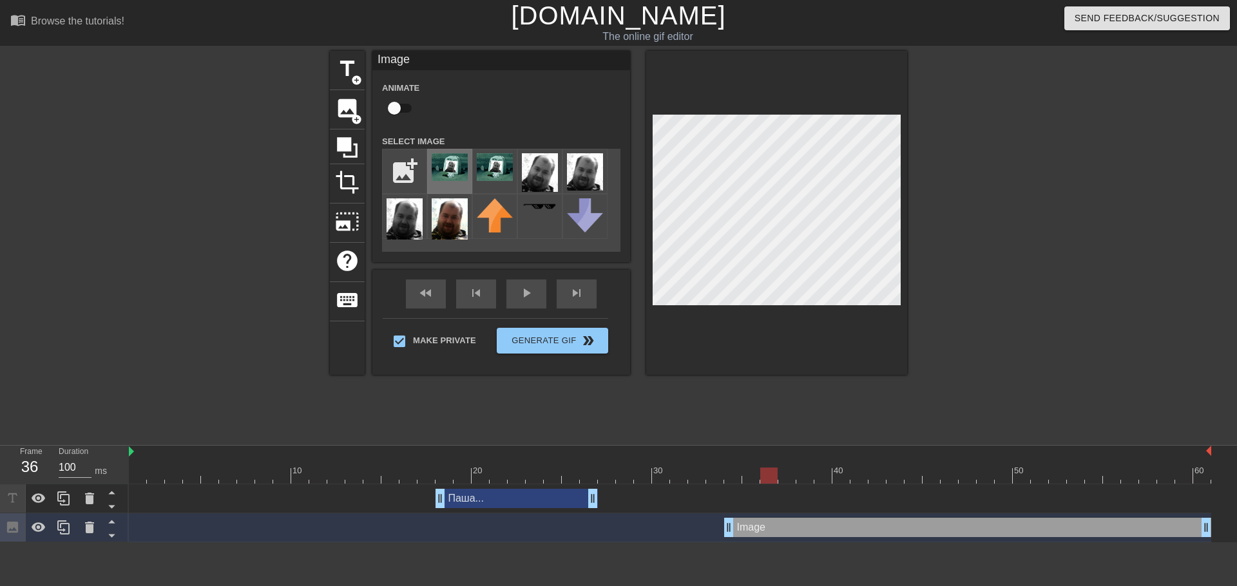
click at [441, 170] on img at bounding box center [450, 167] width 36 height 28
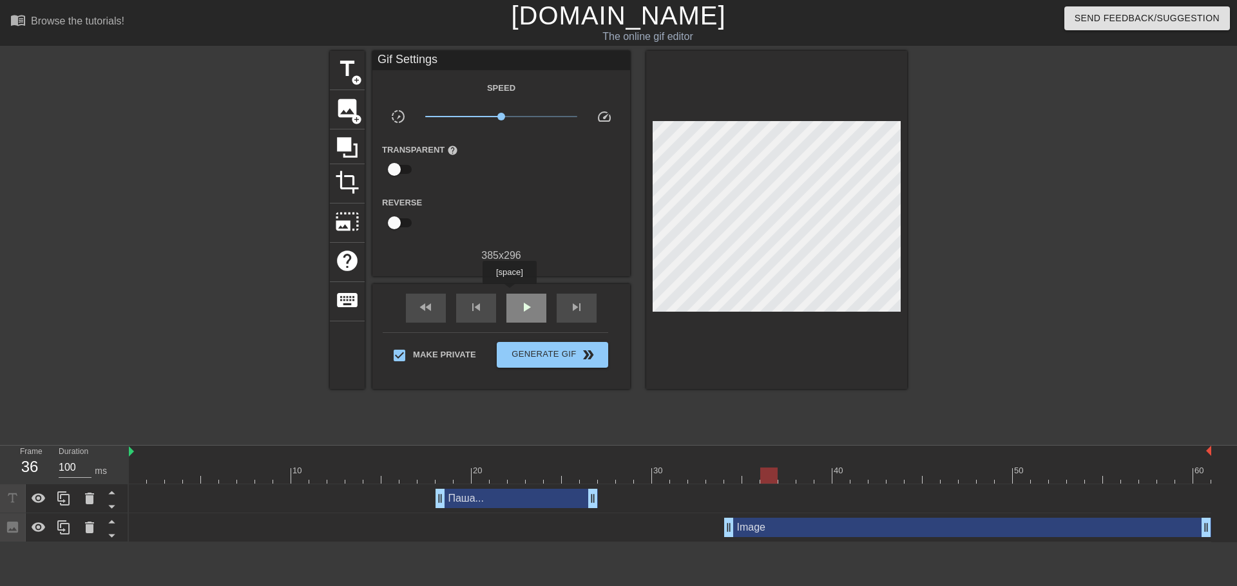
click at [509, 294] on div "play_arrow" at bounding box center [526, 308] width 40 height 29
click at [526, 352] on span "Generate Gif double_arrow" at bounding box center [552, 354] width 101 height 15
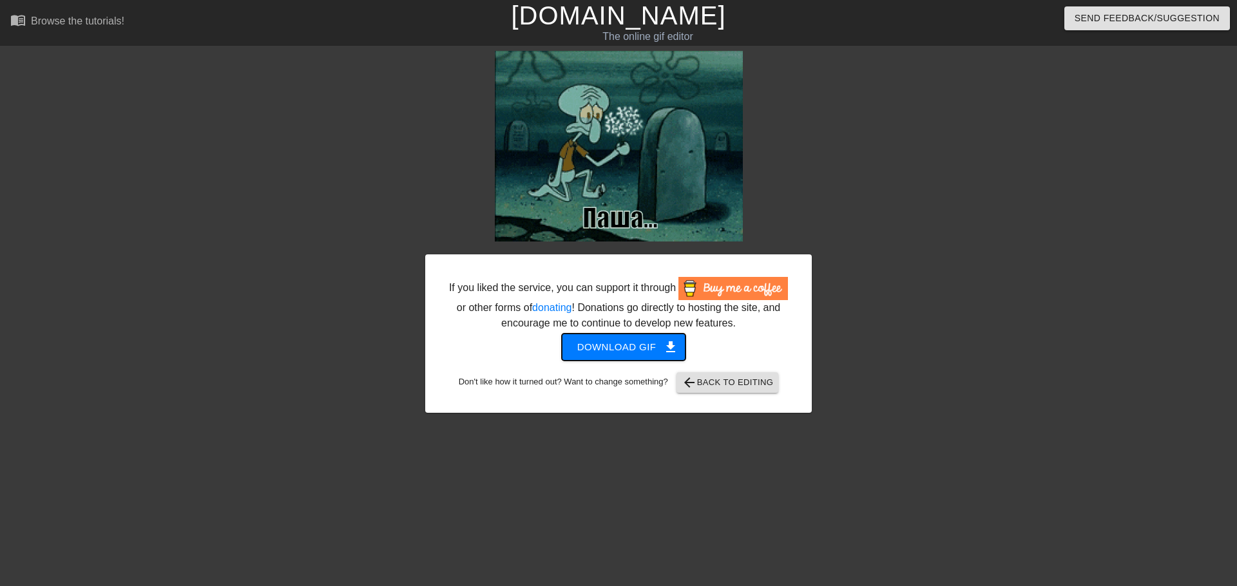
click at [638, 347] on span "Download gif get_app" at bounding box center [623, 347] width 93 height 17
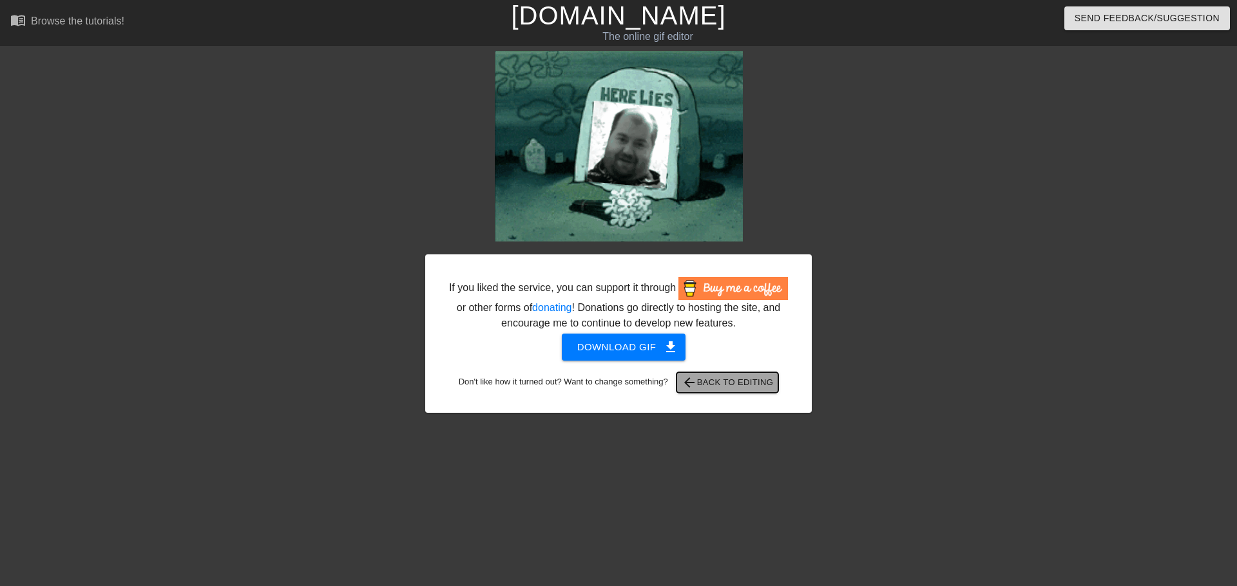
click at [730, 385] on span "arrow_back Back to Editing" at bounding box center [728, 382] width 92 height 15
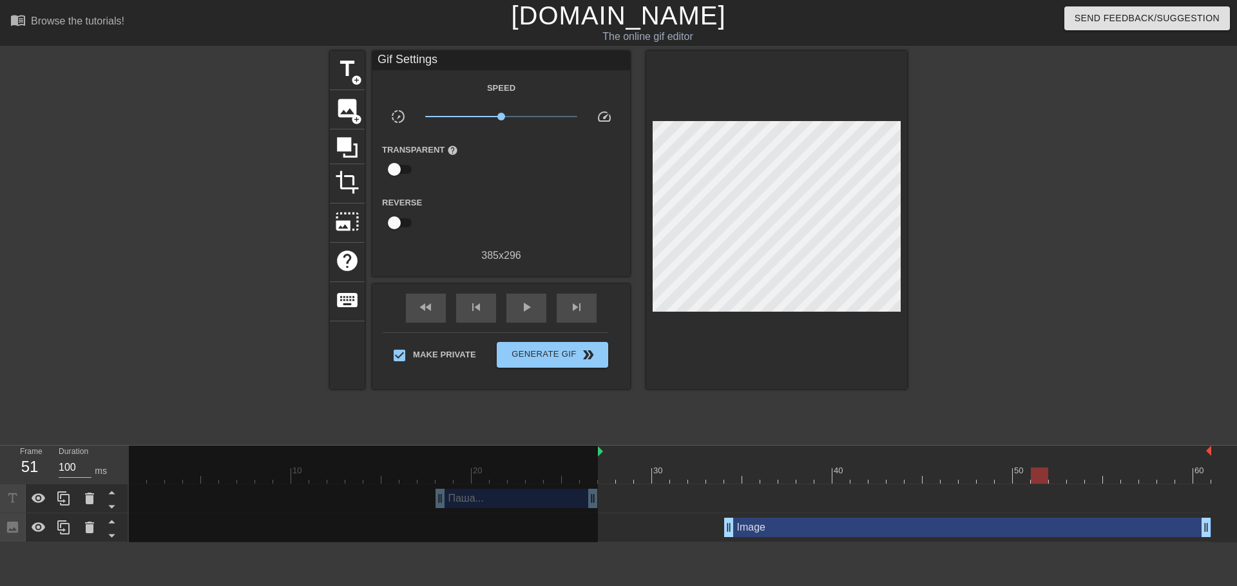
drag, startPoint x: 130, startPoint y: 407, endPoint x: 601, endPoint y: 414, distance: 471.1
click at [601, 446] on div "10 20 30 40 50 60" at bounding box center [670, 465] width 1083 height 38
click at [94, 520] on icon at bounding box center [89, 527] width 15 height 15
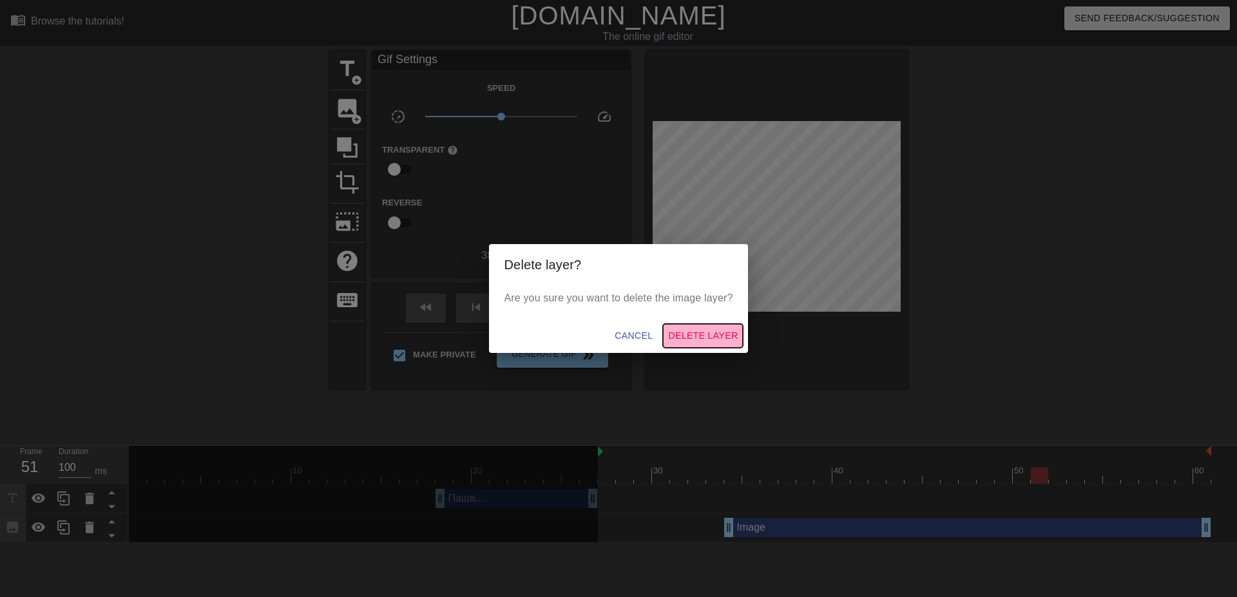
click at [700, 338] on span "Delete Layer" at bounding box center [703, 336] width 70 height 16
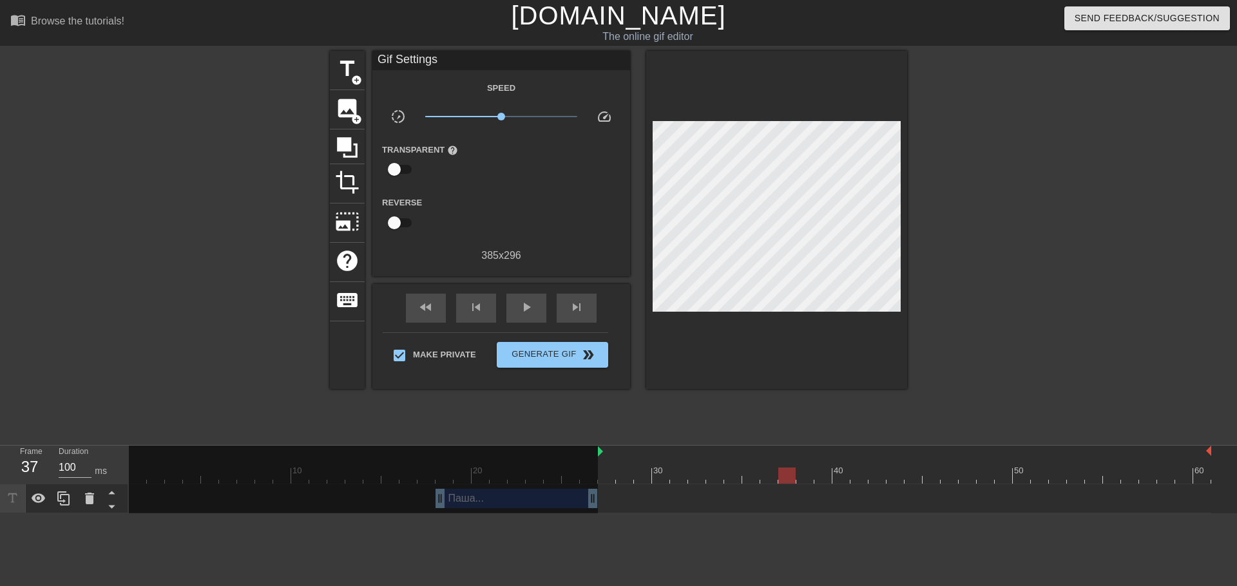
click at [780, 468] on div at bounding box center [670, 476] width 1083 height 16
click at [834, 468] on div at bounding box center [670, 476] width 1083 height 16
click at [724, 468] on div at bounding box center [670, 476] width 1083 height 16
click at [735, 468] on div at bounding box center [670, 476] width 1083 height 16
click at [715, 468] on div at bounding box center [670, 476] width 1083 height 16
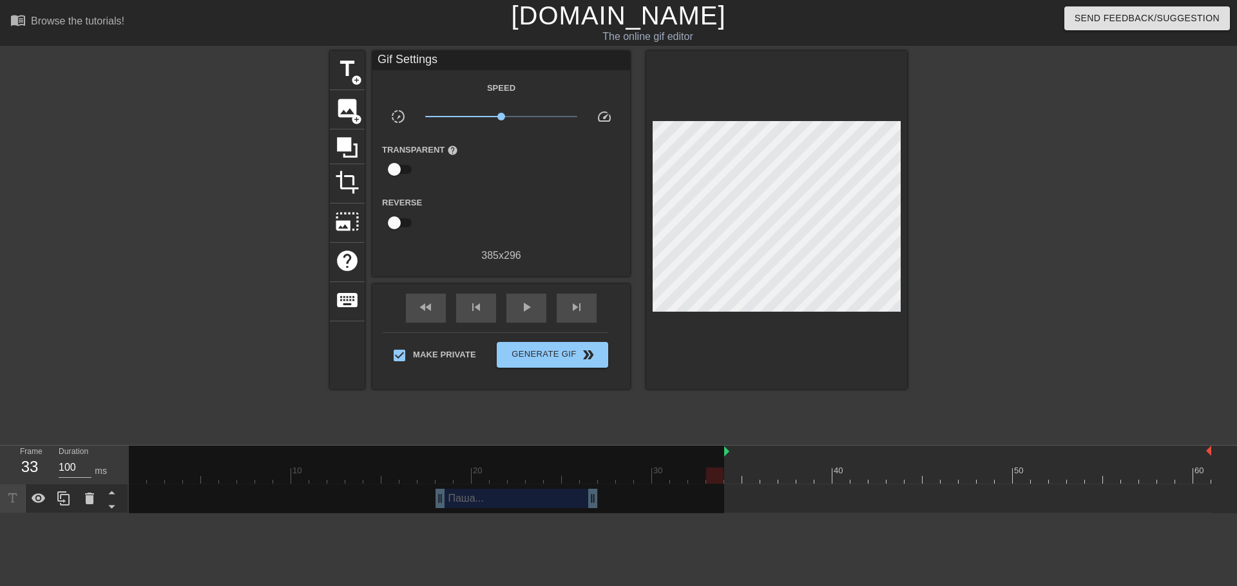
drag, startPoint x: 599, startPoint y: 409, endPoint x: 720, endPoint y: 412, distance: 121.8
click at [720, 446] on div "10 20 30 40 50 60" at bounding box center [670, 465] width 1083 height 38
click at [730, 468] on div at bounding box center [670, 476] width 1083 height 16
click at [713, 446] on div at bounding box center [426, 481] width 595 height 70
click at [708, 446] on div at bounding box center [426, 481] width 595 height 70
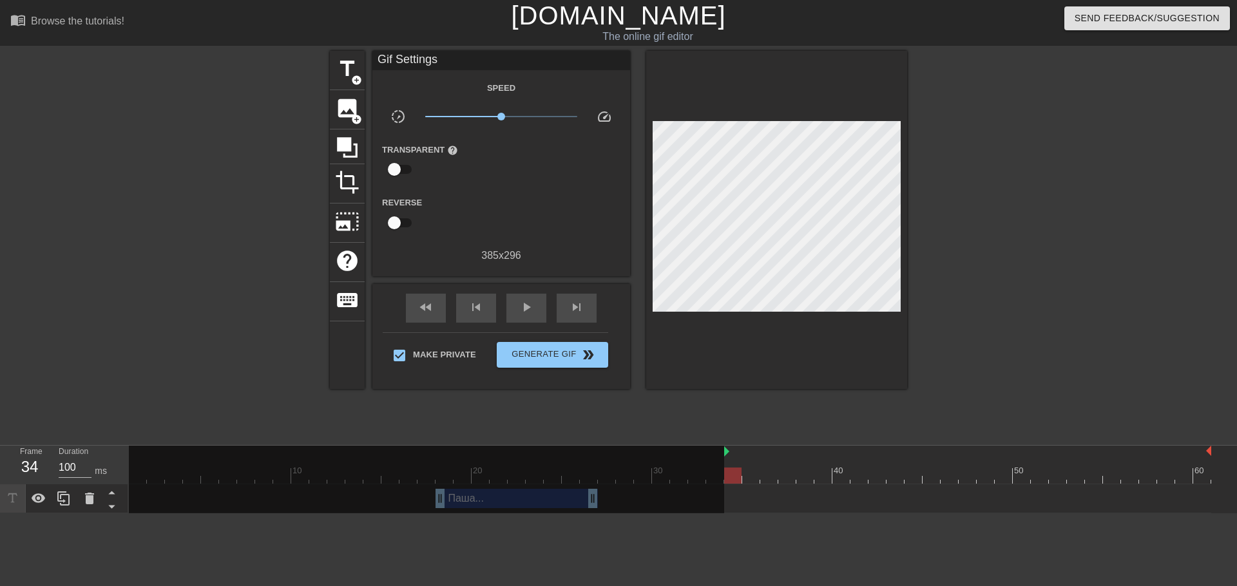
click at [706, 446] on div at bounding box center [426, 481] width 595 height 70
click at [713, 446] on div at bounding box center [426, 481] width 595 height 70
click at [933, 489] on div "Паша... drag_handle drag_handle" at bounding box center [670, 498] width 1083 height 19
click at [858, 459] on div at bounding box center [860, 467] width 18 height 16
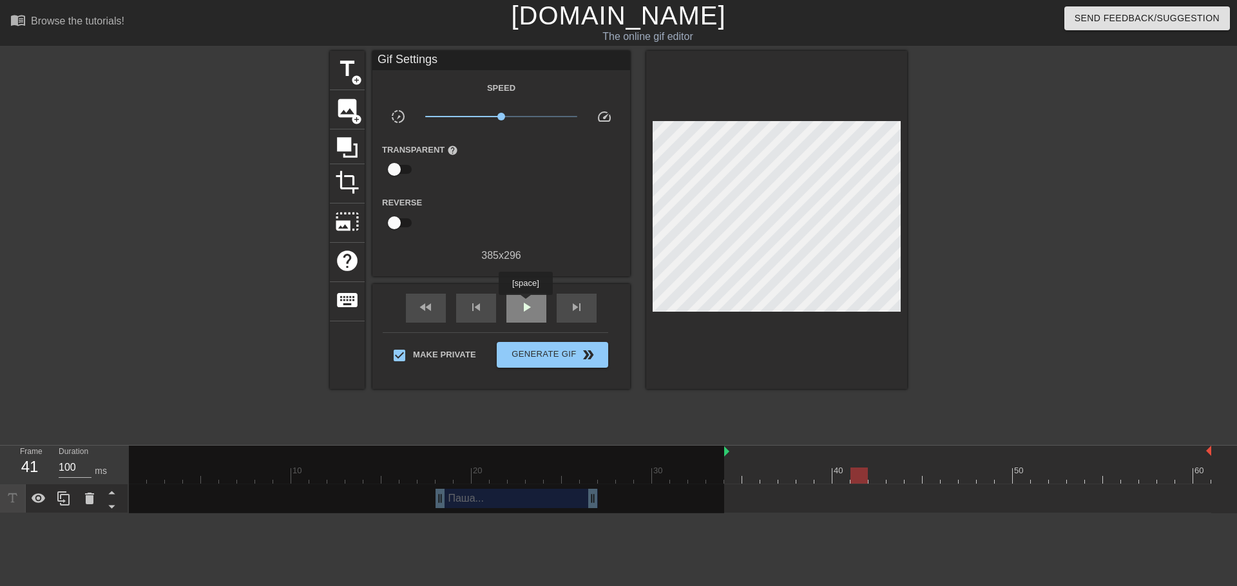
click at [525, 304] on span "play_arrow" at bounding box center [526, 307] width 15 height 15
click at [525, 304] on span "pause" at bounding box center [526, 307] width 15 height 15
click at [764, 468] on div at bounding box center [670, 476] width 1083 height 16
drag, startPoint x: 718, startPoint y: 410, endPoint x: 585, endPoint y: 416, distance: 132.9
click at [576, 446] on div at bounding box center [426, 481] width 595 height 70
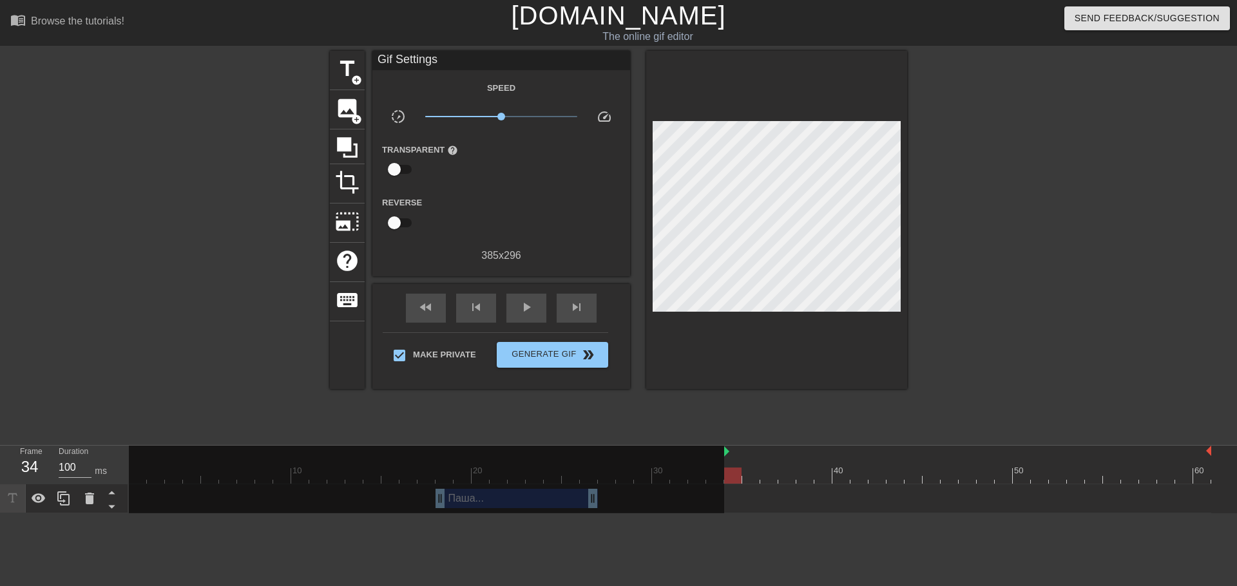
drag, startPoint x: 585, startPoint y: 416, endPoint x: 691, endPoint y: 417, distance: 106.3
click at [516, 446] on div at bounding box center [426, 481] width 595 height 70
click at [697, 446] on div at bounding box center [426, 481] width 595 height 70
click at [42, 494] on icon at bounding box center [39, 499] width 14 height 10
click at [42, 493] on icon at bounding box center [39, 499] width 14 height 12
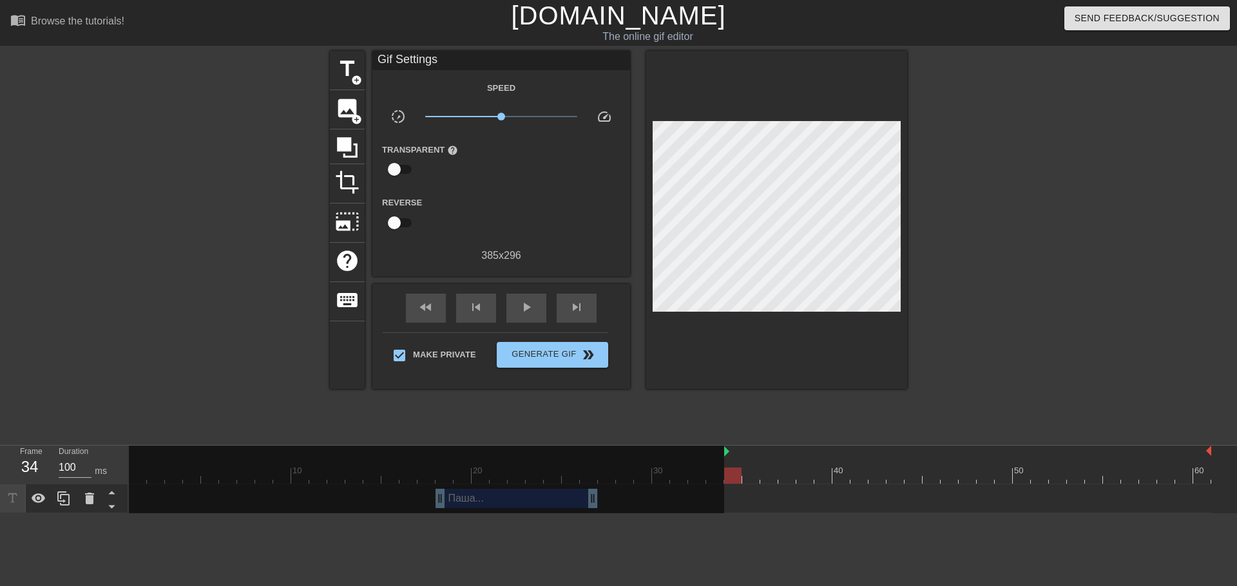
click at [26, 456] on div "34" at bounding box center [29, 467] width 19 height 23
drag, startPoint x: 801, startPoint y: 447, endPoint x: 698, endPoint y: 451, distance: 103.2
click at [698, 451] on div "10 20 30 40 50 60 Паша... drag_handle drag_handle" at bounding box center [683, 480] width 1108 height 68
drag, startPoint x: 739, startPoint y: 440, endPoint x: 709, endPoint y: 430, distance: 31.8
click at [730, 485] on div "Паша... drag_handle drag_handle" at bounding box center [670, 499] width 1083 height 29
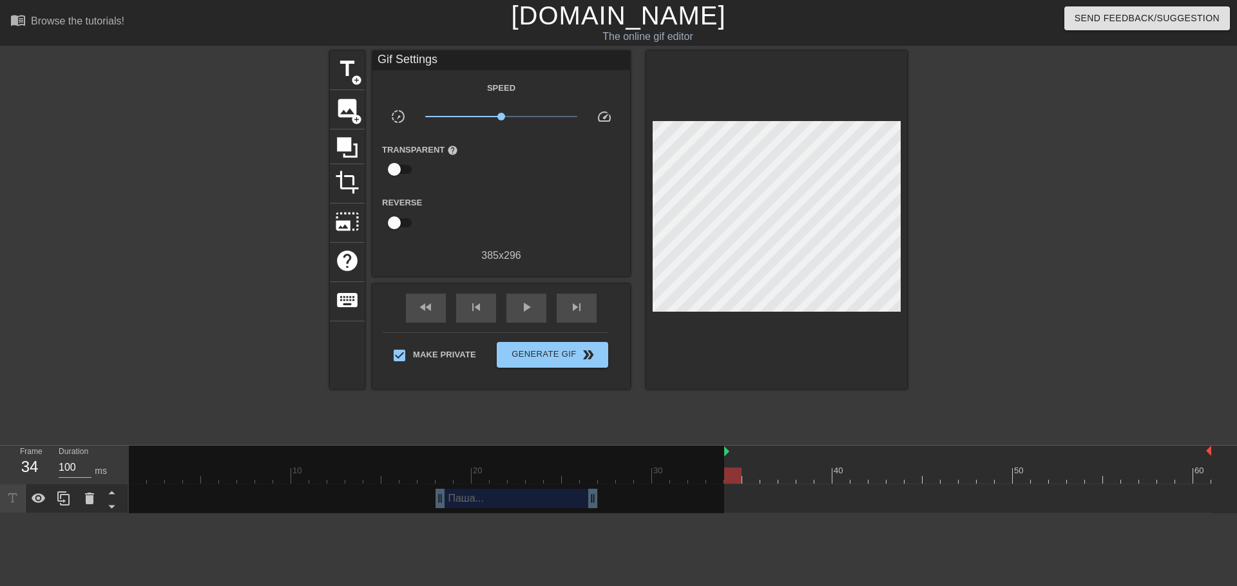
drag, startPoint x: 554, startPoint y: 434, endPoint x: 526, endPoint y: 439, distance: 28.3
click at [548, 446] on div at bounding box center [426, 481] width 595 height 70
click at [521, 446] on div at bounding box center [426, 481] width 595 height 70
click at [519, 313] on span "play_arrow" at bounding box center [526, 307] width 15 height 15
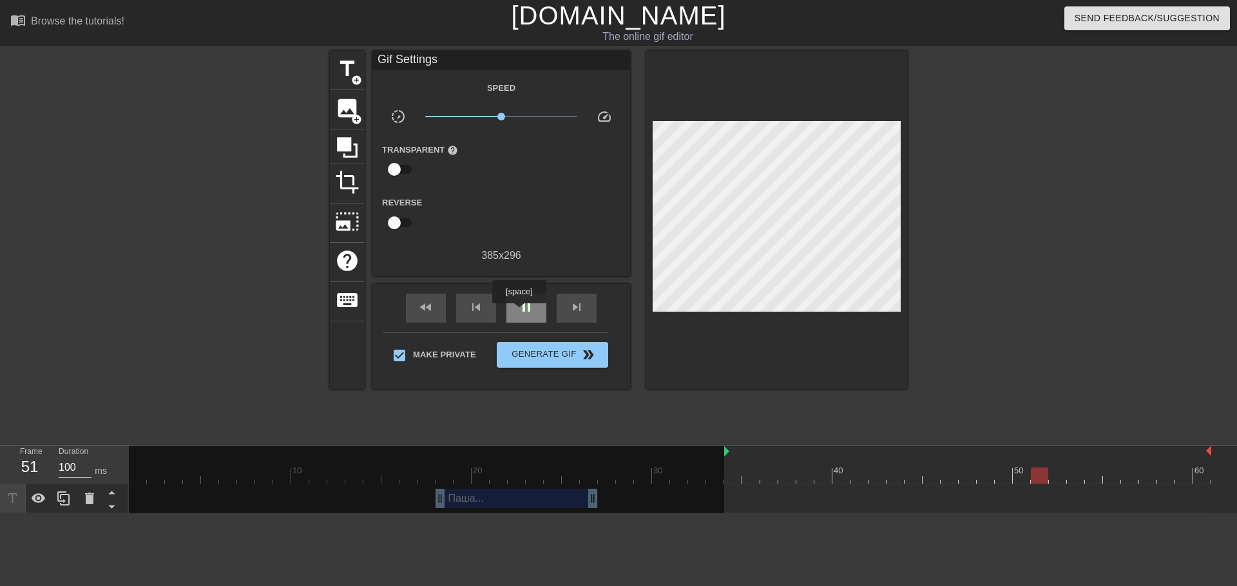
click at [519, 313] on span "pause" at bounding box center [526, 307] width 15 height 15
click at [472, 450] on div at bounding box center [426, 481] width 595 height 70
drag, startPoint x: 728, startPoint y: 416, endPoint x: 713, endPoint y: 421, distance: 16.1
click at [713, 446] on div "10 20 30 40 50 60" at bounding box center [670, 465] width 1083 height 38
drag, startPoint x: 724, startPoint y: 422, endPoint x: 771, endPoint y: 437, distance: 49.3
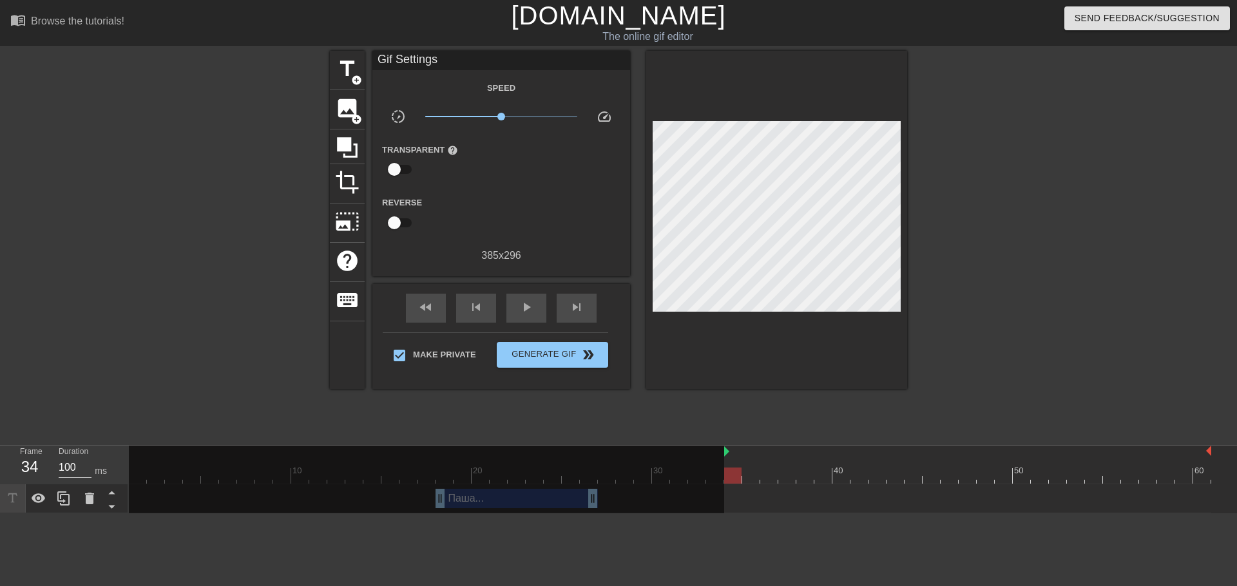
click at [768, 446] on div "10 20 30 40 50 60" at bounding box center [670, 465] width 1083 height 39
drag, startPoint x: 771, startPoint y: 437, endPoint x: 793, endPoint y: 436, distance: 21.9
click at [793, 485] on div "Паша... drag_handle drag_handle" at bounding box center [670, 499] width 1083 height 29
drag, startPoint x: 792, startPoint y: 432, endPoint x: 689, endPoint y: 424, distance: 103.4
click at [689, 446] on div "10 20 30 40 50 60" at bounding box center [670, 465] width 1083 height 38
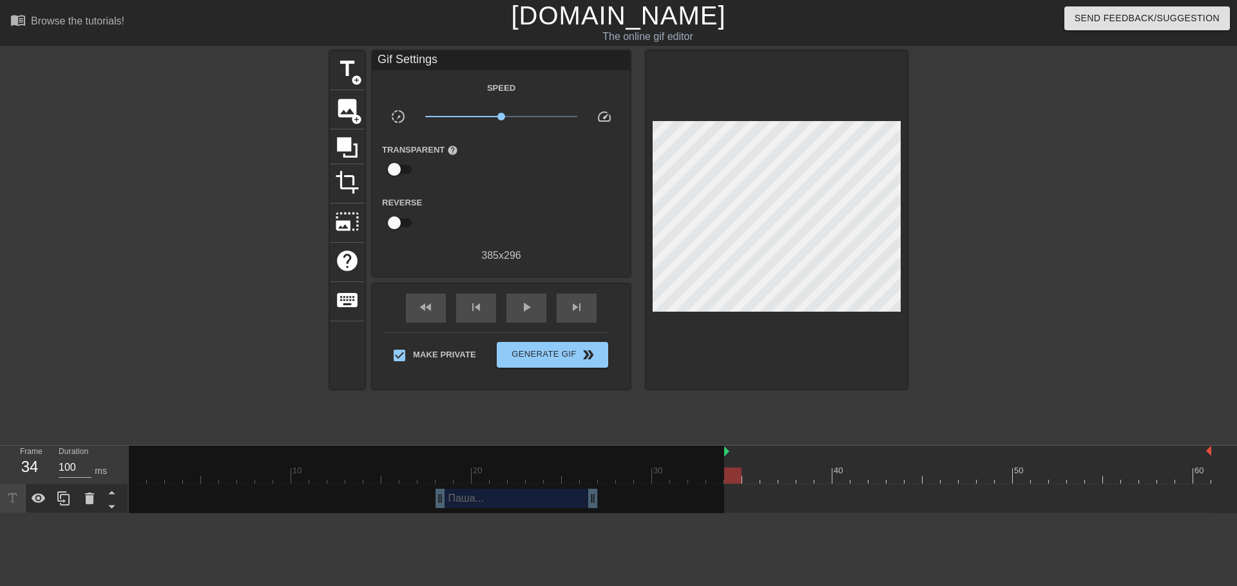
drag, startPoint x: 671, startPoint y: 423, endPoint x: 587, endPoint y: 423, distance: 84.4
click at [587, 446] on div at bounding box center [426, 481] width 595 height 70
drag, startPoint x: 162, startPoint y: 429, endPoint x: 138, endPoint y: 414, distance: 28.6
click at [161, 446] on div at bounding box center [426, 481] width 595 height 70
drag, startPoint x: 138, startPoint y: 414, endPoint x: 153, endPoint y: 411, distance: 15.0
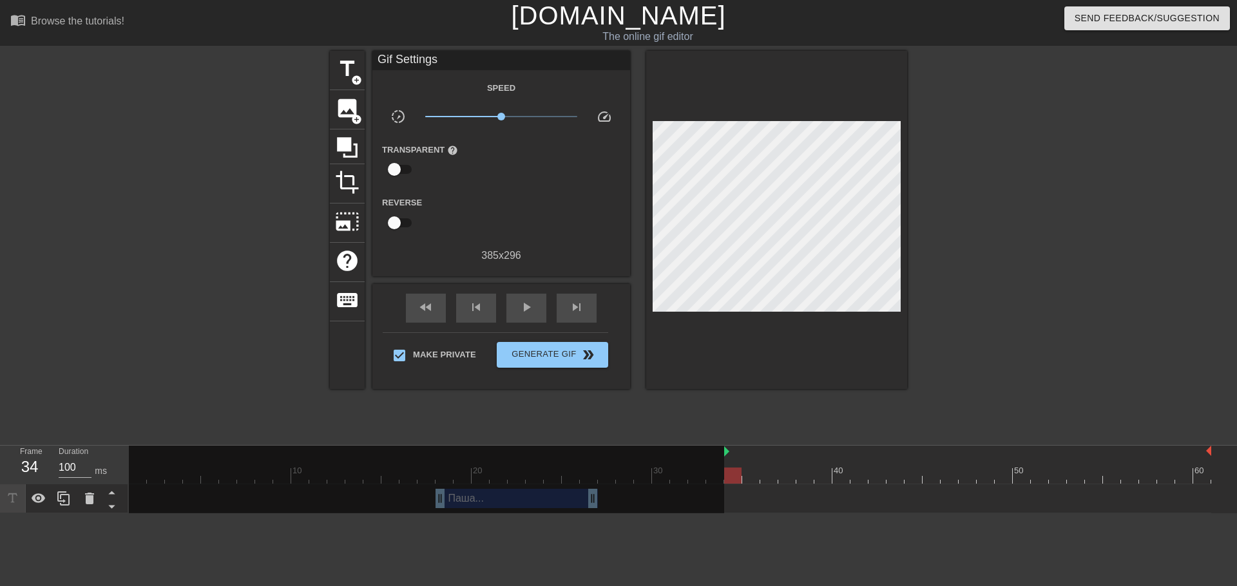
click at [153, 446] on div at bounding box center [426, 481] width 595 height 70
click at [461, 446] on div at bounding box center [426, 481] width 595 height 70
click at [342, 147] on icon at bounding box center [347, 147] width 21 height 21
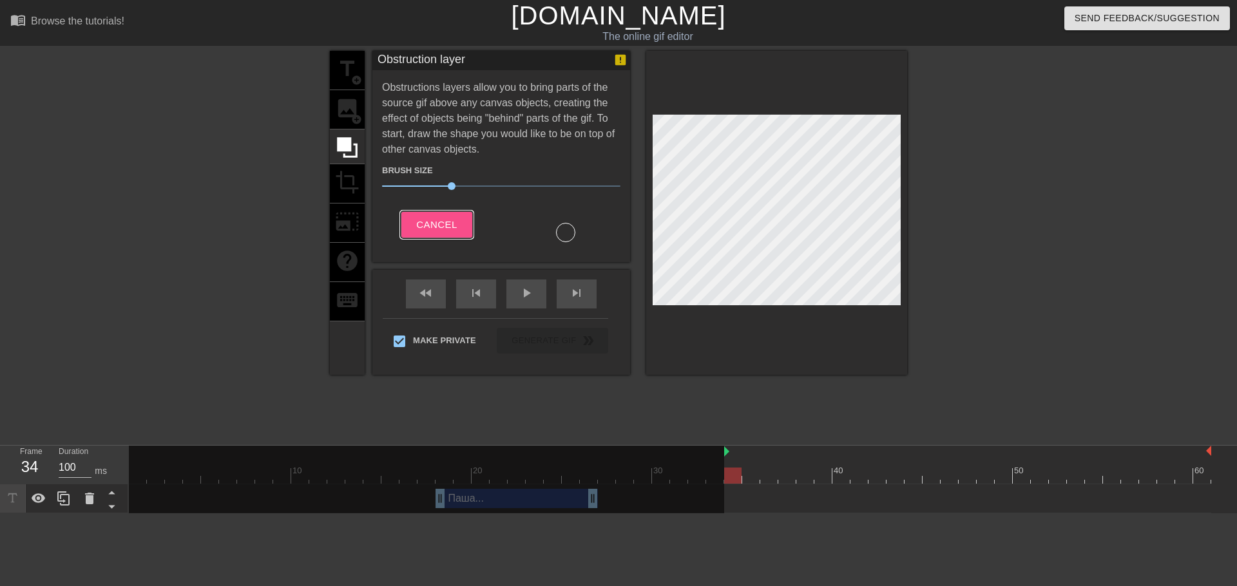
click at [445, 230] on span "Cancel" at bounding box center [436, 225] width 41 height 17
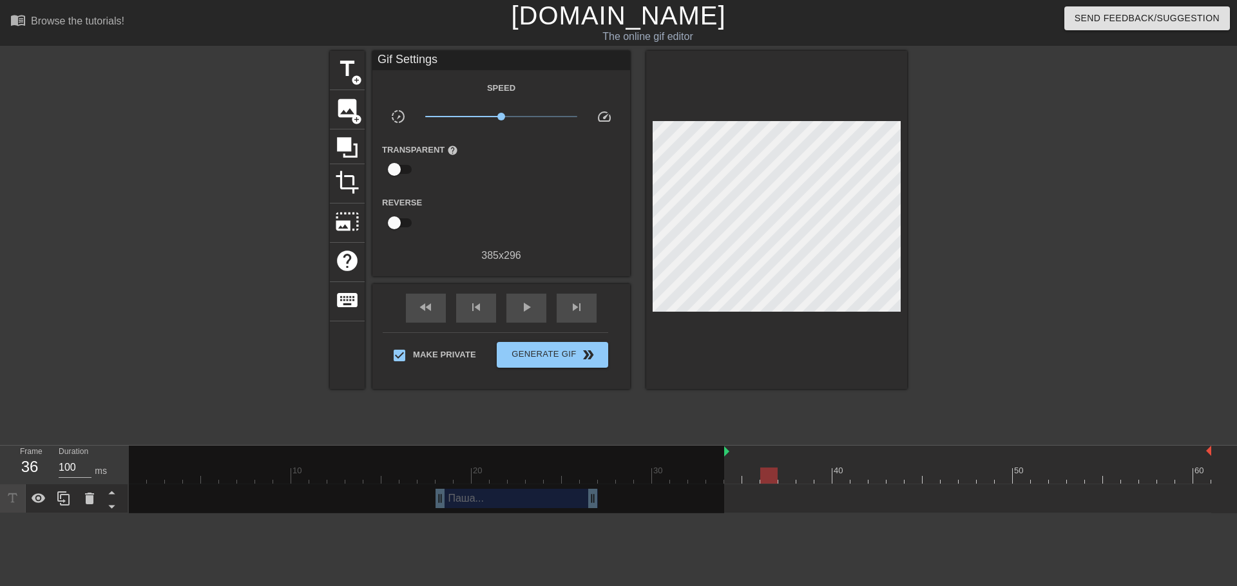
click at [767, 446] on div "10 20 30 40 50 60" at bounding box center [670, 465] width 1083 height 38
click at [812, 446] on div "10 20 30 40 50 60" at bounding box center [670, 465] width 1083 height 38
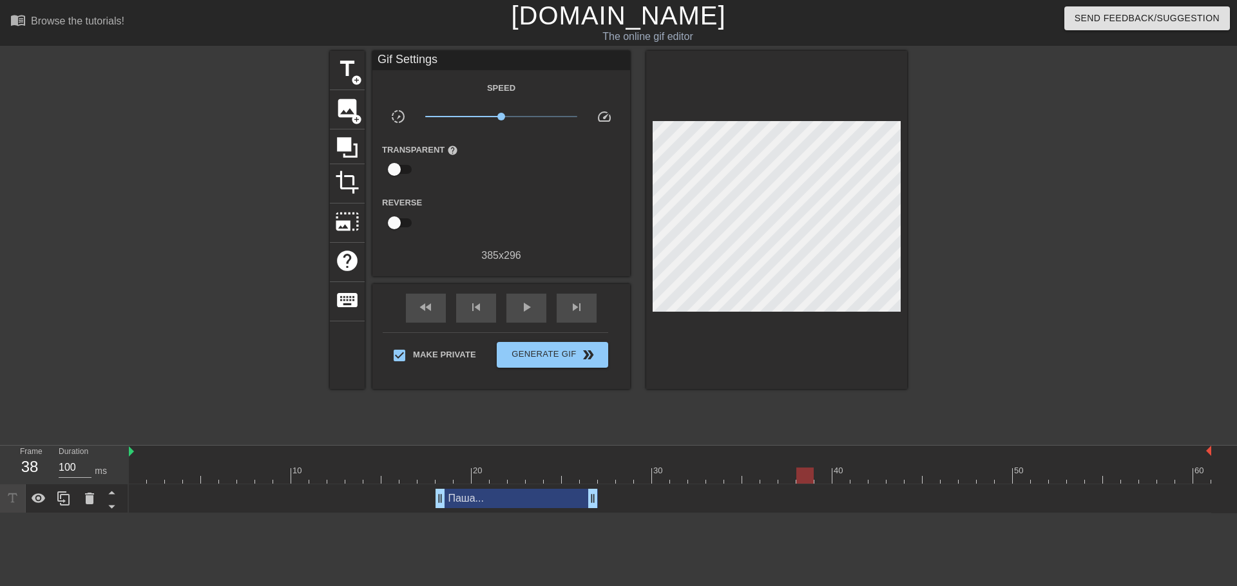
drag, startPoint x: 725, startPoint y: 403, endPoint x: 131, endPoint y: 394, distance: 593.6
click at [131, 394] on div "menu_book Browse the tutorials! [DOMAIN_NAME] The online gif editor Send Feedba…" at bounding box center [618, 257] width 1237 height 514
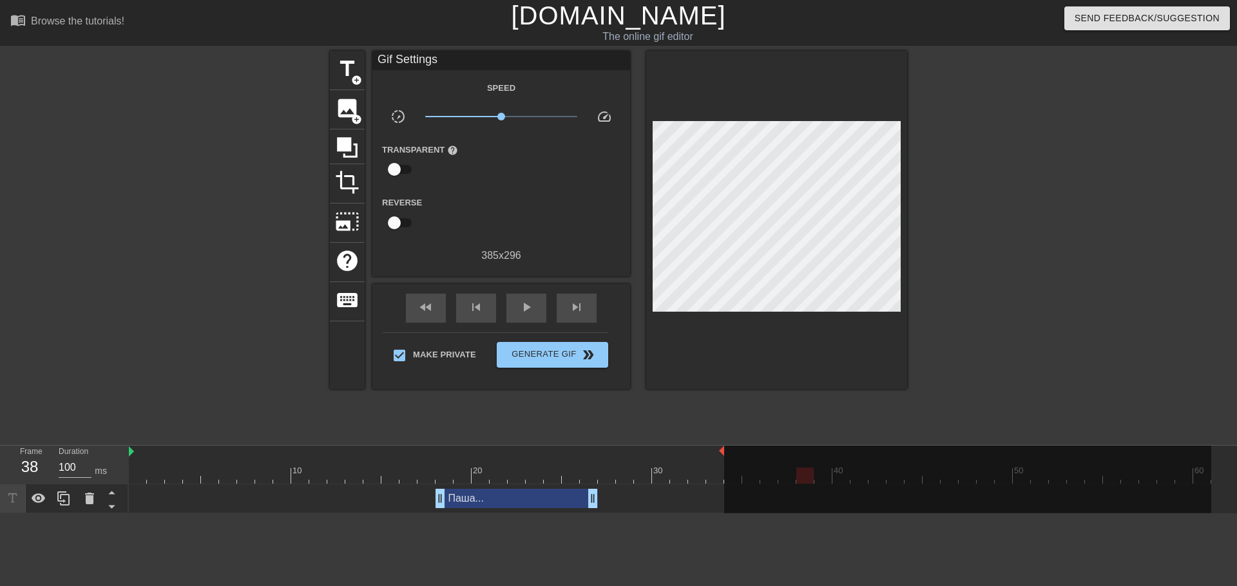
drag, startPoint x: 1210, startPoint y: 403, endPoint x: 705, endPoint y: 405, distance: 505.2
click at [705, 446] on div at bounding box center [426, 452] width 595 height 13
drag, startPoint x: 704, startPoint y: 401, endPoint x: 709, endPoint y: 429, distance: 28.1
click at [728, 446] on div "10 20 30 40 50 60" at bounding box center [670, 465] width 1083 height 38
click at [706, 468] on div at bounding box center [670, 476] width 1083 height 16
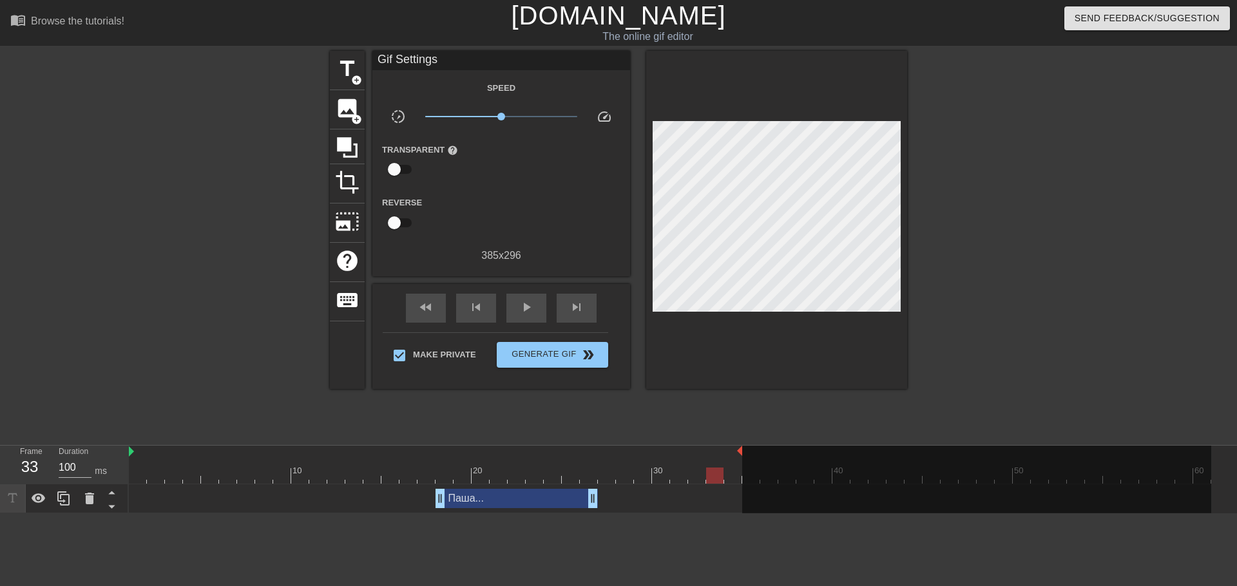
drag, startPoint x: 724, startPoint y: 401, endPoint x: 744, endPoint y: 403, distance: 20.1
click at [744, 446] on div "10 20 30 40 50 60" at bounding box center [670, 465] width 1083 height 38
click at [730, 468] on div at bounding box center [670, 476] width 1083 height 16
click at [715, 468] on div at bounding box center [670, 476] width 1083 height 16
drag, startPoint x: 739, startPoint y: 405, endPoint x: 728, endPoint y: 403, distance: 11.1
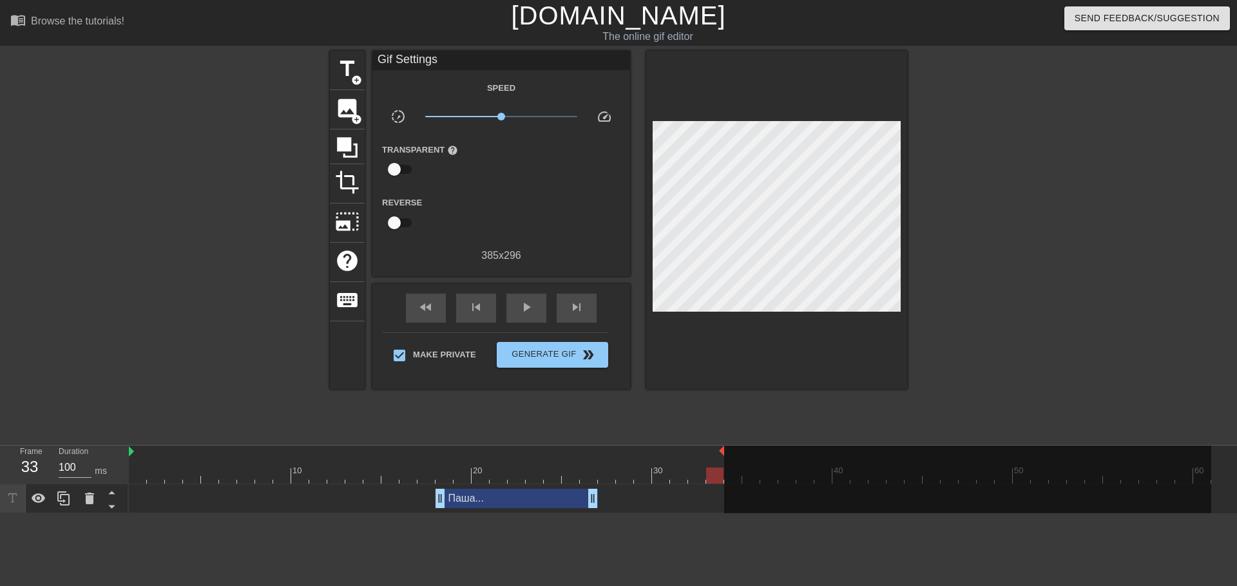
click at [728, 446] on div "10 20 30 40 50 60" at bounding box center [670, 465] width 1083 height 38
click at [564, 360] on span "Generate Gif double_arrow" at bounding box center [552, 354] width 101 height 15
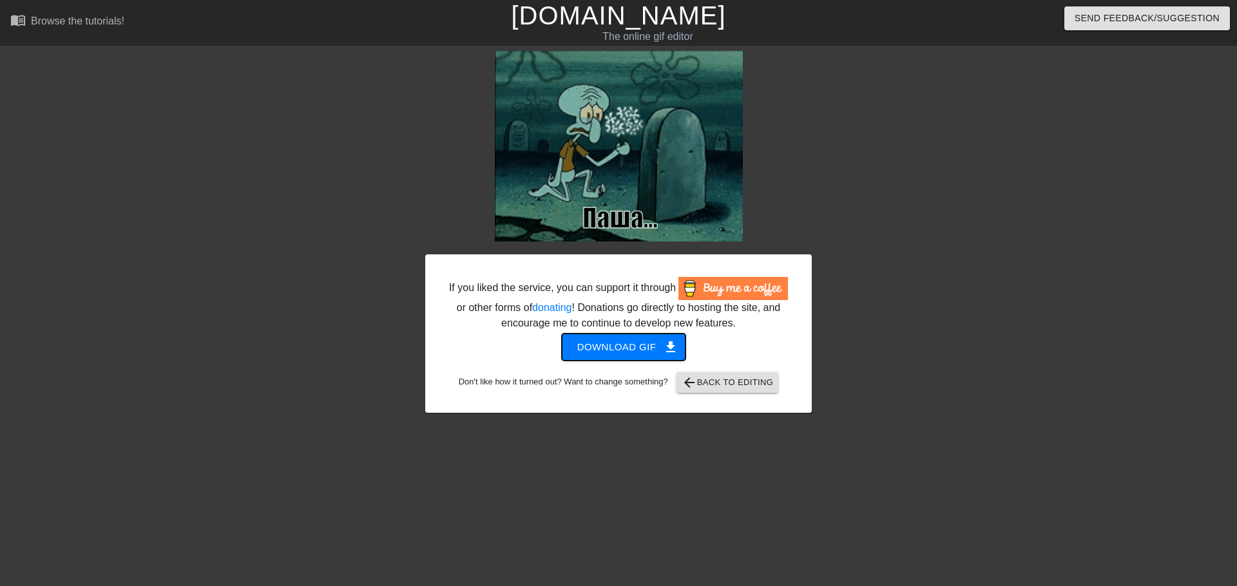
click at [641, 347] on span "Download gif get_app" at bounding box center [623, 347] width 93 height 17
